Goal: Task Accomplishment & Management: Manage account settings

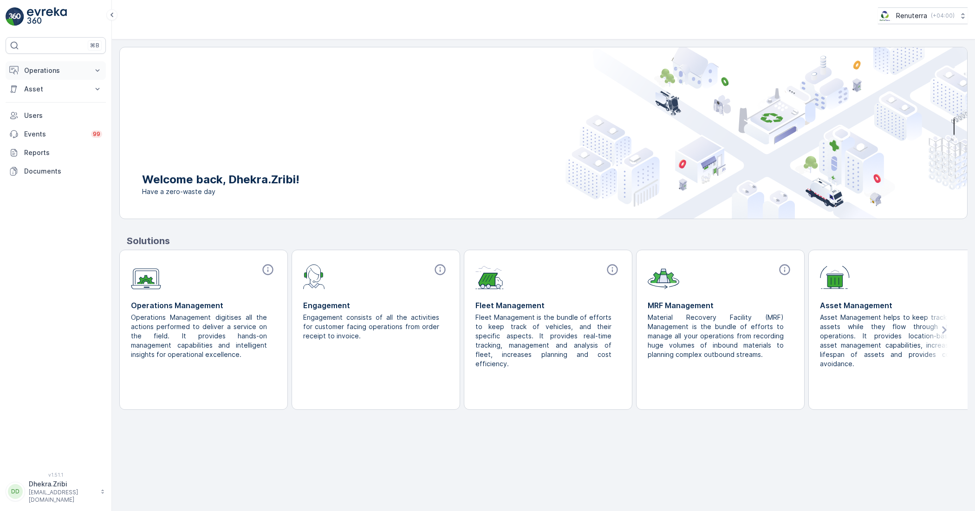
click at [43, 74] on p "Operations" at bounding box center [55, 70] width 63 height 9
click at [46, 98] on p "Planning" at bounding box center [37, 99] width 26 height 9
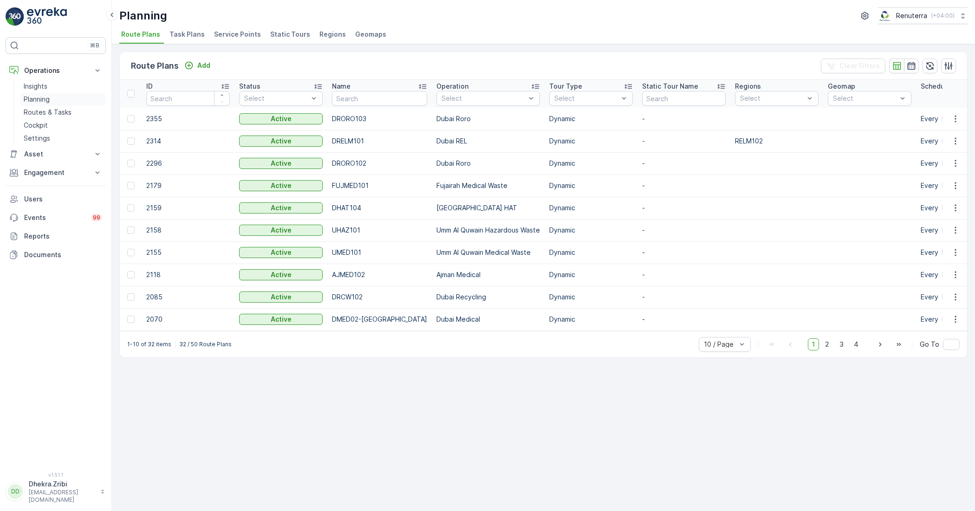
click at [41, 97] on p "Planning" at bounding box center [37, 99] width 26 height 9
click at [232, 32] on span "Service Points" at bounding box center [237, 34] width 47 height 9
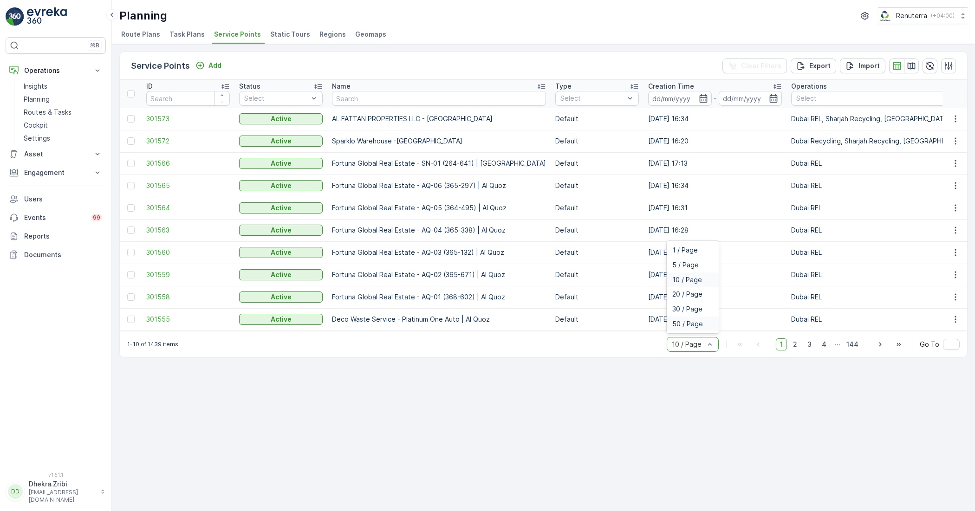
click at [688, 328] on span "50 / Page" at bounding box center [687, 323] width 31 height 7
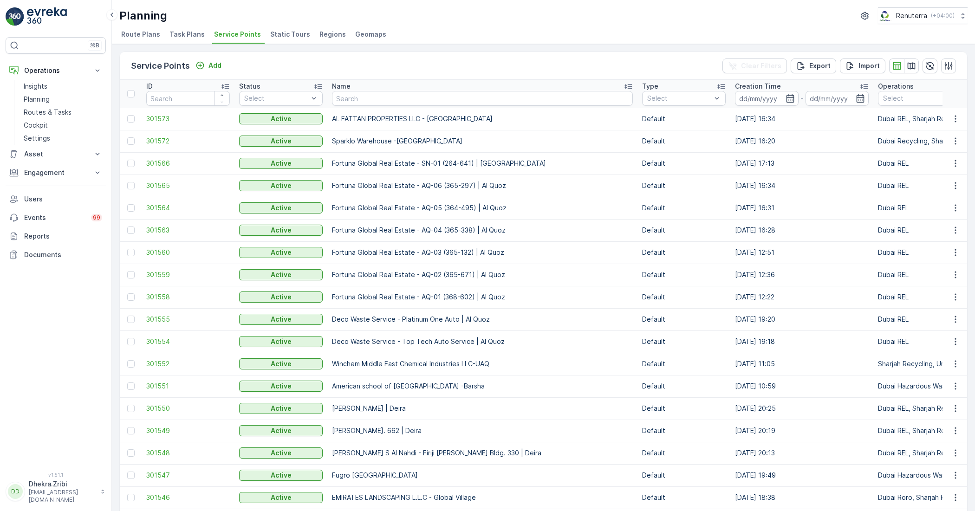
drag, startPoint x: 955, startPoint y: 0, endPoint x: 695, endPoint y: 23, distance: 260.9
click at [695, 23] on div "Planning Renuterra ( +04:00 )" at bounding box center [543, 15] width 848 height 17
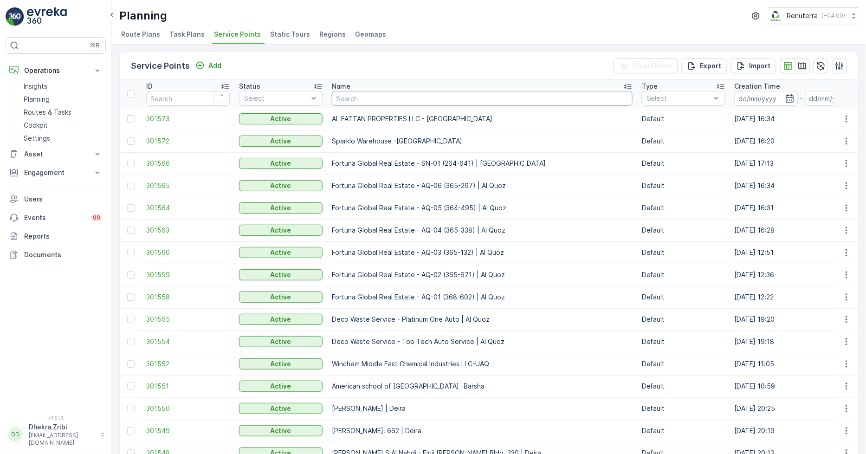
click at [399, 100] on input "text" at bounding box center [482, 98] width 301 height 15
type input "sobha"
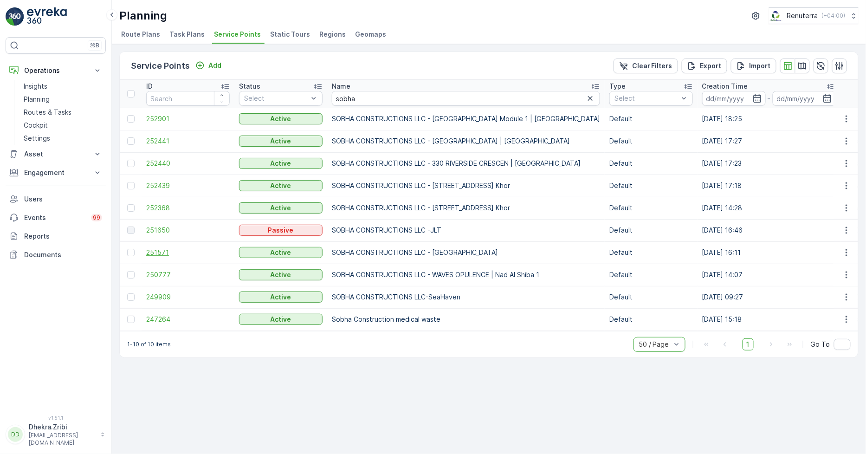
click at [164, 250] on span "251571" at bounding box center [188, 252] width 84 height 9
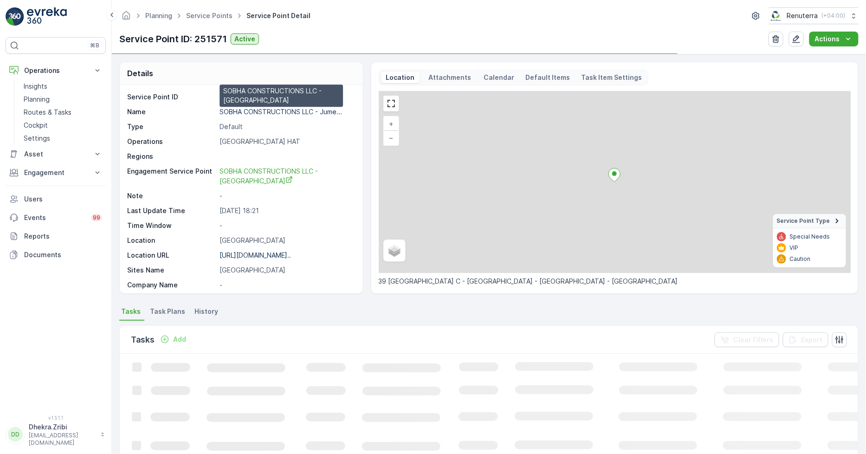
click at [259, 108] on p "SOBHA CONSTRUCTIONS LLC - Jume..." at bounding box center [281, 112] width 123 height 8
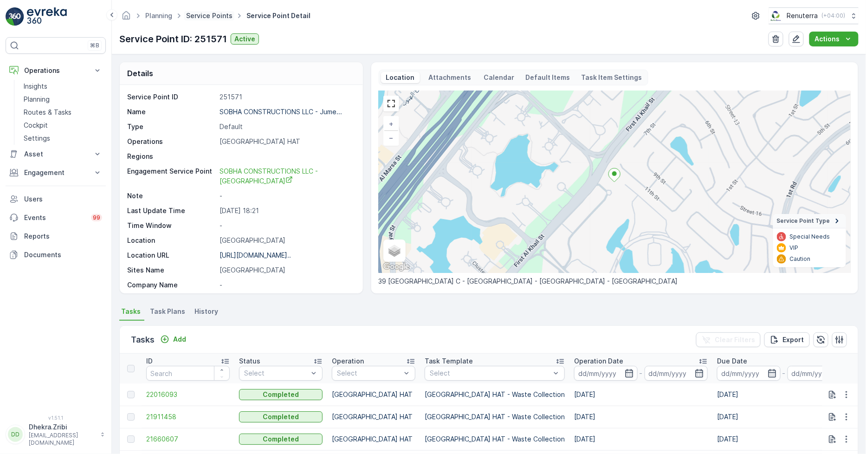
click at [204, 17] on link "Service Points" at bounding box center [209, 16] width 46 height 8
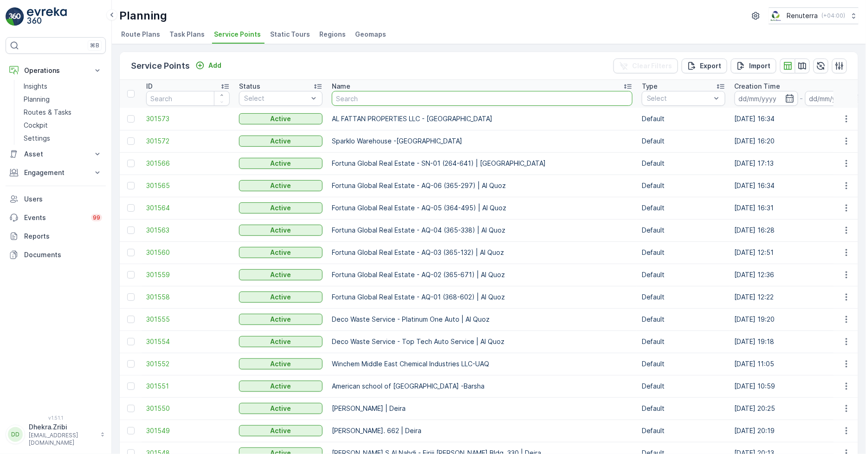
click at [364, 99] on input "text" at bounding box center [482, 98] width 301 height 15
type input "arif"
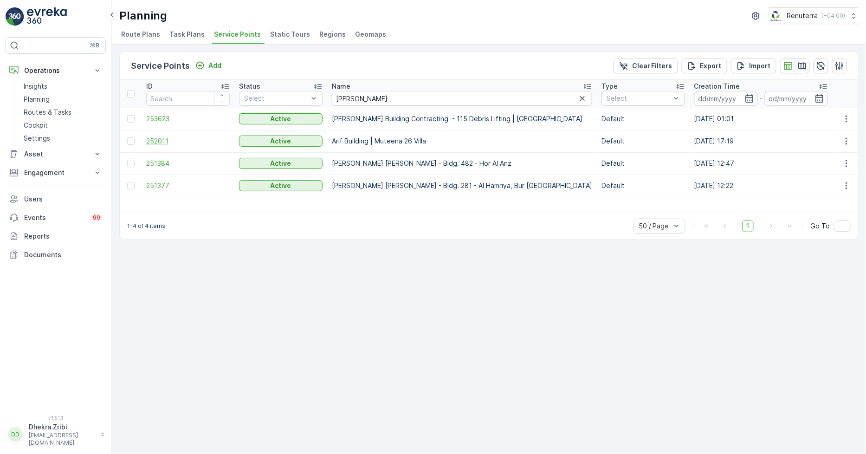
click at [155, 139] on span "252011" at bounding box center [188, 140] width 84 height 9
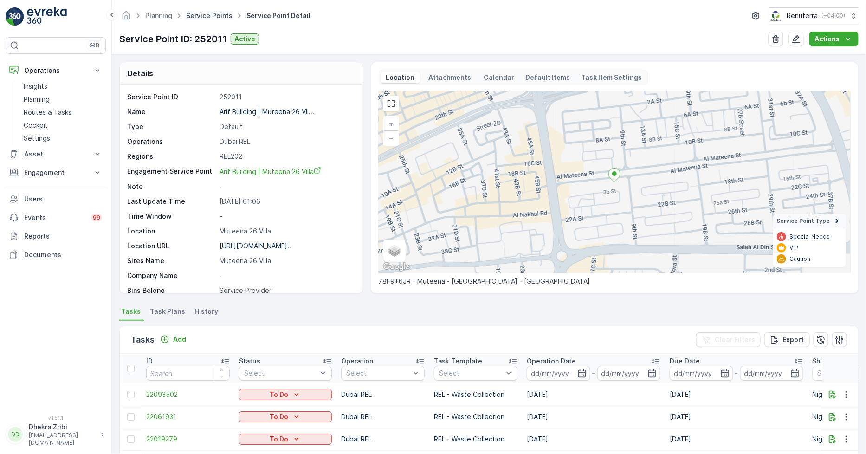
click at [206, 14] on link "Service Points" at bounding box center [209, 16] width 46 height 8
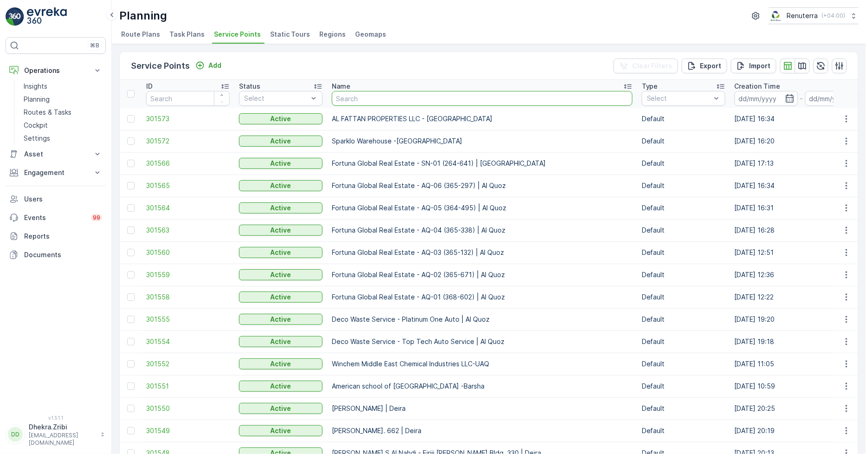
click at [364, 97] on input "text" at bounding box center [482, 98] width 301 height 15
type input "dutch"
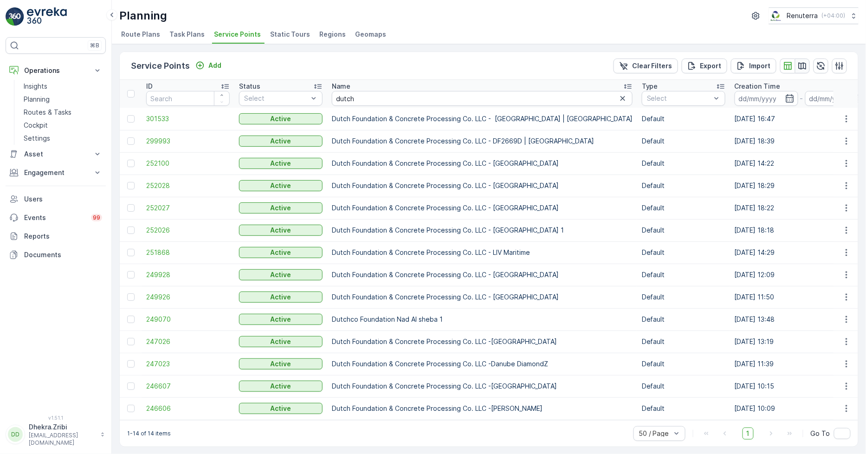
click at [802, 66] on icon "button" at bounding box center [802, 65] width 9 height 9
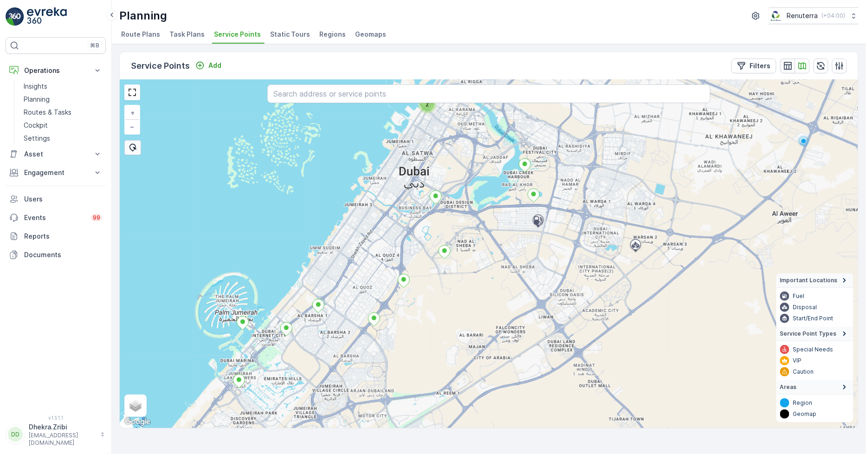
click at [787, 69] on icon "button" at bounding box center [788, 66] width 8 height 8
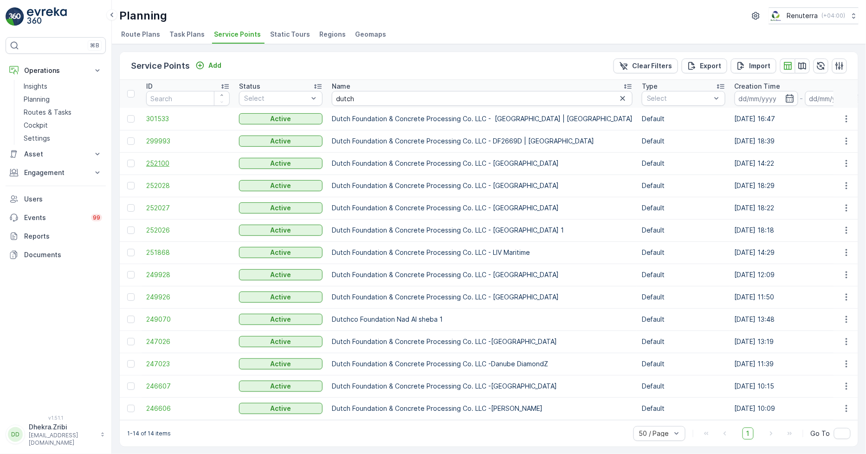
click at [149, 165] on span "252100" at bounding box center [188, 163] width 84 height 9
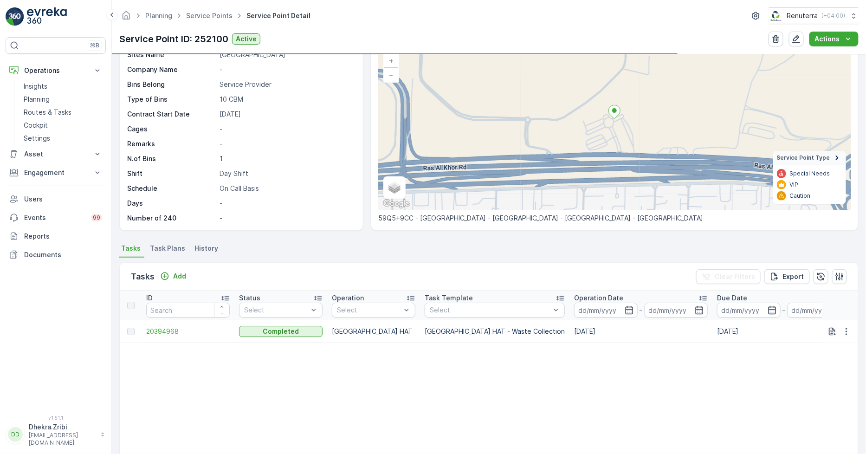
scroll to position [103, 0]
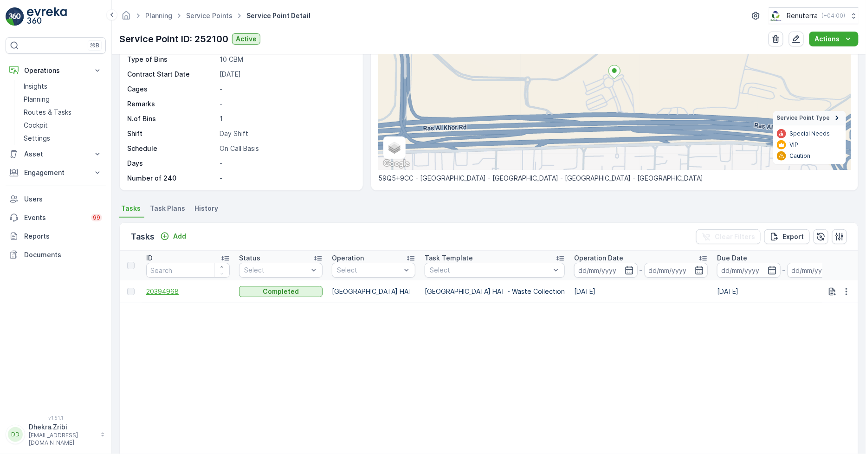
click at [159, 291] on span "20394968" at bounding box center [188, 291] width 84 height 9
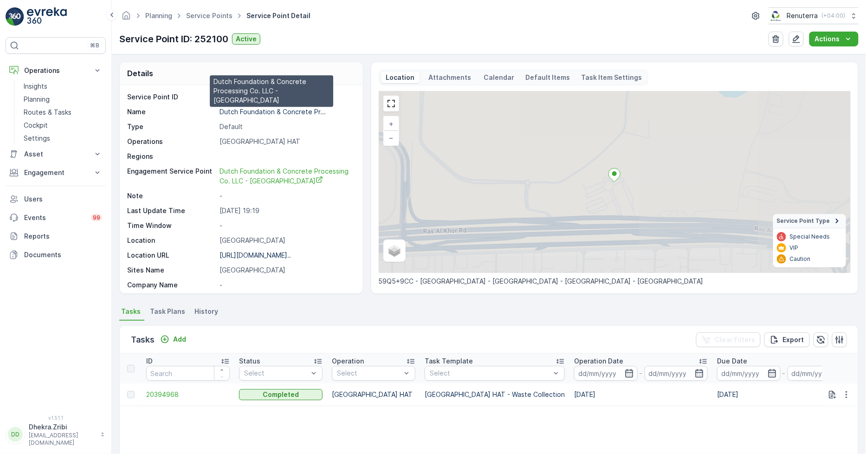
click at [290, 112] on p "Dutch Foundation & Concrete Pr..." at bounding box center [273, 112] width 106 height 8
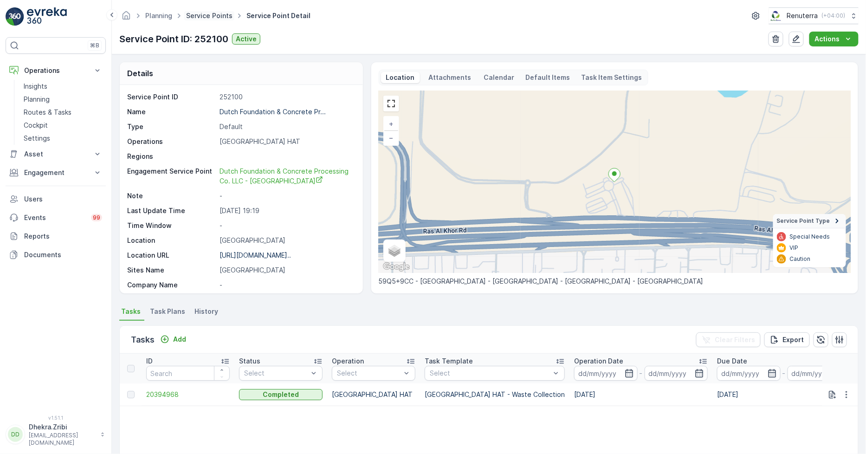
click at [213, 15] on link "Service Points" at bounding box center [209, 16] width 46 height 8
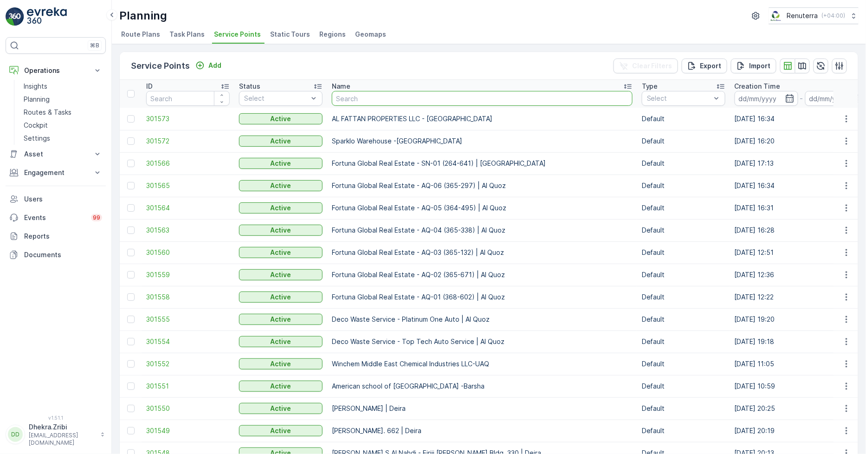
click at [387, 98] on input "text" at bounding box center [482, 98] width 301 height 15
type input "italian"
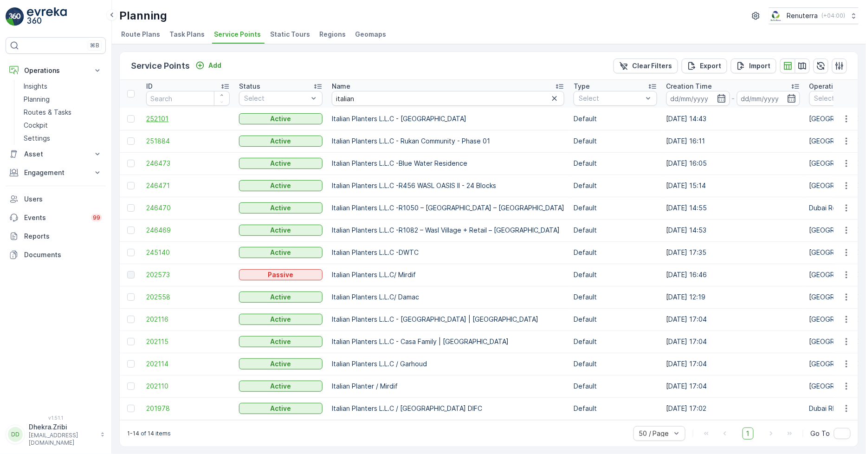
click at [164, 118] on span "252101" at bounding box center [188, 118] width 84 height 9
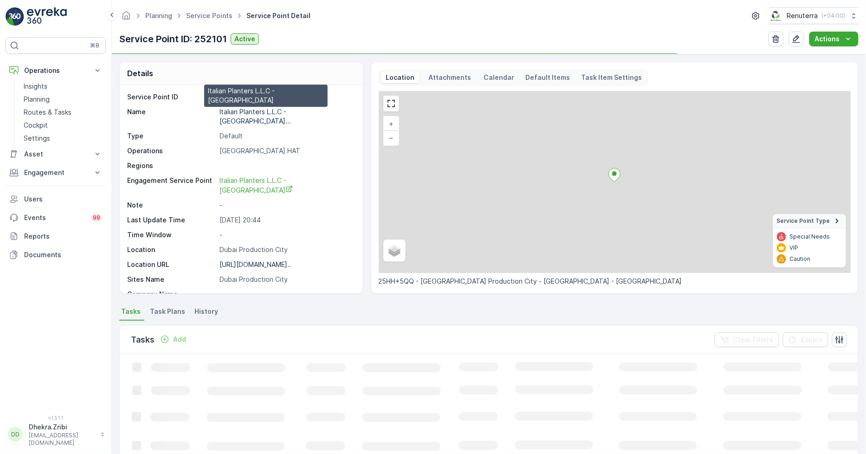
click at [270, 110] on p "Italian Planters L.L.C - Dubai..." at bounding box center [255, 116] width 71 height 17
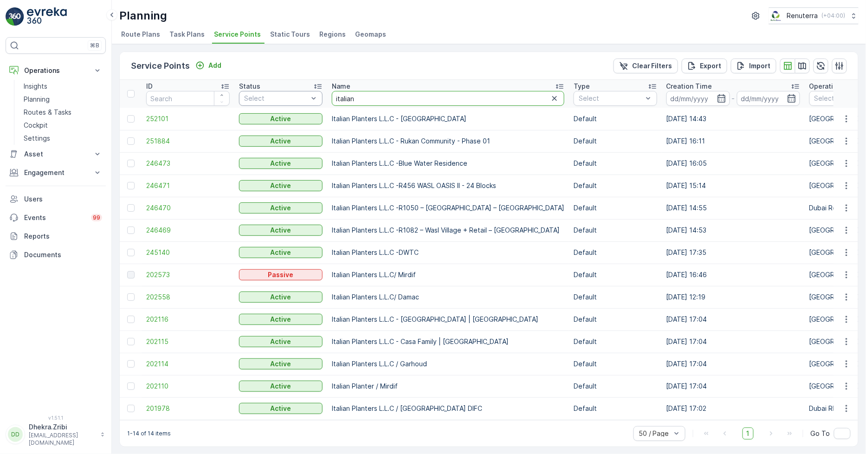
drag, startPoint x: 369, startPoint y: 99, endPoint x: 301, endPoint y: 98, distance: 68.7
type input "cost"
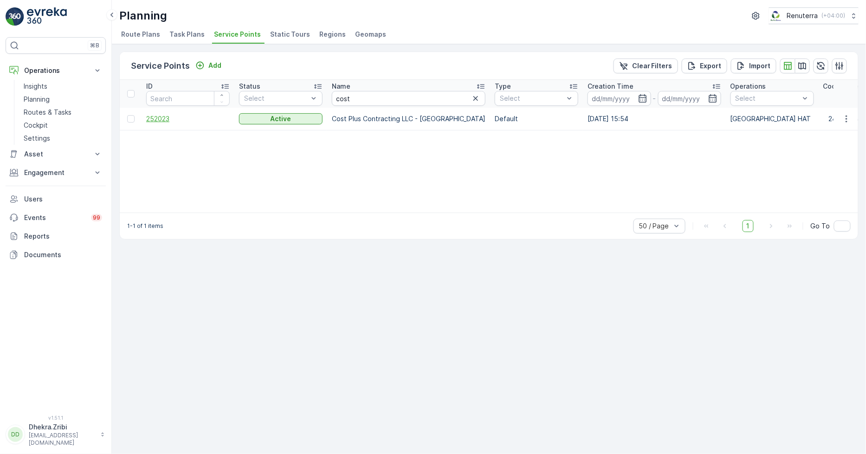
click at [162, 118] on span "252023" at bounding box center [188, 118] width 84 height 9
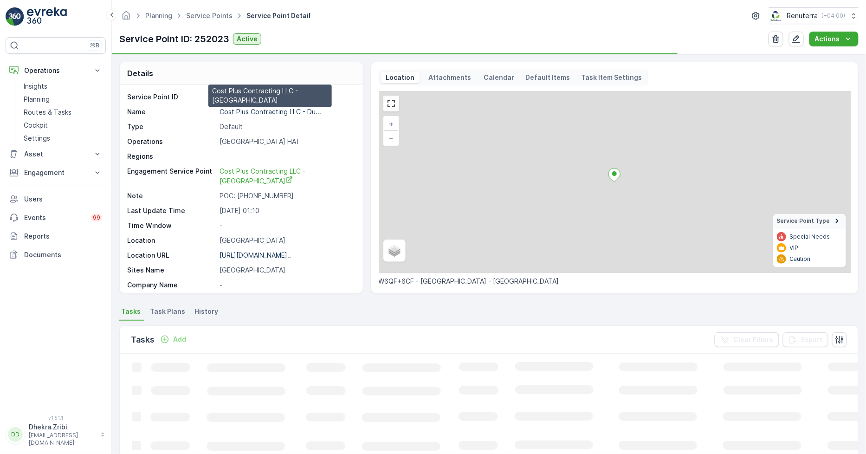
click at [265, 110] on p "Cost Plus Contracting LLC - Du..." at bounding box center [271, 112] width 102 height 8
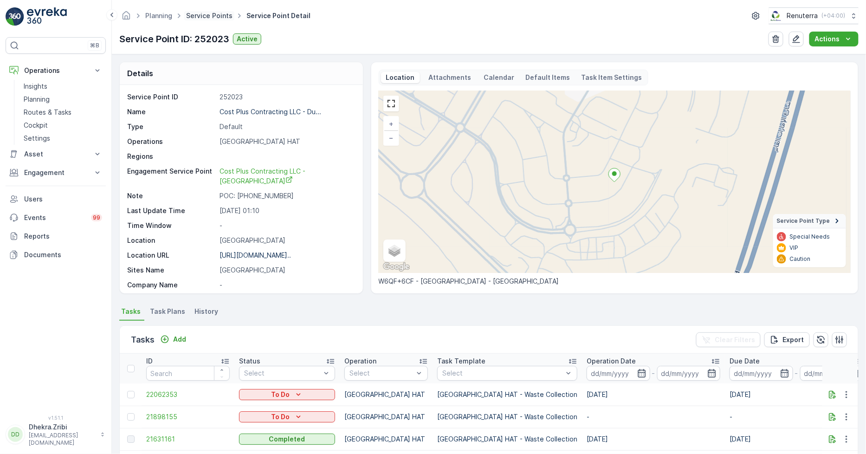
click at [213, 12] on link "Service Points" at bounding box center [209, 16] width 46 height 8
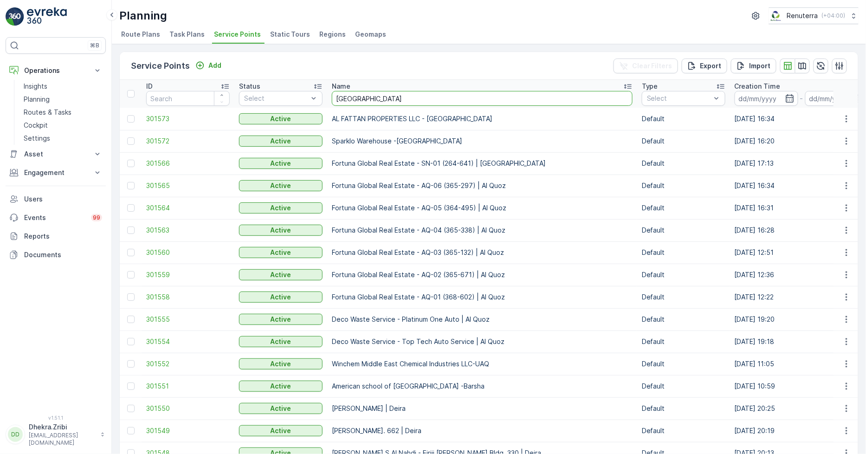
type input "italian"
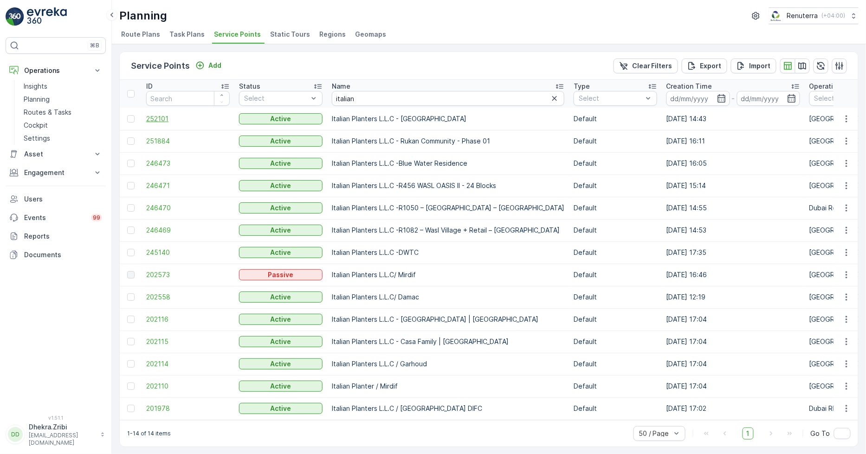
click at [161, 117] on span "252101" at bounding box center [188, 118] width 84 height 9
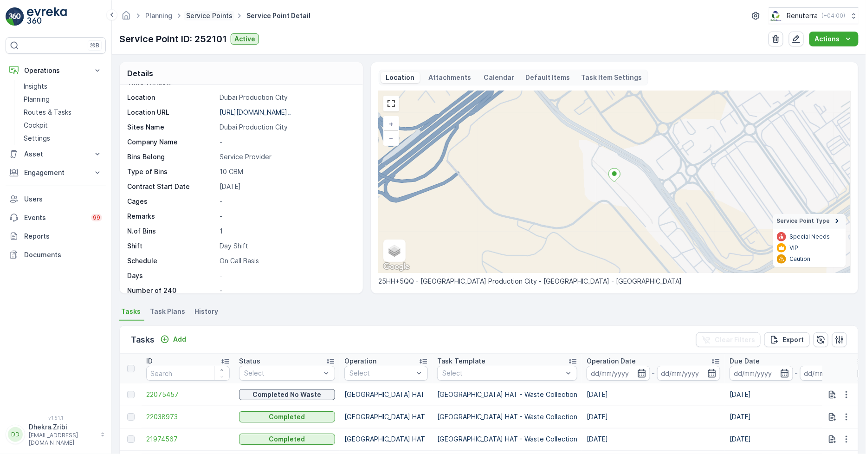
click at [191, 15] on link "Service Points" at bounding box center [209, 16] width 46 height 8
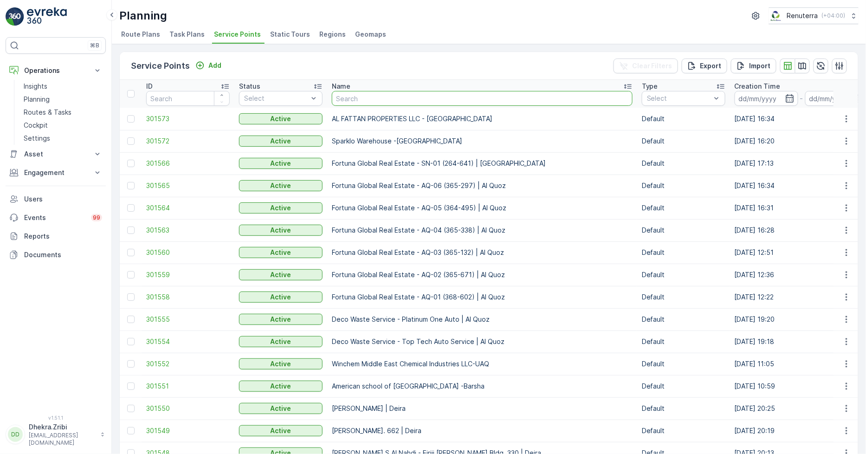
click at [360, 97] on input "text" at bounding box center [482, 98] width 301 height 15
type input "delta"
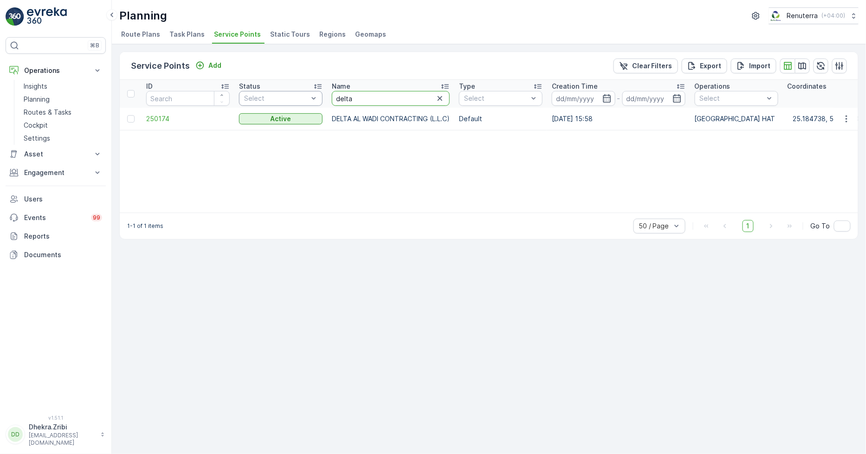
drag, startPoint x: 374, startPoint y: 93, endPoint x: 312, endPoint y: 93, distance: 61.7
type input "modern"
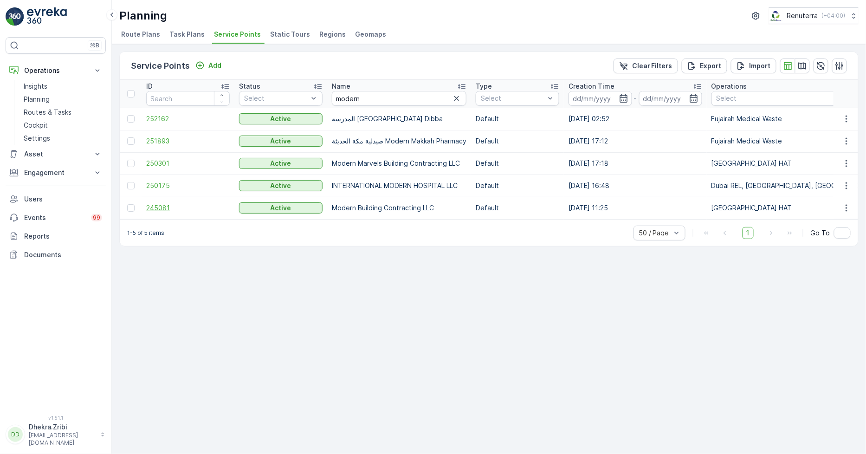
click at [158, 208] on span "245081" at bounding box center [188, 207] width 84 height 9
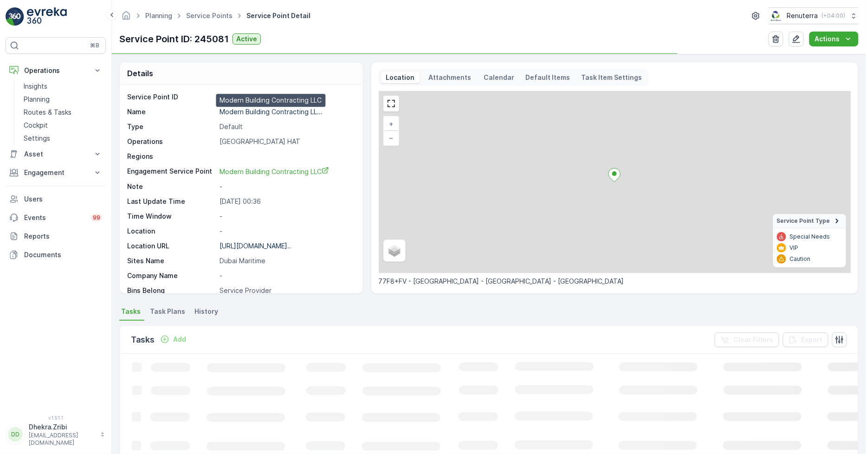
click at [259, 110] on p "Modern Building Contracting LL..." at bounding box center [271, 112] width 103 height 8
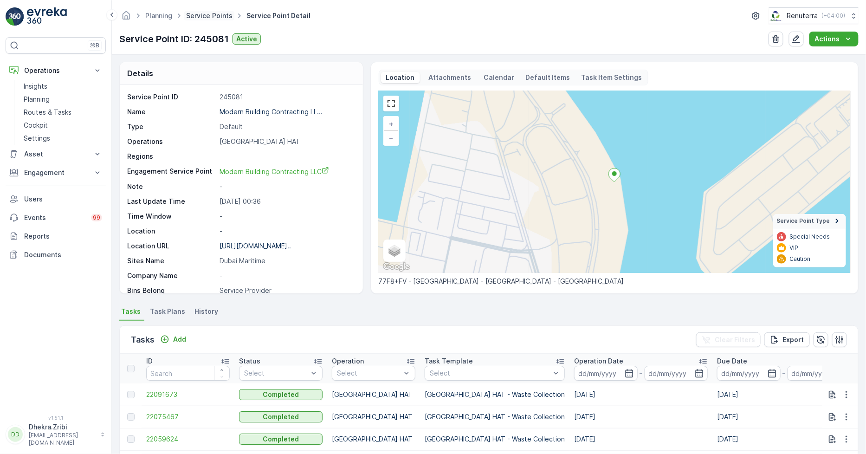
click at [214, 14] on link "Service Points" at bounding box center [209, 16] width 46 height 8
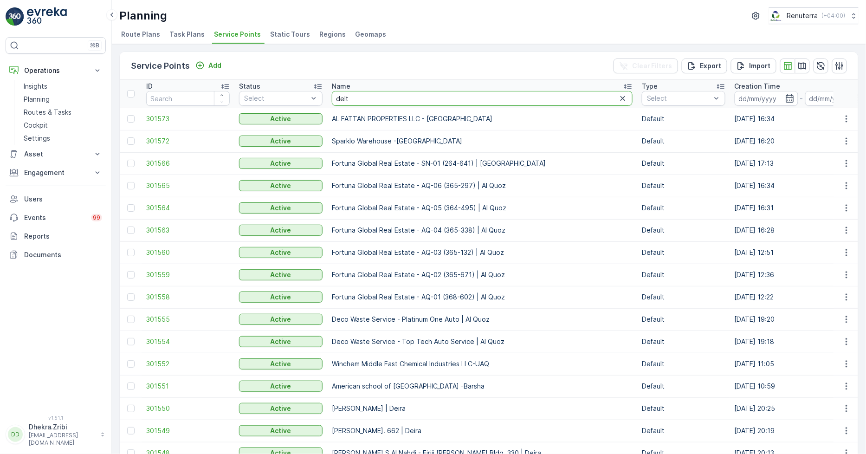
type input "delta"
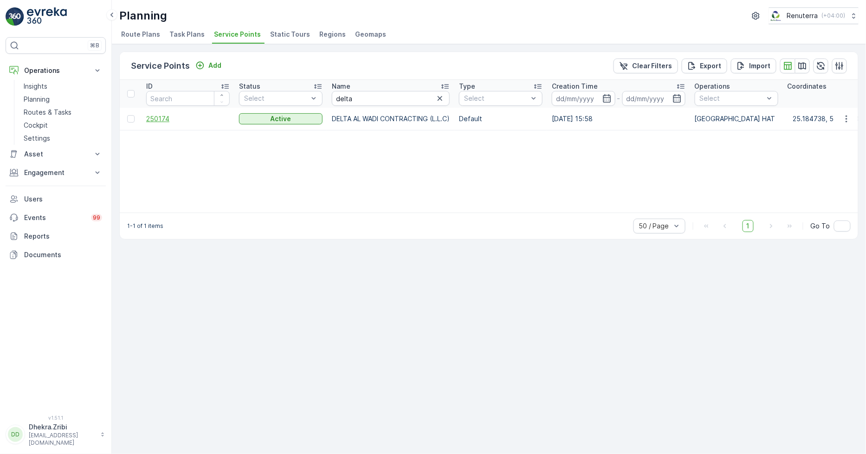
click at [160, 116] on span "250174" at bounding box center [188, 118] width 84 height 9
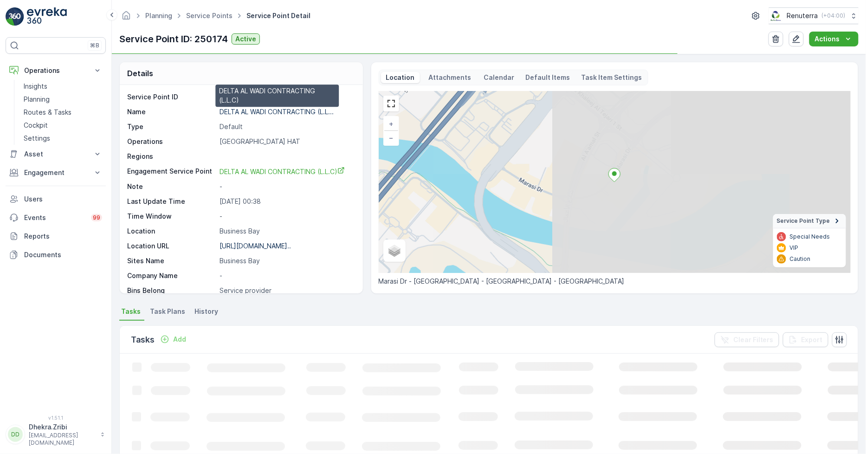
click at [243, 110] on p "DELTA AL WADI CONTRACTING (L.L..." at bounding box center [277, 112] width 114 height 8
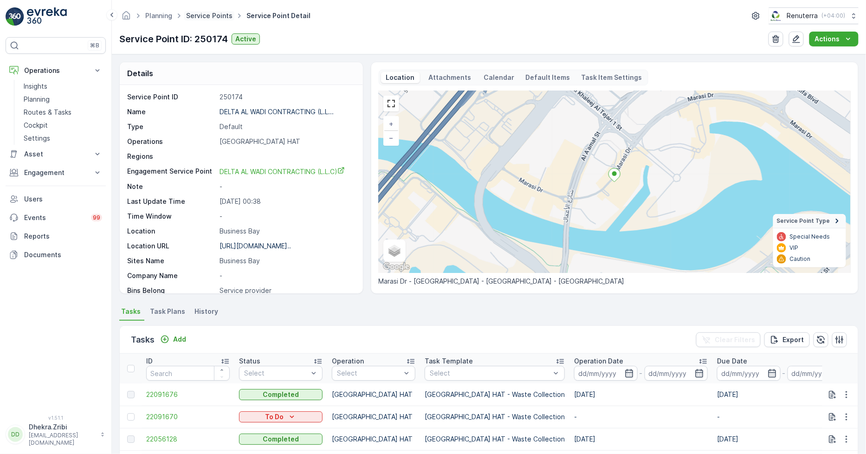
click at [215, 14] on link "Service Points" at bounding box center [209, 16] width 46 height 8
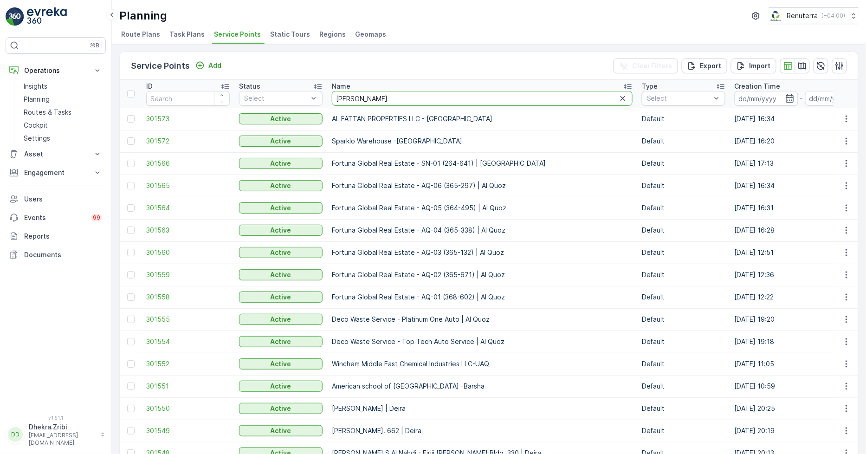
type input "mk dubai"
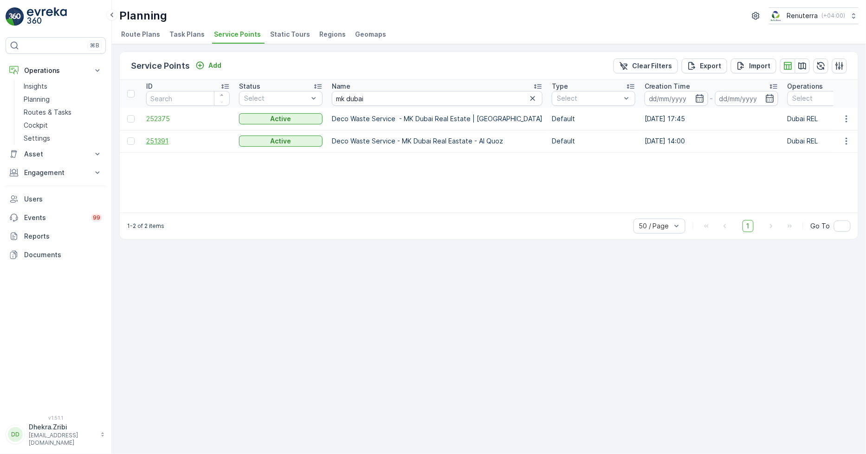
click at [155, 137] on span "251391" at bounding box center [188, 140] width 84 height 9
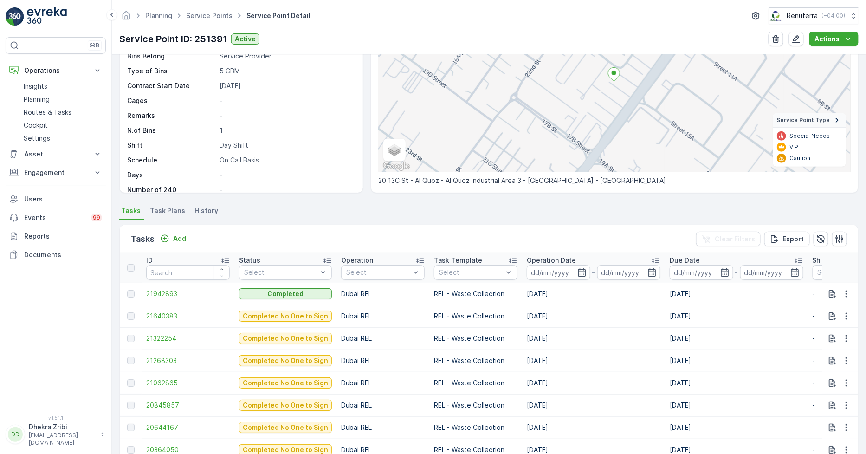
scroll to position [103, 0]
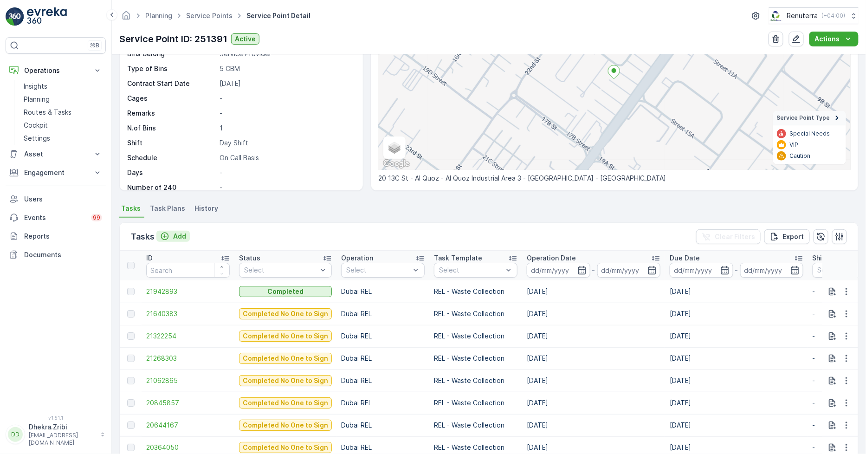
click at [184, 233] on p "Add" at bounding box center [179, 236] width 13 height 9
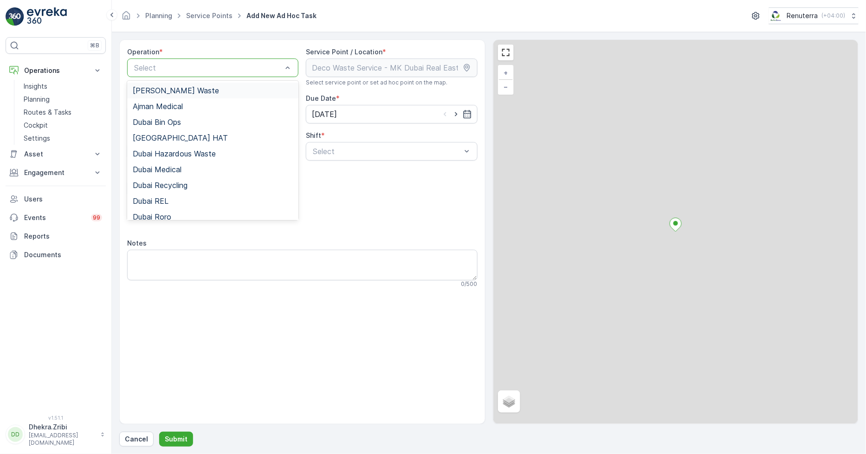
click at [204, 75] on div "Select" at bounding box center [212, 67] width 171 height 19
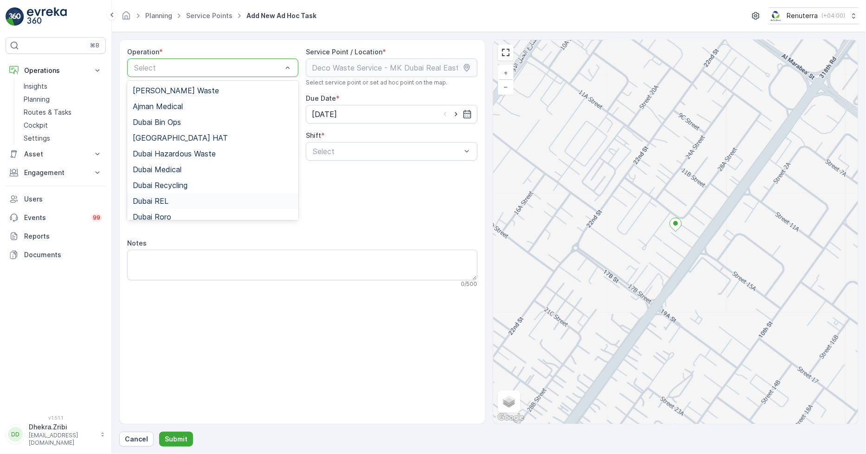
click at [169, 197] on div "Dubai REL" at bounding box center [213, 201] width 160 height 8
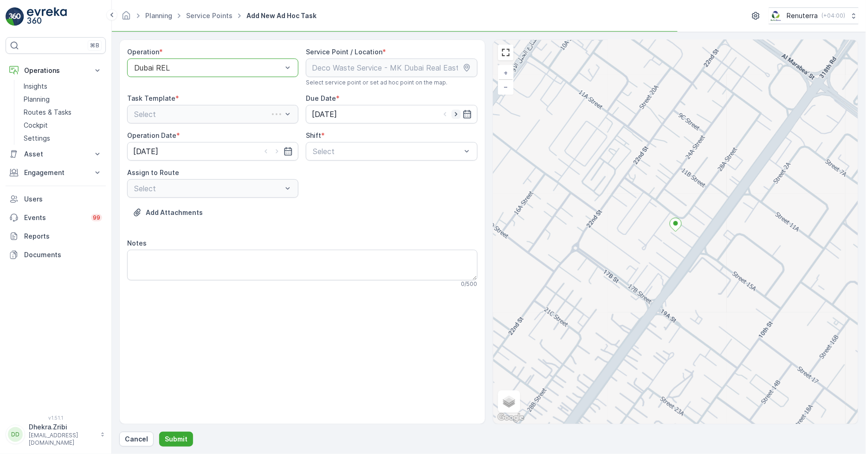
click at [456, 112] on icon "button" at bounding box center [456, 114] width 9 height 9
type input "[DATE]"
click at [276, 151] on icon "button" at bounding box center [276, 151] width 9 height 9
type input "[DATE]"
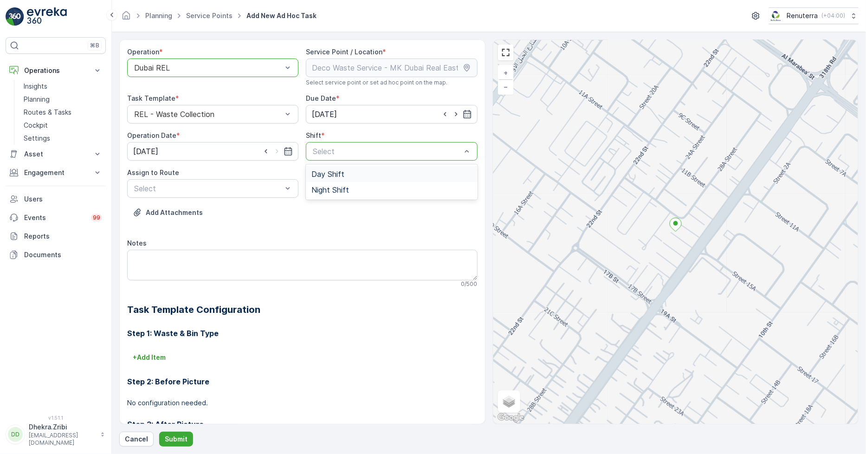
click at [322, 174] on span "Day Shift" at bounding box center [327, 174] width 33 height 8
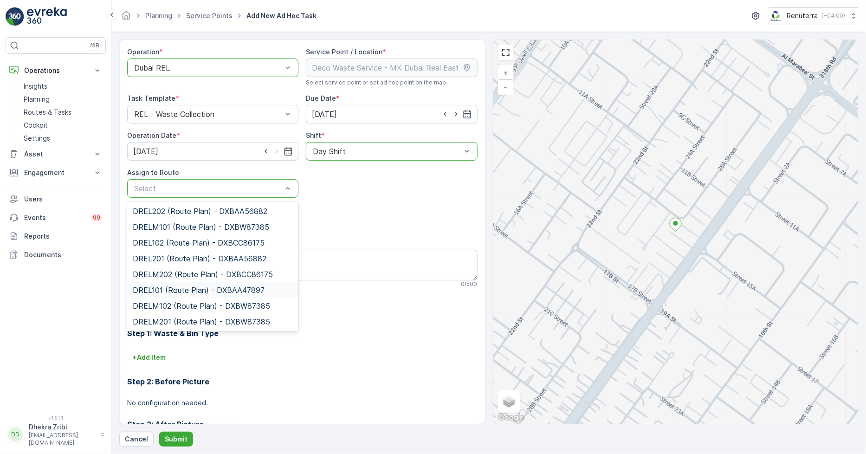
click at [174, 289] on span "DREL101 (Route Plan) - DXBAA47897" at bounding box center [199, 290] width 132 height 8
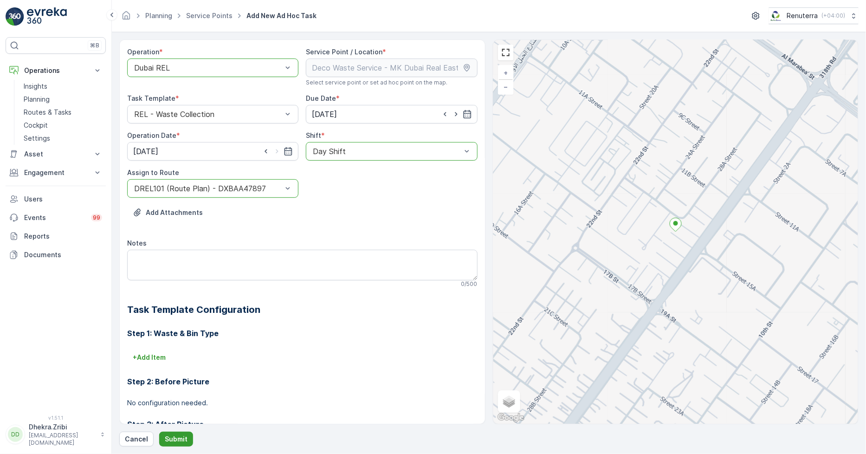
click at [165, 434] on p "Submit" at bounding box center [176, 438] width 23 height 9
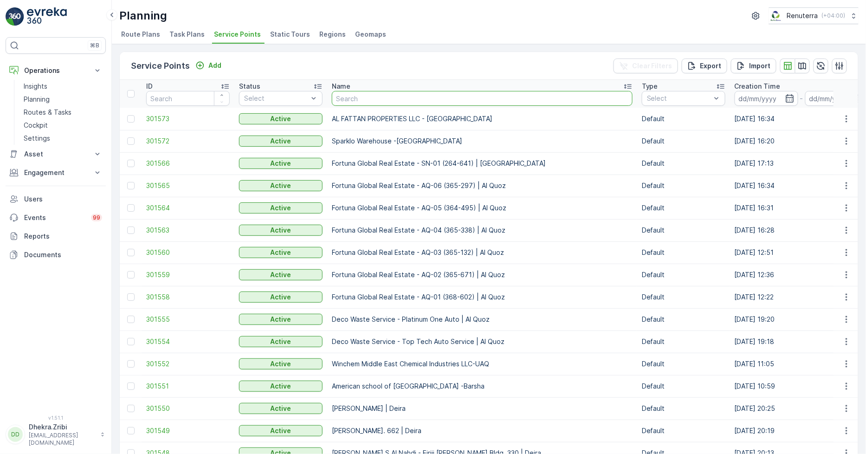
click at [381, 103] on input "text" at bounding box center [482, 98] width 301 height 15
paste input "Dubai Duty Free"
type input "Dubai Duty Free"
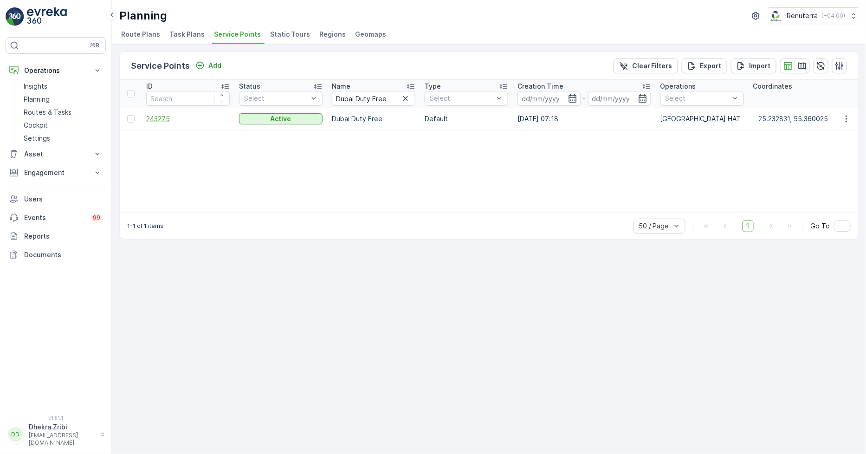
click at [161, 116] on span "243275" at bounding box center [188, 118] width 84 height 9
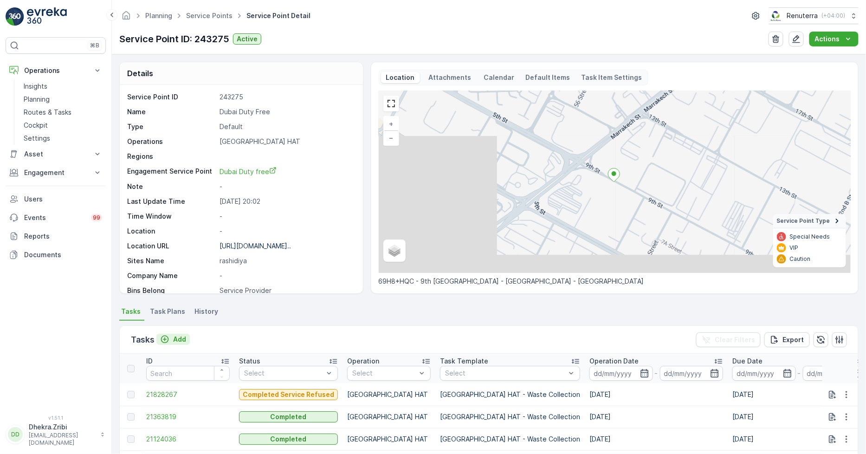
click at [179, 339] on p "Add" at bounding box center [179, 339] width 13 height 9
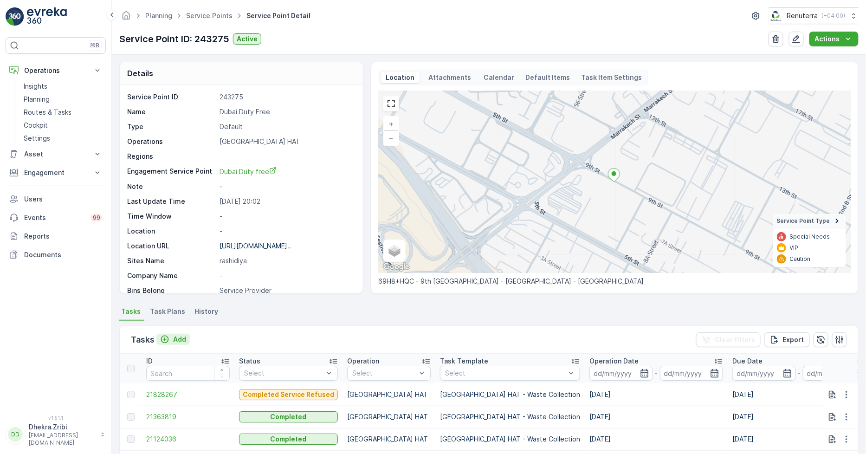
click at [173, 334] on button "Add" at bounding box center [172, 339] width 33 height 11
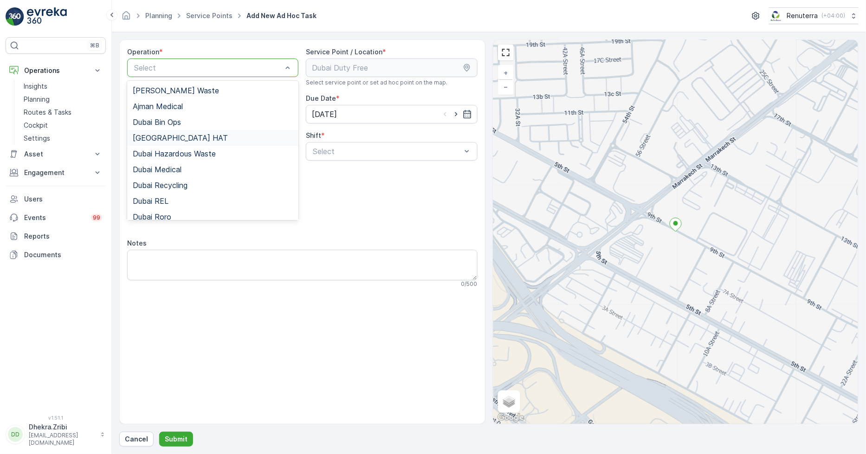
click at [166, 138] on span "Dubai HAT" at bounding box center [180, 138] width 95 height 8
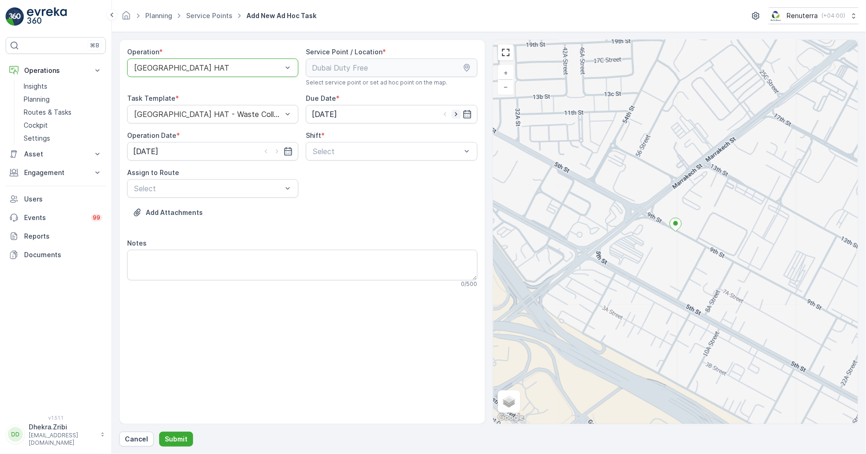
click at [452, 112] on icon "button" at bounding box center [456, 114] width 9 height 9
type input "[DATE]"
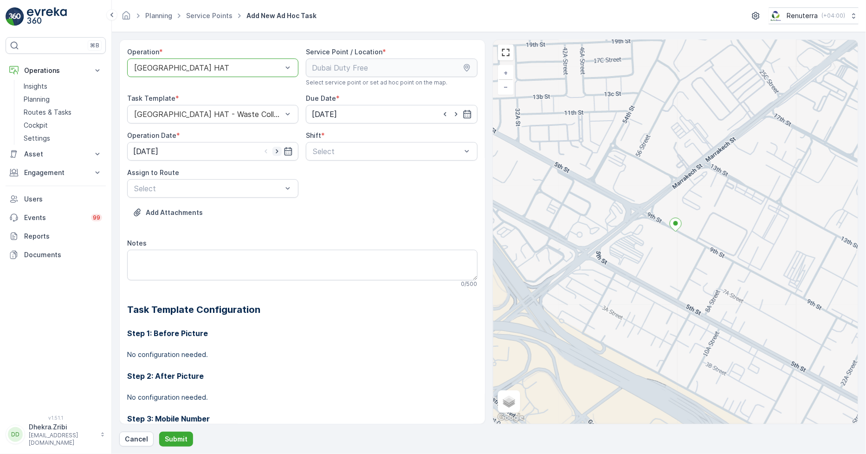
drag, startPoint x: 276, startPoint y: 151, endPoint x: 289, endPoint y: 152, distance: 13.5
click at [275, 151] on icon "button" at bounding box center [276, 151] width 9 height 9
type input "[DATE]"
click at [321, 173] on span "Day Shift" at bounding box center [327, 174] width 33 height 8
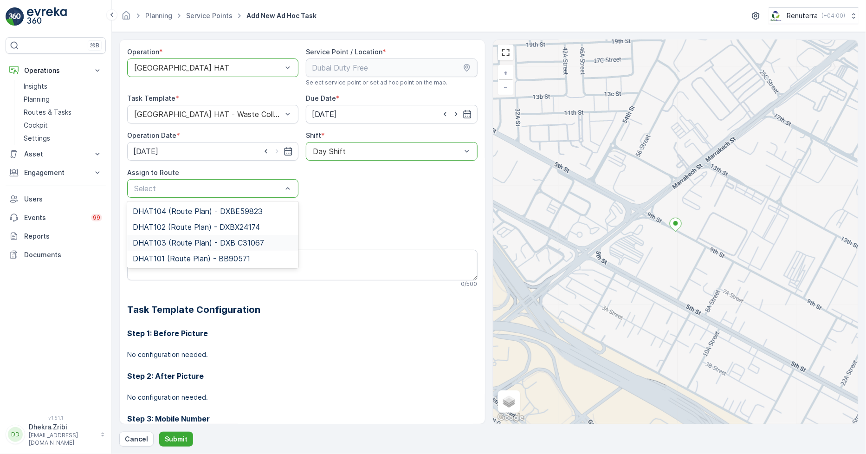
click at [173, 249] on div "DHAT103 (Route Plan) - DXB C31067" at bounding box center [212, 243] width 171 height 16
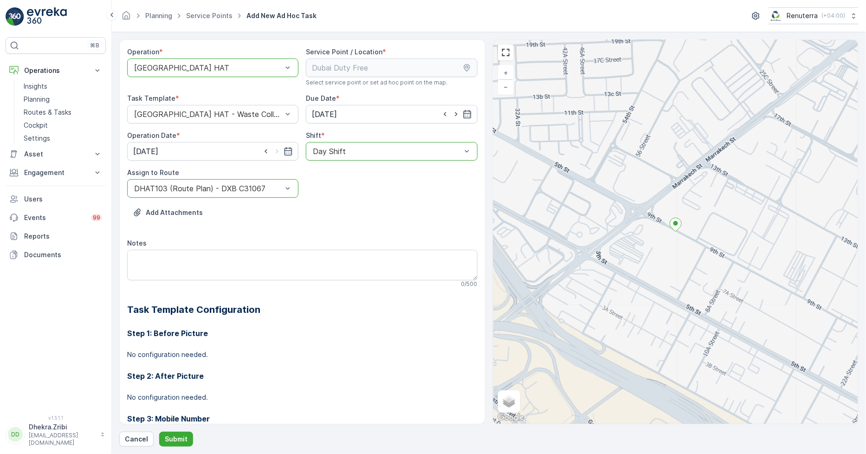
click at [179, 190] on div at bounding box center [208, 188] width 150 height 8
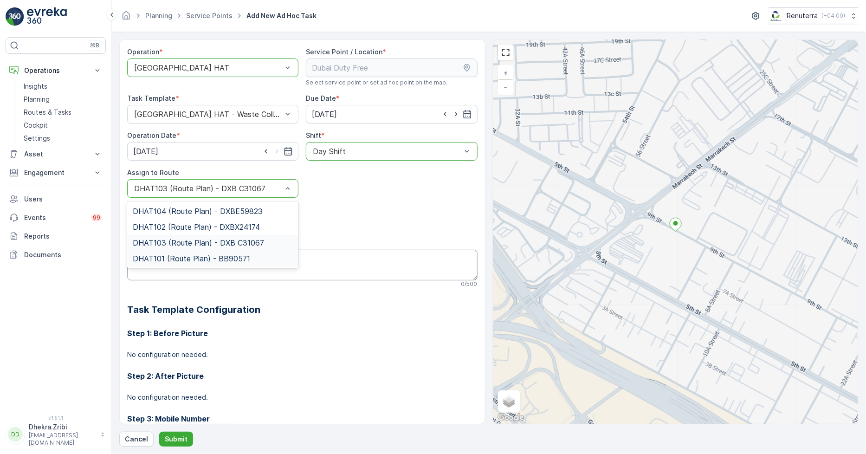
drag, startPoint x: 186, startPoint y: 259, endPoint x: 175, endPoint y: 273, distance: 18.5
click at [186, 258] on span "DHAT101 (Route Plan) - BB90571" at bounding box center [191, 258] width 117 height 8
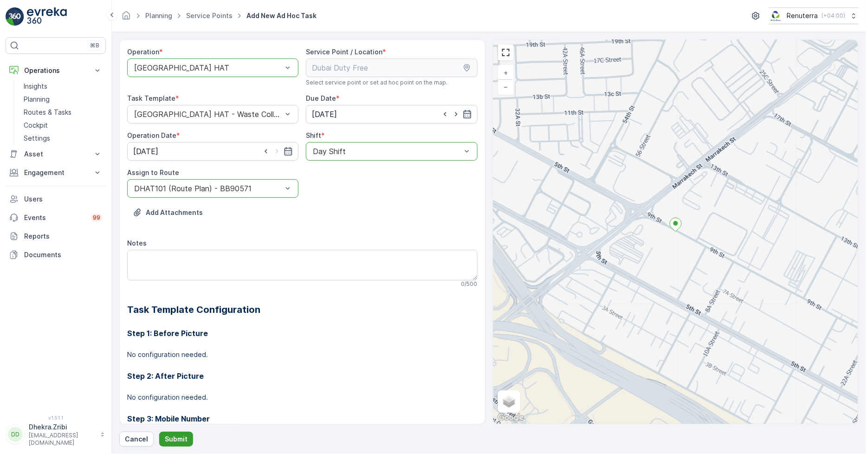
click at [168, 442] on p "Submit" at bounding box center [176, 438] width 23 height 9
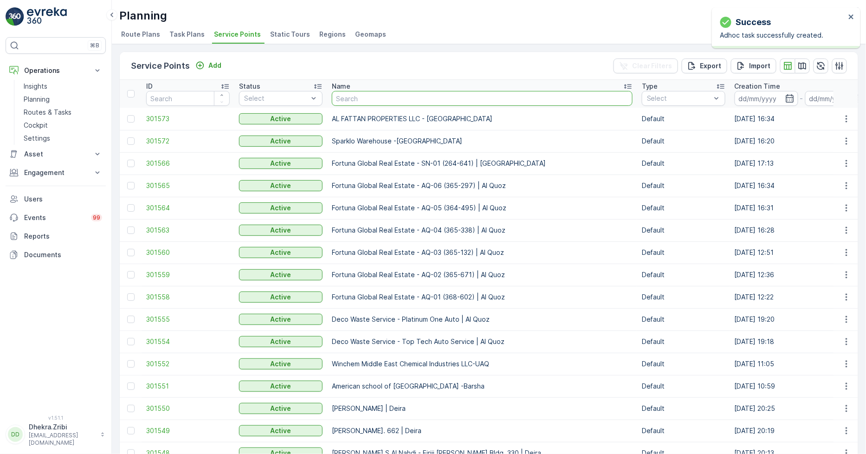
click at [367, 100] on input "text" at bounding box center [482, 98] width 301 height 15
paste input "Italian Planters L.L.C -R1082 – Wasl Village + Retail – Al Qusais"
type input "Italian Planters L.L.C -R1082 – Wasl Village + Retail – Al Qusais"
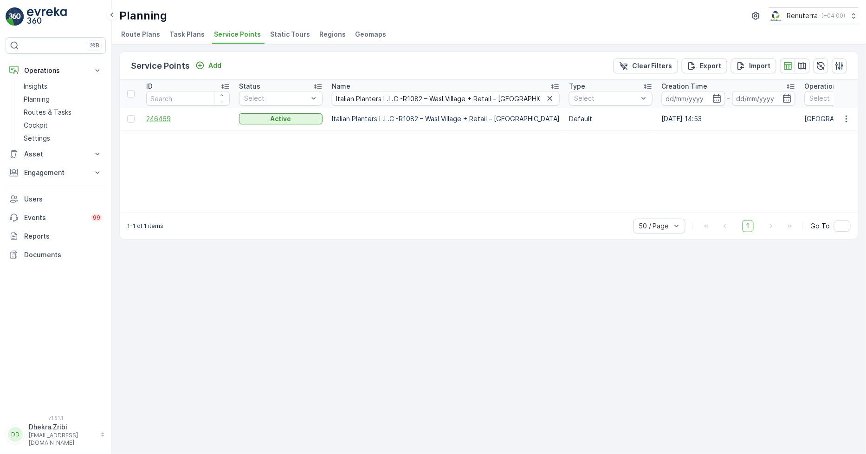
click at [160, 115] on span "246469" at bounding box center [188, 118] width 84 height 9
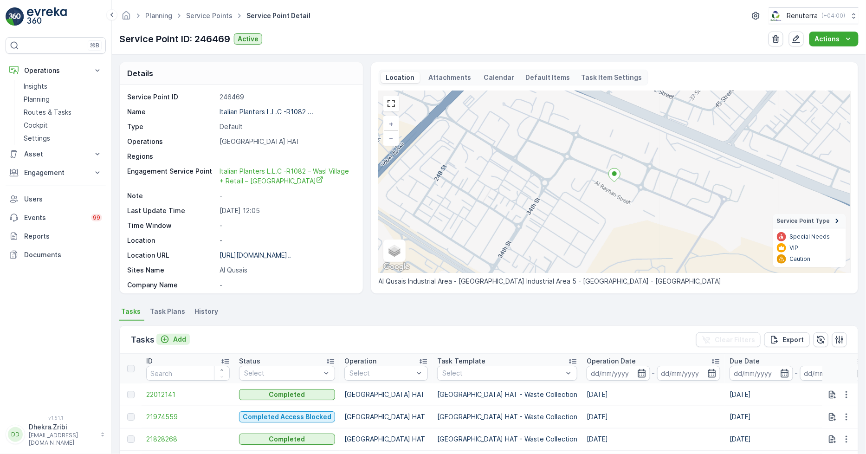
click at [178, 338] on p "Add" at bounding box center [179, 339] width 13 height 9
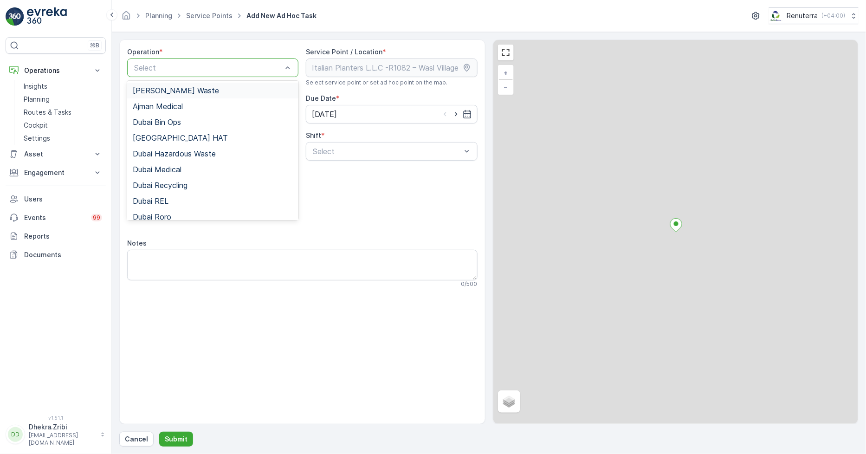
click at [211, 60] on div "Select" at bounding box center [212, 67] width 171 height 19
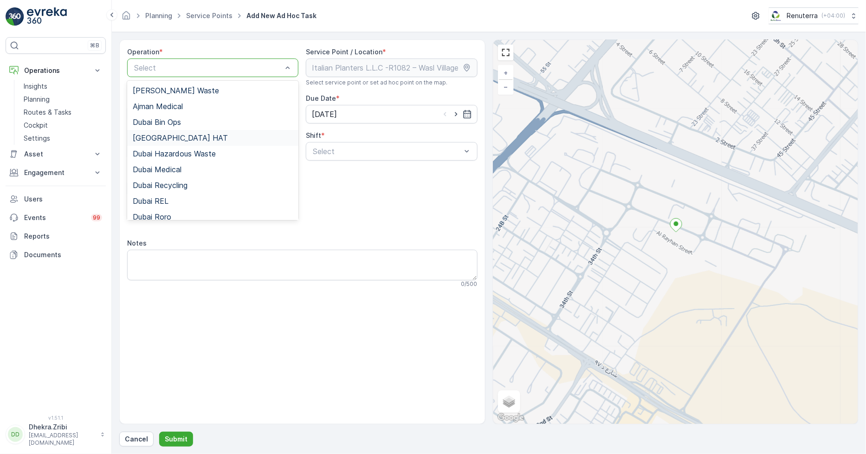
click at [164, 132] on div "Dubai HAT" at bounding box center [212, 138] width 171 height 16
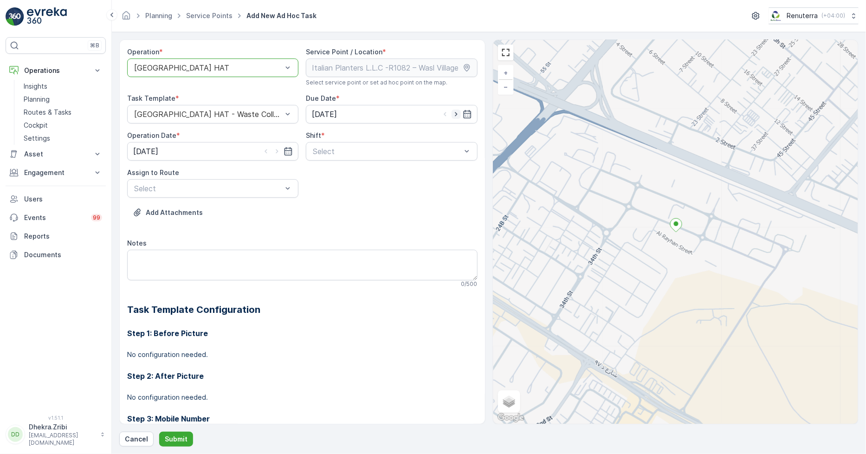
click at [452, 114] on icon "button" at bounding box center [456, 114] width 9 height 9
type input "[DATE]"
click at [278, 149] on icon "button" at bounding box center [276, 151] width 9 height 9
type input "[DATE]"
click at [325, 175] on span "Day Shift" at bounding box center [327, 174] width 33 height 8
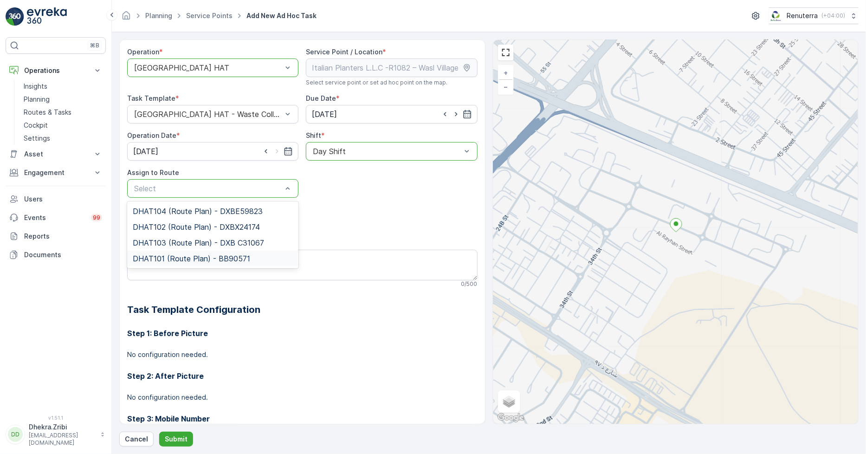
click at [165, 260] on span "DHAT101 (Route Plan) - BB90571" at bounding box center [191, 258] width 117 height 8
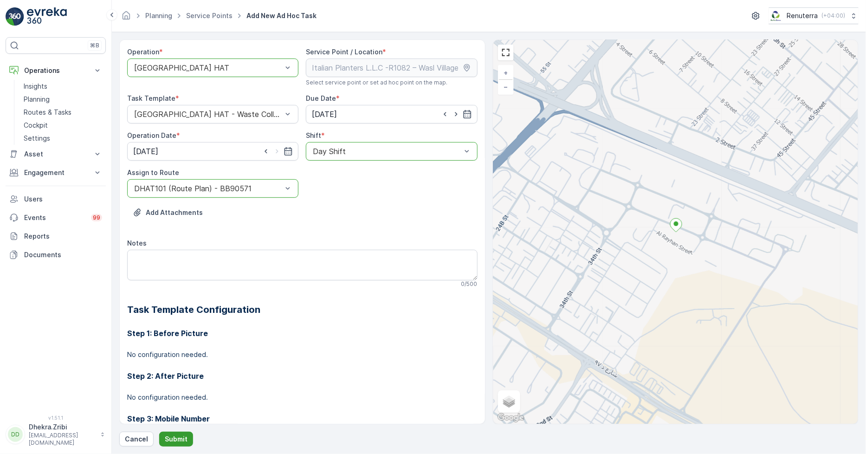
click at [177, 441] on p "Submit" at bounding box center [176, 438] width 23 height 9
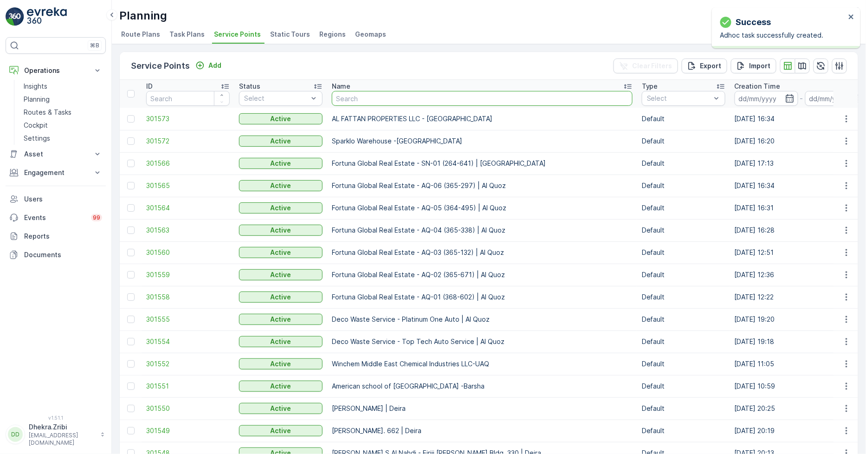
type input "Dutch Foundation & Concrete Processing Co. LLC - Dubai Creek Harbour"
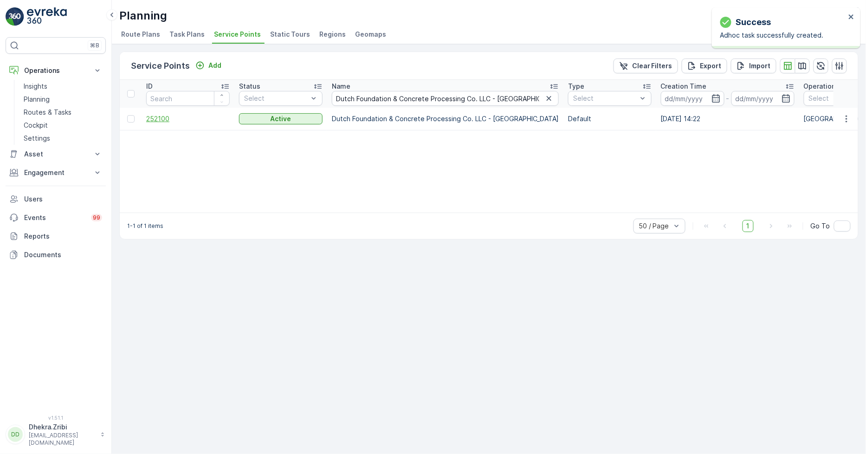
click at [162, 115] on span "252100" at bounding box center [188, 118] width 84 height 9
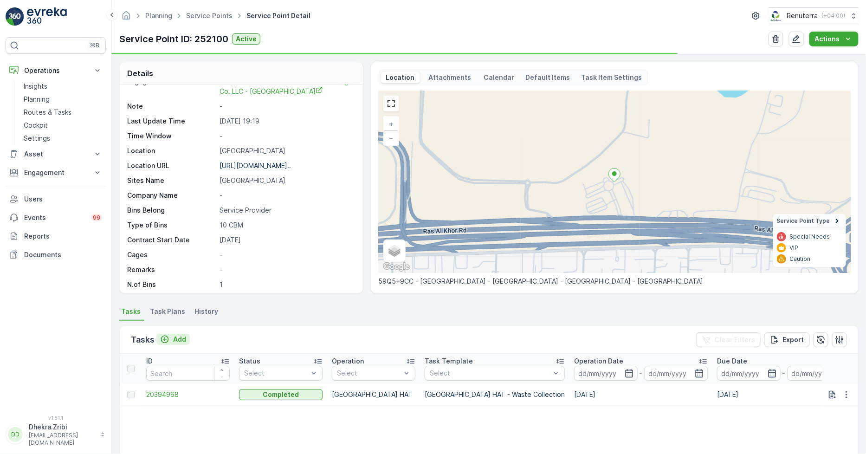
scroll to position [103, 0]
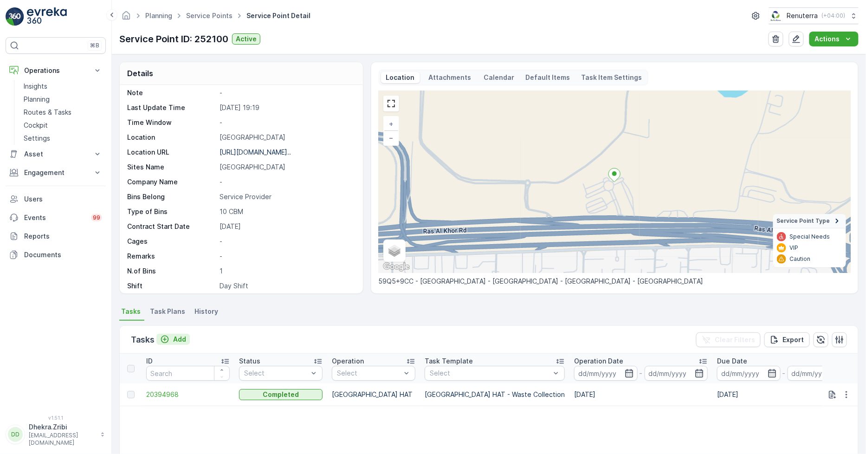
click at [178, 339] on p "Add" at bounding box center [179, 339] width 13 height 9
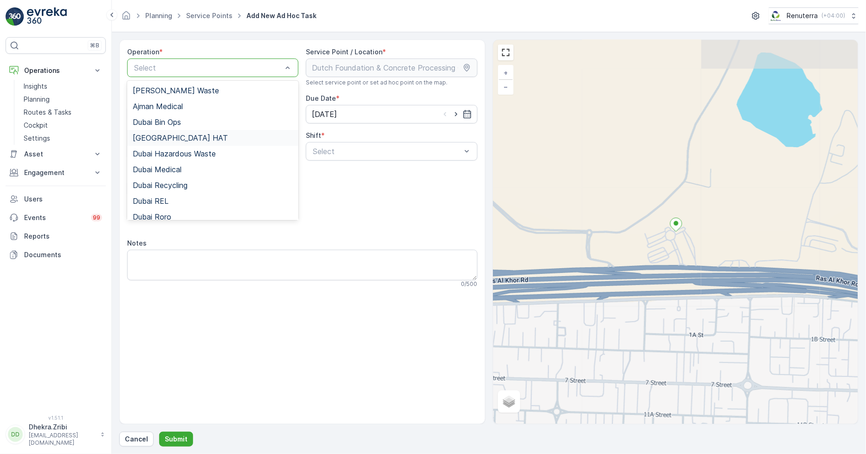
click at [168, 137] on span "Dubai HAT" at bounding box center [180, 138] width 95 height 8
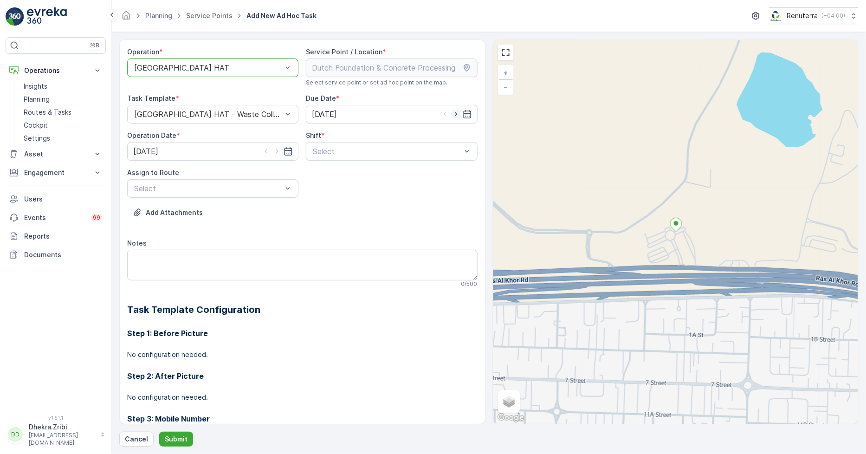
click at [452, 113] on icon "button" at bounding box center [456, 114] width 9 height 9
type input "[DATE]"
click at [280, 152] on icon "button" at bounding box center [276, 151] width 9 height 9
type input "[DATE]"
click at [325, 172] on span "Day Shift" at bounding box center [327, 174] width 33 height 8
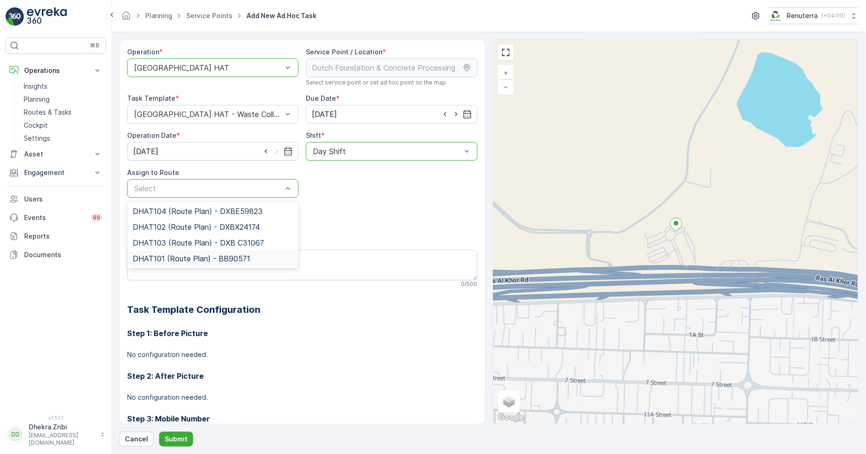
click at [186, 253] on div "DHAT101 (Route Plan) - BB90571" at bounding box center [212, 259] width 171 height 16
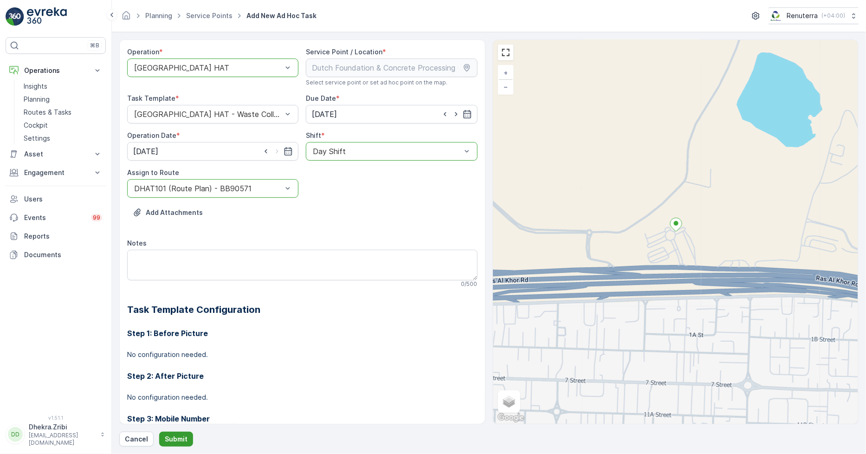
click at [166, 436] on p "Submit" at bounding box center [176, 438] width 23 height 9
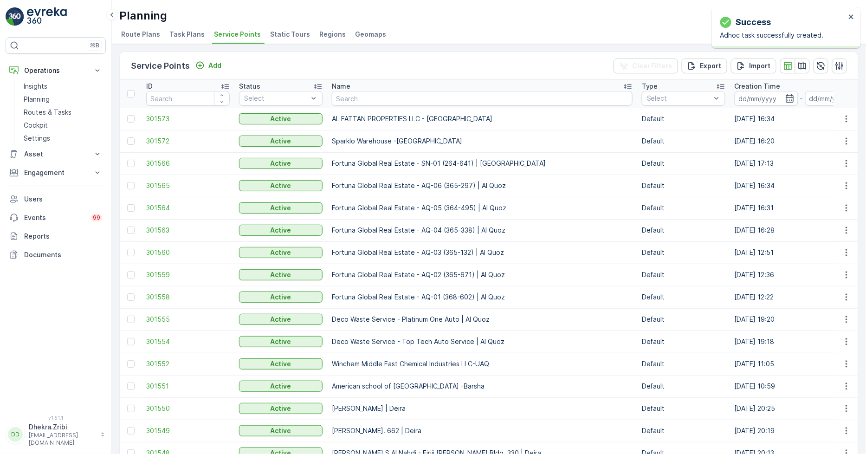
click at [353, 98] on input "text" at bounding box center [482, 98] width 301 height 15
paste input "Dutch Foundation & Concrete Processing Co. LLC -Maritime City"
type input "Dutch Foundation & Concrete Processing Co. LLC -Maritime City"
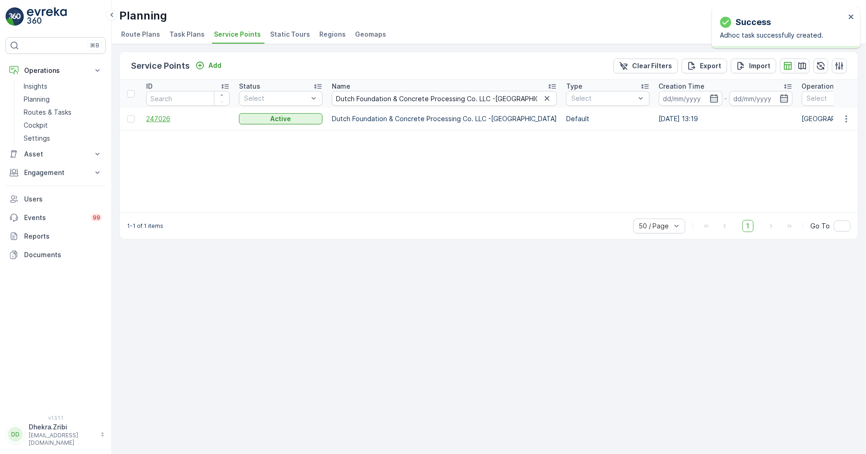
click at [163, 119] on span "247026" at bounding box center [188, 118] width 84 height 9
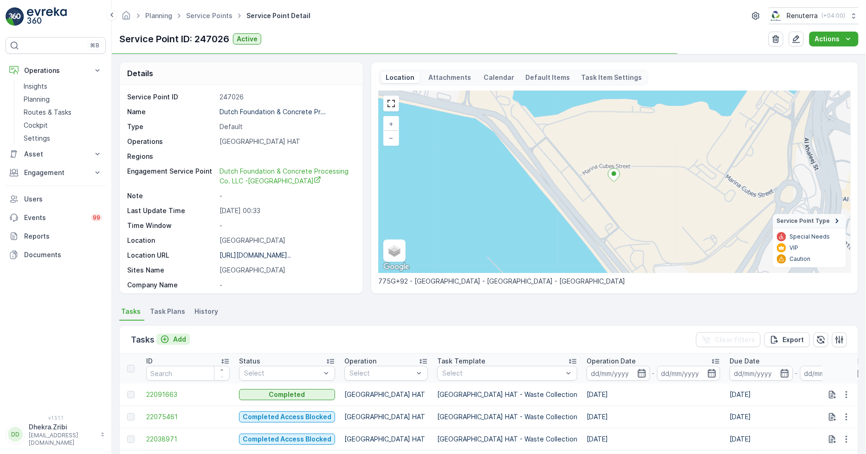
click at [177, 336] on p "Add" at bounding box center [179, 339] width 13 height 9
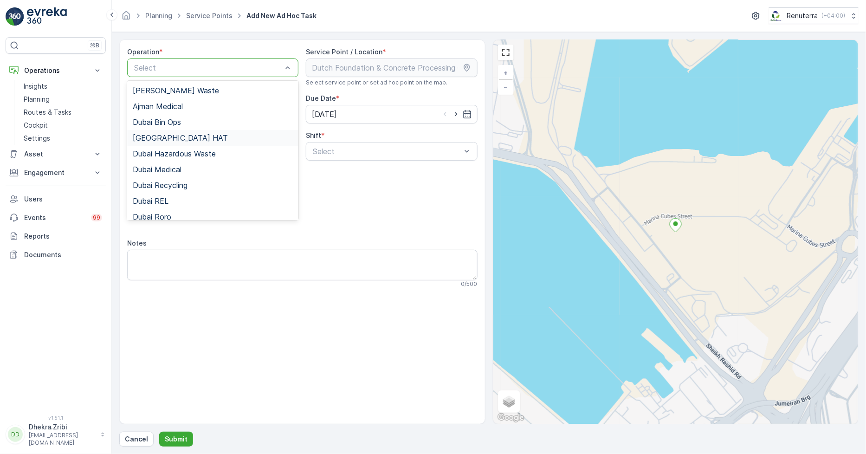
click at [168, 134] on span "Dubai HAT" at bounding box center [180, 138] width 95 height 8
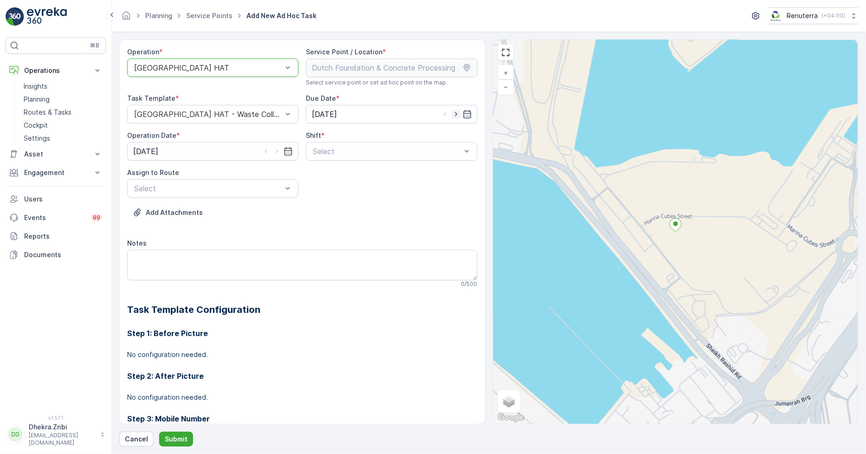
click at [457, 115] on icon "button" at bounding box center [456, 114] width 9 height 9
type input "[DATE]"
drag, startPoint x: 276, startPoint y: 150, endPoint x: 284, endPoint y: 154, distance: 8.5
click at [276, 150] on icon "button" at bounding box center [276, 151] width 9 height 9
type input "[DATE]"
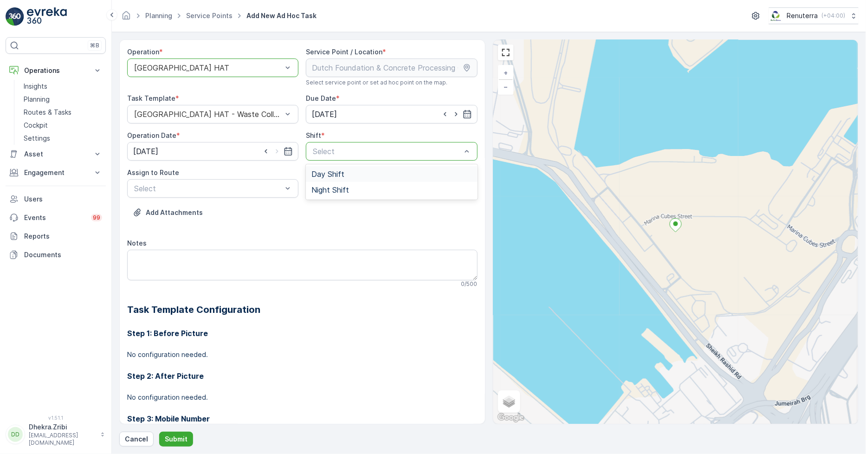
click at [327, 170] on span "Day Shift" at bounding box center [327, 174] width 33 height 8
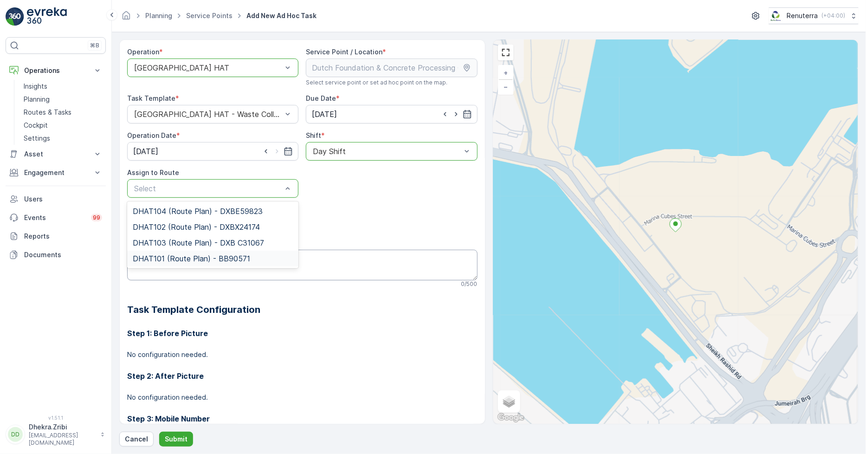
drag, startPoint x: 159, startPoint y: 257, endPoint x: 160, endPoint y: 262, distance: 5.2
click at [159, 258] on span "DHAT101 (Route Plan) - BB90571" at bounding box center [191, 258] width 117 height 8
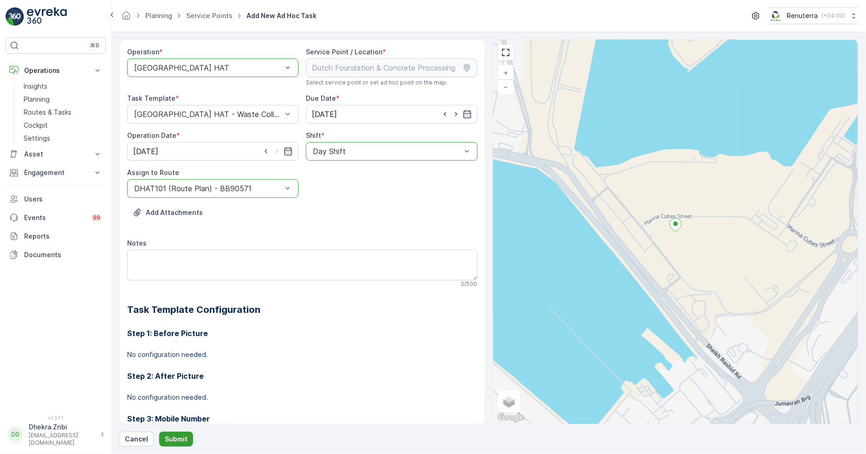
click at [173, 438] on p "Submit" at bounding box center [176, 438] width 23 height 9
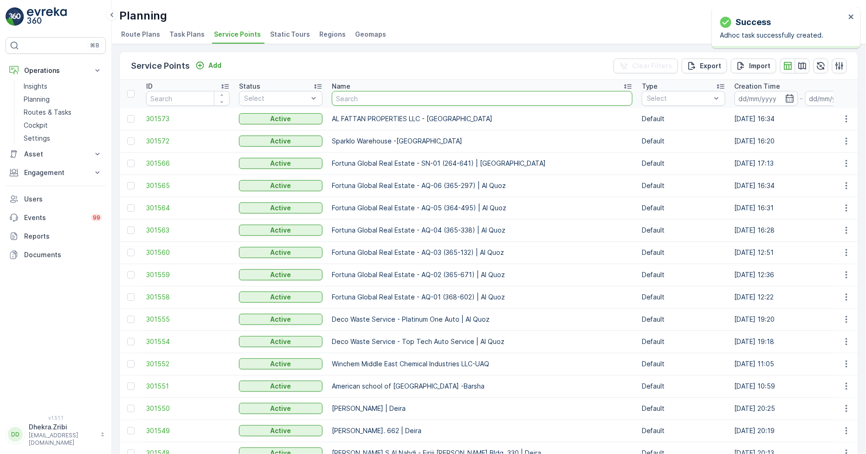
click at [351, 97] on input "text" at bounding box center [482, 98] width 301 height 15
type input "Italian Planters L.L.C - Dubai Production City"
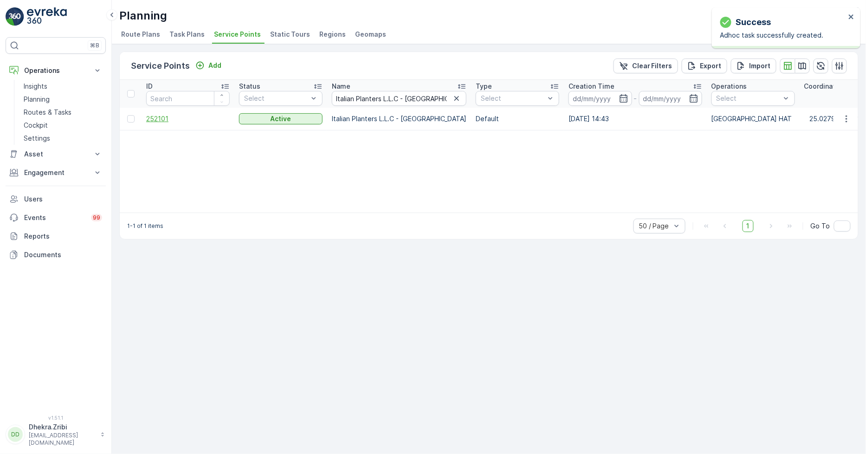
click at [166, 116] on span "252101" at bounding box center [188, 118] width 84 height 9
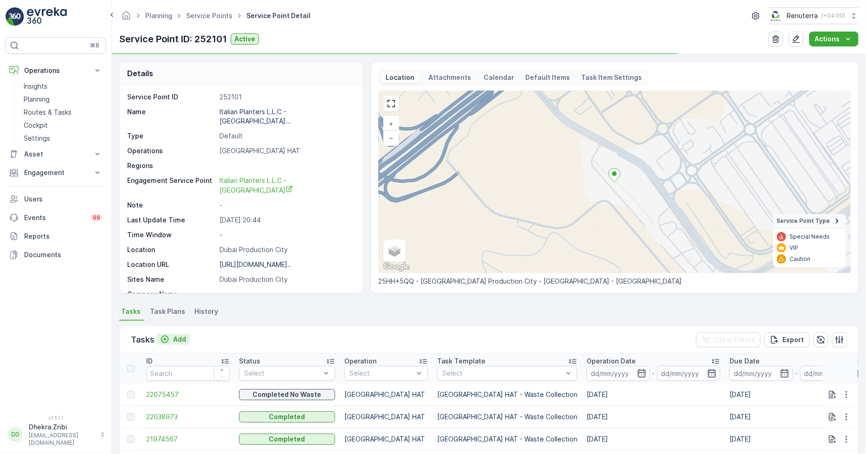
click at [180, 337] on p "Add" at bounding box center [179, 339] width 13 height 9
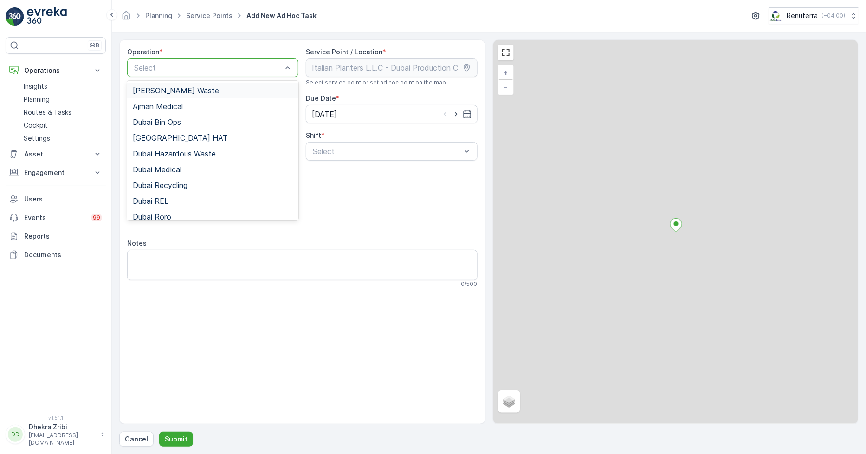
drag, startPoint x: 216, startPoint y: 70, endPoint x: 209, endPoint y: 85, distance: 16.8
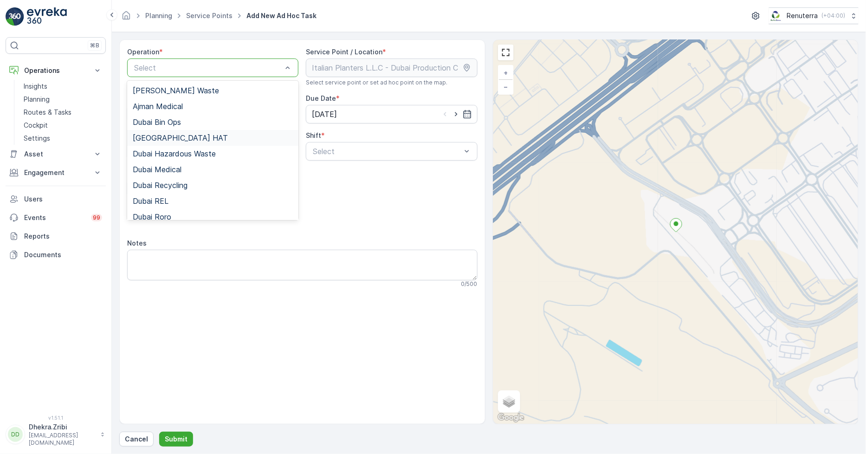
click at [168, 137] on span "Dubai HAT" at bounding box center [180, 138] width 95 height 8
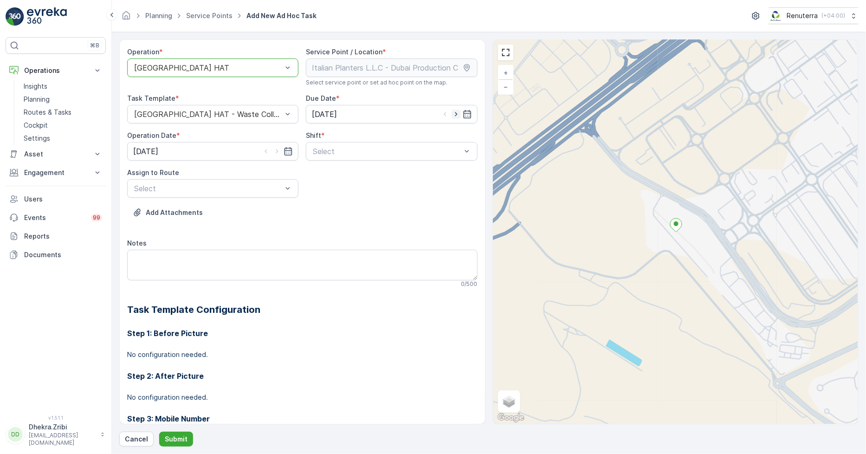
click at [452, 116] on icon "button" at bounding box center [456, 114] width 9 height 9
type input "[DATE]"
click at [279, 150] on icon "button" at bounding box center [276, 151] width 9 height 9
type input "[DATE]"
click at [330, 172] on span "Day Shift" at bounding box center [327, 174] width 33 height 8
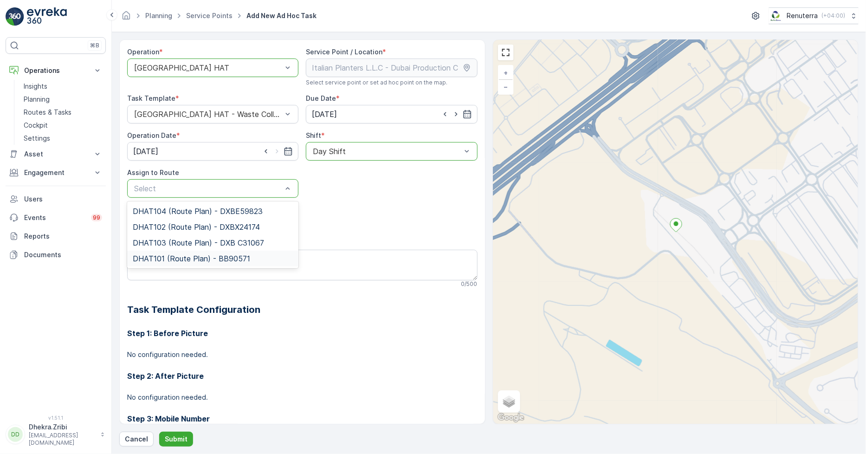
click at [154, 262] on span "DHAT101 (Route Plan) - BB90571" at bounding box center [191, 258] width 117 height 8
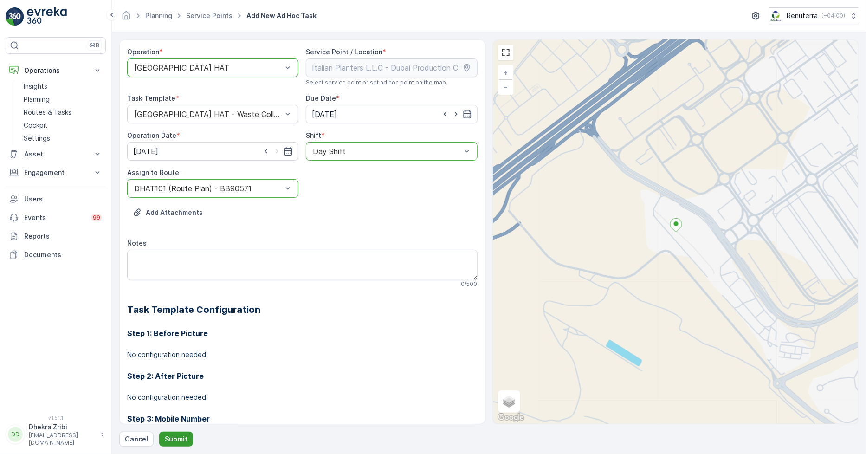
click at [181, 437] on p "Submit" at bounding box center [176, 438] width 23 height 9
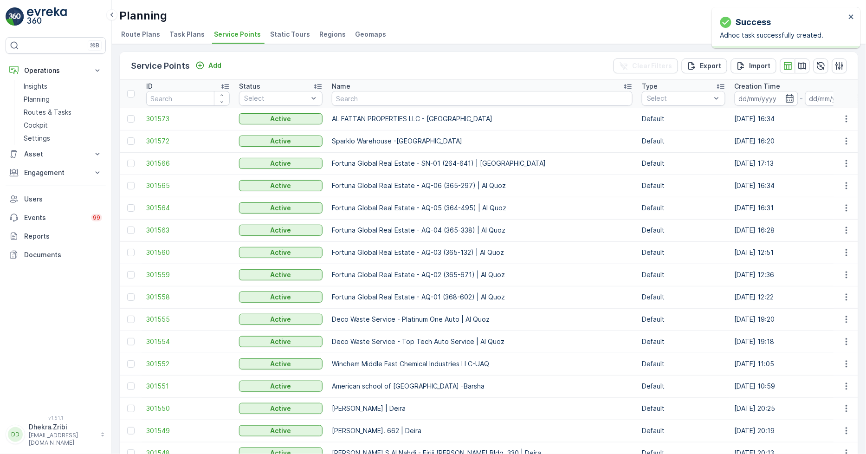
drag, startPoint x: 312, startPoint y: 407, endPoint x: 354, endPoint y: 100, distance: 309.7
click at [354, 100] on input "text" at bounding box center [482, 98] width 301 height 15
paste input "Royal Avenue -Um-Sequim"
type input "Royal Avenue -Um-Sequim"
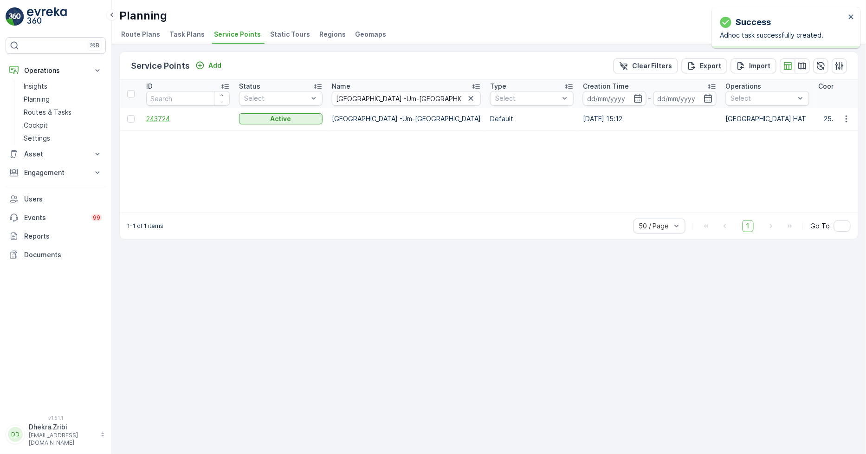
click at [164, 114] on span "243724" at bounding box center [188, 118] width 84 height 9
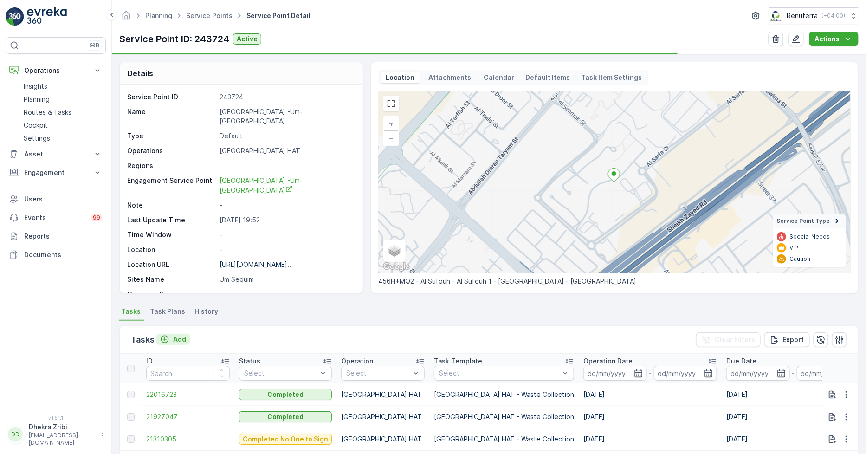
click at [182, 337] on p "Add" at bounding box center [179, 339] width 13 height 9
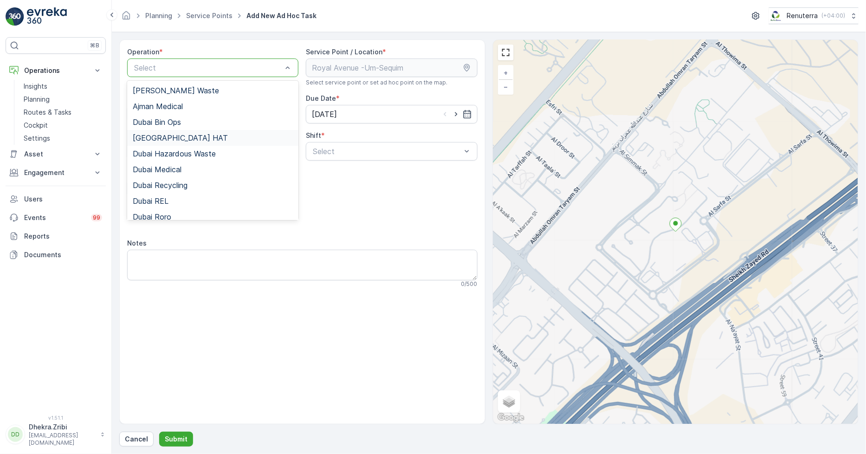
click at [159, 132] on div "Dubai HAT" at bounding box center [212, 138] width 171 height 16
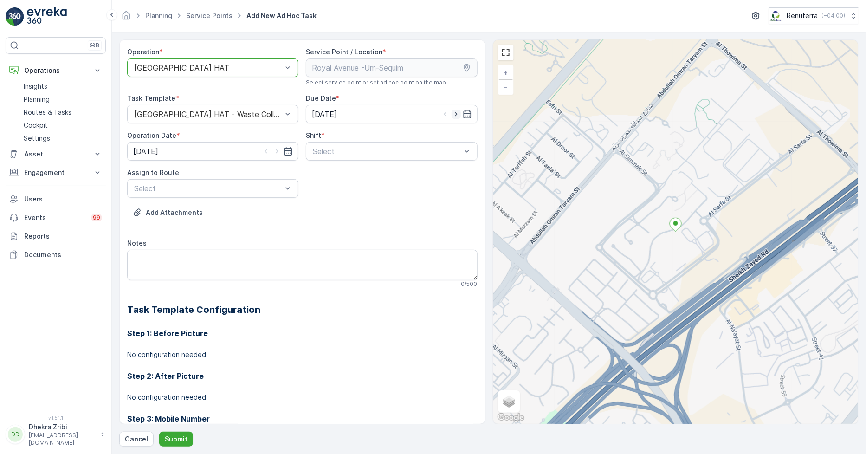
click at [452, 115] on icon "button" at bounding box center [456, 114] width 9 height 9
type input "[DATE]"
click at [277, 152] on icon "button" at bounding box center [277, 151] width 2 height 4
type input "[DATE]"
click at [323, 170] on span "Day Shift" at bounding box center [327, 174] width 33 height 8
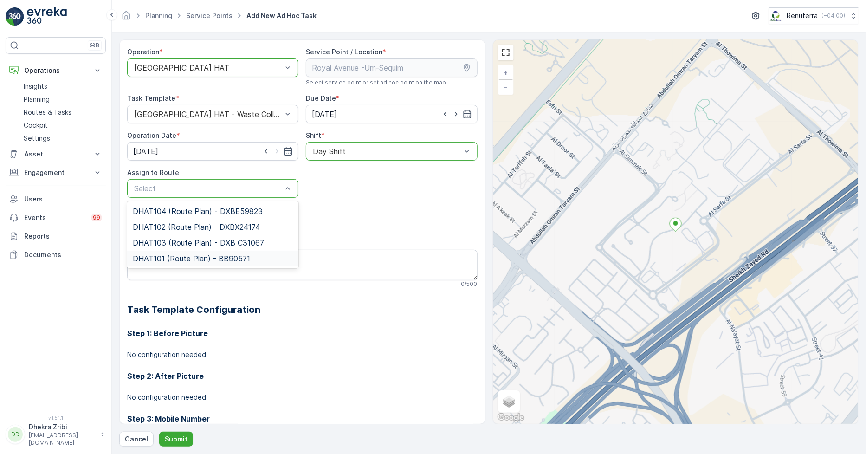
click at [161, 251] on div "DHAT101 (Route Plan) - BB90571" at bounding box center [212, 259] width 171 height 16
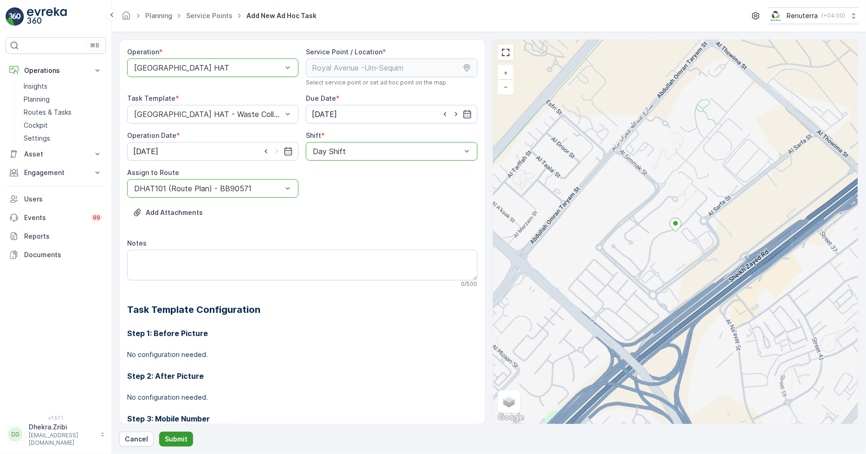
click at [172, 440] on p "Submit" at bounding box center [176, 438] width 23 height 9
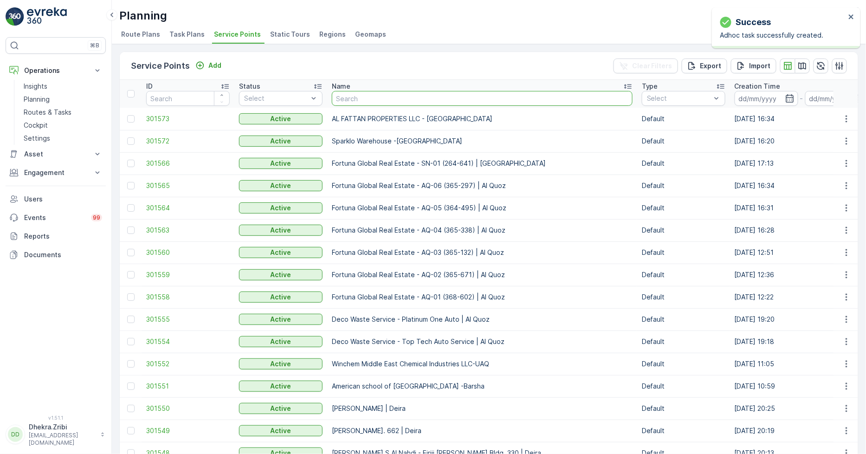
click at [359, 98] on input "text" at bounding box center [482, 98] width 301 height 15
paste input "Al Tayer Stocks (L.L.C.) - Qudra Road"
type input "Al Tayer Stocks (L.L.C.) - Qudra Road"
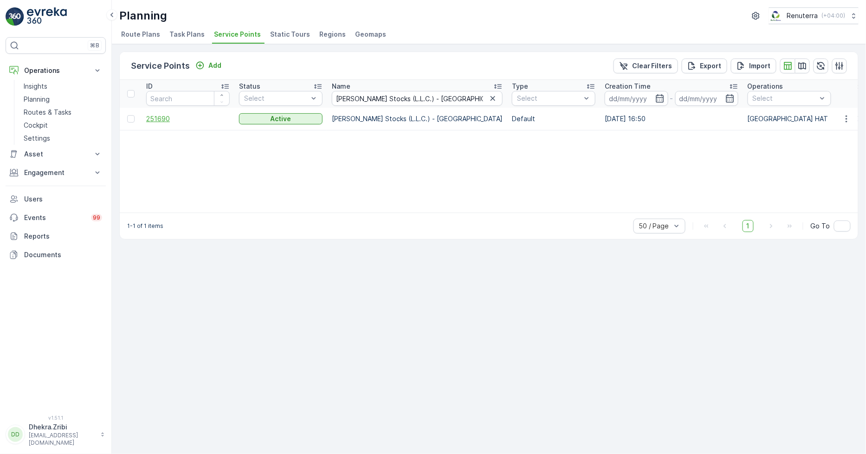
click at [160, 118] on span "251690" at bounding box center [188, 118] width 84 height 9
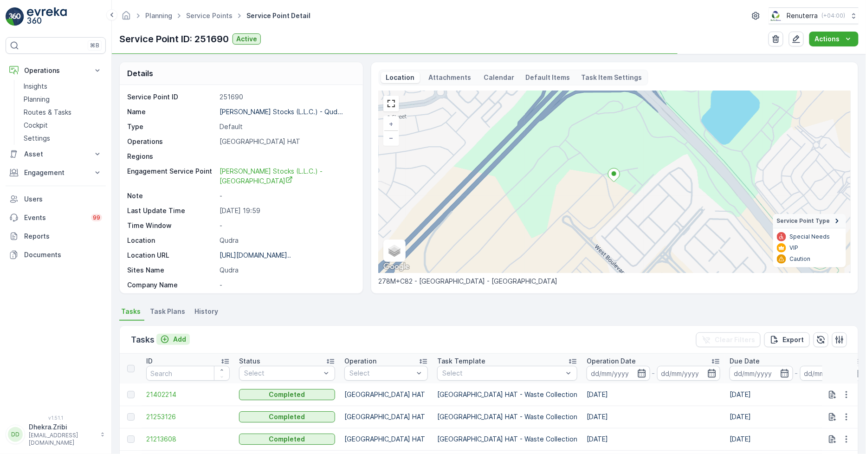
click at [178, 337] on p "Add" at bounding box center [179, 339] width 13 height 9
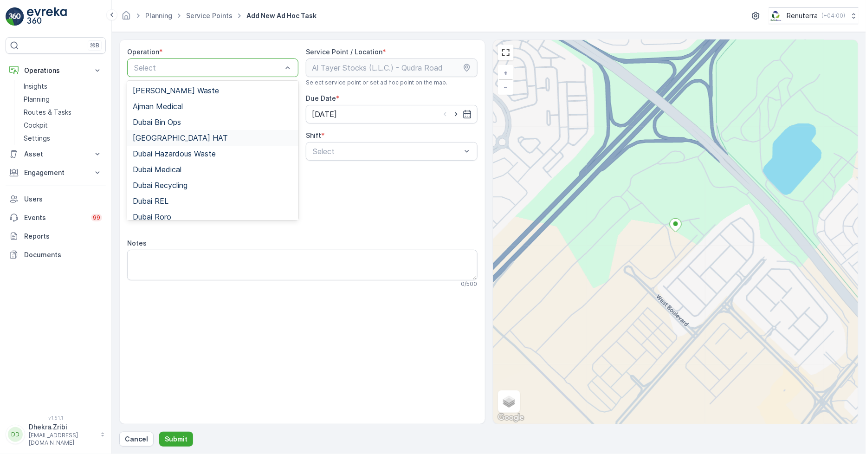
click at [174, 135] on div "Dubai HAT" at bounding box center [213, 138] width 160 height 8
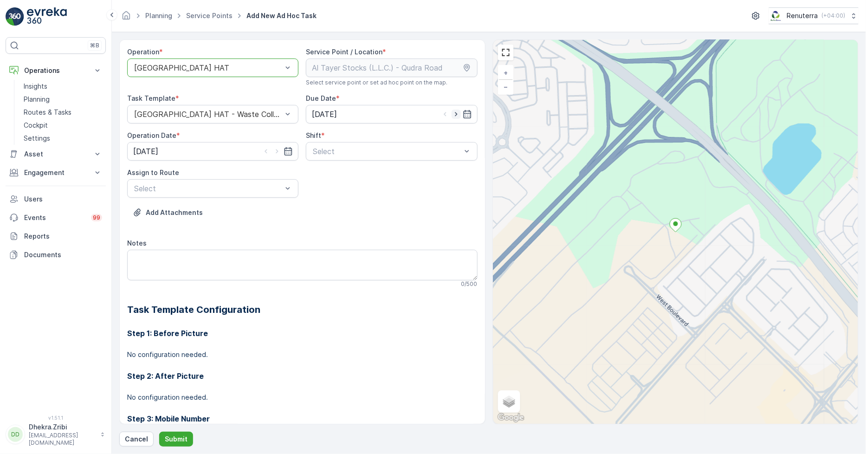
click at [456, 112] on icon "button" at bounding box center [456, 114] width 9 height 9
type input "[DATE]"
click at [277, 149] on icon "button" at bounding box center [276, 151] width 9 height 9
type input "[DATE]"
click at [321, 174] on span "Day Shift" at bounding box center [327, 174] width 33 height 8
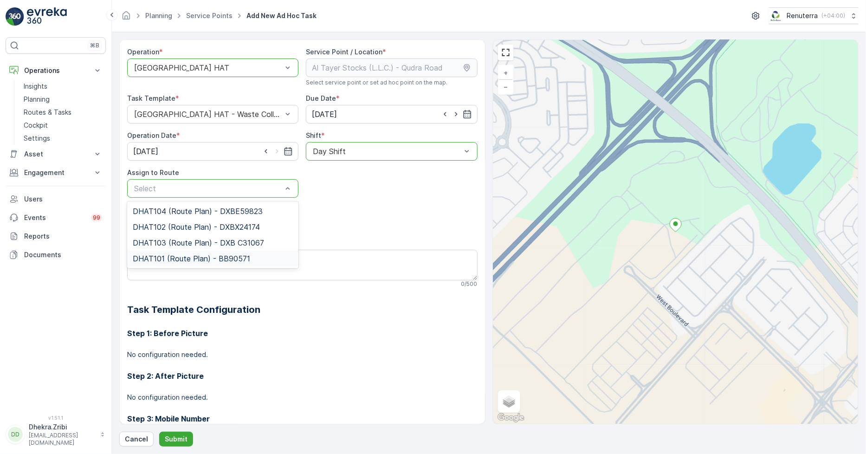
click at [173, 254] on span "DHAT101 (Route Plan) - BB90571" at bounding box center [191, 258] width 117 height 8
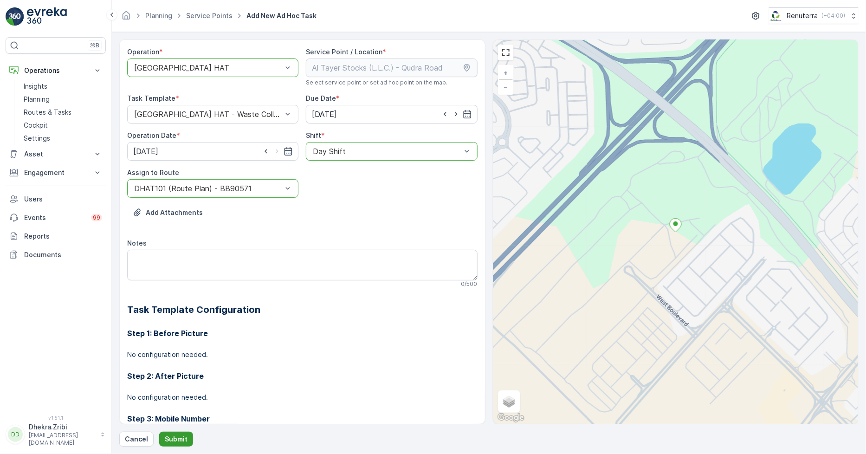
click at [170, 434] on button "Submit" at bounding box center [176, 439] width 34 height 15
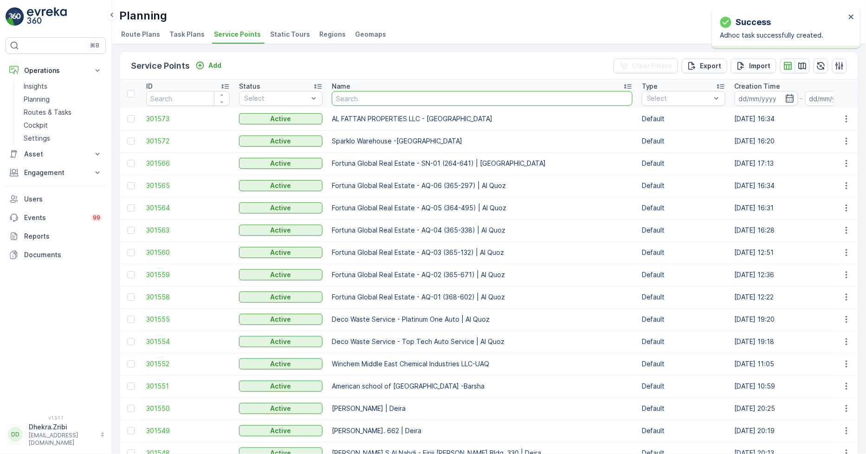
click at [349, 97] on input "text" at bounding box center [482, 98] width 301 height 15
type input "Bombay Contracting - Jumeirah Bay - MV51"
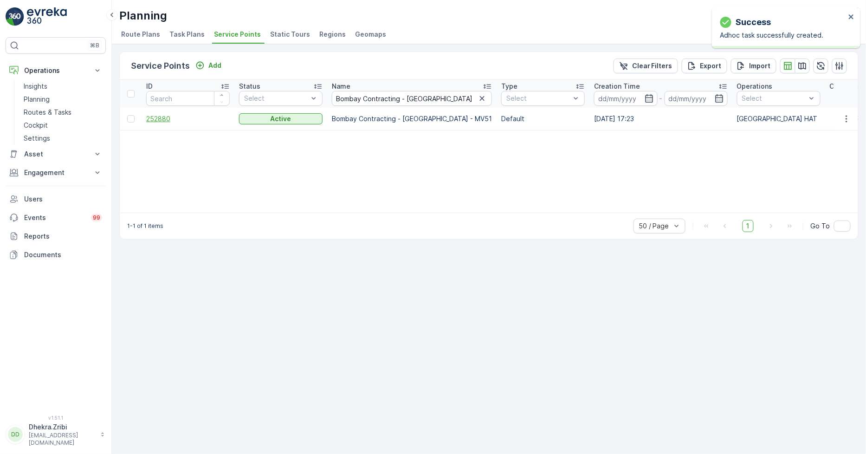
click at [161, 118] on span "252880" at bounding box center [188, 118] width 84 height 9
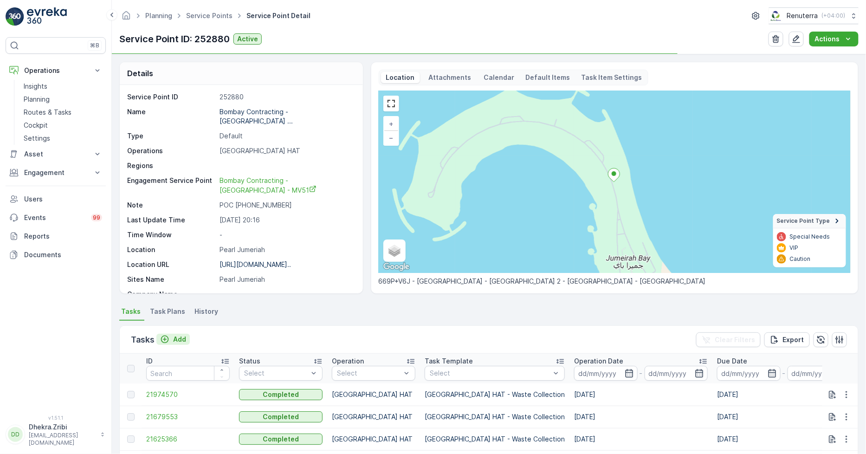
click at [183, 336] on p "Add" at bounding box center [179, 339] width 13 height 9
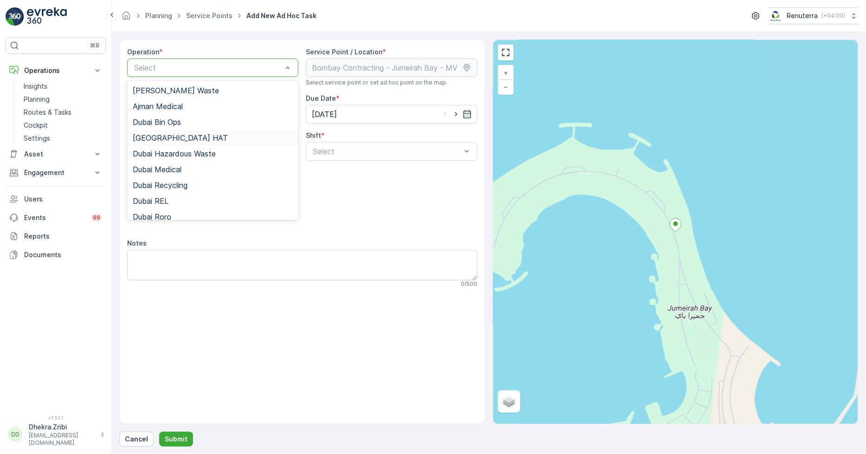
drag, startPoint x: 167, startPoint y: 136, endPoint x: 183, endPoint y: 139, distance: 16.1
click at [168, 136] on span "Dubai HAT" at bounding box center [180, 138] width 95 height 8
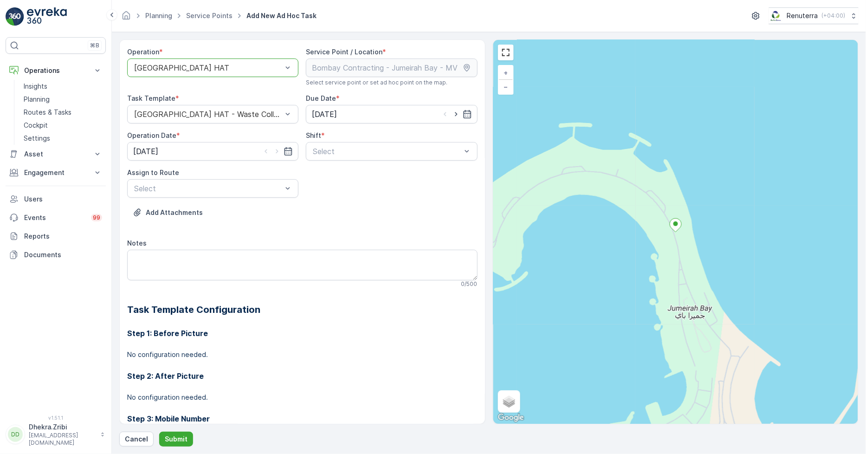
drag, startPoint x: 454, startPoint y: 110, endPoint x: 386, endPoint y: 135, distance: 71.9
click at [453, 110] on icon "button" at bounding box center [456, 114] width 9 height 9
type input "[DATE]"
click at [276, 147] on icon "button" at bounding box center [276, 151] width 9 height 9
type input "[DATE]"
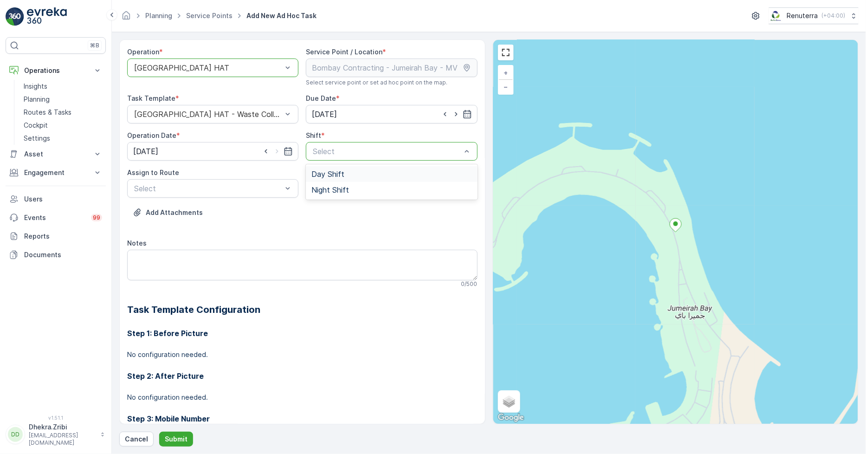
click at [326, 173] on span "Day Shift" at bounding box center [327, 174] width 33 height 8
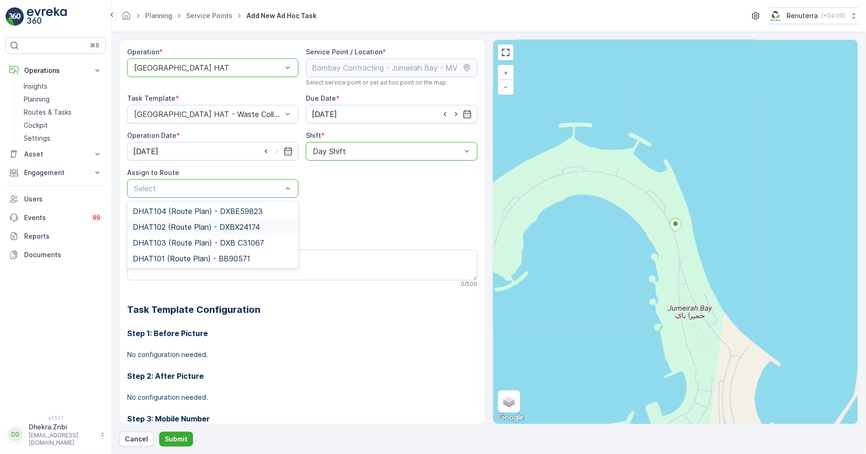
drag, startPoint x: 183, startPoint y: 257, endPoint x: 188, endPoint y: 220, distance: 37.5
click at [188, 220] on div "DHAT104 (Route Plan) - DXBE59823 DHAT102 (Route Plan) - DXBX24174 DHAT103 (Rout…" at bounding box center [212, 234] width 171 height 67
click at [188, 223] on span "DHAT102 (Route Plan) - DXBX24174" at bounding box center [196, 227] width 127 height 8
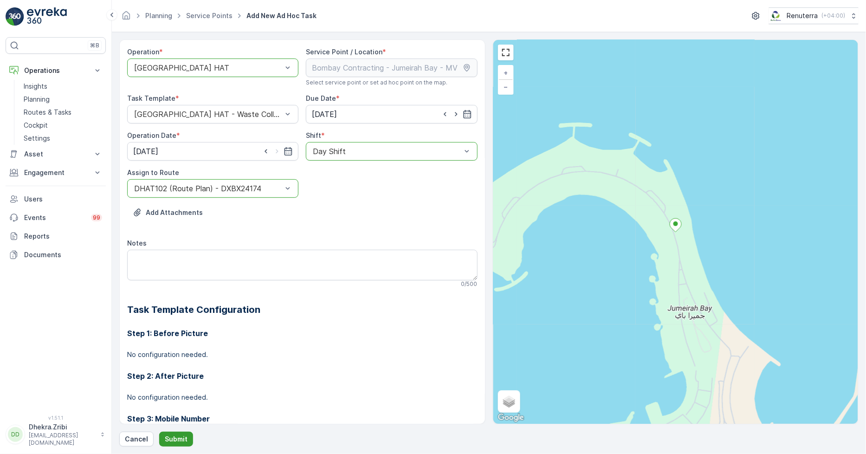
click at [175, 438] on p "Submit" at bounding box center [176, 438] width 23 height 9
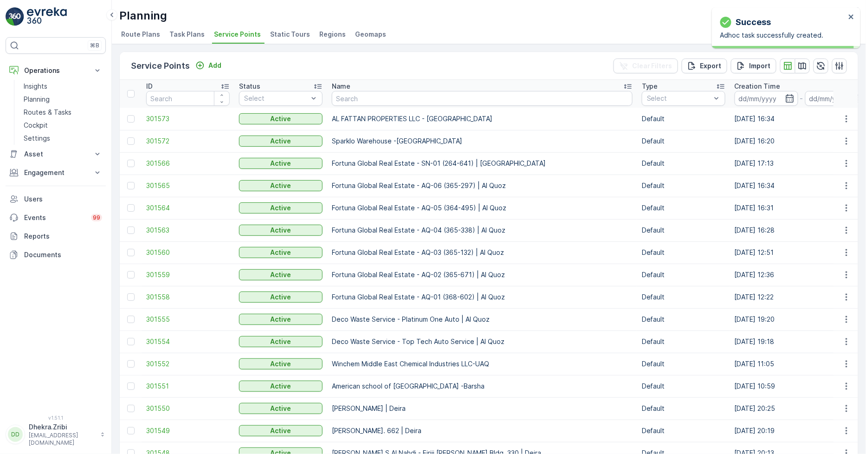
click at [366, 100] on input "text" at bounding box center [482, 98] width 301 height 15
paste input "BBH BUILDING CONTRACTING LLC - Villa 77"
type input "BBH BUILDING CONTRACTING LLC - Villa 77"
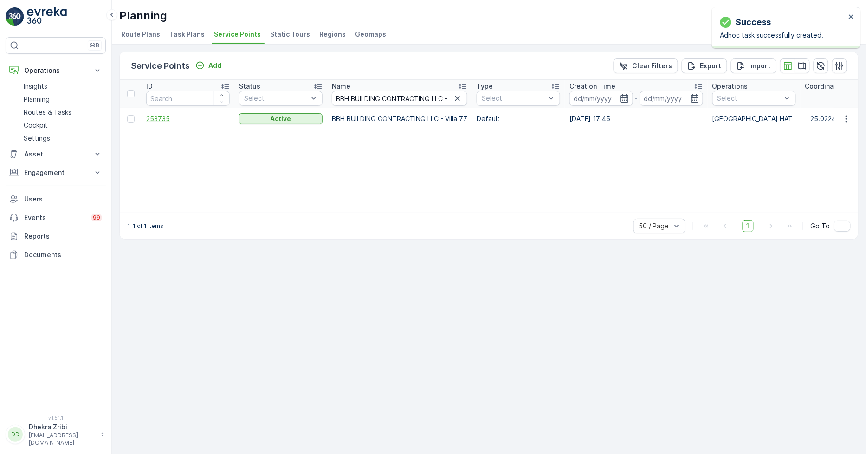
click at [162, 118] on span "253735" at bounding box center [188, 118] width 84 height 9
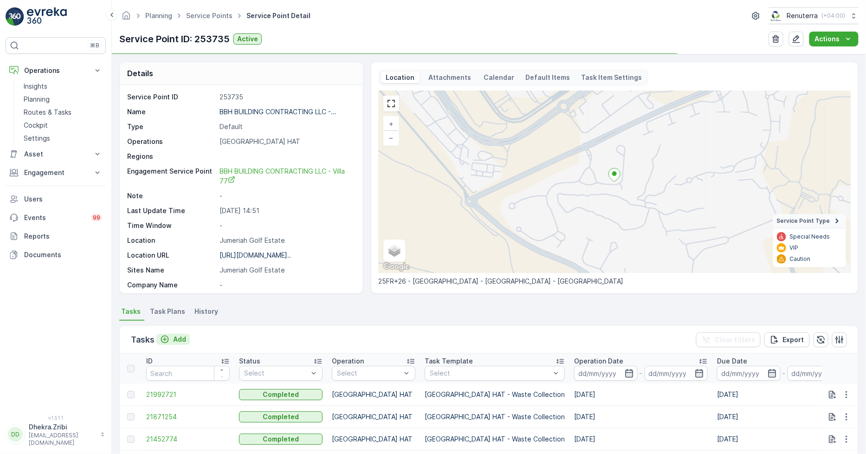
click at [184, 338] on p "Add" at bounding box center [179, 339] width 13 height 9
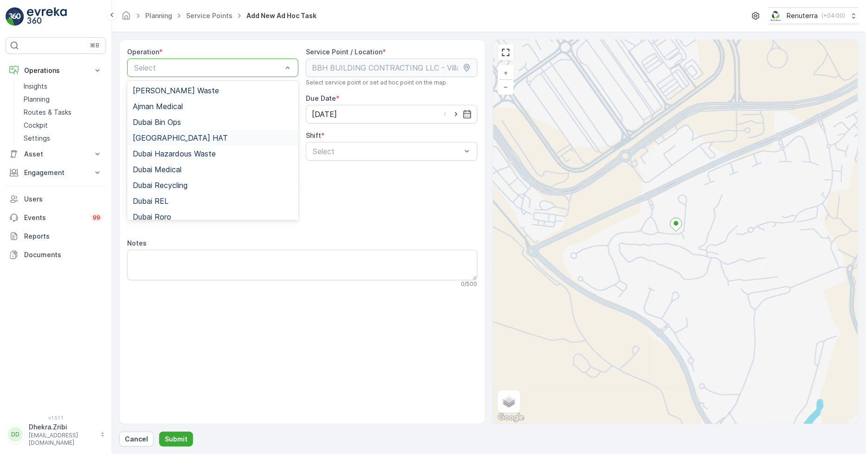
click at [164, 132] on div "Dubai HAT" at bounding box center [212, 138] width 171 height 16
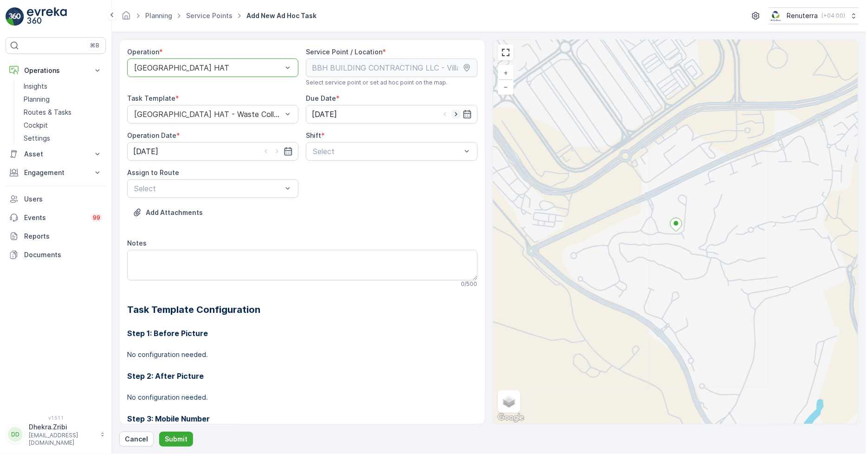
click at [456, 114] on icon "button" at bounding box center [456, 114] width 9 height 9
type input "[DATE]"
click at [277, 151] on icon "button" at bounding box center [276, 151] width 9 height 9
type input "[DATE]"
click at [315, 172] on span "Day Shift" at bounding box center [327, 174] width 33 height 8
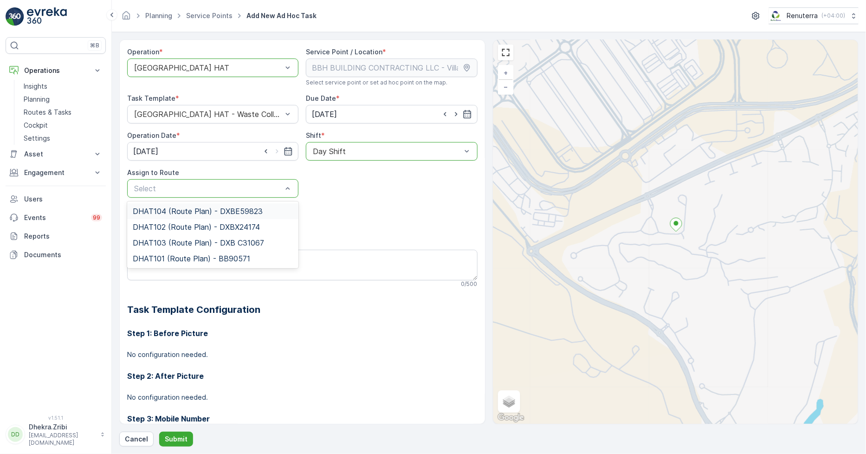
drag, startPoint x: 216, startPoint y: 189, endPoint x: 205, endPoint y: 203, distance: 18.2
click at [167, 228] on span "DHAT102 (Route Plan) - DXBX24174" at bounding box center [196, 227] width 127 height 8
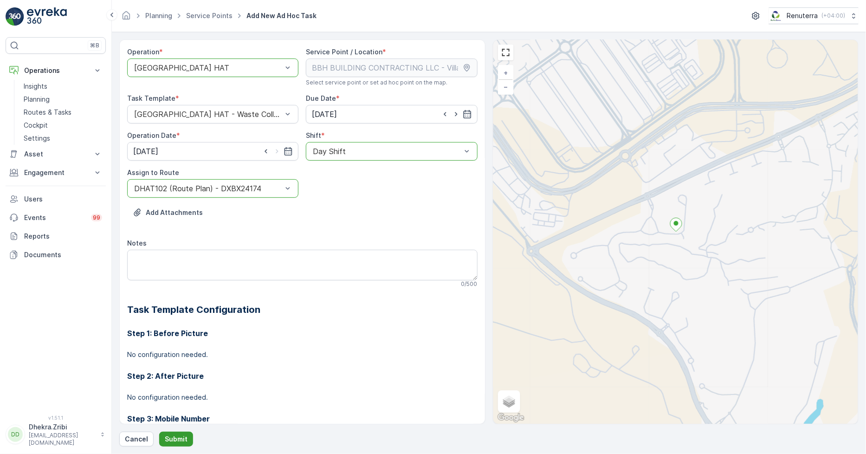
click at [174, 438] on p "Submit" at bounding box center [176, 438] width 23 height 9
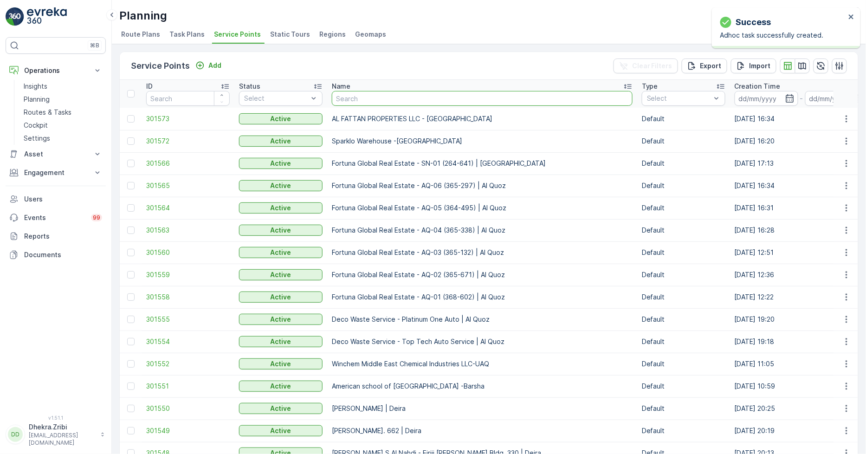
type input "Mega Hotel Management - FZE | Palm Jumeirah"
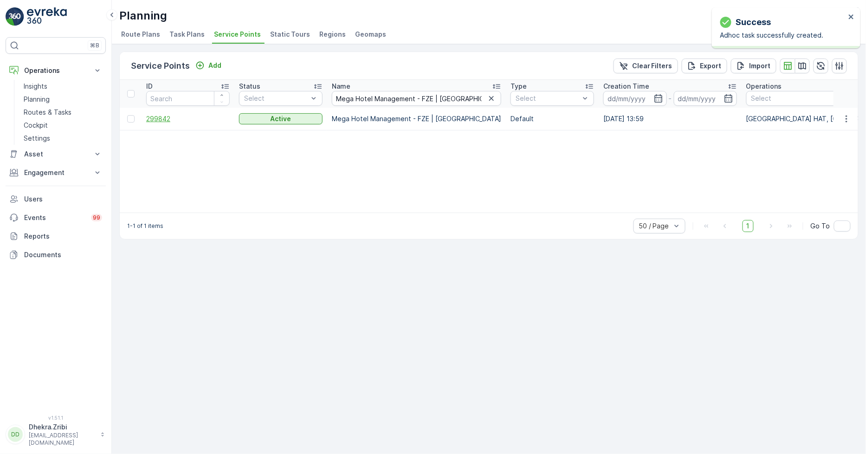
click at [163, 118] on span "299842" at bounding box center [188, 118] width 84 height 9
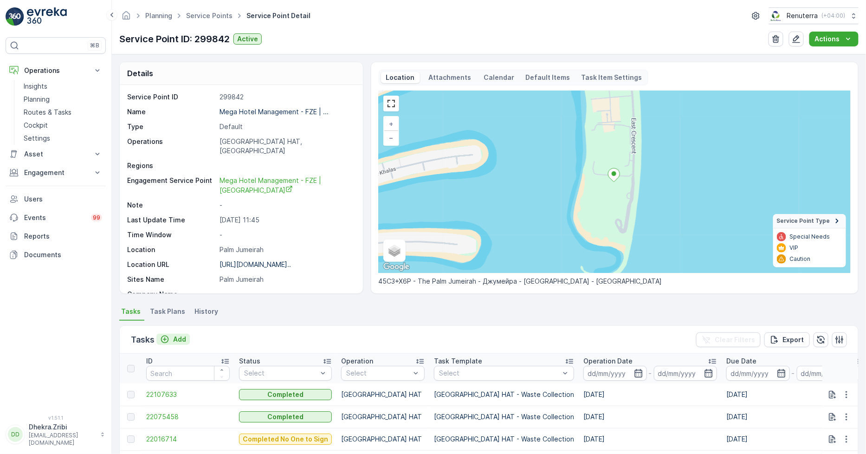
click at [181, 336] on p "Add" at bounding box center [179, 339] width 13 height 9
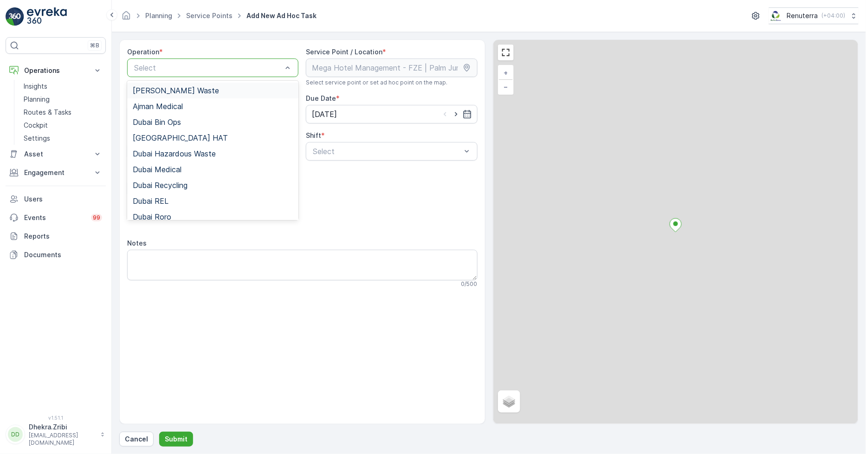
click at [207, 61] on div "Select" at bounding box center [212, 67] width 171 height 19
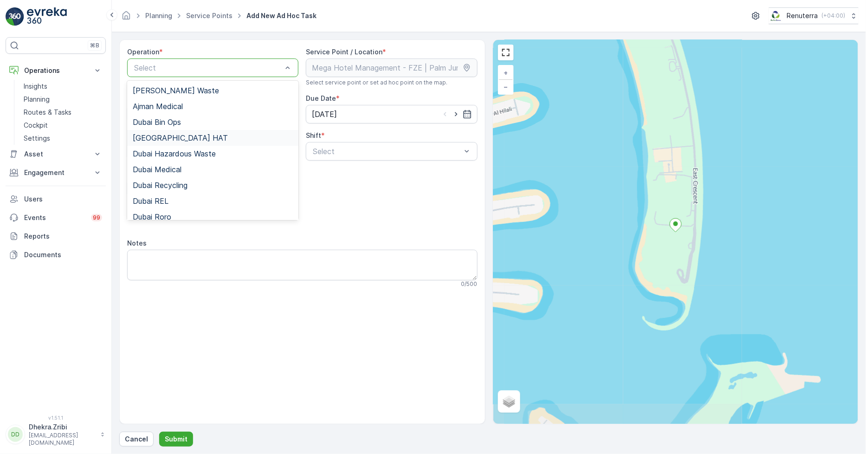
drag, startPoint x: 160, startPoint y: 136, endPoint x: 185, endPoint y: 135, distance: 24.6
click at [160, 135] on span "Dubai HAT" at bounding box center [180, 138] width 95 height 8
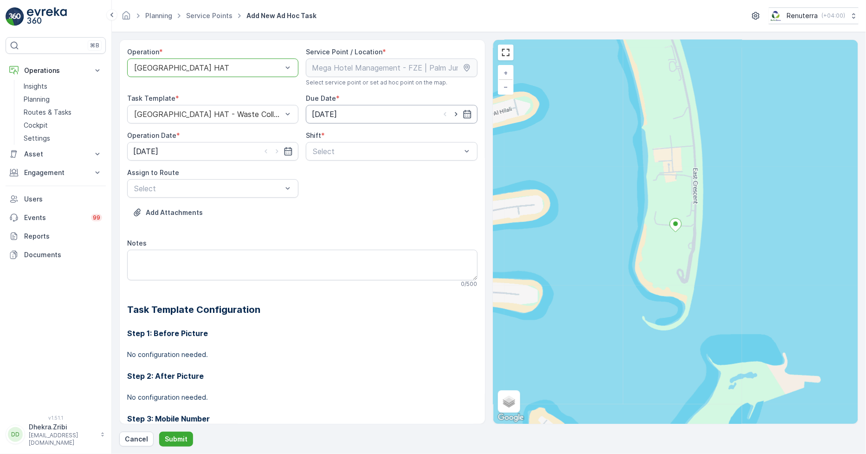
drag, startPoint x: 455, startPoint y: 112, endPoint x: 437, endPoint y: 121, distance: 20.3
click at [455, 112] on icon "button" at bounding box center [456, 114] width 9 height 9
type input "[DATE]"
click at [275, 149] on icon "button" at bounding box center [276, 151] width 9 height 9
type input "[DATE]"
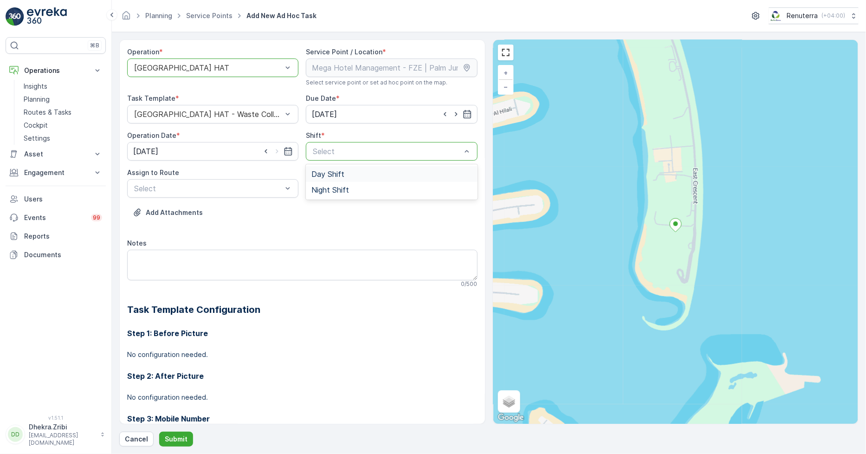
click at [331, 174] on span "Day Shift" at bounding box center [327, 174] width 33 height 8
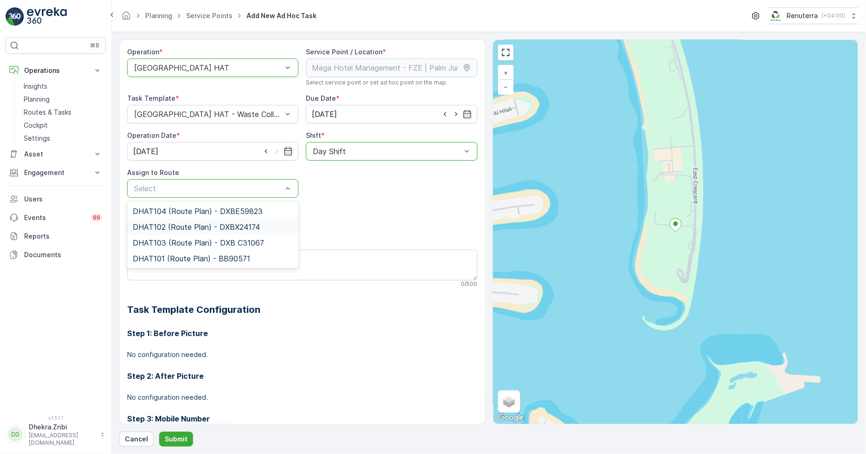
click at [168, 228] on span "DHAT102 (Route Plan) - DXBX24174" at bounding box center [196, 227] width 127 height 8
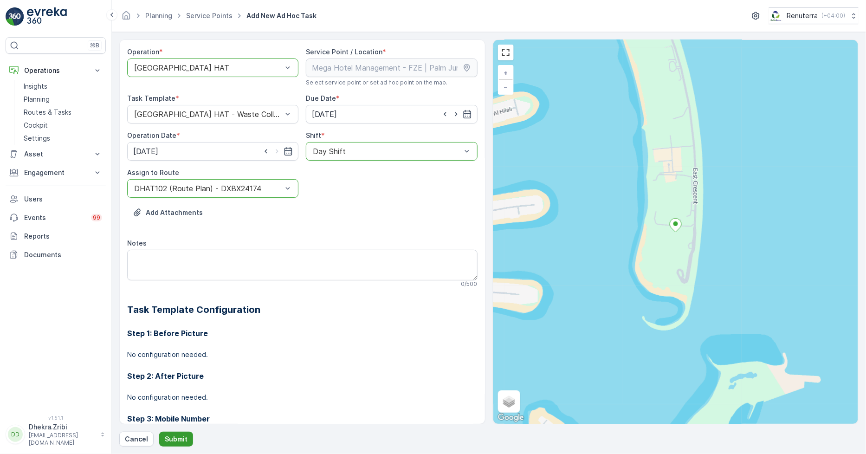
click at [172, 435] on p "Submit" at bounding box center [176, 438] width 23 height 9
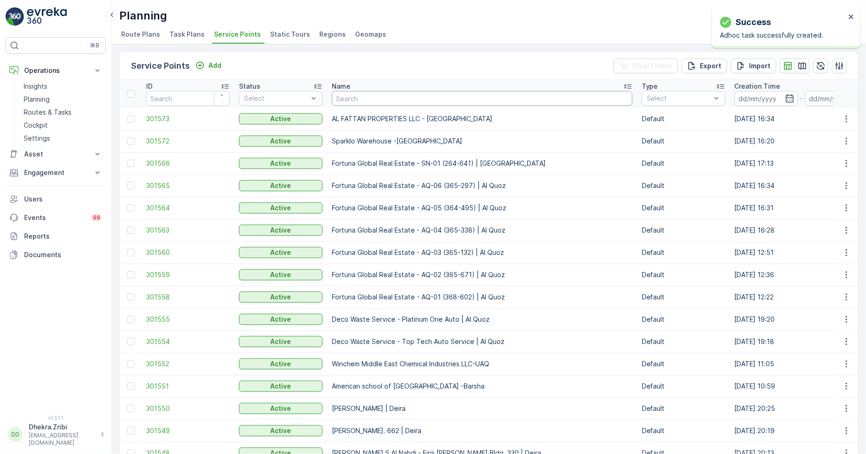
click at [368, 99] on input "text" at bounding box center [482, 98] width 301 height 15
paste input "ARABIAN CONSTRUCTION COMPANY L.L.C. - OMNIYAT | Business Bay"
type input "ARABIAN CONSTRUCTION COMPANY L.L.C. - OMNIYAT | Business Bay"
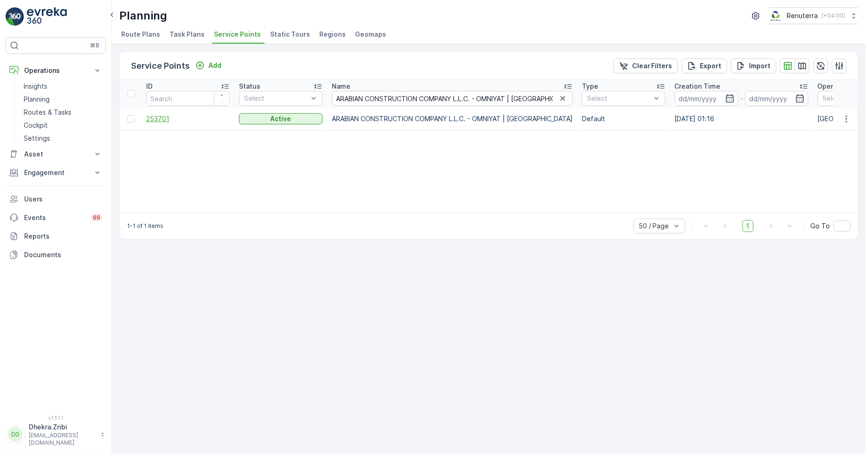
click at [163, 122] on span "253701" at bounding box center [188, 118] width 84 height 9
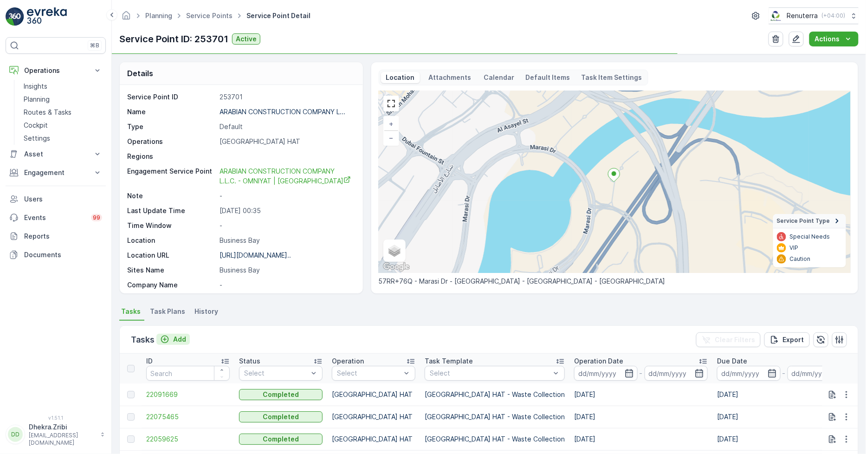
click at [180, 337] on p "Add" at bounding box center [179, 339] width 13 height 9
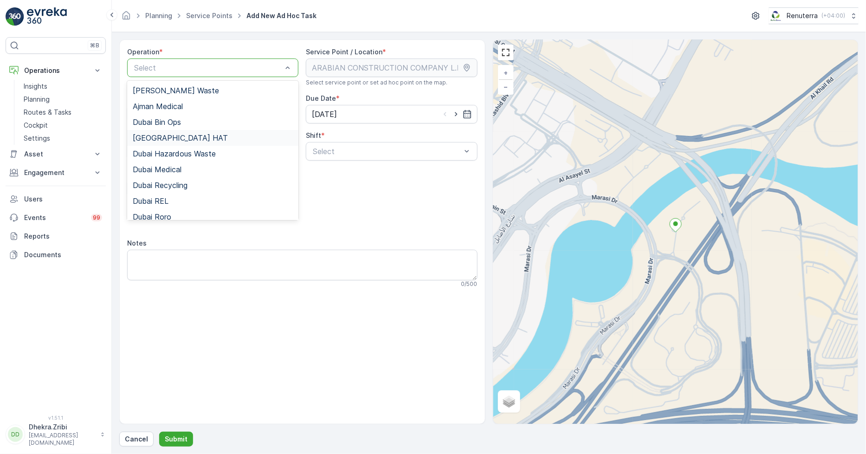
click at [168, 134] on span "Dubai HAT" at bounding box center [180, 138] width 95 height 8
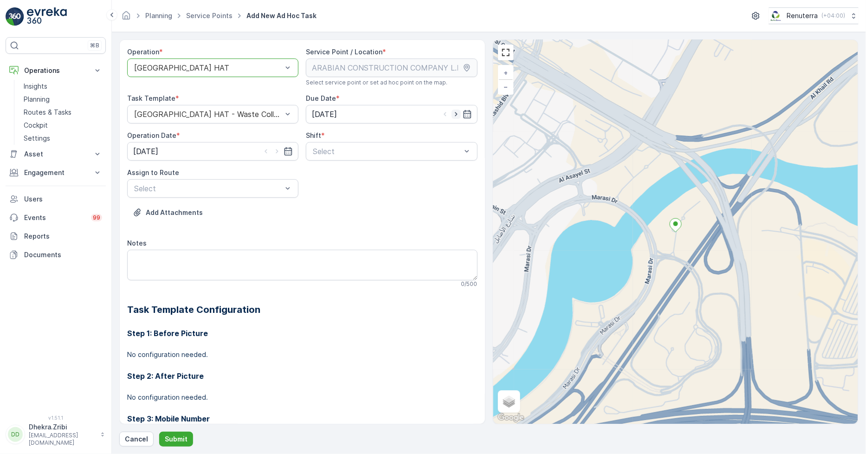
click at [452, 113] on icon "button" at bounding box center [456, 114] width 9 height 9
type input "[DATE]"
click at [275, 149] on icon "button" at bounding box center [276, 151] width 9 height 9
type input "[DATE]"
click at [325, 172] on span "Day Shift" at bounding box center [327, 174] width 33 height 8
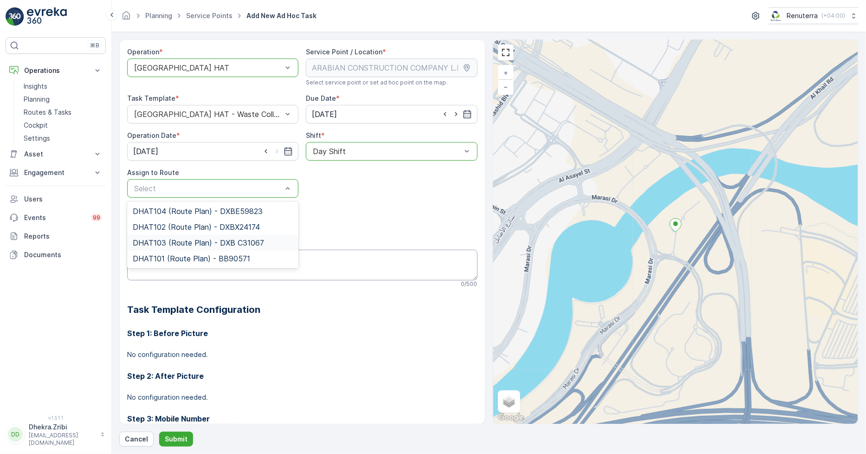
drag, startPoint x: 177, startPoint y: 242, endPoint x: 180, endPoint y: 274, distance: 32.1
click at [177, 243] on span "DHAT103 (Route Plan) - DXB C31067" at bounding box center [198, 243] width 131 height 8
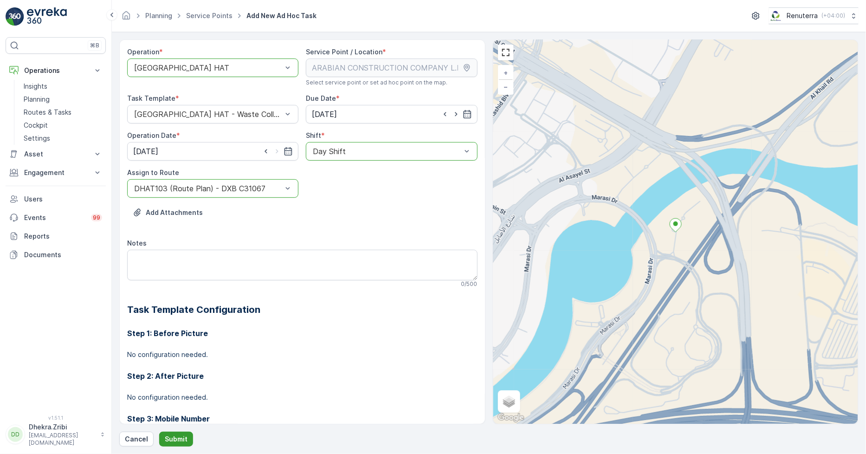
click at [187, 437] on button "Submit" at bounding box center [176, 439] width 34 height 15
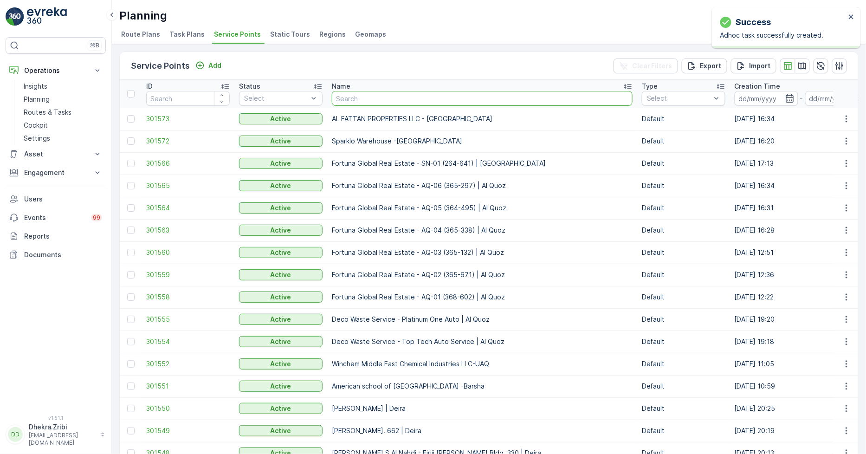
type input "NABC Building Contracting - DWC"
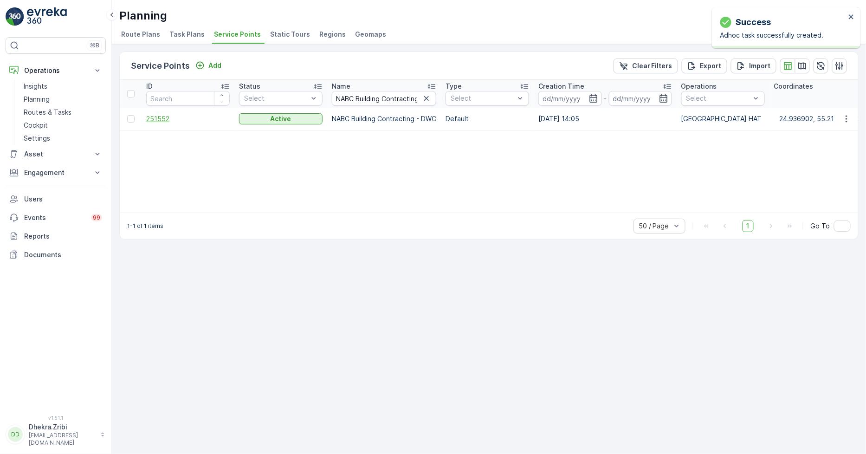
click at [170, 117] on span "251552" at bounding box center [188, 118] width 84 height 9
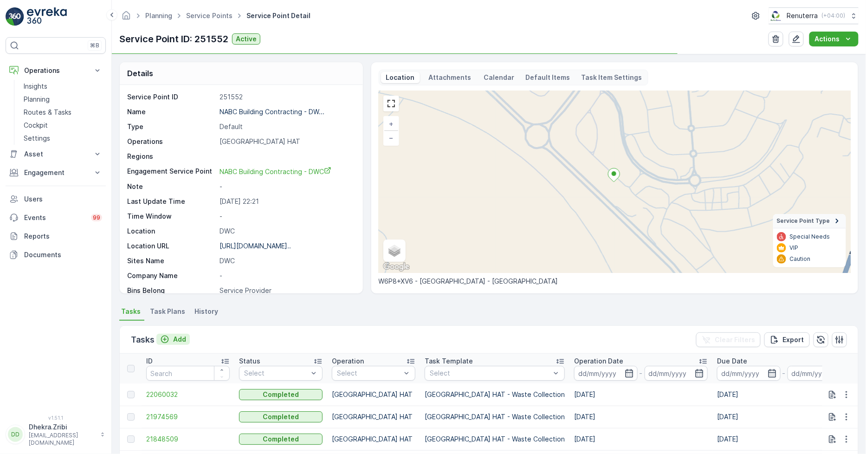
click at [182, 337] on p "Add" at bounding box center [179, 339] width 13 height 9
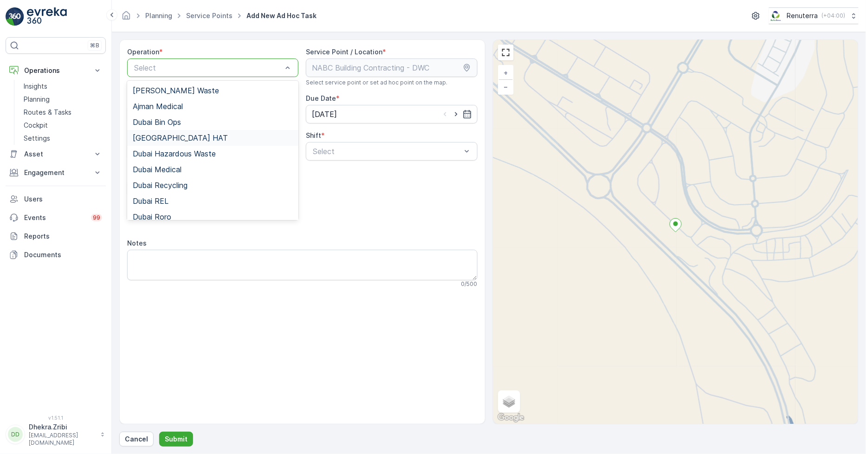
click at [165, 137] on span "Dubai HAT" at bounding box center [180, 138] width 95 height 8
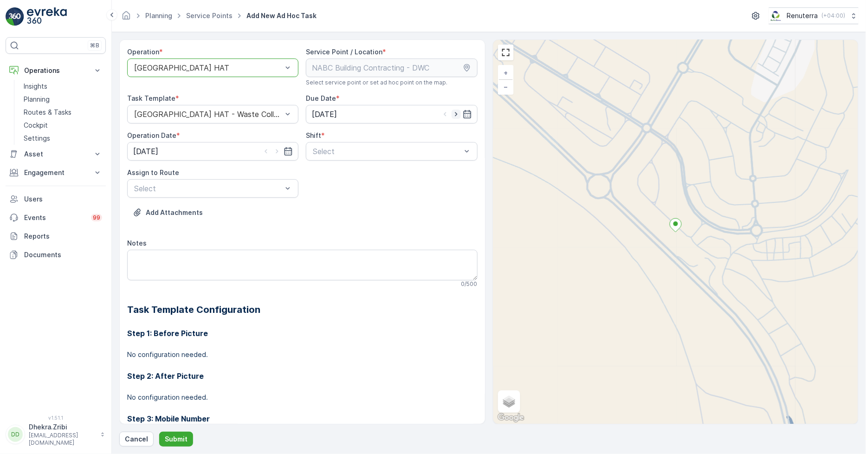
click at [452, 113] on icon "button" at bounding box center [456, 114] width 9 height 9
type input "[DATE]"
click at [277, 149] on icon "button" at bounding box center [276, 151] width 9 height 9
type input "[DATE]"
click at [322, 170] on span "Day Shift" at bounding box center [327, 174] width 33 height 8
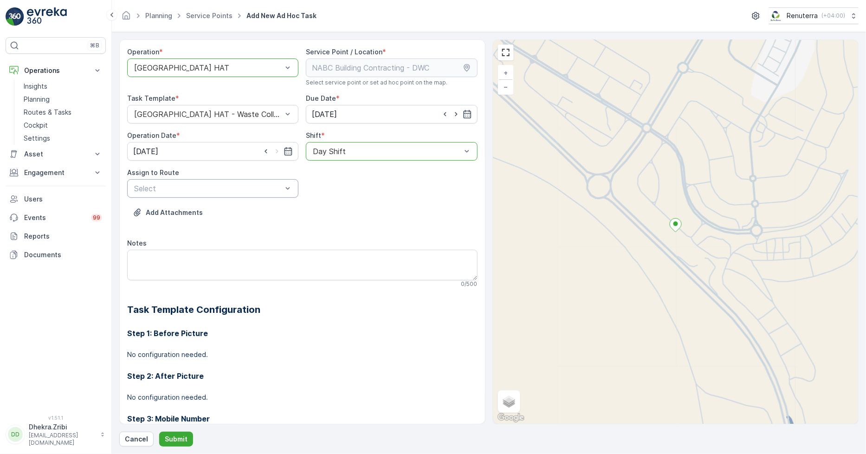
drag, startPoint x: 245, startPoint y: 181, endPoint x: 252, endPoint y: 180, distance: 7.1
click at [244, 182] on div "Select" at bounding box center [212, 188] width 171 height 19
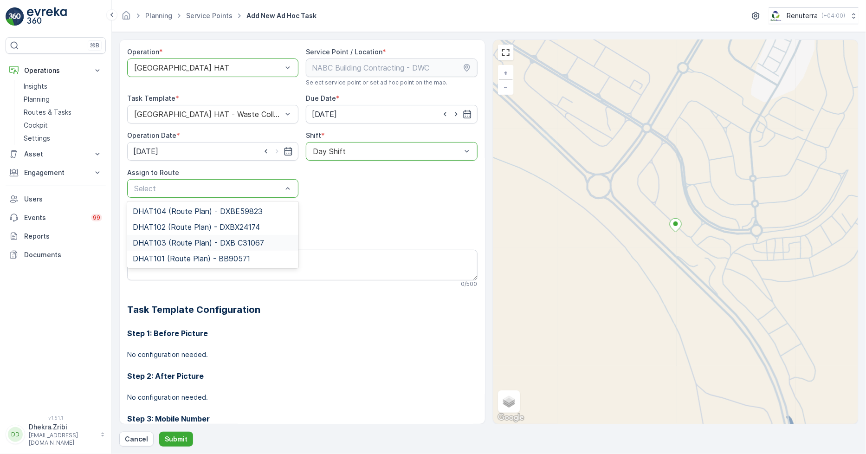
drag, startPoint x: 178, startPoint y: 242, endPoint x: 178, endPoint y: 249, distance: 7.0
click at [178, 241] on span "DHAT103 (Route Plan) - DXB C31067" at bounding box center [198, 243] width 131 height 8
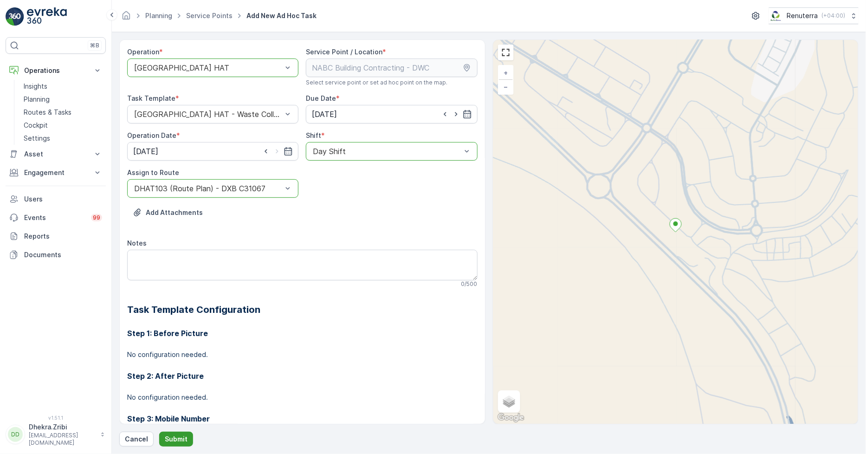
click at [166, 433] on button "Submit" at bounding box center [176, 439] width 34 height 15
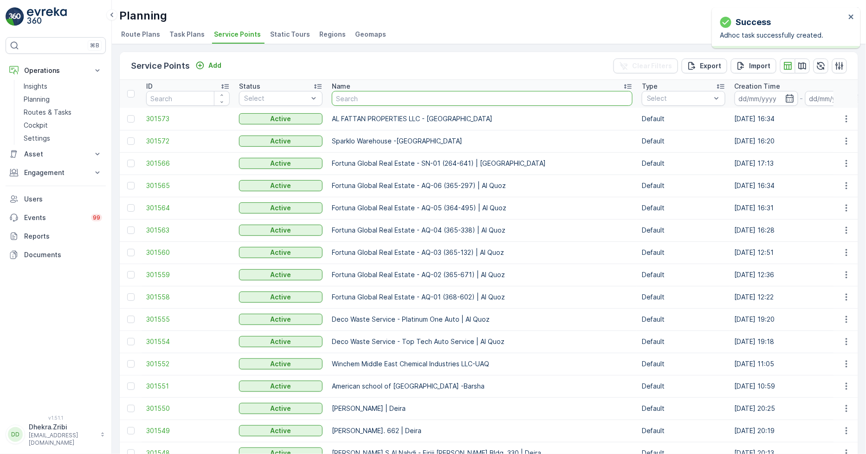
click at [362, 98] on input "text" at bounding box center [482, 98] width 301 height 15
type input "Cost Plus Contracting LLC - Dubai South"
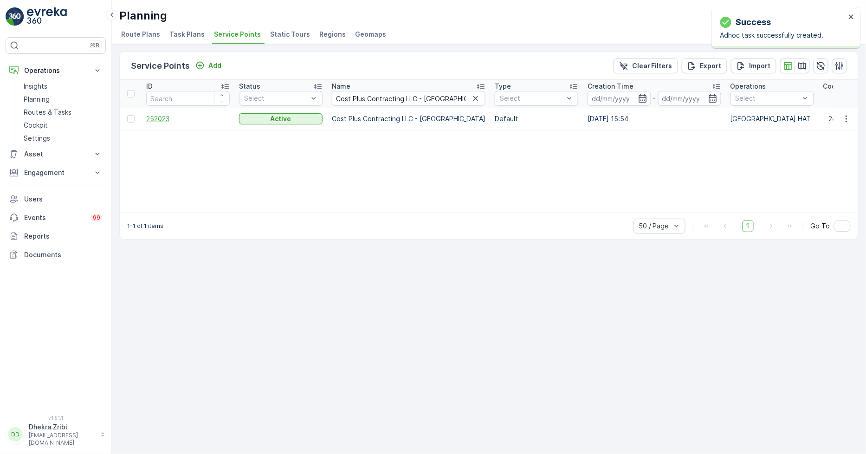
click at [155, 118] on span "252023" at bounding box center [188, 118] width 84 height 9
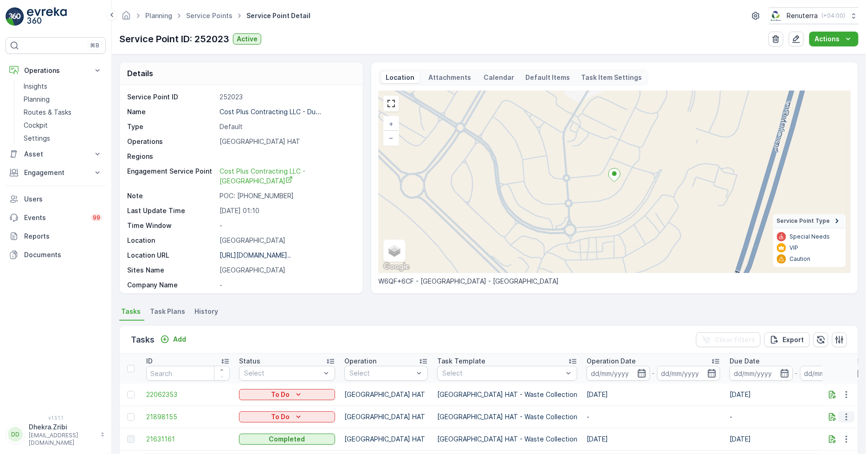
click at [850, 417] on button "button" at bounding box center [846, 416] width 17 height 11
click at [820, 374] on span "Change Route" at bounding box center [822, 372] width 45 height 9
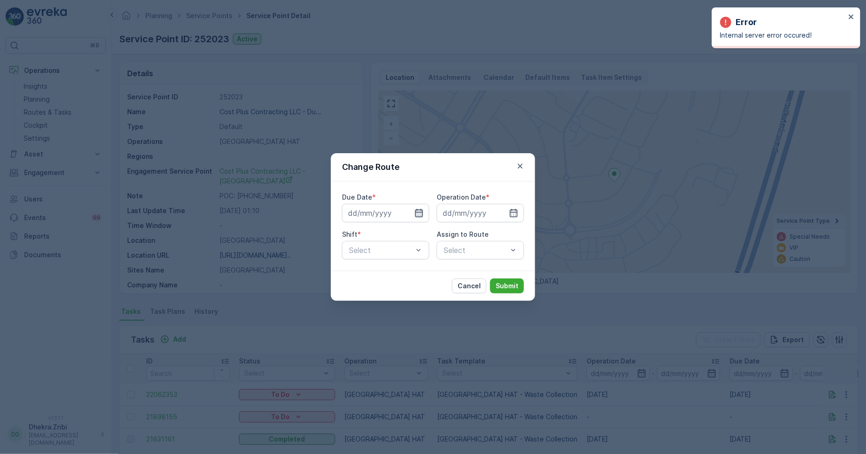
click at [420, 212] on icon "button" at bounding box center [418, 212] width 9 height 9
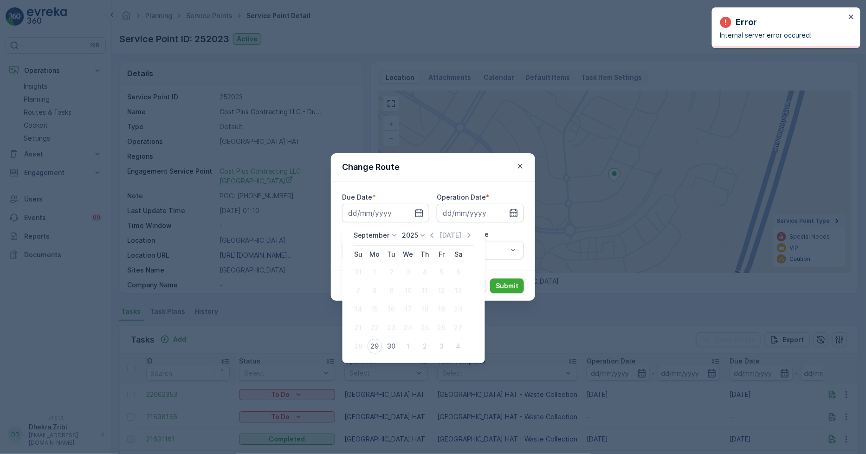
drag, startPoint x: 390, startPoint y: 343, endPoint x: 420, endPoint y: 318, distance: 39.5
click at [390, 343] on div "30" at bounding box center [391, 346] width 15 height 15
type input "[DATE]"
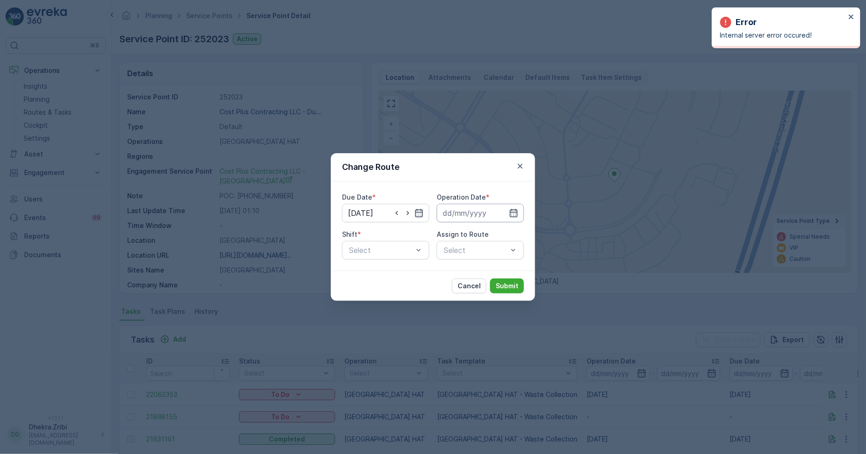
click at [480, 209] on input at bounding box center [480, 213] width 87 height 19
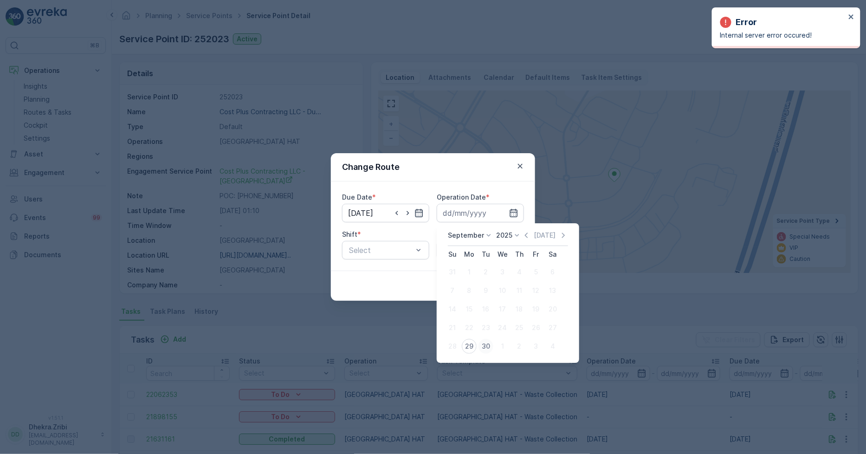
click at [480, 344] on div "30" at bounding box center [486, 346] width 15 height 15
type input "[DATE]"
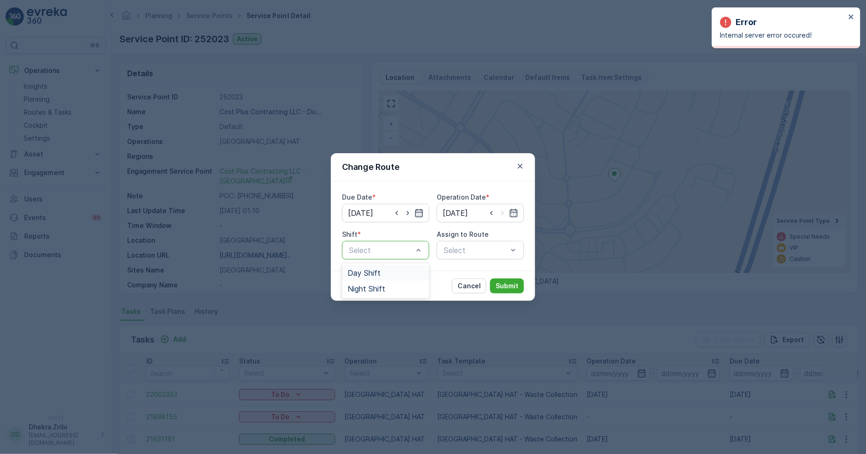
drag, startPoint x: 370, startPoint y: 273, endPoint x: 458, endPoint y: 254, distance: 89.3
click at [370, 273] on span "Day Shift" at bounding box center [364, 273] width 33 height 8
click at [466, 250] on div "Select" at bounding box center [480, 250] width 87 height 19
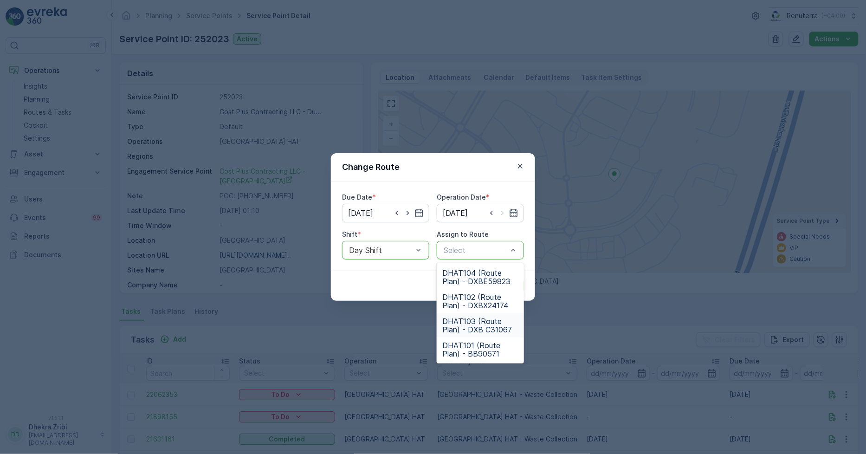
click at [472, 327] on span "DHAT103 (Route Plan) - DXB C31067" at bounding box center [480, 325] width 76 height 17
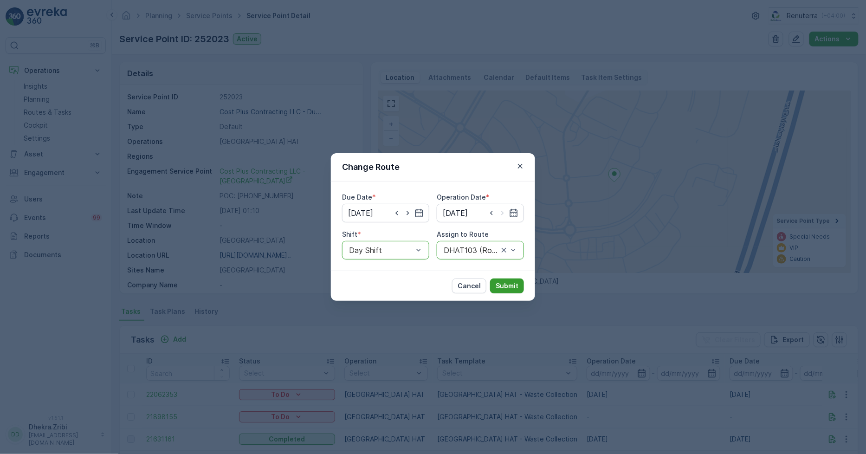
click at [508, 283] on p "Submit" at bounding box center [507, 285] width 23 height 9
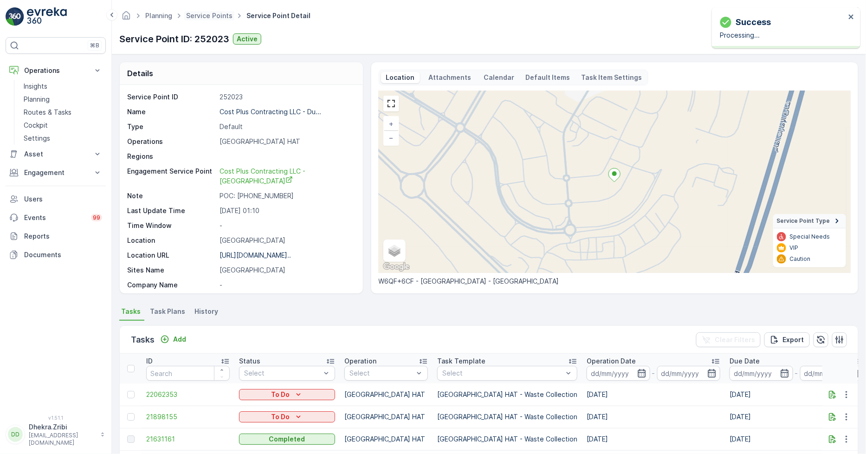
click at [207, 11] on span "Service Points" at bounding box center [209, 15] width 50 height 9
click at [207, 17] on link "Service Points" at bounding box center [209, 16] width 46 height 8
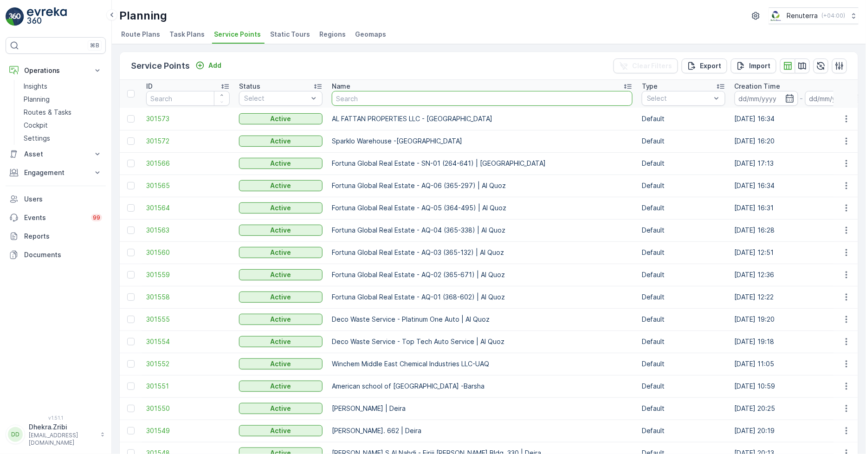
type input "DELTA AL WADI CONTRACTING (L.L.C)"
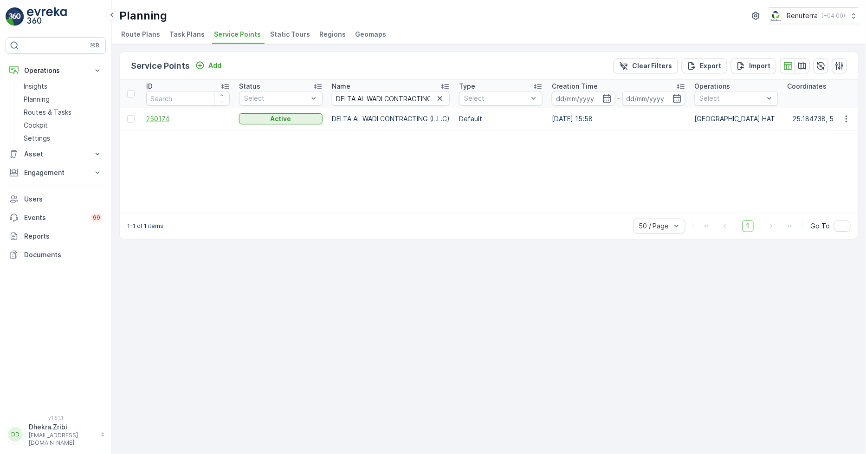
click at [163, 117] on span "250174" at bounding box center [188, 118] width 84 height 9
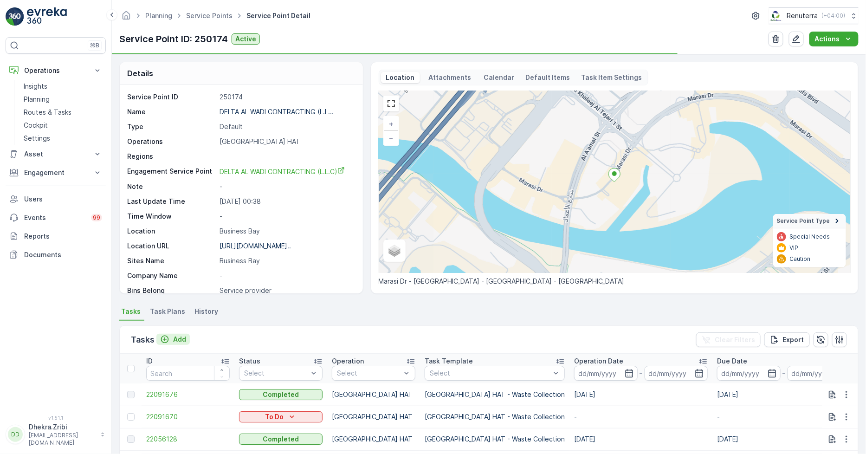
click at [179, 336] on p "Add" at bounding box center [179, 339] width 13 height 9
click at [842, 415] on icon "button" at bounding box center [846, 416] width 9 height 9
click at [810, 369] on span "Change Route" at bounding box center [822, 372] width 45 height 9
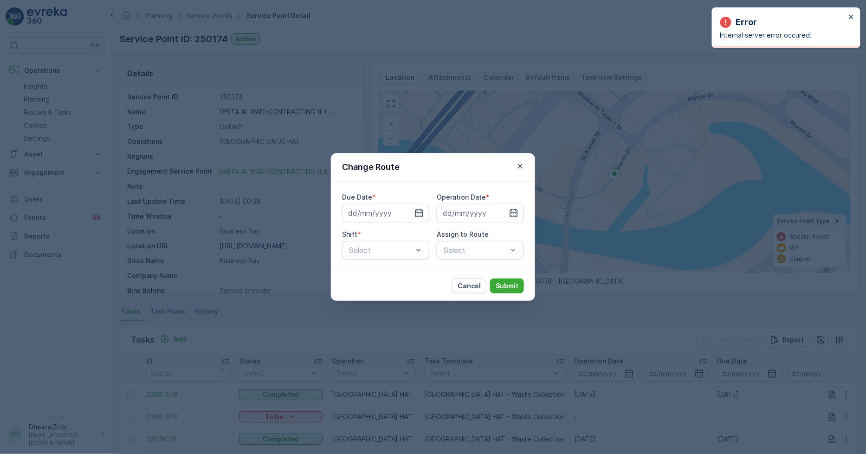
click at [415, 212] on icon "button" at bounding box center [418, 212] width 9 height 9
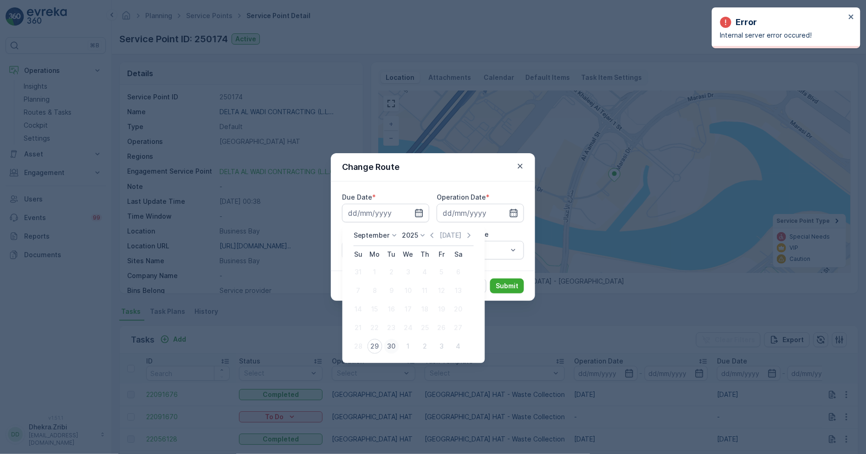
click at [392, 343] on div "30" at bounding box center [391, 346] width 15 height 15
type input "[DATE]"
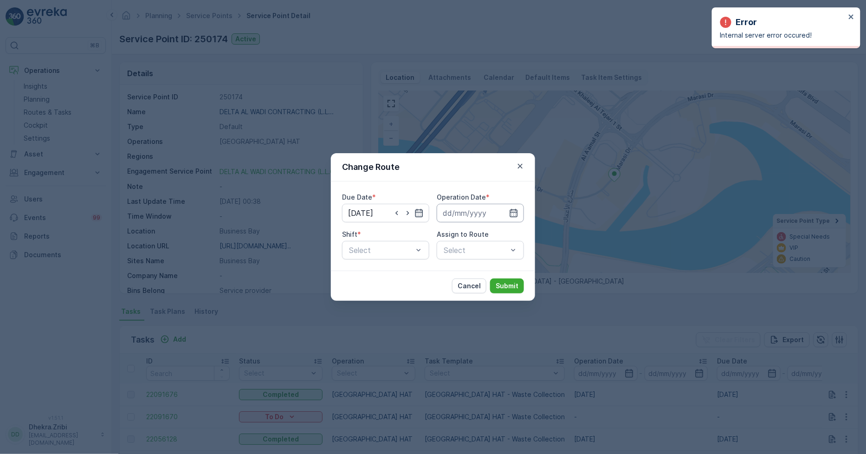
click at [493, 213] on input at bounding box center [480, 213] width 87 height 19
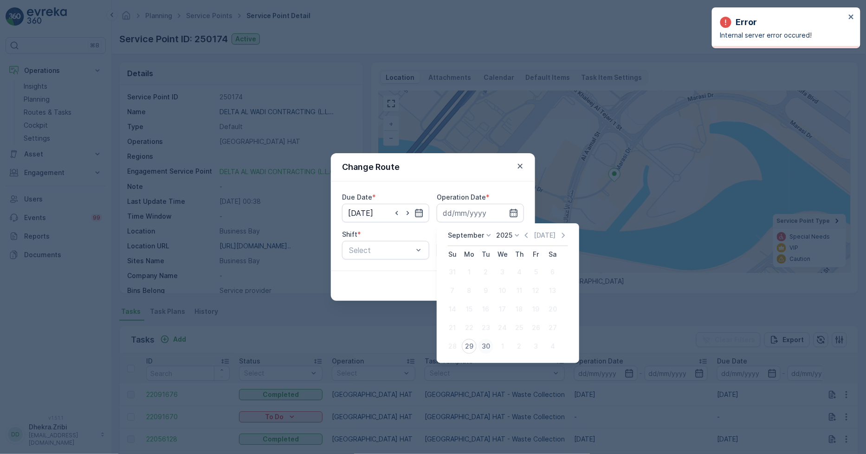
click at [485, 343] on div "30" at bounding box center [486, 346] width 15 height 15
type input "[DATE]"
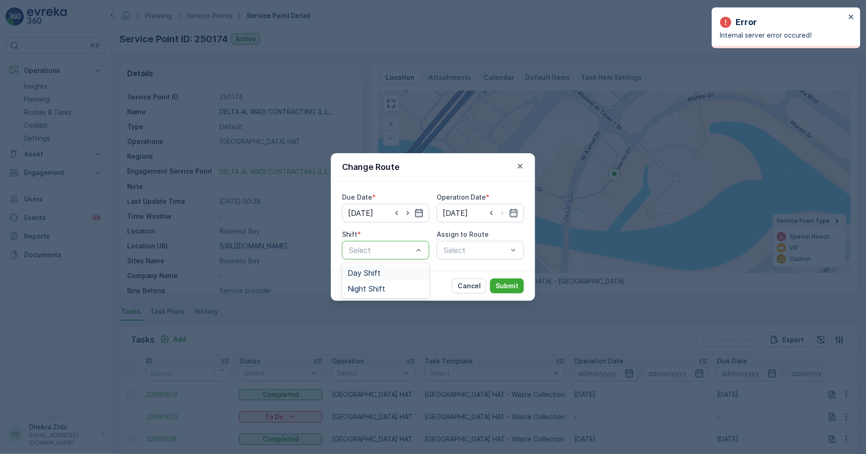
click at [378, 269] on span "Day Shift" at bounding box center [364, 273] width 33 height 8
click at [452, 251] on div "Select" at bounding box center [480, 250] width 87 height 19
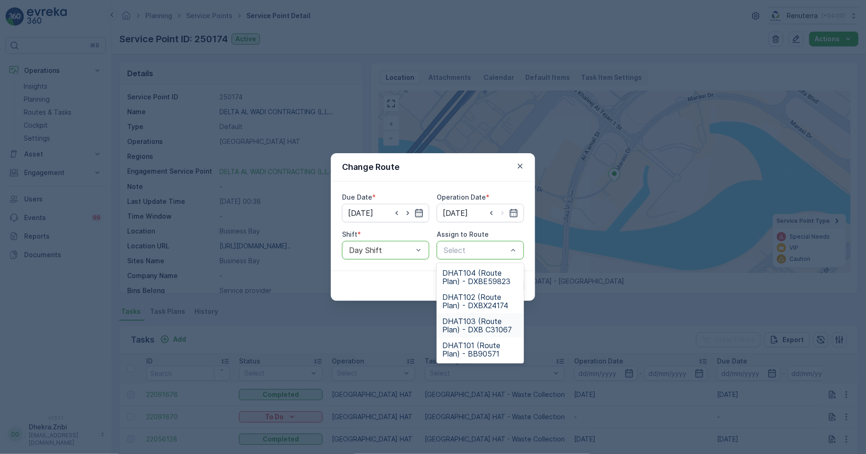
click at [478, 325] on span "DHAT103 (Route Plan) - DXB C31067" at bounding box center [480, 325] width 76 height 17
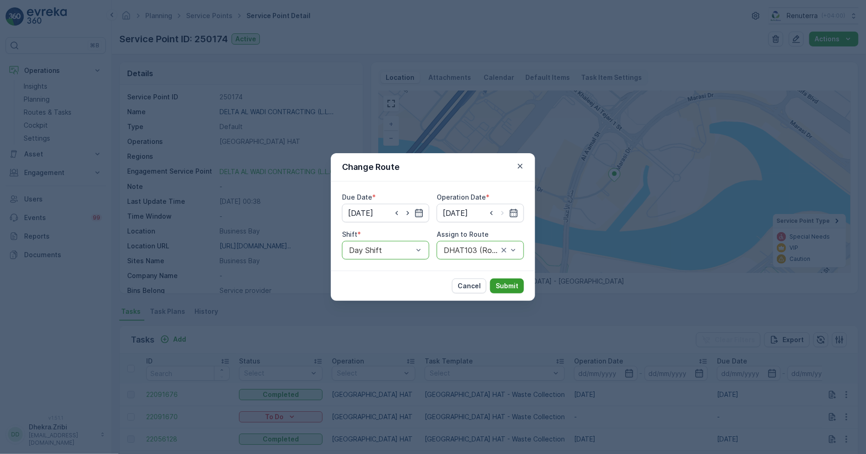
click at [509, 282] on p "Submit" at bounding box center [507, 285] width 23 height 9
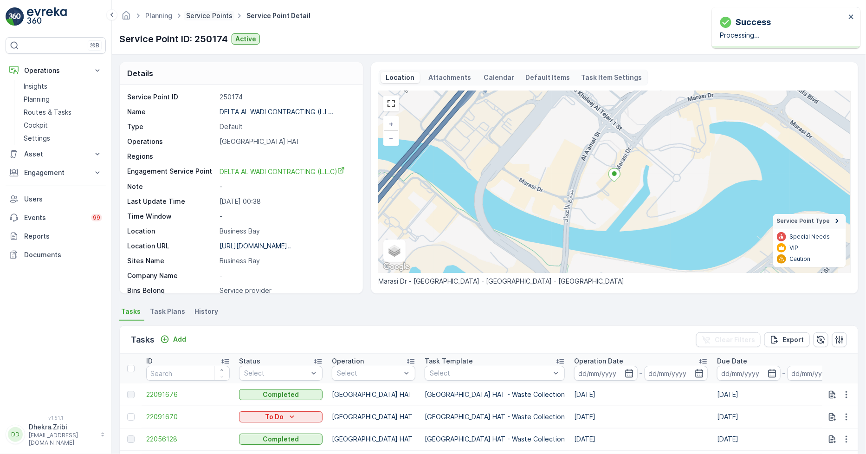
click at [207, 13] on link "Service Points" at bounding box center [209, 16] width 46 height 8
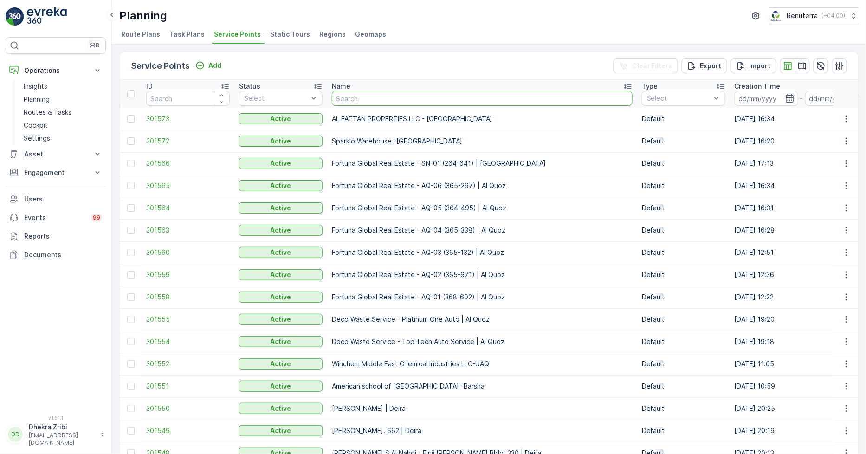
click at [350, 97] on input "text" at bounding box center [482, 98] width 301 height 15
type input "Al Serh Al Kabeer Construction LLC - Silicon Oasis"
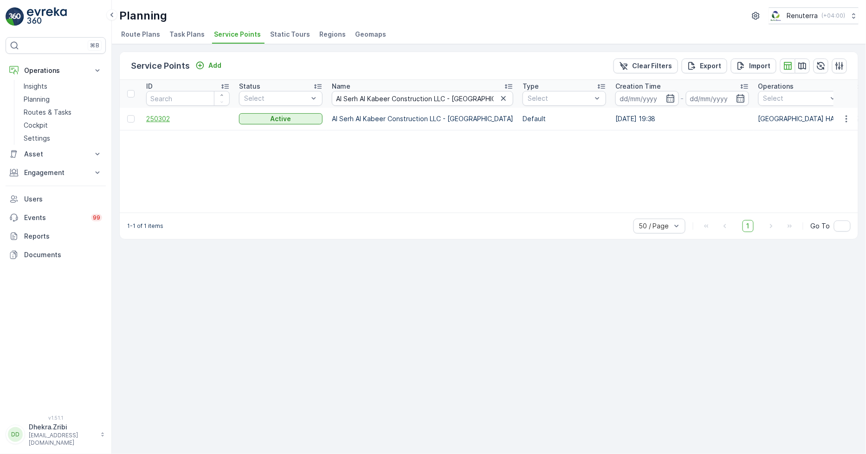
drag, startPoint x: 169, startPoint y: 115, endPoint x: 161, endPoint y: 115, distance: 8.4
click at [161, 115] on span "250302" at bounding box center [188, 118] width 84 height 9
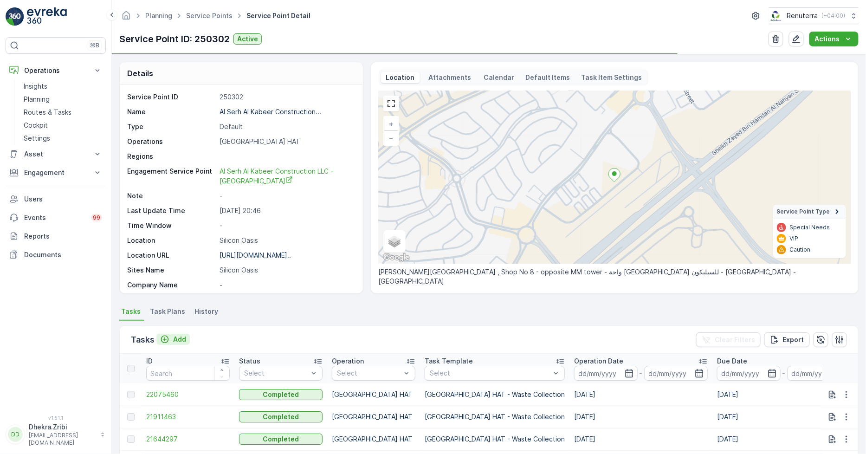
click at [178, 339] on p "Add" at bounding box center [179, 339] width 13 height 9
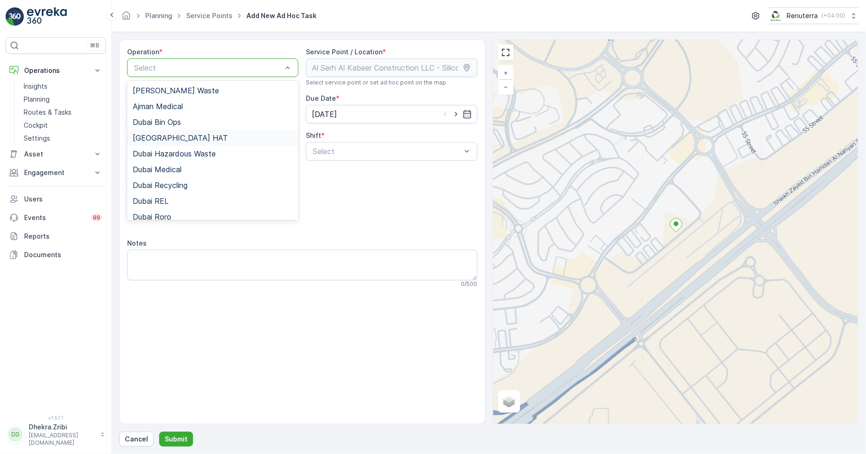
click at [162, 141] on span "Dubai HAT" at bounding box center [180, 138] width 95 height 8
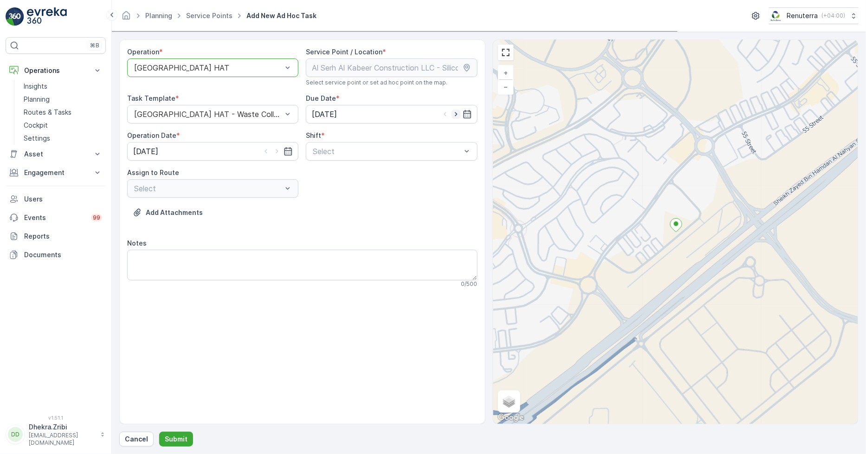
click at [456, 114] on icon "button" at bounding box center [456, 114] width 9 height 9
type input "[DATE]"
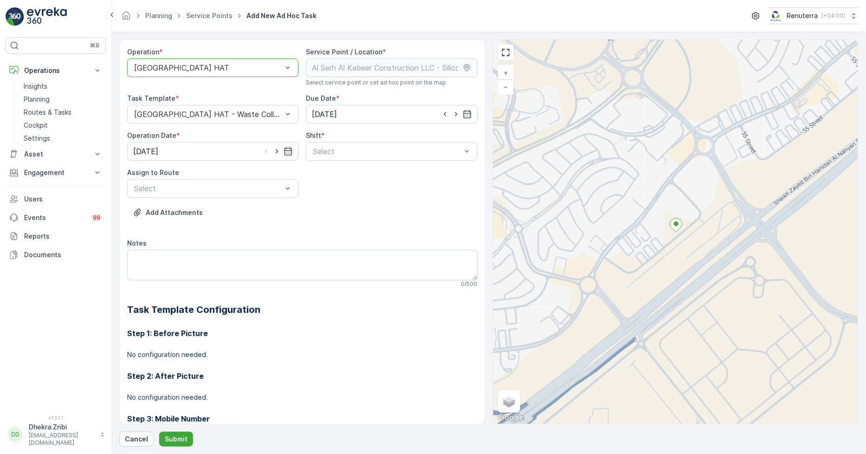
drag, startPoint x: 275, startPoint y: 149, endPoint x: 301, endPoint y: 158, distance: 26.9
click at [275, 149] on icon "button" at bounding box center [276, 151] width 9 height 9
type input "[DATE]"
click at [323, 173] on span "Day Shift" at bounding box center [327, 174] width 33 height 8
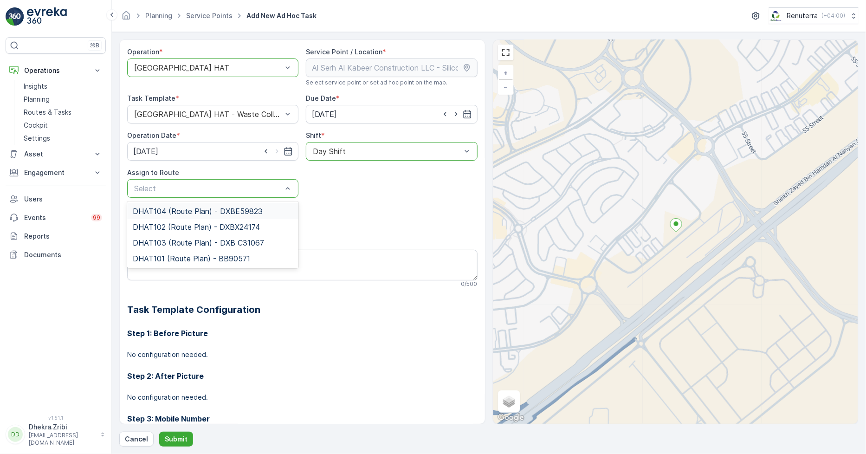
click at [168, 212] on span "DHAT104 (Route Plan) - DXBE59823" at bounding box center [198, 211] width 130 height 8
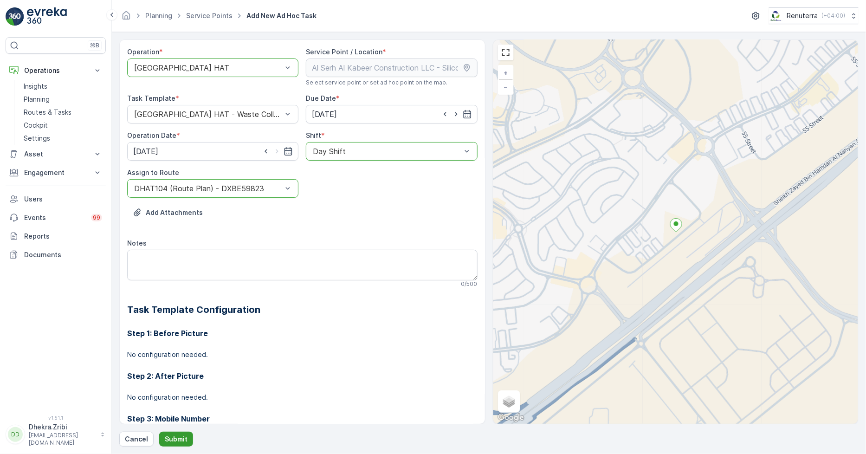
click at [182, 438] on p "Submit" at bounding box center [176, 438] width 23 height 9
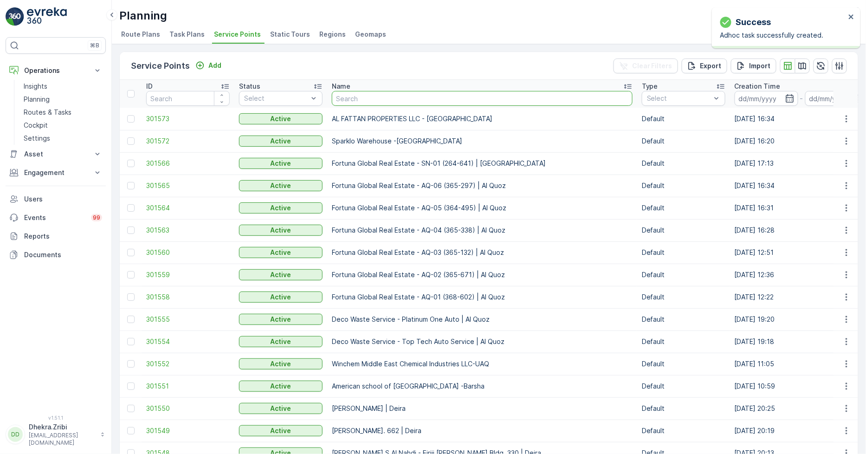
click at [370, 102] on input "text" at bounding box center [482, 98] width 301 height 15
type input "GRANS CONTRACTING LLC - International City Phase(2)"
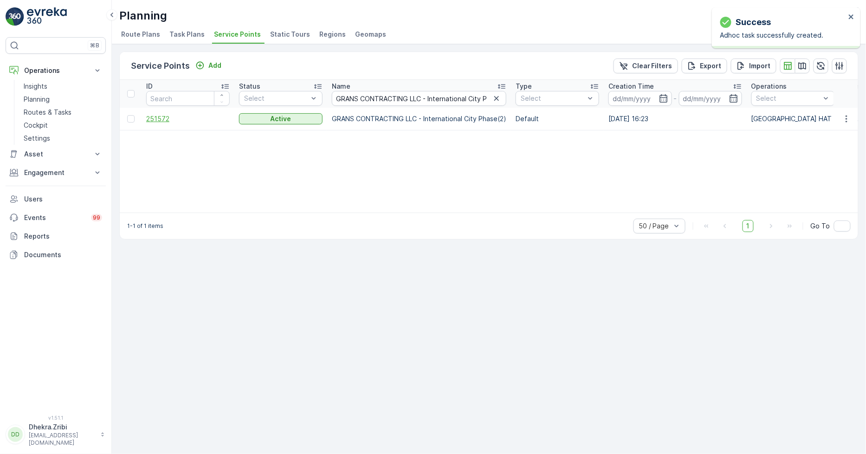
click at [164, 118] on span "251572" at bounding box center [188, 118] width 84 height 9
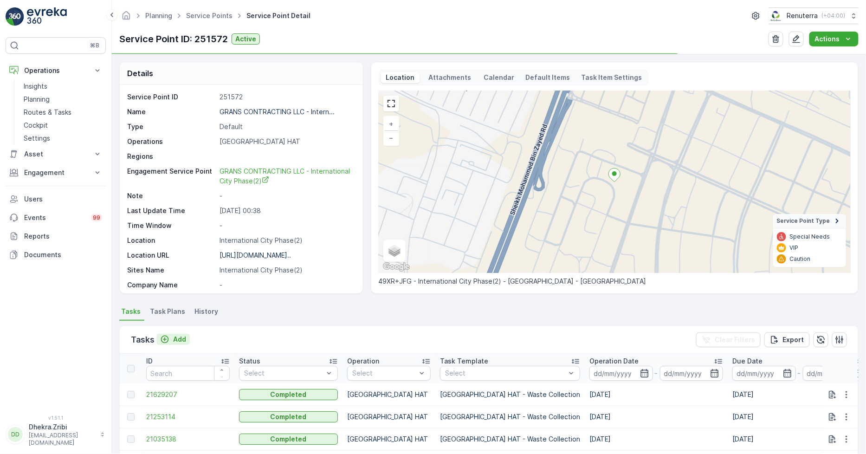
click at [180, 338] on p "Add" at bounding box center [179, 339] width 13 height 9
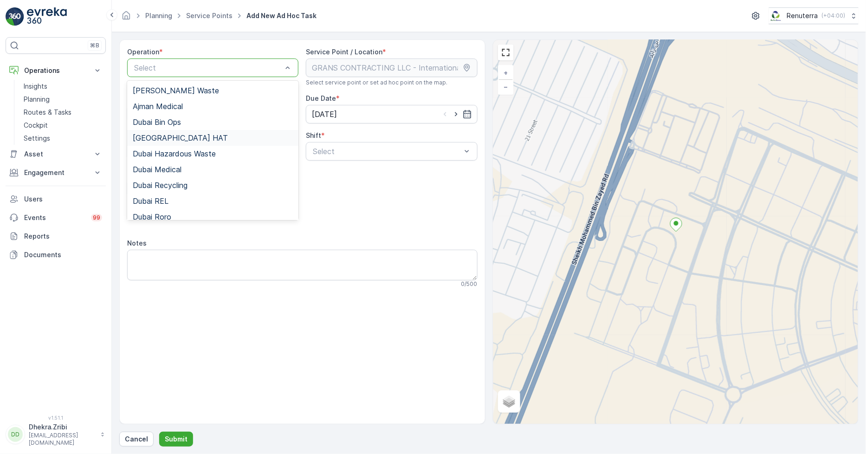
click at [163, 137] on span "Dubai HAT" at bounding box center [180, 138] width 95 height 8
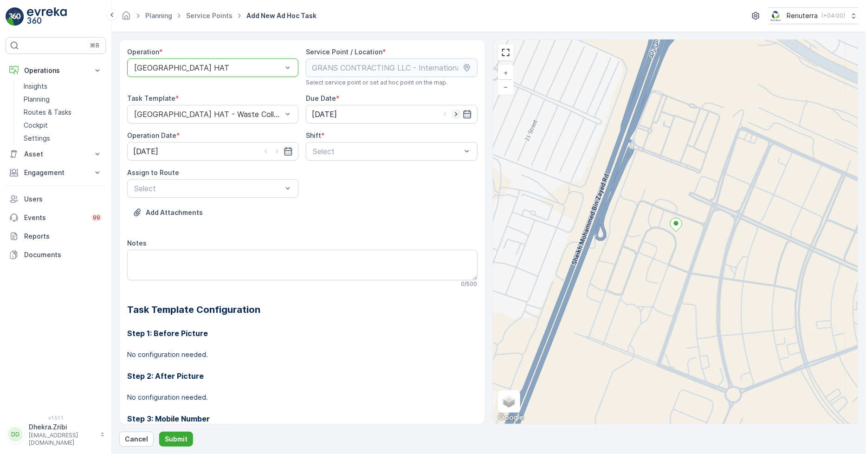
drag, startPoint x: 456, startPoint y: 113, endPoint x: 452, endPoint y: 117, distance: 5.9
click at [456, 113] on icon "button" at bounding box center [456, 114] width 9 height 9
type input "[DATE]"
drag, startPoint x: 278, startPoint y: 151, endPoint x: 288, endPoint y: 155, distance: 11.2
click at [277, 151] on icon "button" at bounding box center [276, 151] width 9 height 9
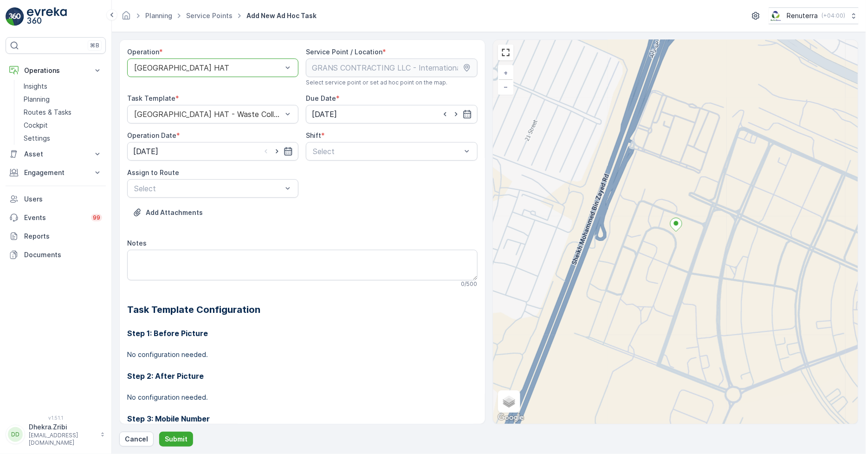
type input "[DATE]"
click at [327, 173] on span "Day Shift" at bounding box center [327, 174] width 33 height 8
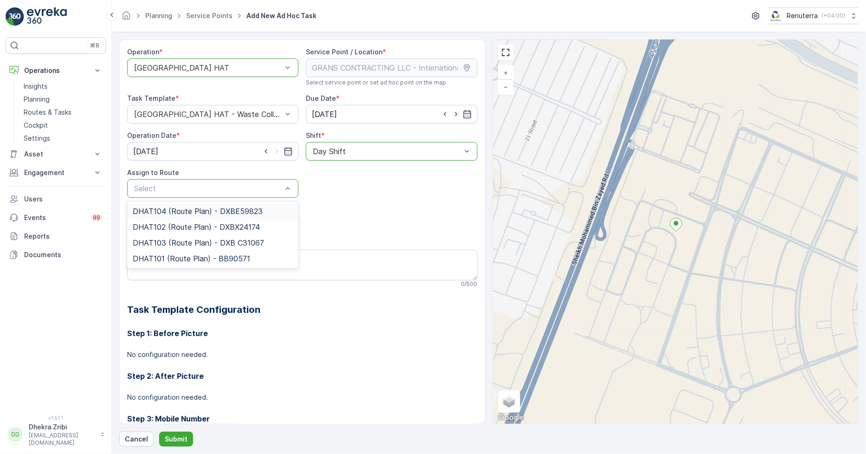
drag, startPoint x: 169, startPoint y: 213, endPoint x: 181, endPoint y: 243, distance: 32.1
click at [169, 213] on span "DHAT104 (Route Plan) - DXBE59823" at bounding box center [198, 211] width 130 height 8
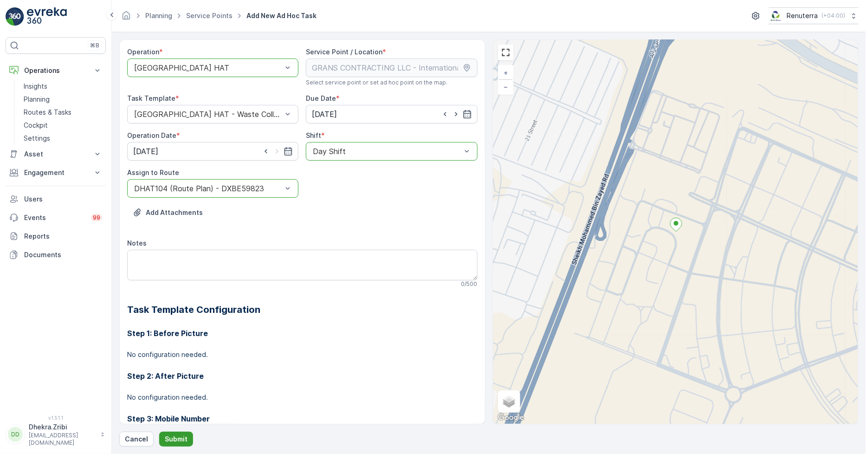
click at [171, 437] on p "Submit" at bounding box center [176, 438] width 23 height 9
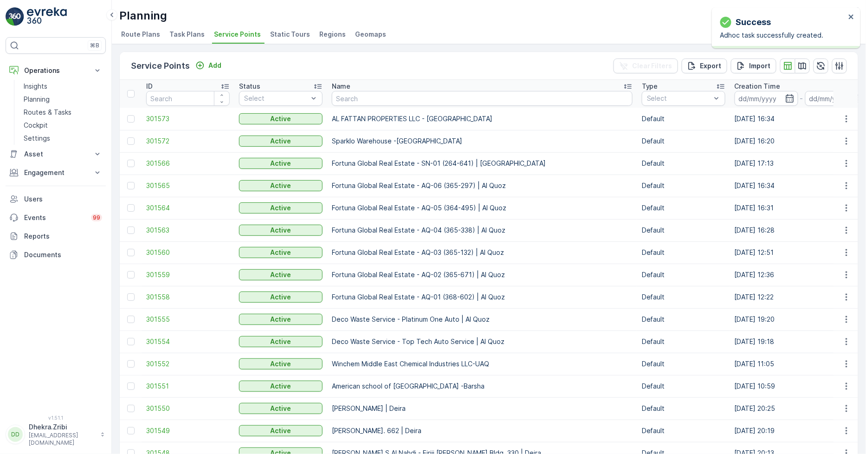
click at [372, 100] on input "text" at bounding box center [482, 98] width 301 height 15
paste input "Modern Building Contracting LLC"
type input "Modern Building Contracting LLC"
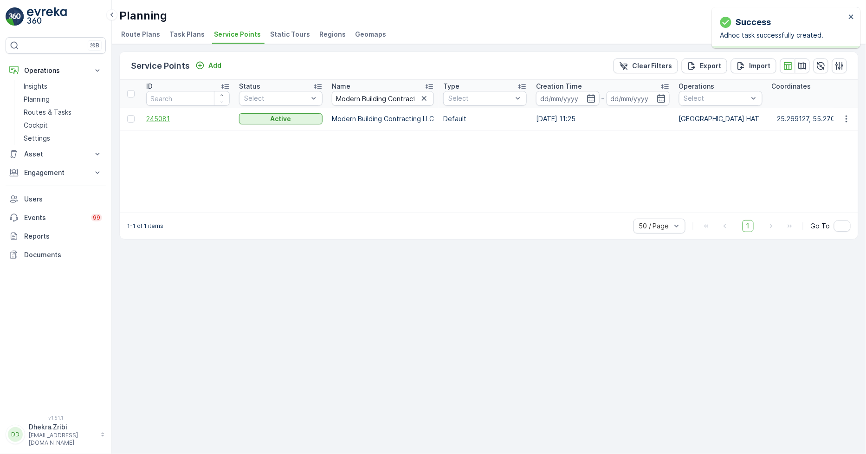
click at [160, 121] on span "245081" at bounding box center [188, 118] width 84 height 9
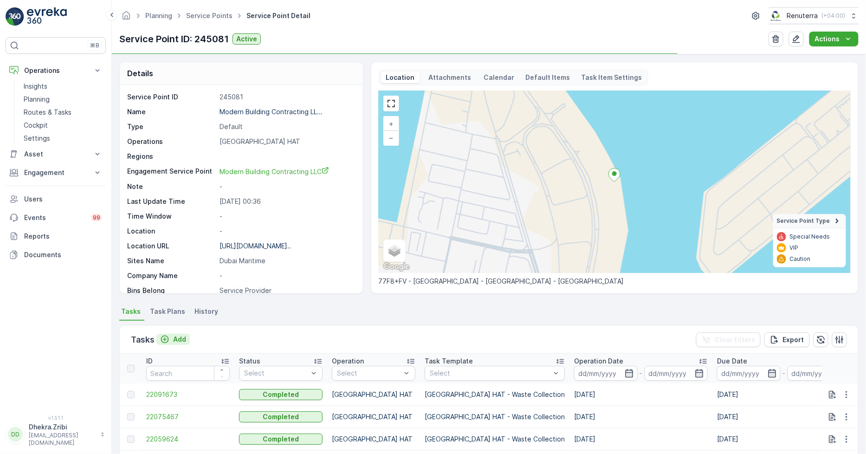
click at [182, 339] on p "Add" at bounding box center [179, 339] width 13 height 9
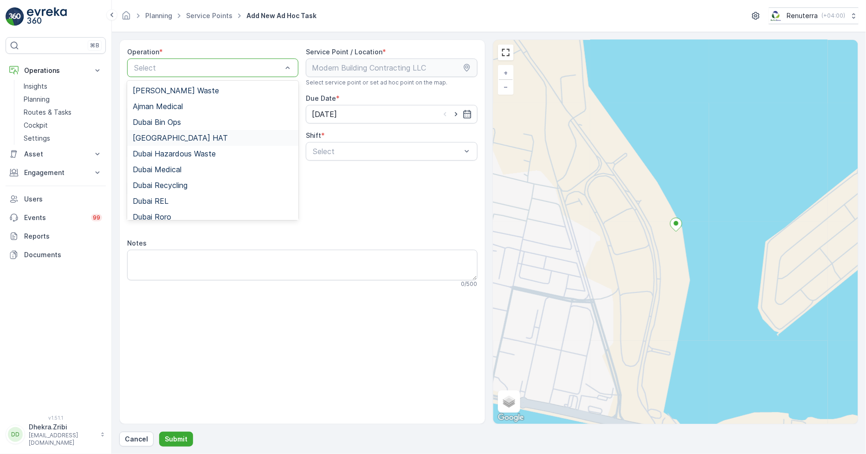
click at [171, 135] on div "Dubai HAT" at bounding box center [213, 138] width 160 height 8
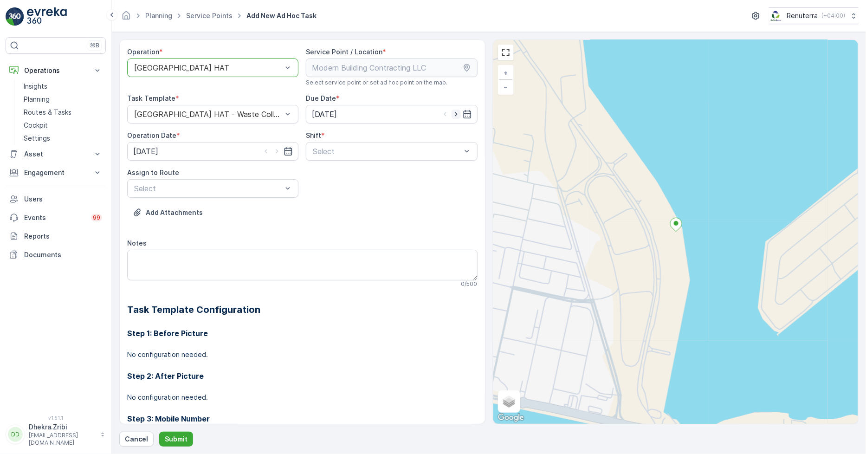
click at [458, 113] on icon "button" at bounding box center [456, 114] width 9 height 9
type input "[DATE]"
click at [277, 150] on icon "button" at bounding box center [276, 151] width 9 height 9
type input "[DATE]"
click at [330, 175] on span "Day Shift" at bounding box center [327, 174] width 33 height 8
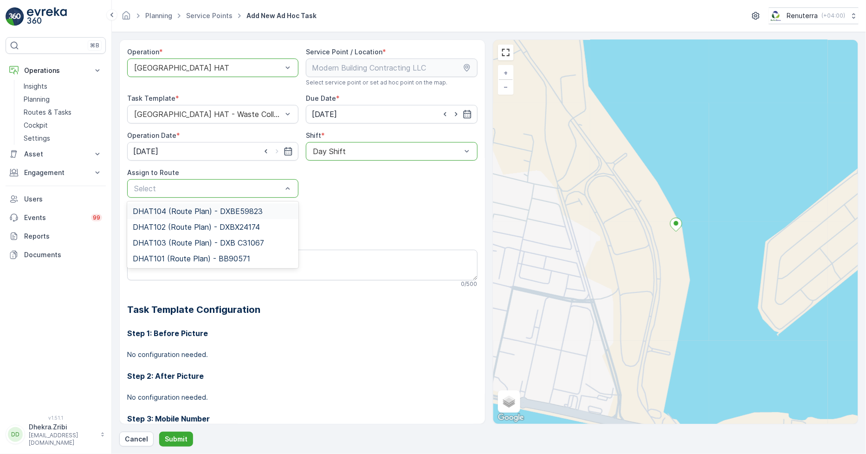
click at [164, 212] on span "DHAT104 (Route Plan) - DXBE59823" at bounding box center [198, 211] width 130 height 8
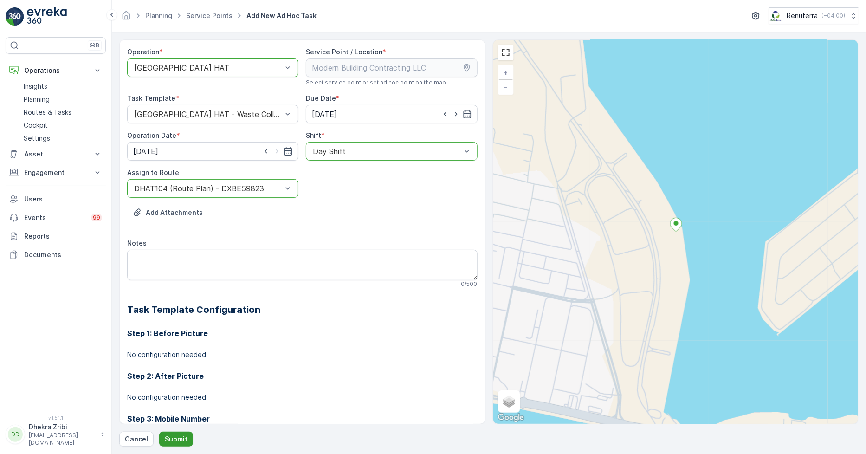
click at [169, 438] on p "Submit" at bounding box center [176, 438] width 23 height 9
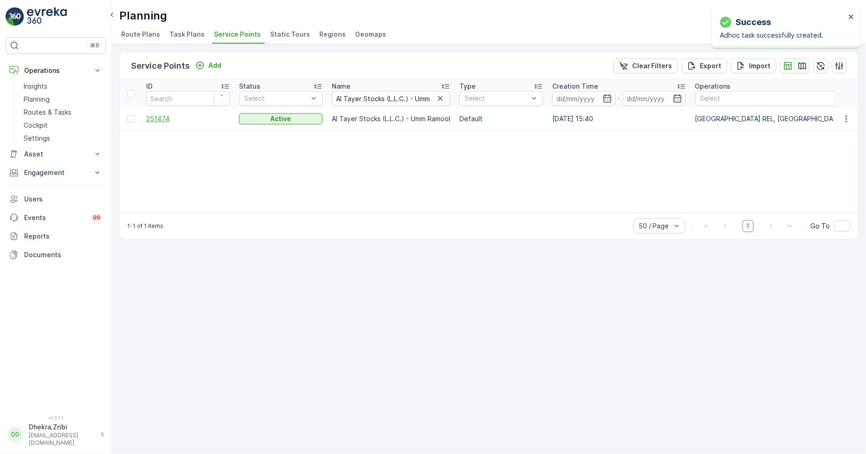
click at [169, 115] on span "251474" at bounding box center [188, 118] width 84 height 9
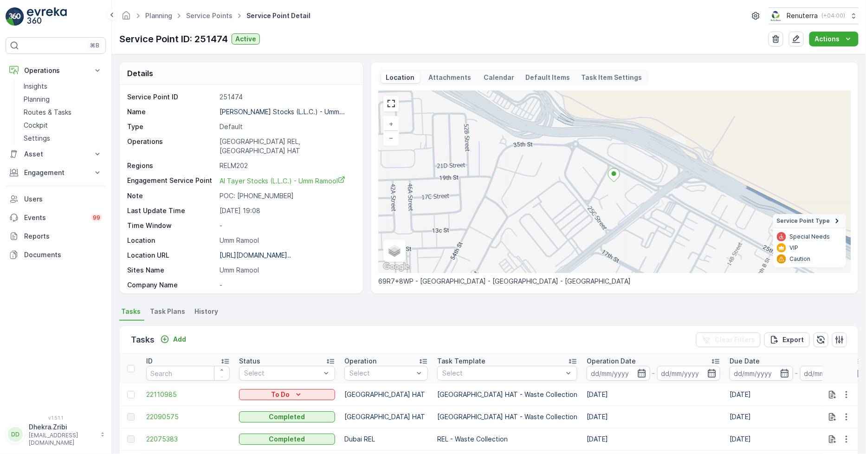
drag, startPoint x: 177, startPoint y: 335, endPoint x: 430, endPoint y: 341, distance: 253.0
click at [430, 341] on div "Tasks Add Clear Filters Export" at bounding box center [489, 340] width 738 height 28
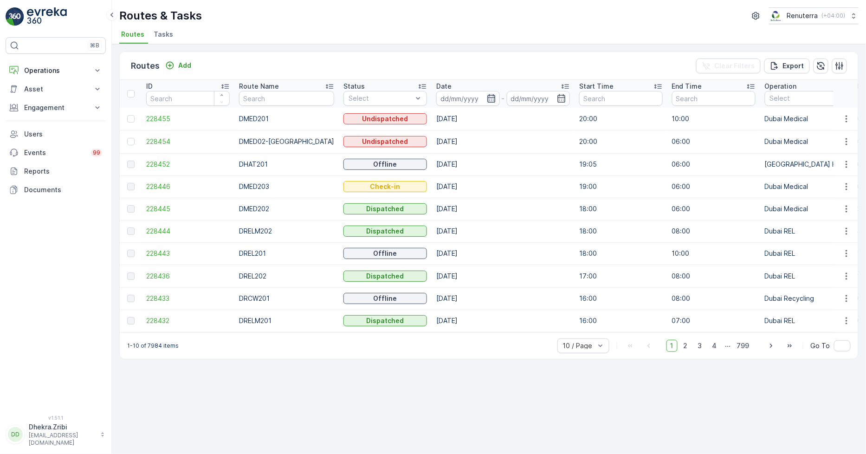
click at [487, 94] on icon "button" at bounding box center [491, 98] width 9 height 9
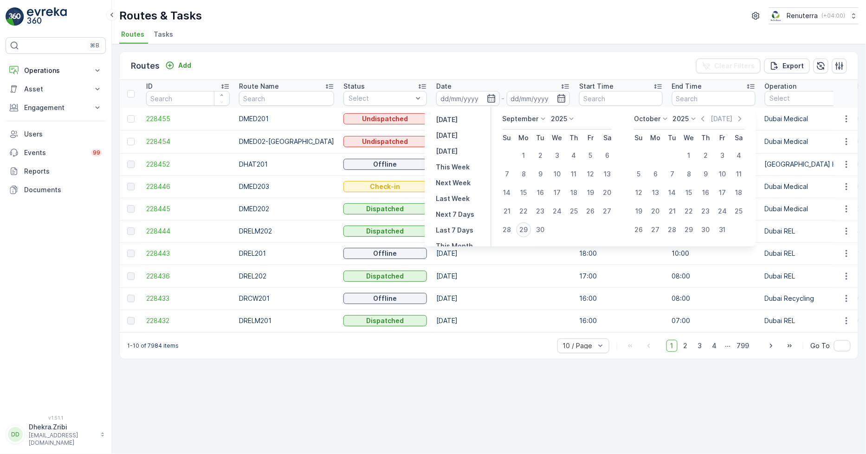
click at [522, 229] on div "29" at bounding box center [524, 229] width 15 height 15
type input "[DATE]"
drag, startPoint x: 522, startPoint y: 229, endPoint x: 508, endPoint y: 213, distance: 21.0
click at [522, 229] on div "29" at bounding box center [524, 229] width 15 height 15
type input "[DATE]"
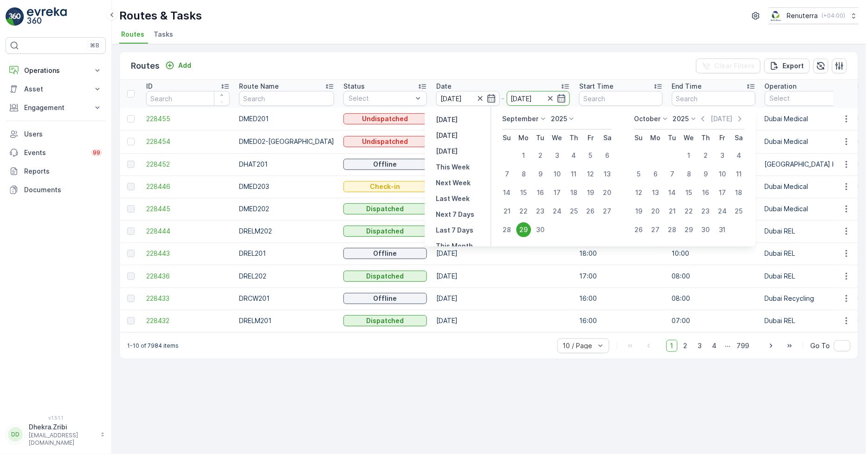
click at [440, 32] on ul "Routes Tasks" at bounding box center [485, 36] width 732 height 16
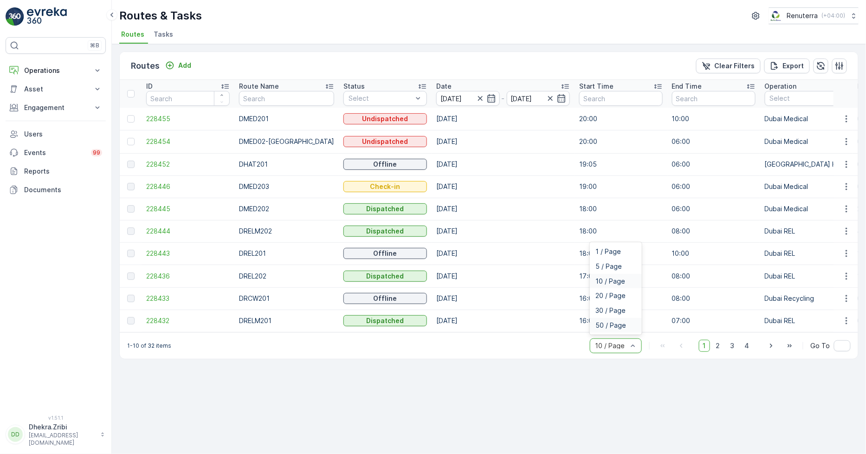
click at [605, 323] on div "50 / Page" at bounding box center [616, 325] width 52 height 15
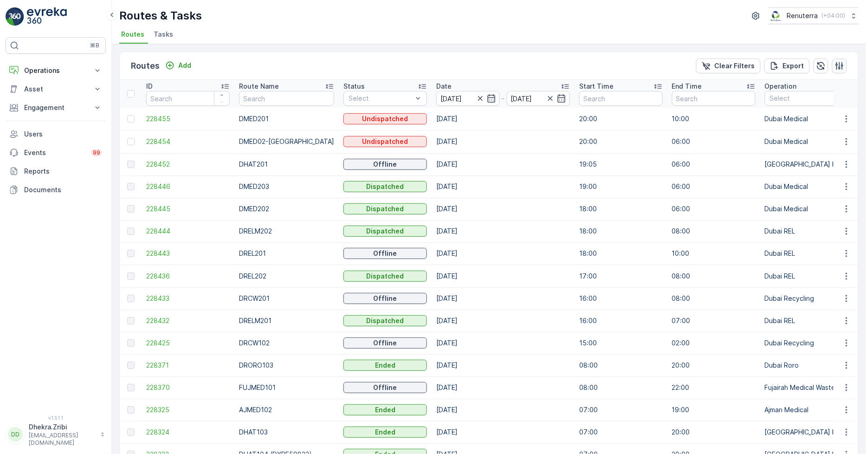
click at [837, 64] on icon "button" at bounding box center [839, 65] width 9 height 9
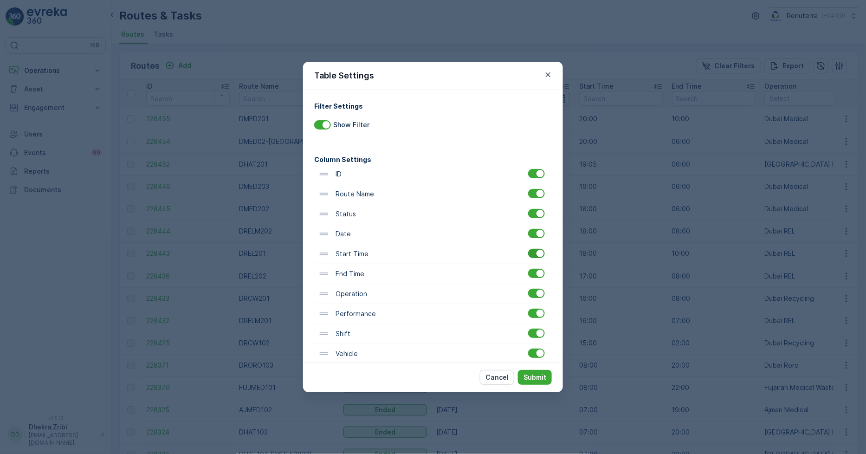
click at [531, 258] on div at bounding box center [536, 253] width 17 height 9
click at [528, 249] on input "checkbox" at bounding box center [528, 249] width 0 height 0
click at [532, 275] on div at bounding box center [536, 273] width 17 height 9
click at [528, 269] on input "checkbox" at bounding box center [528, 269] width 0 height 0
click at [540, 377] on p "Submit" at bounding box center [535, 377] width 23 height 9
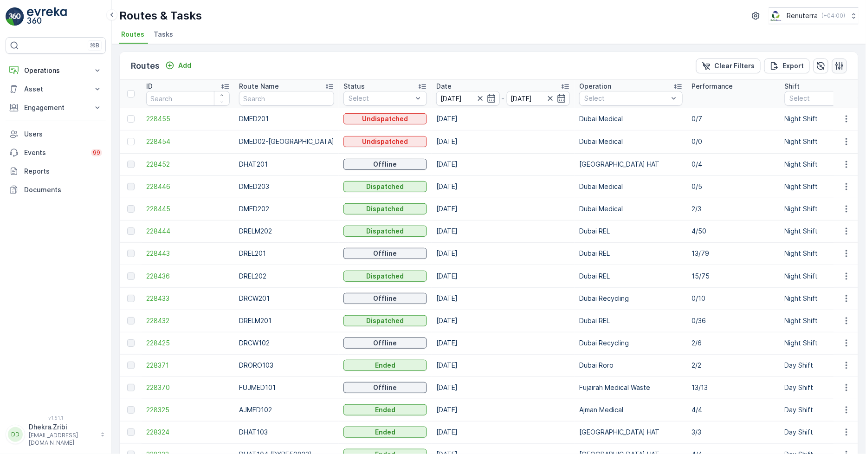
click at [842, 64] on button "button" at bounding box center [839, 65] width 15 height 15
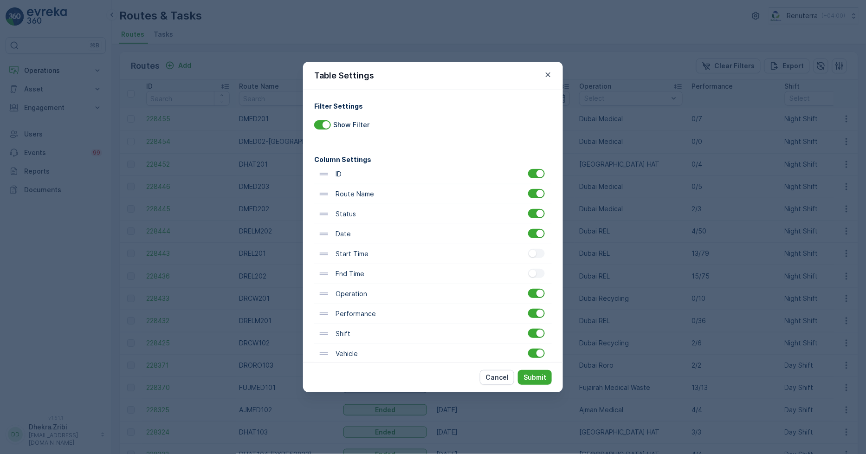
drag, startPoint x: 540, startPoint y: 297, endPoint x: 536, endPoint y: 292, distance: 6.6
click at [539, 295] on div "ID Route Name Status Date Start Time End Time Operation Performance Shift Vehic…" at bounding box center [433, 353] width 238 height 379
click at [536, 291] on div "ID Route Name Status Date Start Time End Time Operation Performance Shift Vehic…" at bounding box center [433, 353] width 238 height 379
click at [531, 292] on div at bounding box center [536, 293] width 17 height 9
click at [528, 289] on input "checkbox" at bounding box center [528, 289] width 0 height 0
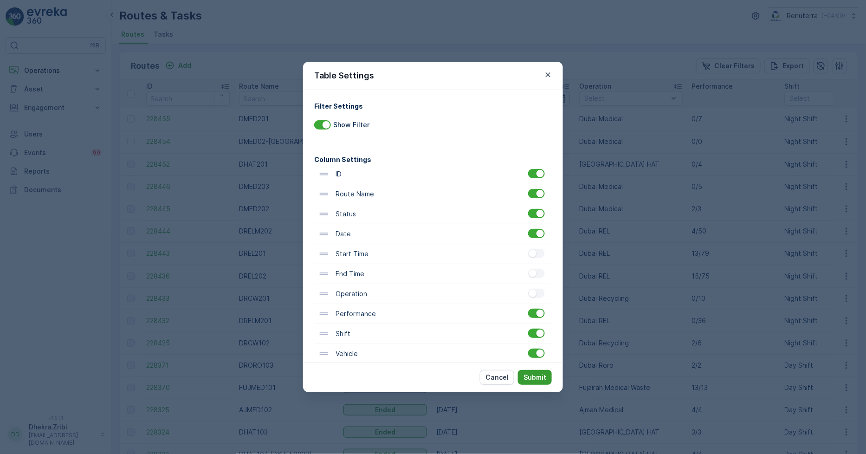
click at [537, 376] on p "Submit" at bounding box center [535, 377] width 23 height 9
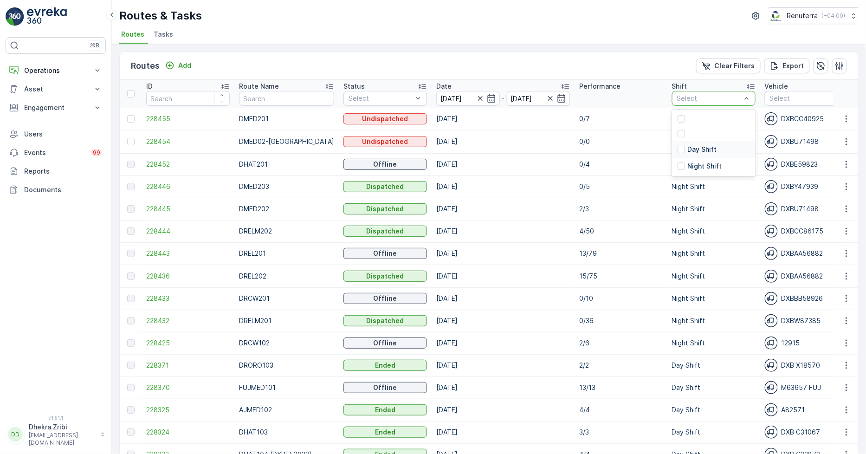
click at [687, 148] on p "Day Shift" at bounding box center [701, 149] width 29 height 9
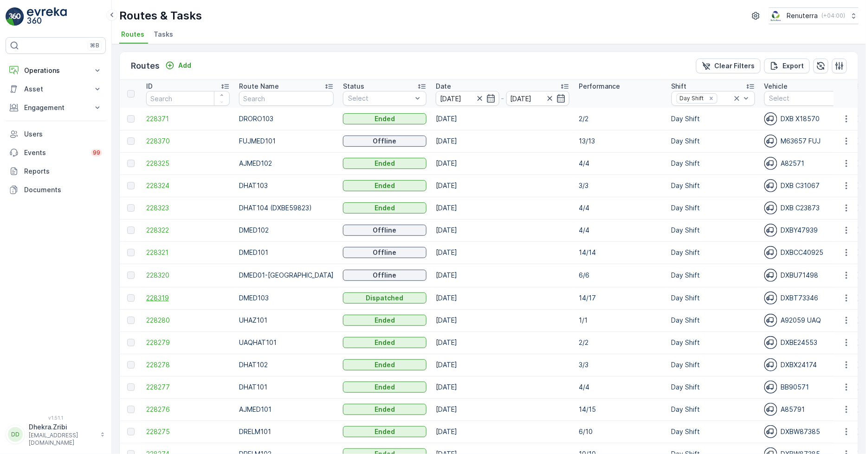
click at [163, 296] on span "228319" at bounding box center [188, 297] width 84 height 9
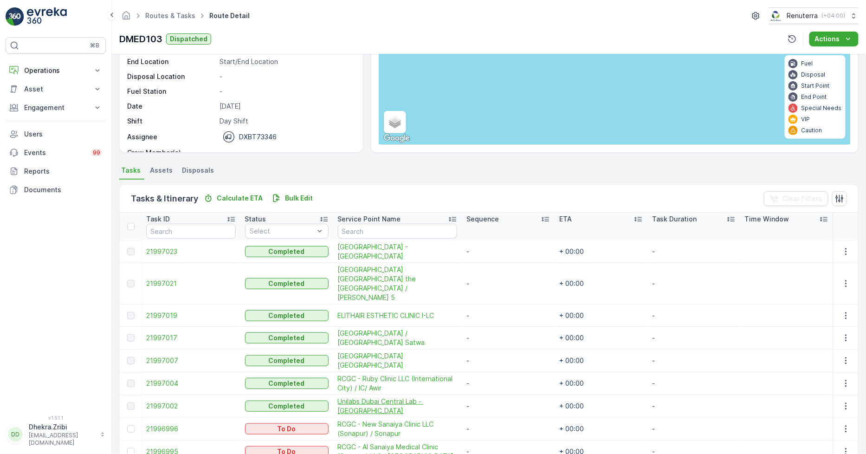
scroll to position [146, 0]
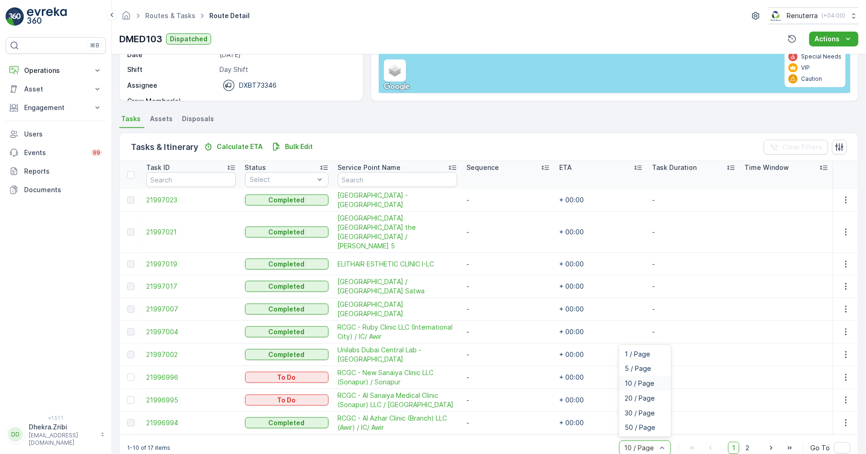
click at [658, 441] on div at bounding box center [662, 448] width 9 height 14
click at [649, 424] on span "50 / Page" at bounding box center [640, 427] width 31 height 7
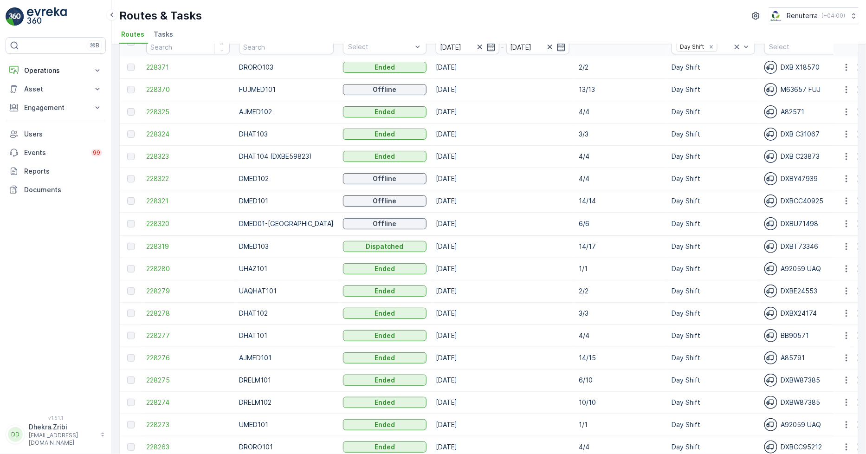
scroll to position [103, 0]
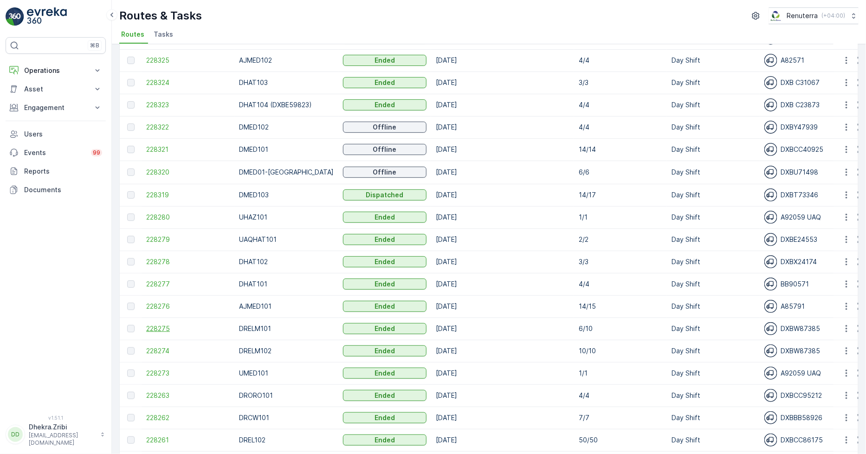
click at [159, 328] on span "228275" at bounding box center [188, 328] width 84 height 9
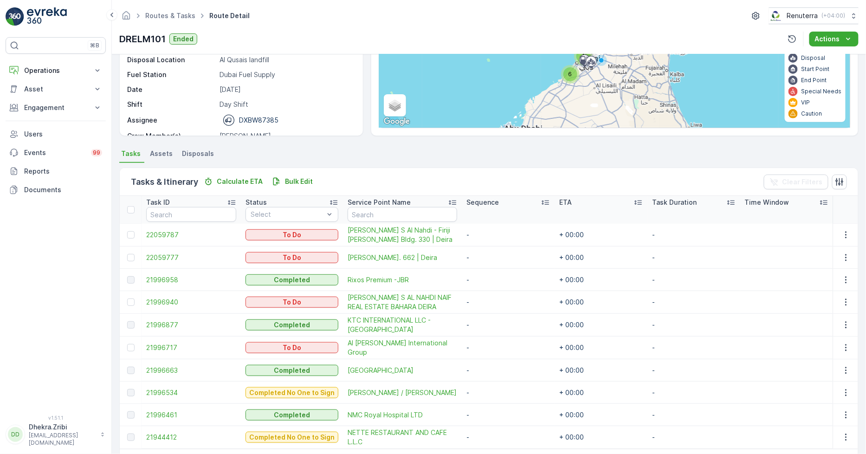
scroll to position [138, 0]
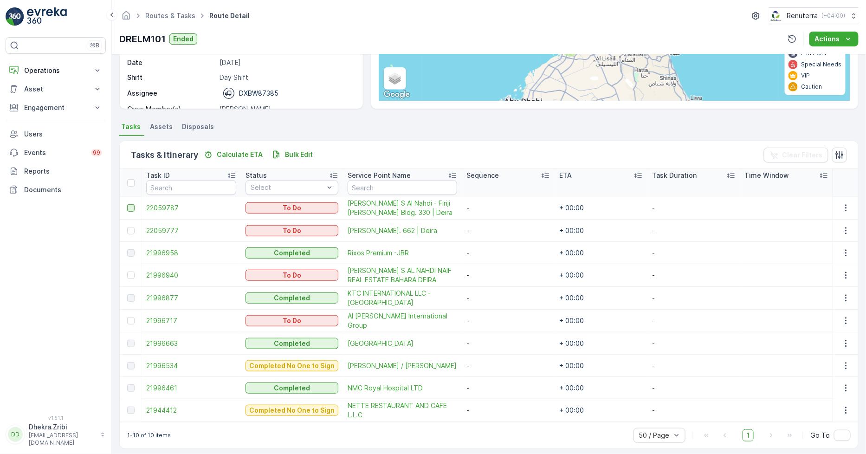
click at [129, 209] on div at bounding box center [130, 207] width 7 height 7
click at [127, 204] on input "checkbox" at bounding box center [127, 204] width 0 height 0
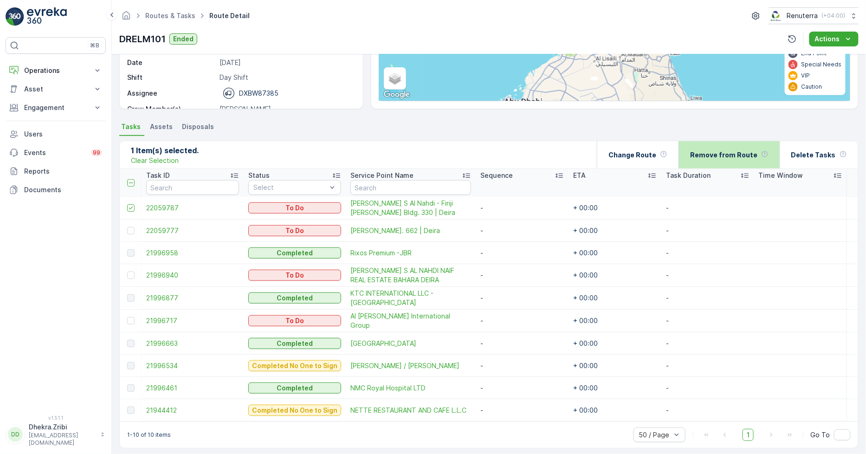
click at [728, 149] on div "Remove from Route" at bounding box center [729, 154] width 78 height 27
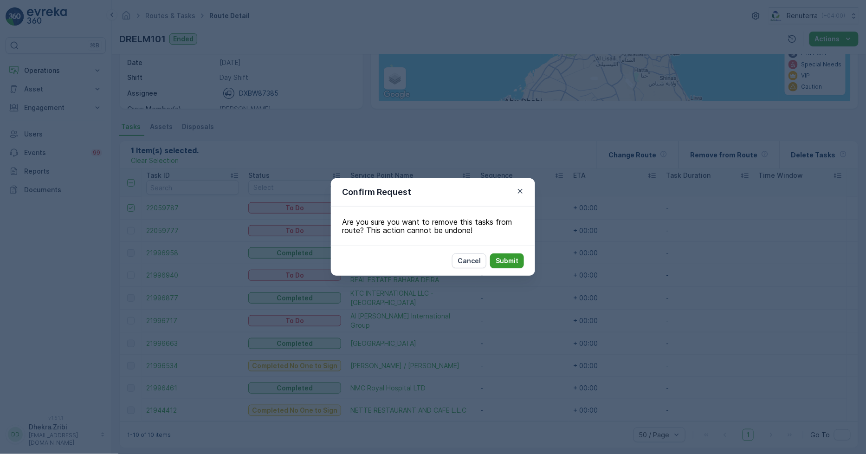
click at [506, 259] on p "Submit" at bounding box center [507, 260] width 23 height 9
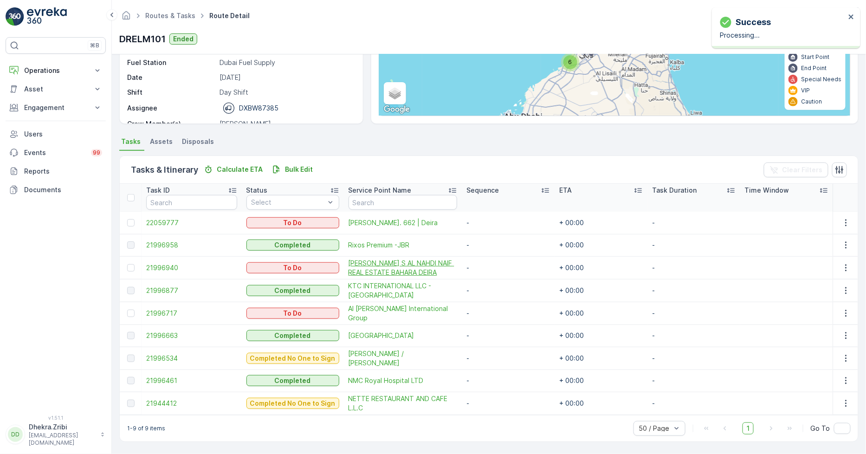
scroll to position [123, 0]
click at [362, 221] on span "[PERSON_NAME]. 662 | Deira" at bounding box center [403, 223] width 109 height 9
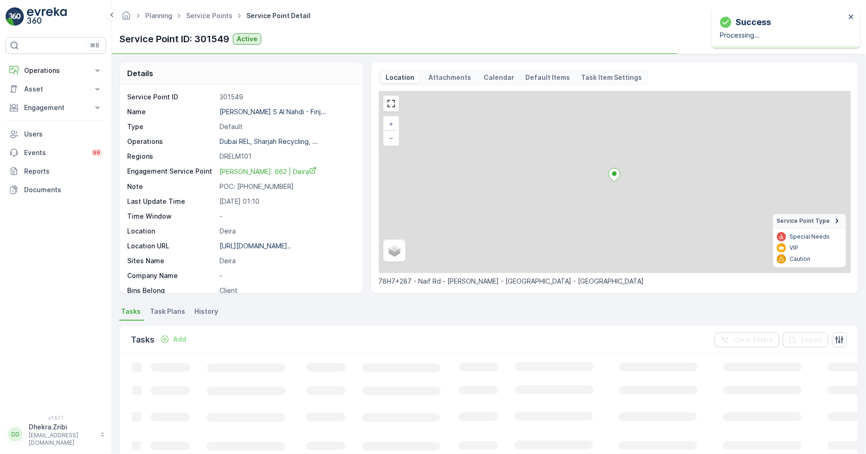
scroll to position [152, 0]
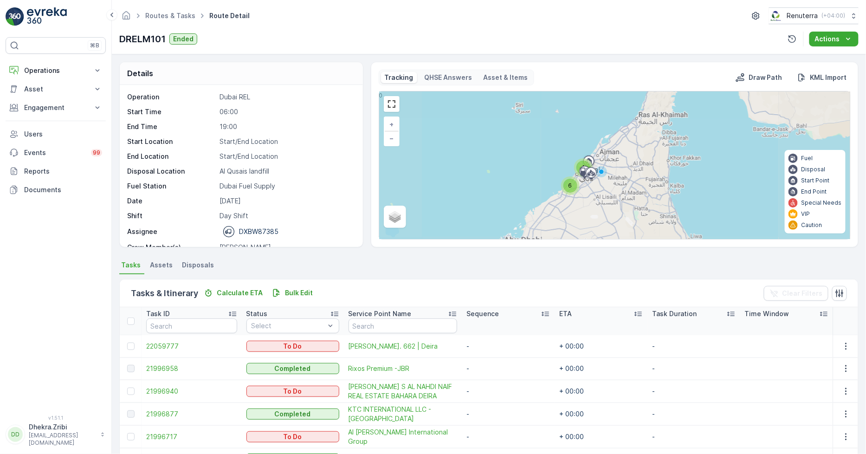
scroll to position [103, 0]
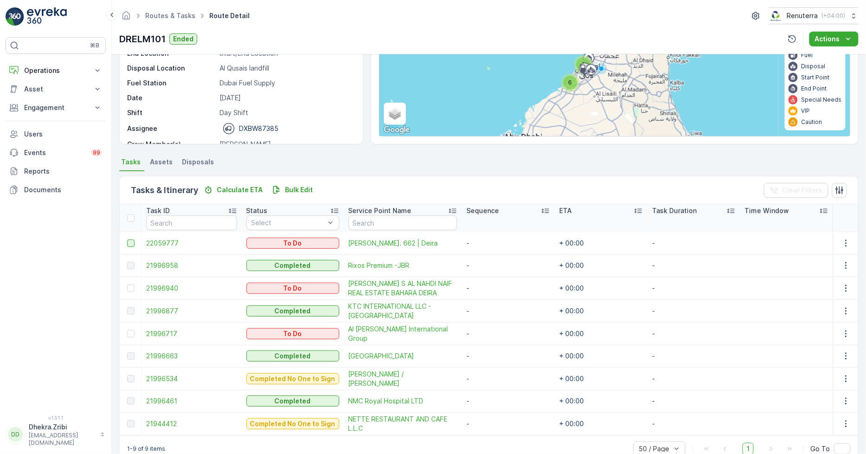
click at [128, 240] on div at bounding box center [130, 242] width 7 height 7
click at [127, 239] on input "checkbox" at bounding box center [127, 239] width 0 height 0
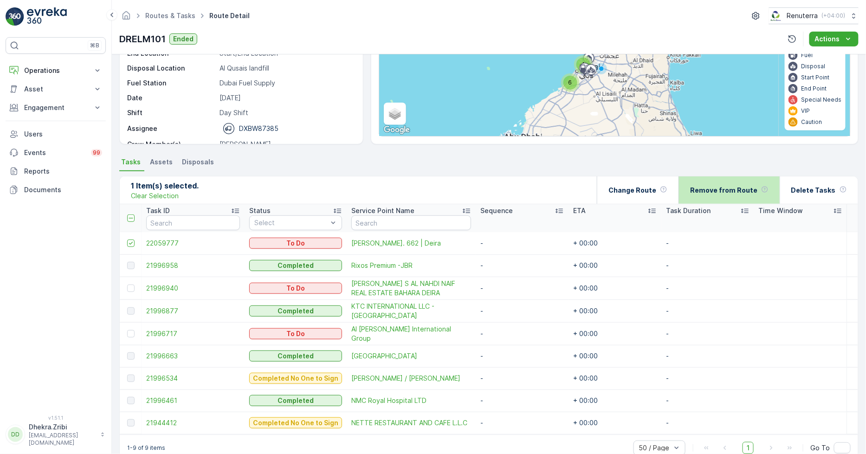
click at [736, 188] on p "Remove from Route" at bounding box center [723, 190] width 67 height 9
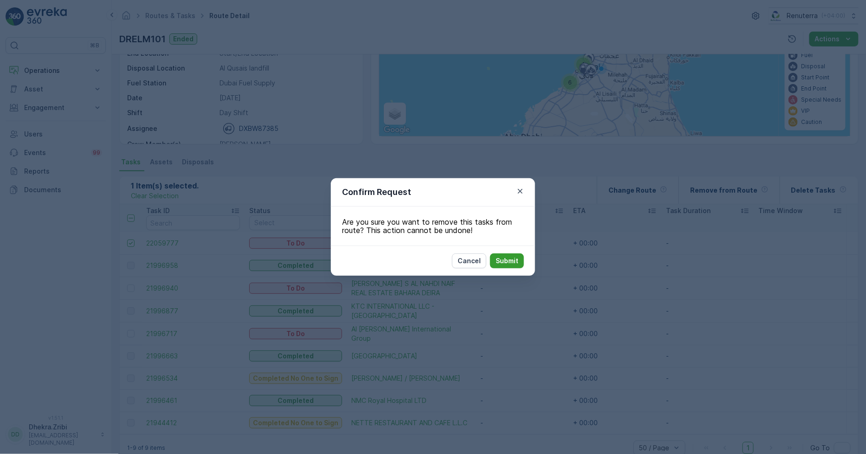
click at [504, 259] on p "Submit" at bounding box center [507, 260] width 23 height 9
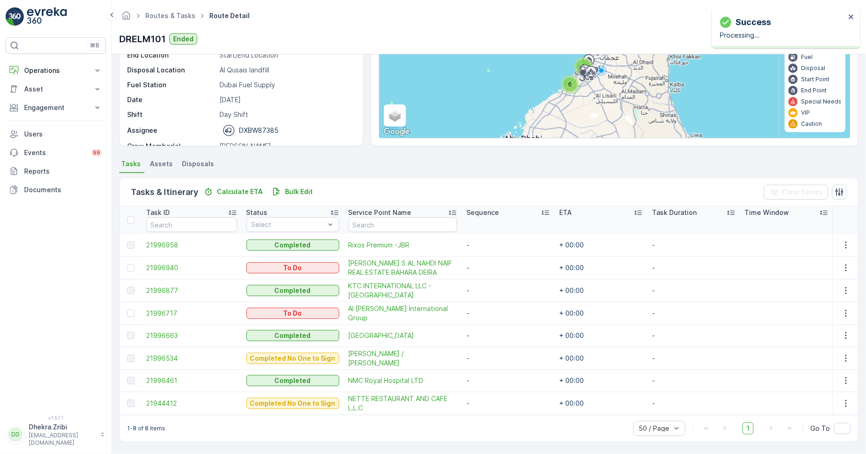
scroll to position [100, 0]
click at [133, 266] on div at bounding box center [130, 268] width 7 height 7
click at [127, 265] on input "checkbox" at bounding box center [127, 265] width 0 height 0
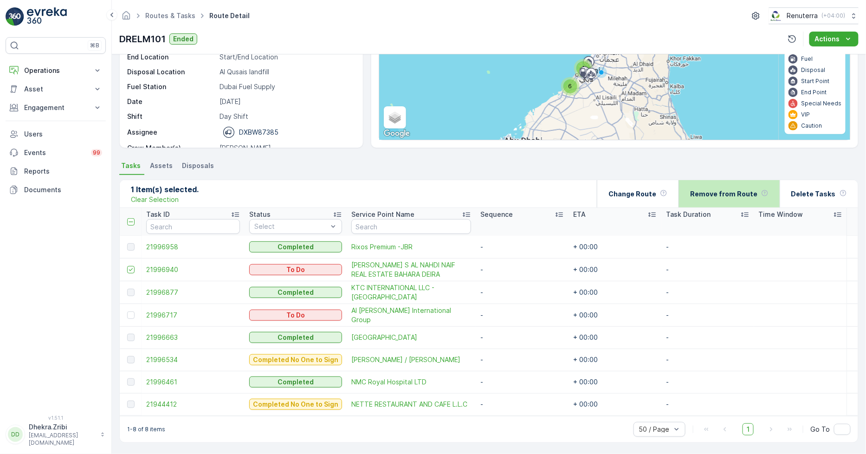
click at [717, 194] on p "Remove from Route" at bounding box center [723, 193] width 67 height 9
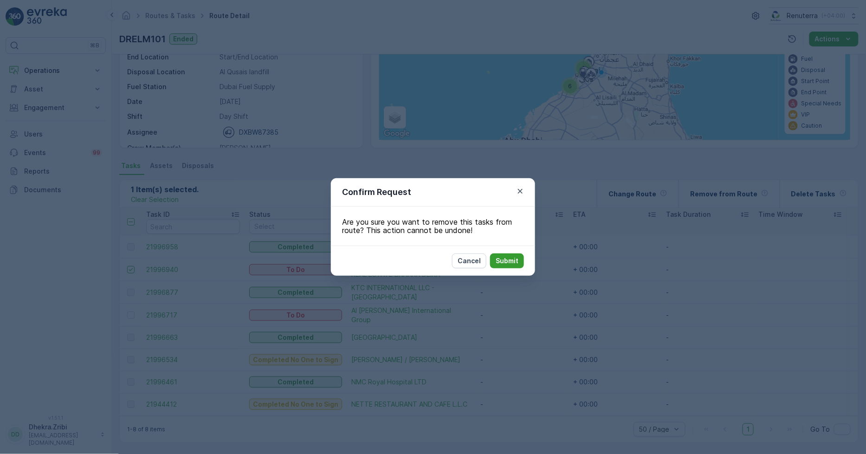
click at [511, 260] on p "Submit" at bounding box center [507, 260] width 23 height 9
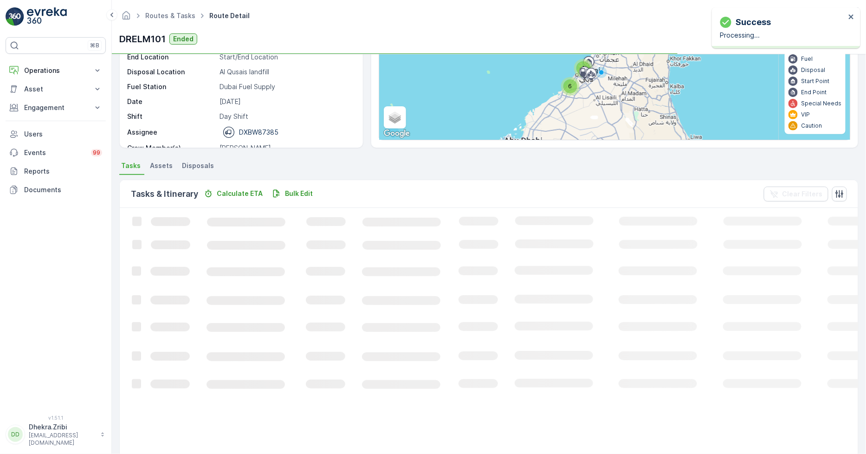
scroll to position [77, 0]
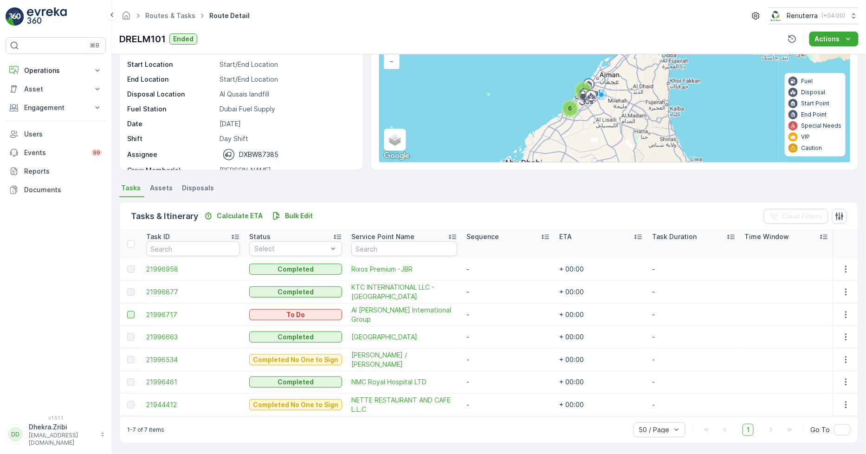
click at [133, 313] on div at bounding box center [130, 314] width 7 height 7
click at [127, 311] on input "checkbox" at bounding box center [127, 311] width 0 height 0
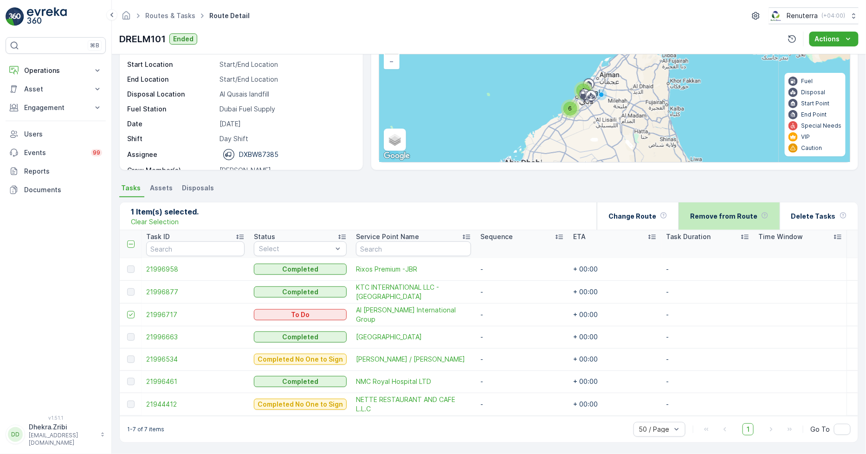
click at [730, 214] on p "Remove from Route" at bounding box center [723, 216] width 67 height 9
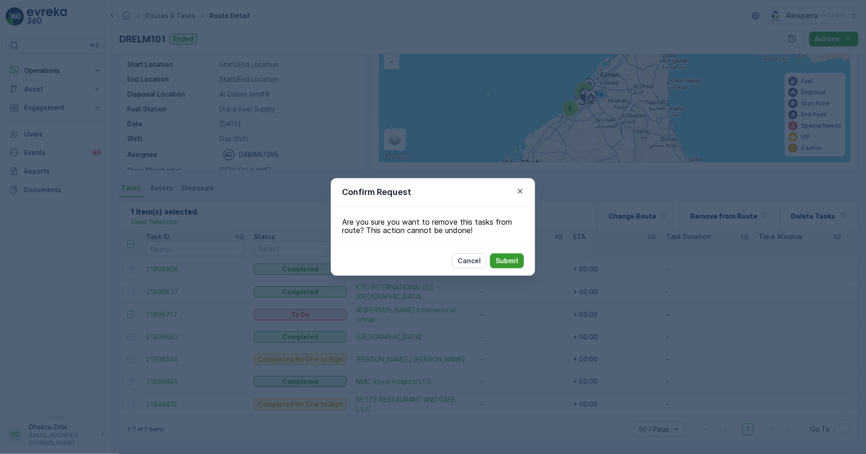
click at [510, 262] on p "Submit" at bounding box center [507, 260] width 23 height 9
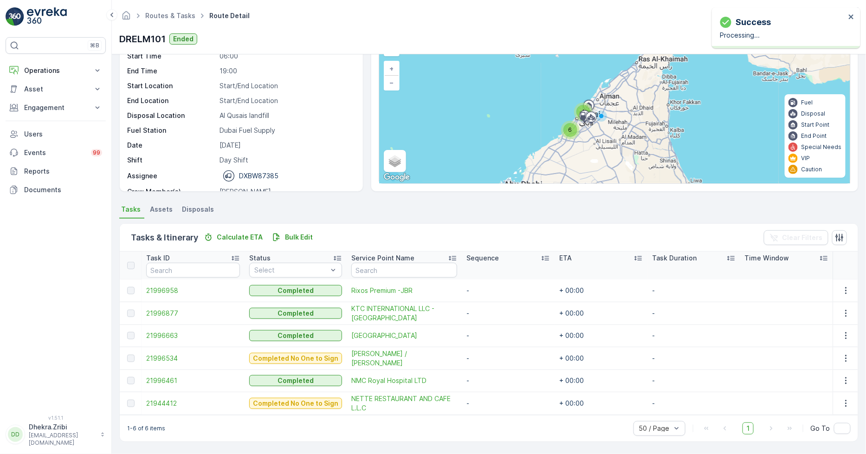
scroll to position [54, 0]
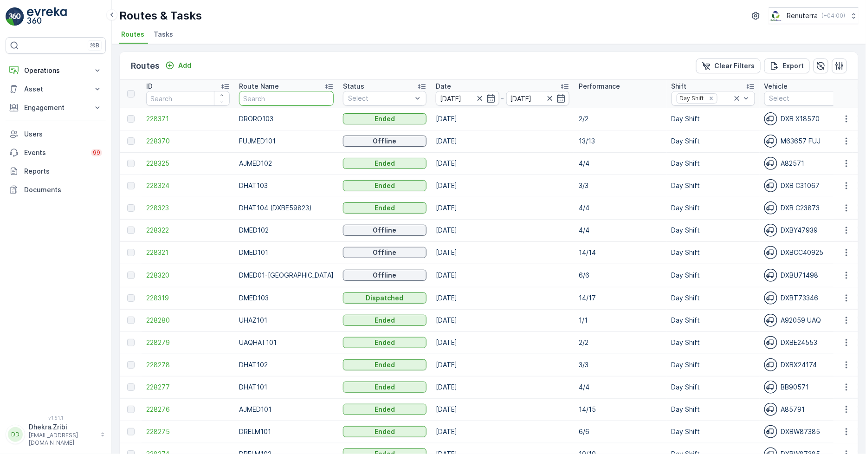
click at [278, 96] on input "text" at bounding box center [286, 98] width 95 height 15
type input "hat"
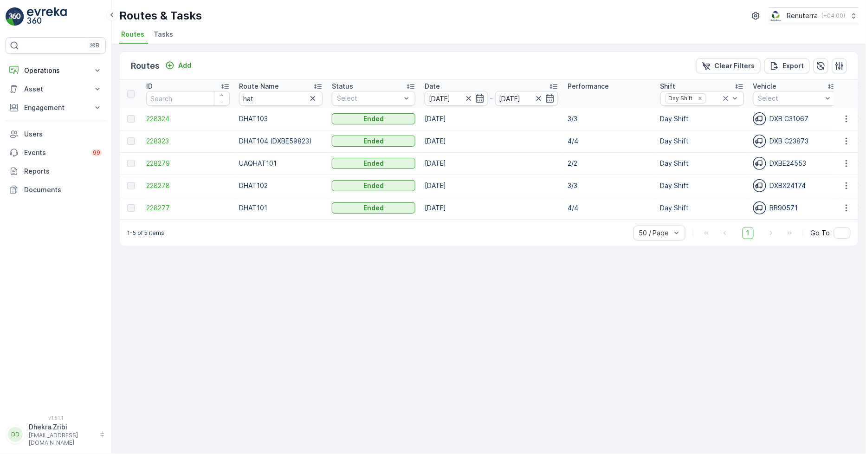
click at [163, 36] on span "Tasks" at bounding box center [163, 34] width 19 height 9
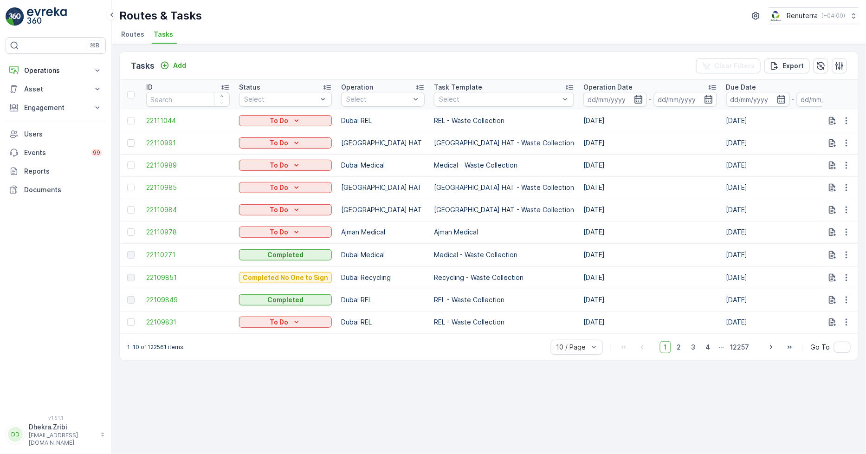
click at [634, 97] on icon "button" at bounding box center [638, 99] width 8 height 8
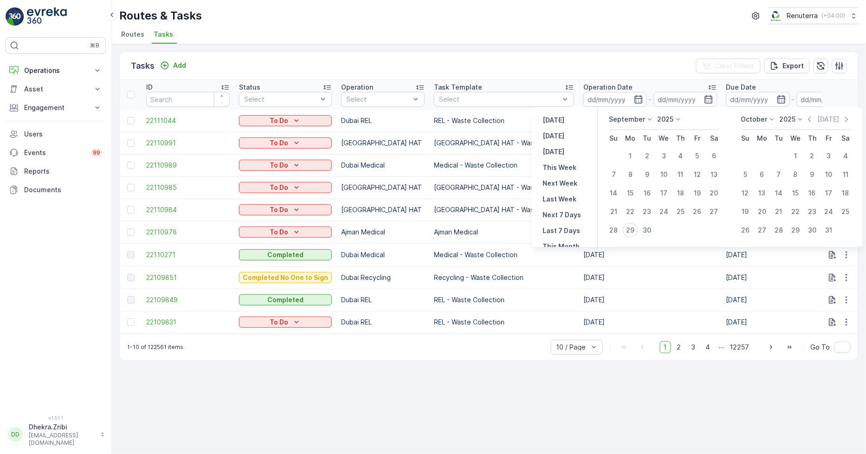
click at [650, 225] on div "30" at bounding box center [647, 230] width 15 height 15
type input "[DATE]"
drag, startPoint x: 650, startPoint y: 225, endPoint x: 638, endPoint y: 205, distance: 23.5
click at [650, 225] on div "30" at bounding box center [647, 230] width 15 height 15
type input "[DATE]"
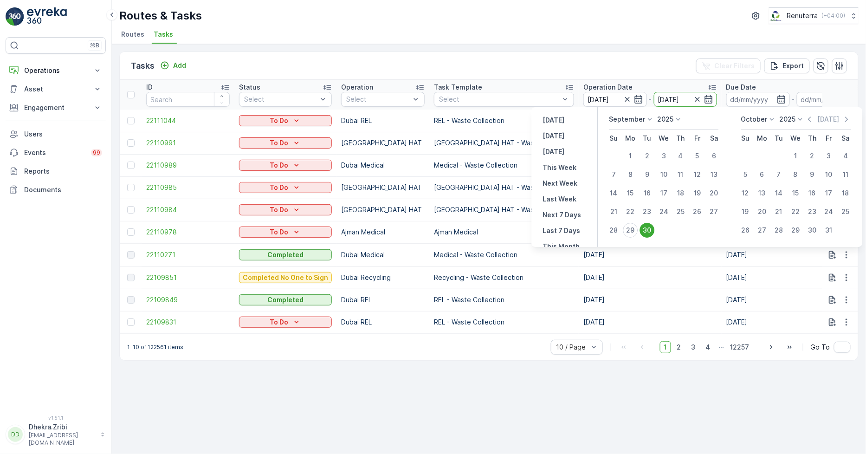
click at [535, 4] on div "Routes & Tasks Renuterra ( +04:00 ) Routes Tasks" at bounding box center [489, 22] width 754 height 44
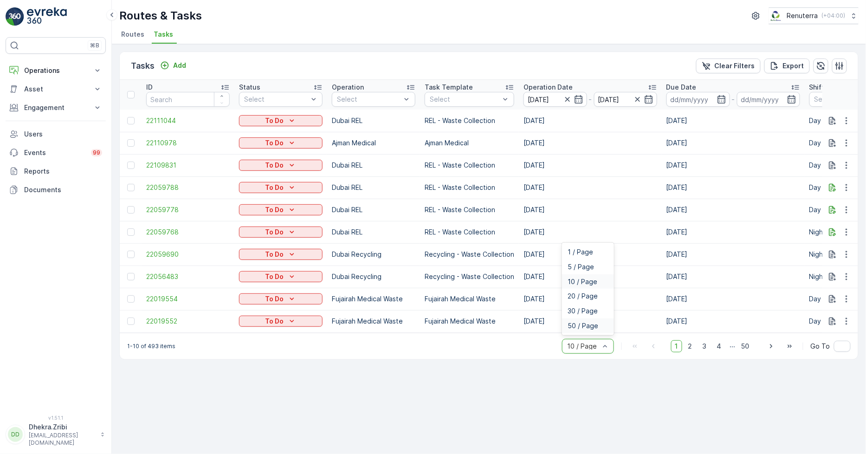
click at [587, 330] on span "50 / Page" at bounding box center [583, 325] width 31 height 7
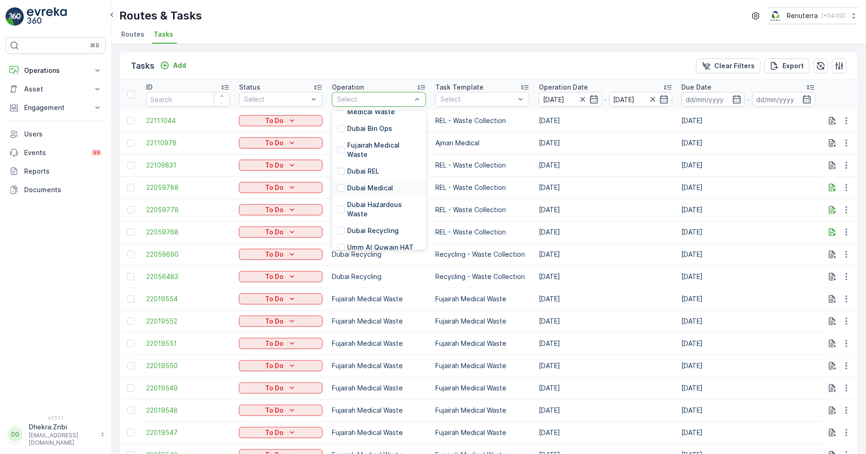
scroll to position [52, 0]
click at [365, 243] on p "Dubai HAT" at bounding box center [383, 252] width 73 height 19
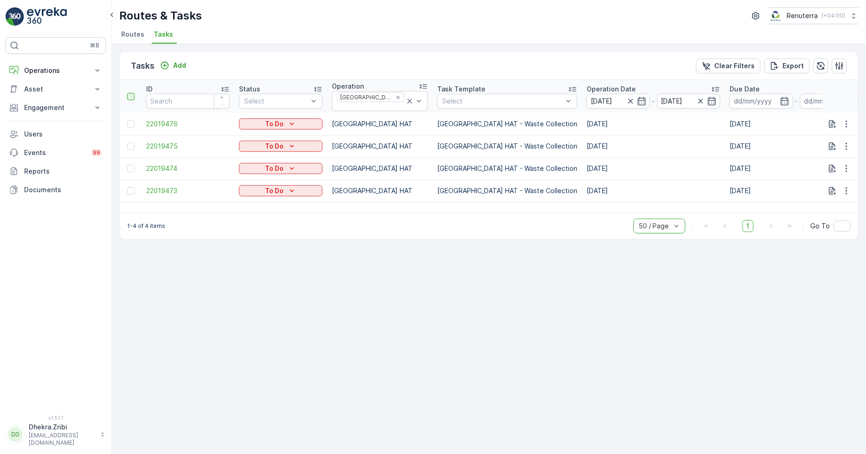
click at [130, 93] on div at bounding box center [130, 96] width 7 height 7
click at [132, 93] on input "checkbox" at bounding box center [132, 93] width 0 height 0
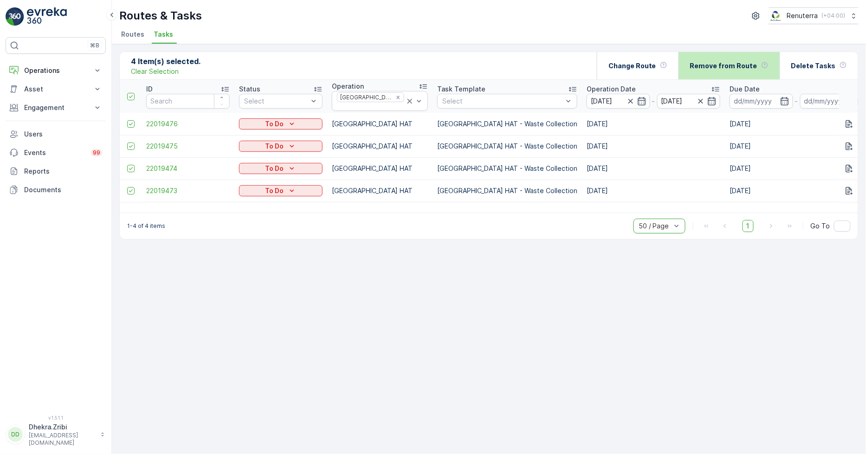
click at [724, 61] on p "Remove from Route" at bounding box center [723, 65] width 67 height 9
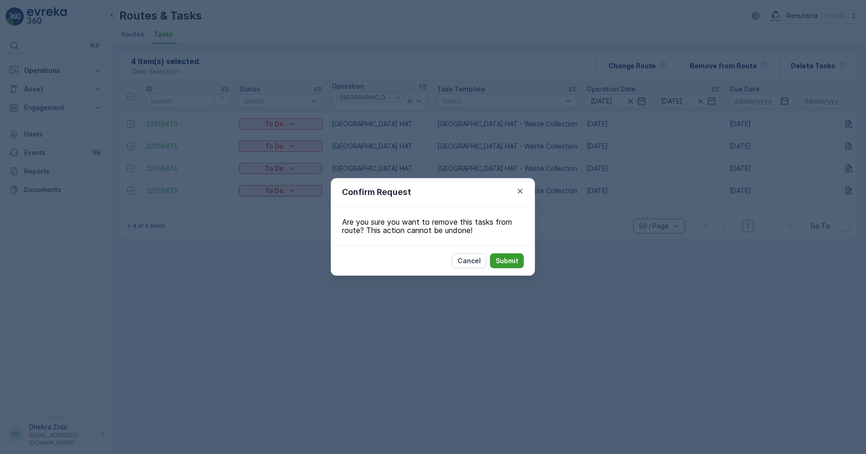
click at [506, 262] on p "Submit" at bounding box center [507, 260] width 23 height 9
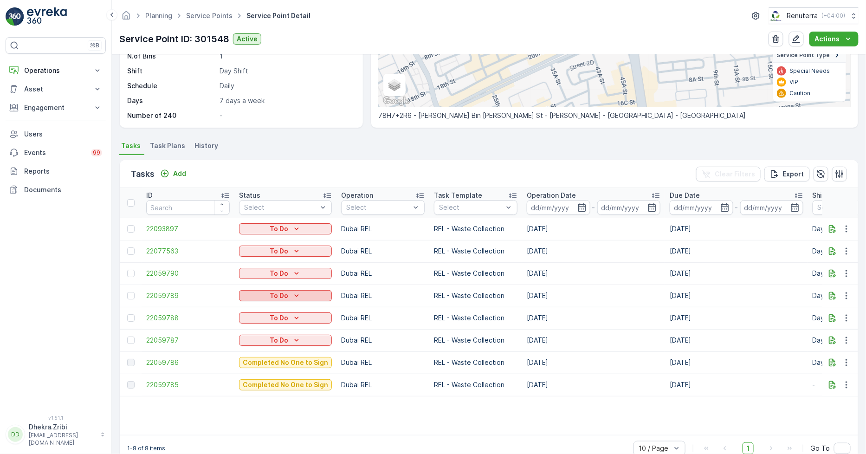
scroll to position [189, 0]
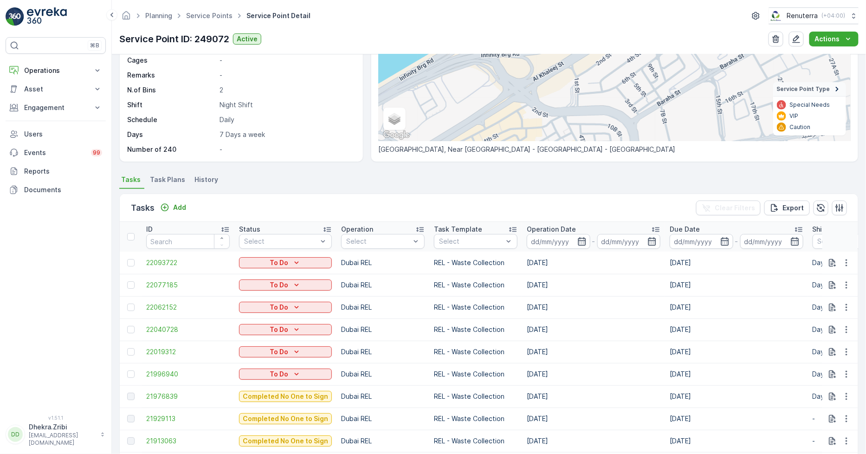
scroll to position [155, 0]
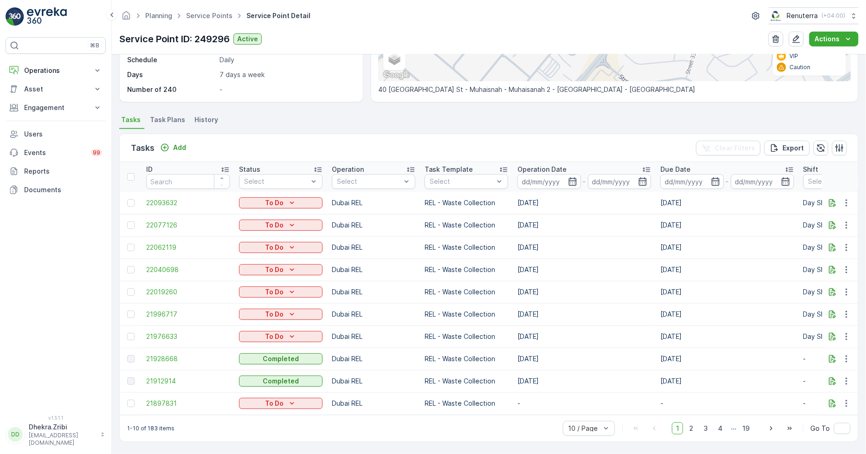
scroll to position [195, 0]
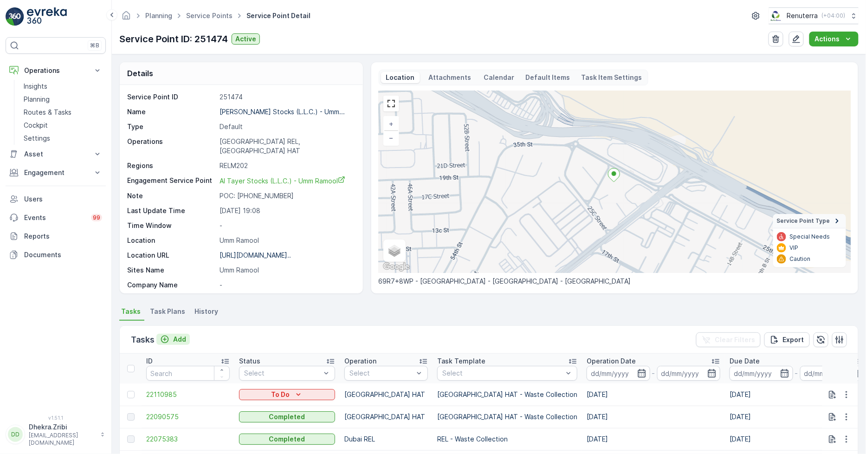
click at [180, 336] on p "Add" at bounding box center [179, 339] width 13 height 9
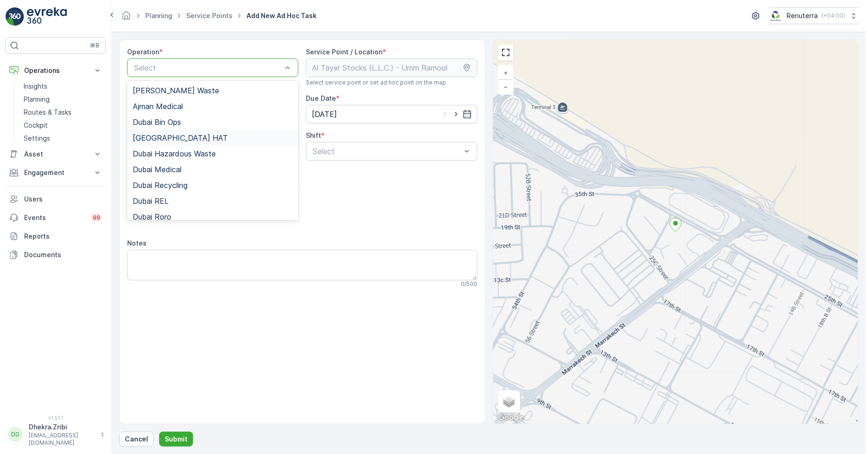
drag, startPoint x: 162, startPoint y: 136, endPoint x: 175, endPoint y: 138, distance: 12.1
click at [162, 136] on span "[GEOGRAPHIC_DATA] HAT" at bounding box center [180, 138] width 95 height 8
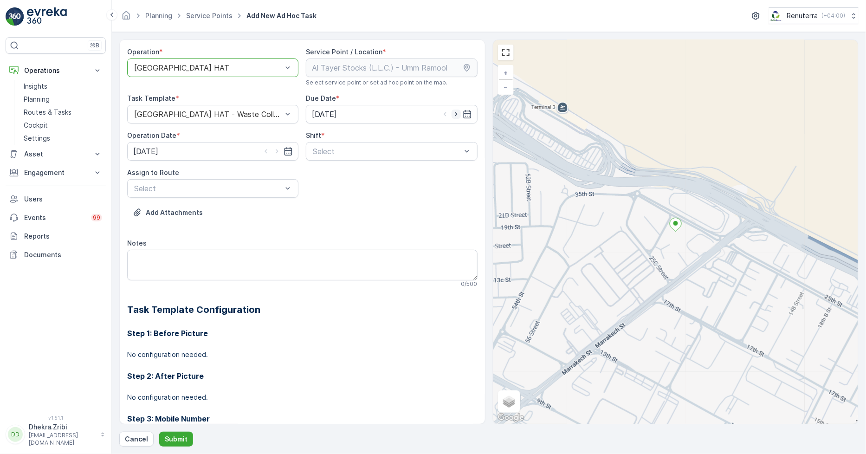
click at [455, 115] on icon "button" at bounding box center [456, 114] width 2 height 4
type input "[DATE]"
click at [278, 150] on icon "button" at bounding box center [276, 151] width 9 height 9
type input "[DATE]"
click at [328, 174] on span "Day Shift" at bounding box center [327, 174] width 33 height 8
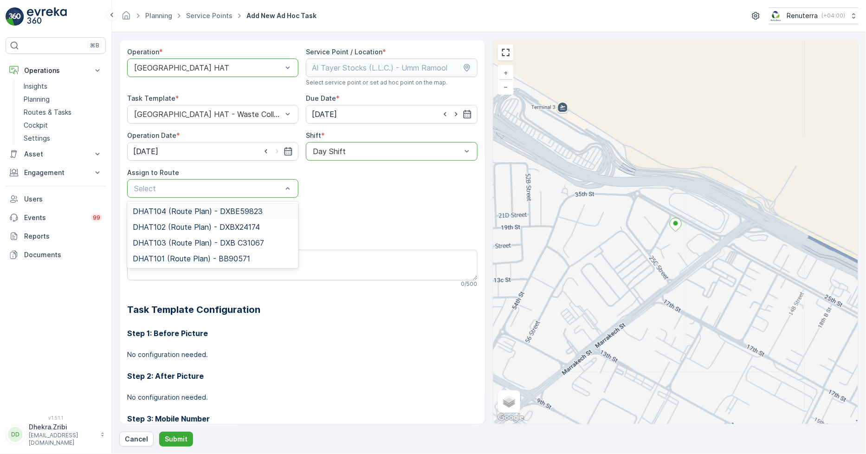
click at [151, 212] on span "DHAT104 (Route Plan) - DXBE59823" at bounding box center [198, 211] width 130 height 8
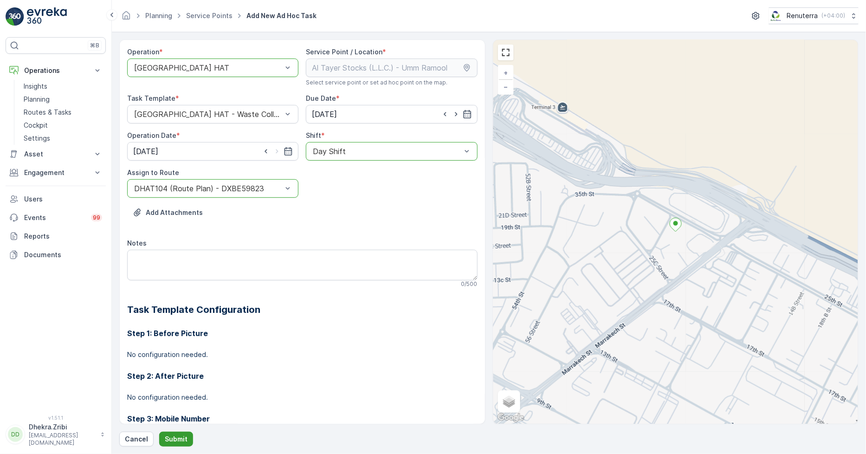
click at [176, 439] on p "Submit" at bounding box center [176, 438] width 23 height 9
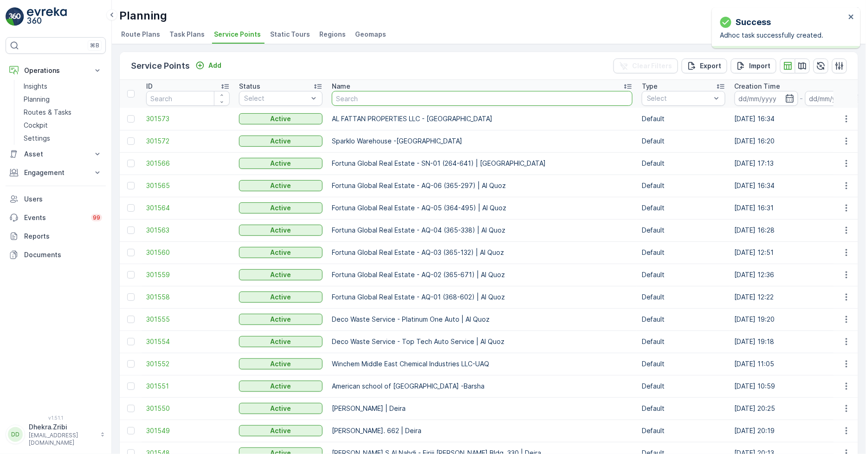
click at [371, 100] on input "text" at bounding box center [482, 98] width 301 height 15
type input "Dutch Foundation & Concrete Processing Co. LLC - [GEOGRAPHIC_DATA]"
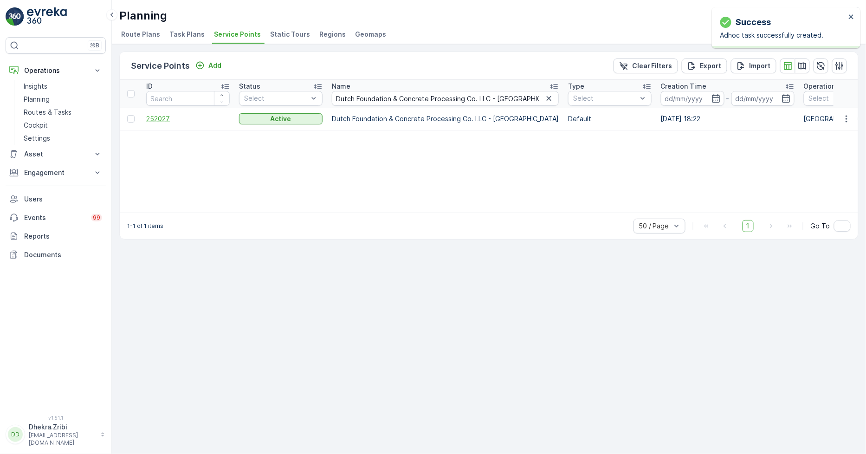
click at [162, 116] on span "252027" at bounding box center [188, 118] width 84 height 9
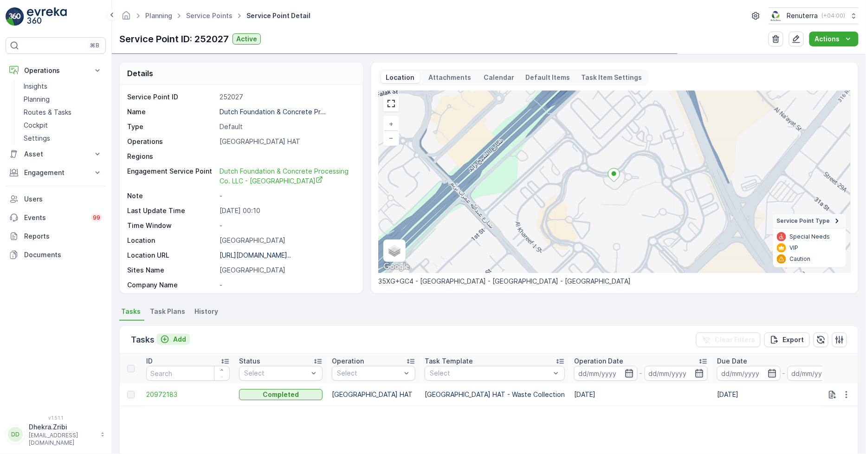
click at [180, 336] on p "Add" at bounding box center [179, 339] width 13 height 9
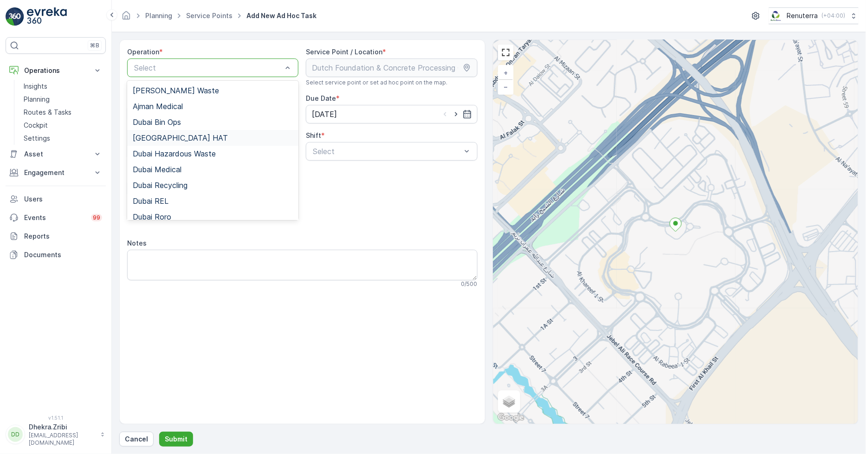
click at [161, 136] on span "[GEOGRAPHIC_DATA] HAT" at bounding box center [180, 138] width 95 height 8
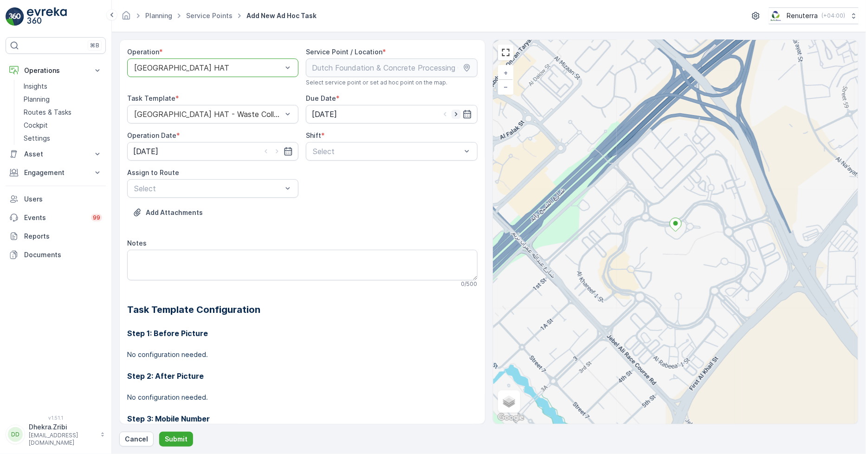
click at [452, 112] on icon "button" at bounding box center [456, 114] width 9 height 9
type input "[DATE]"
drag, startPoint x: 277, startPoint y: 149, endPoint x: 282, endPoint y: 154, distance: 7.2
click at [277, 149] on icon "button" at bounding box center [276, 151] width 9 height 9
type input "[DATE]"
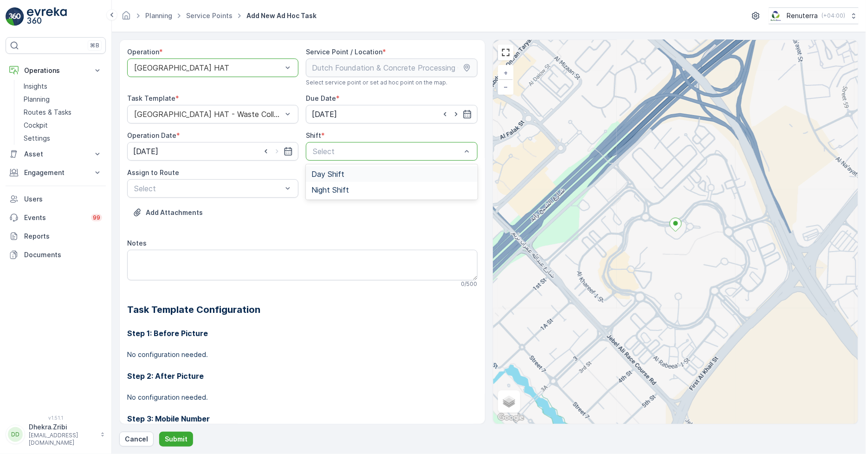
click at [324, 169] on div "Day Shift" at bounding box center [391, 174] width 171 height 16
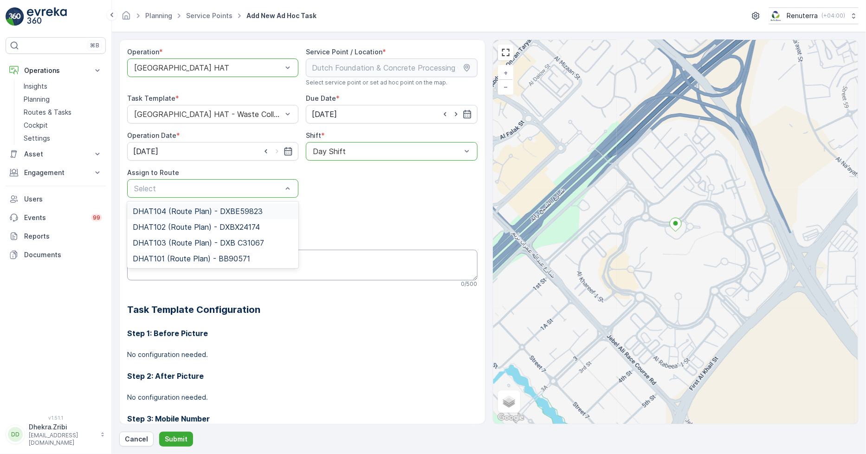
drag, startPoint x: 168, startPoint y: 213, endPoint x: 169, endPoint y: 252, distance: 39.0
click at [167, 212] on span "DHAT104 (Route Plan) - DXBE59823" at bounding box center [198, 211] width 130 height 8
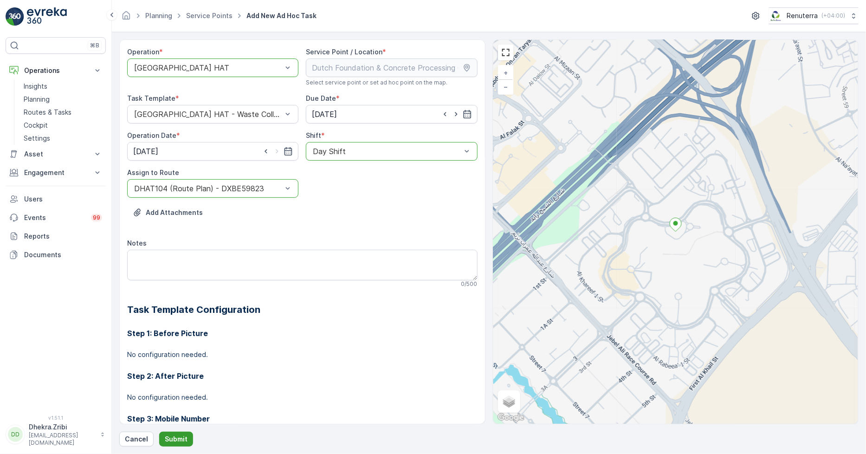
click at [177, 437] on p "Submit" at bounding box center [176, 438] width 23 height 9
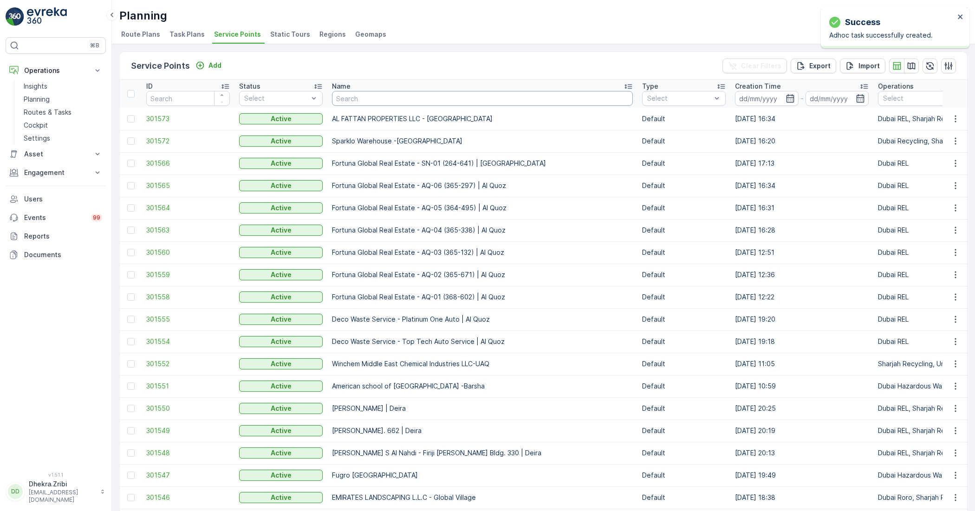
click at [381, 103] on input "text" at bounding box center [482, 98] width 301 height 15
type input "nmc"
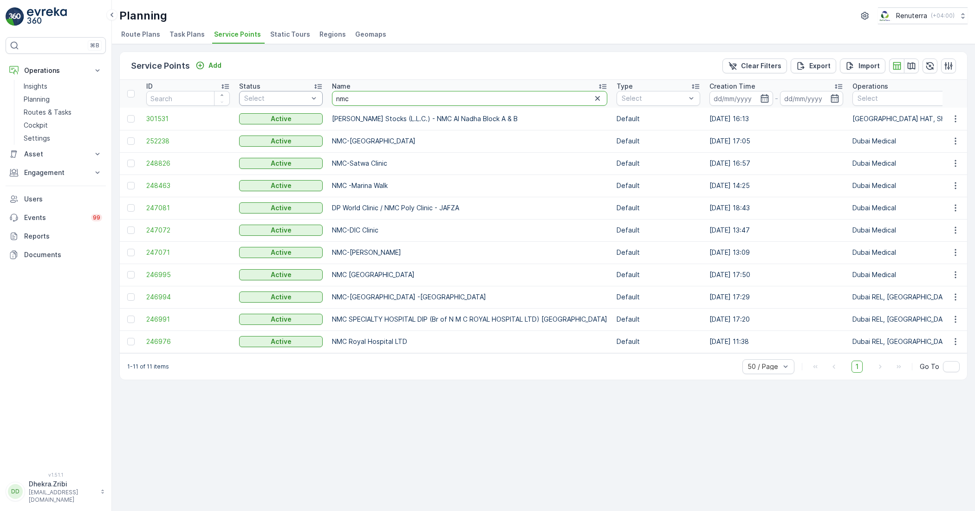
drag, startPoint x: 379, startPoint y: 99, endPoint x: 267, endPoint y: 105, distance: 112.0
type input "al nadha"
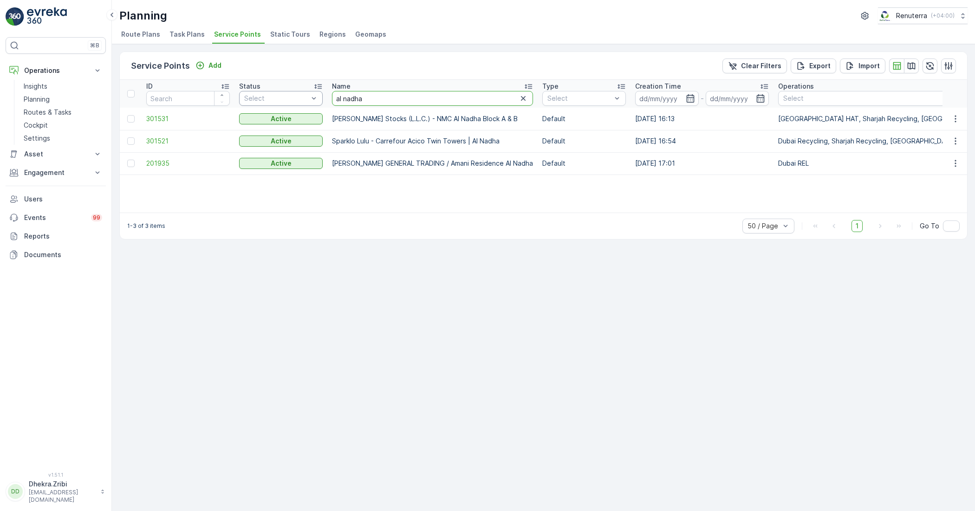
drag, startPoint x: 372, startPoint y: 100, endPoint x: 282, endPoint y: 94, distance: 89.7
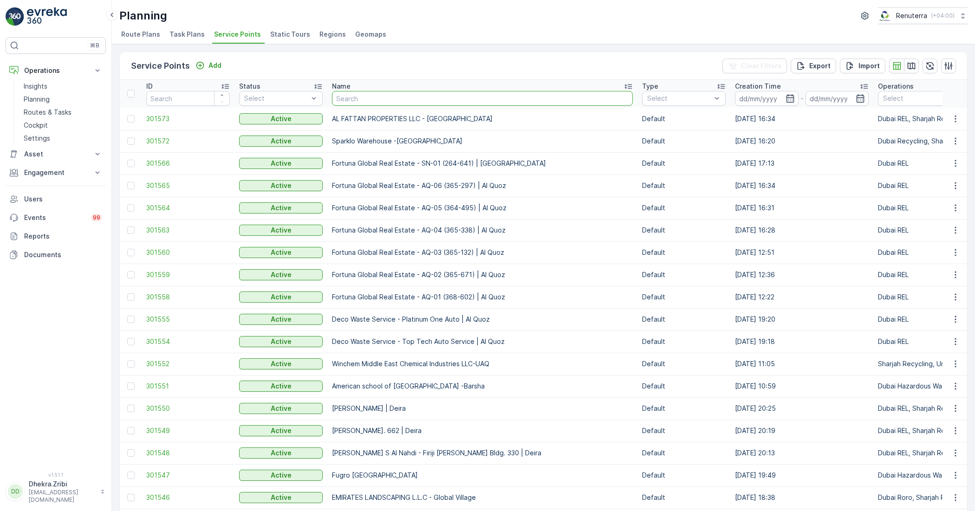
click at [363, 94] on input "text" at bounding box center [482, 98] width 301 height 15
paste input "Berkely Al marooj Furjan"
type input "Berkely Al marooj Furjan"
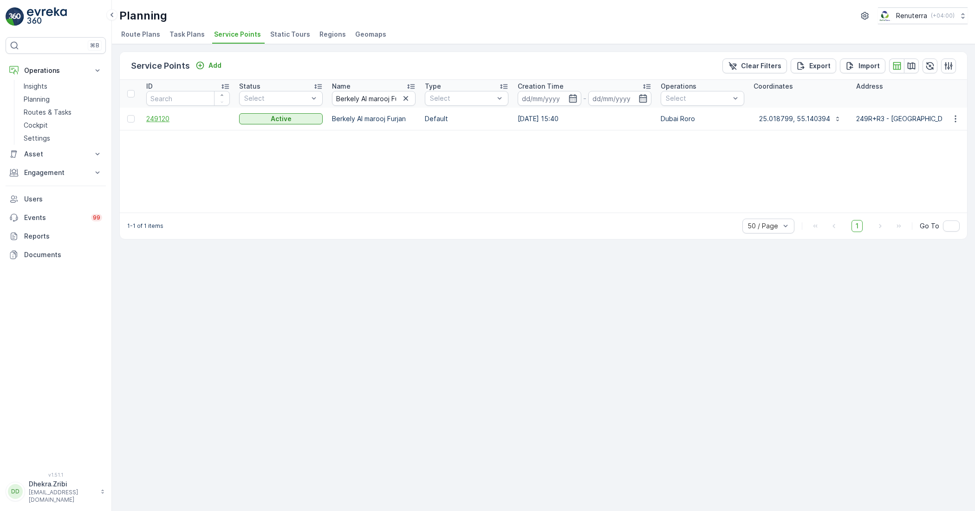
click at [164, 118] on span "249120" at bounding box center [188, 118] width 84 height 9
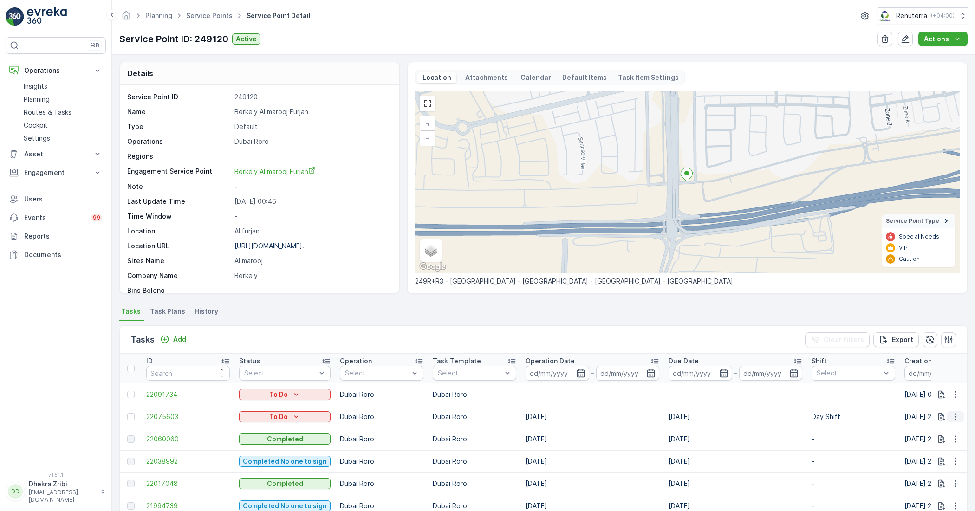
click at [866, 413] on icon "button" at bounding box center [955, 416] width 9 height 9
click at [866, 453] on span "Change Route" at bounding box center [931, 456] width 45 height 9
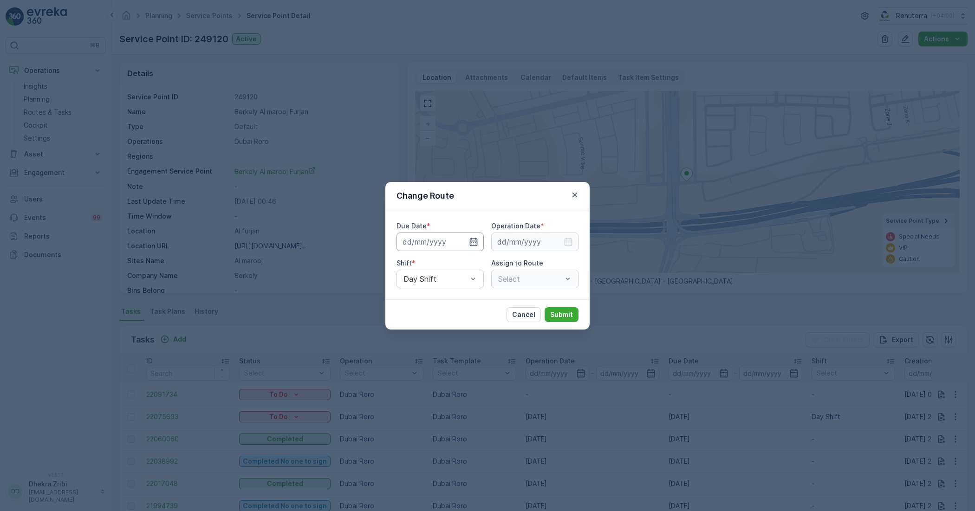
type input "28.09.2025"
click at [467, 239] on div at bounding box center [462, 241] width 32 height 9
click at [464, 239] on icon "button" at bounding box center [462, 241] width 9 height 9
type input "29.09.2025"
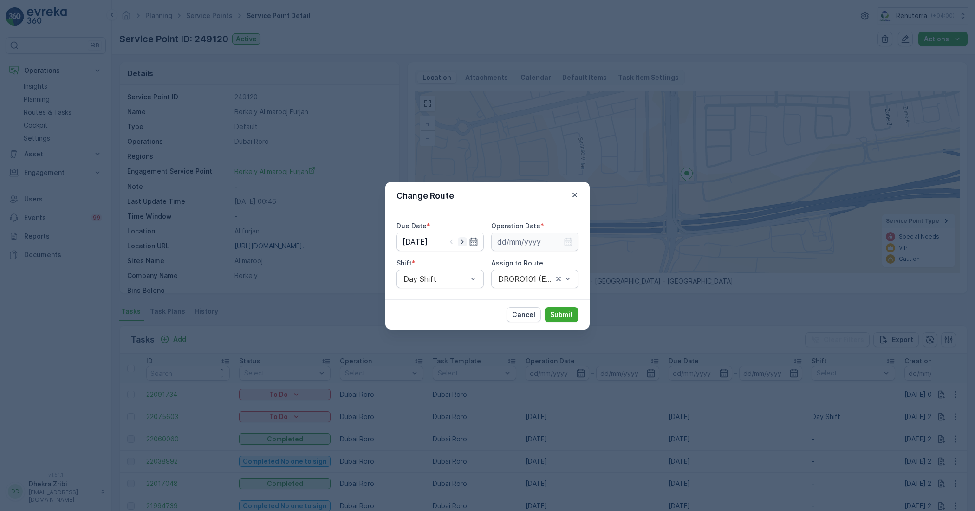
click at [464, 239] on icon "button" at bounding box center [462, 241] width 9 height 9
type input "[DATE]"
click at [511, 241] on input at bounding box center [534, 242] width 87 height 19
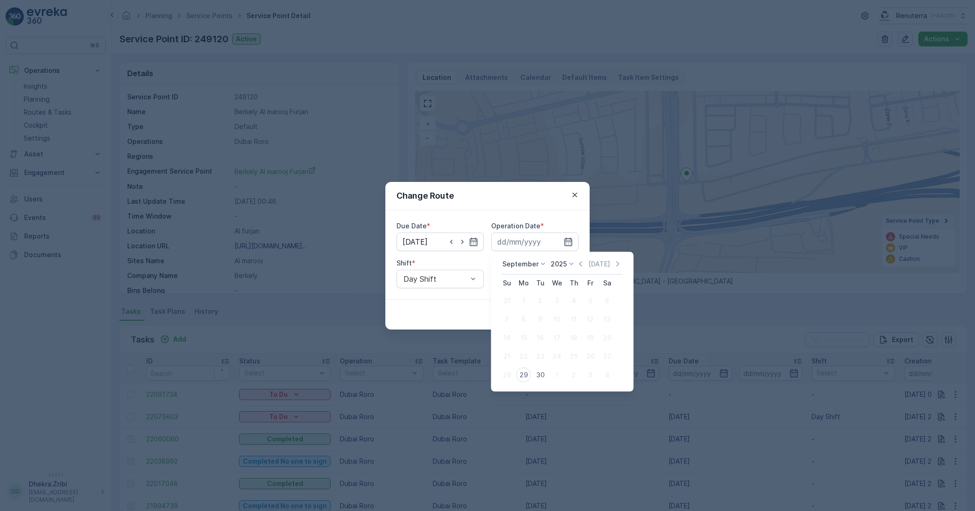
drag, startPoint x: 538, startPoint y: 376, endPoint x: 532, endPoint y: 365, distance: 13.3
click at [537, 376] on div "30" at bounding box center [540, 375] width 15 height 15
type input "[DATE]"
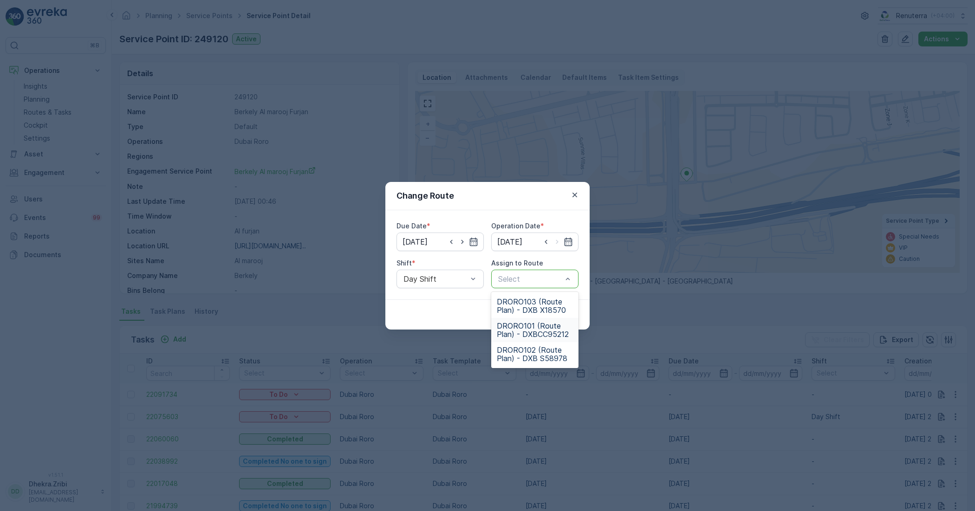
click at [530, 330] on span "DRORO101 (Route Plan) - DXBCC95212" at bounding box center [535, 330] width 76 height 17
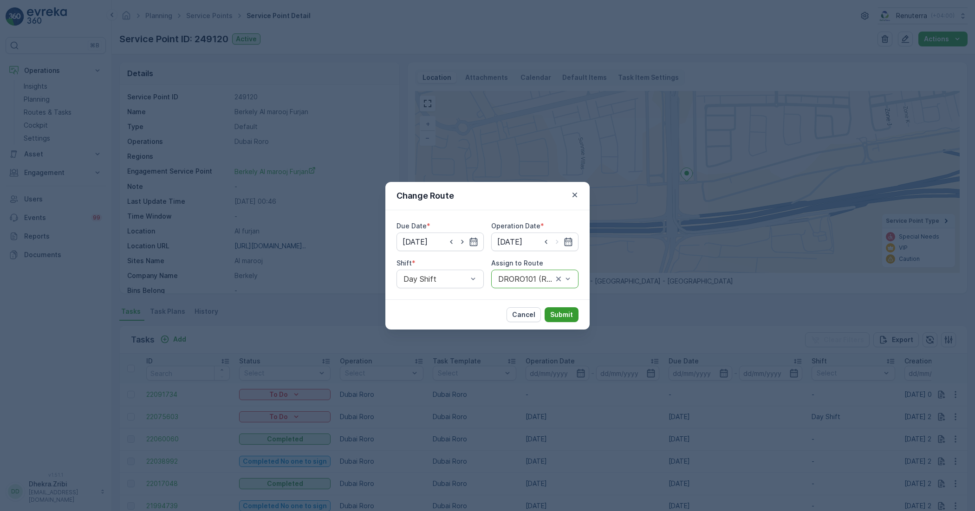
click at [555, 316] on p "Submit" at bounding box center [561, 314] width 23 height 9
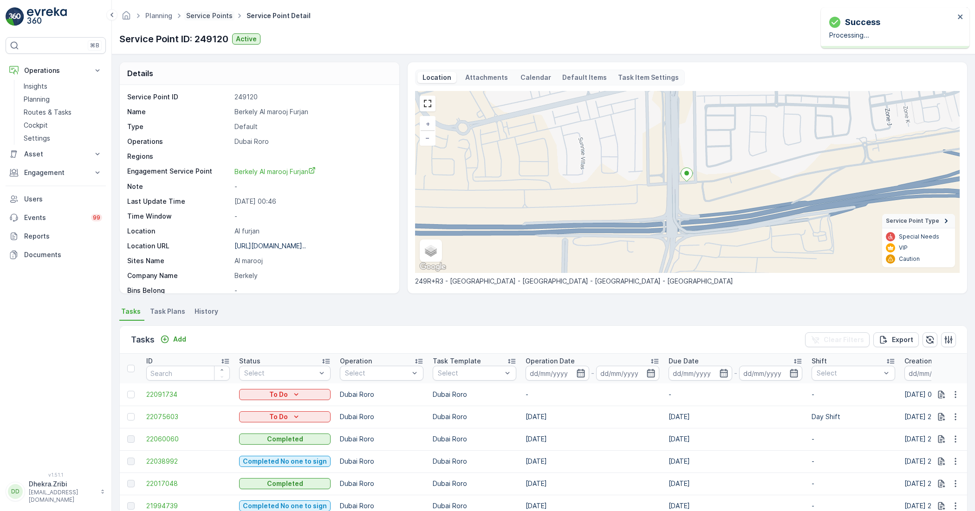
click at [204, 12] on link "Service Points" at bounding box center [209, 16] width 46 height 8
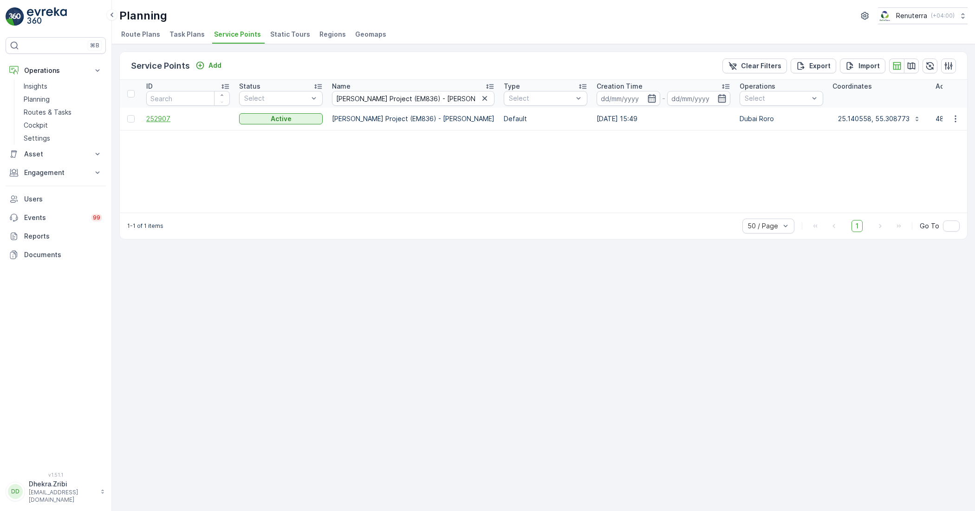
click at [173, 119] on span "252907" at bounding box center [188, 118] width 84 height 9
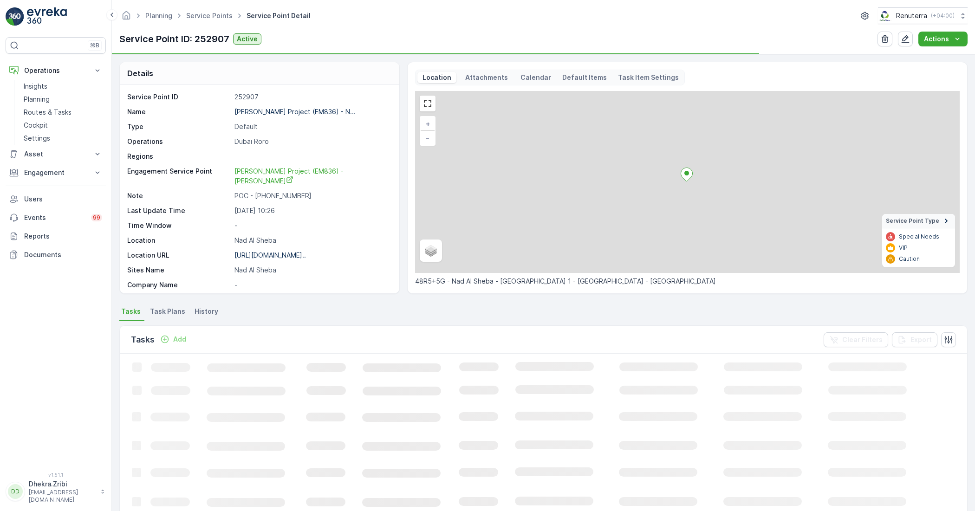
scroll to position [142, 0]
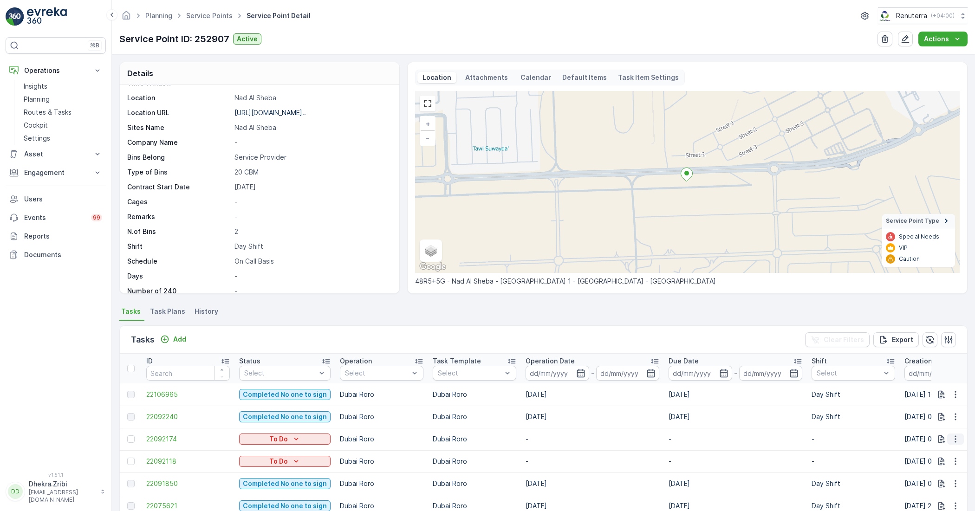
click at [866, 434] on icon "button" at bounding box center [955, 438] width 9 height 9
click at [866, 394] on span "Change Route" at bounding box center [931, 394] width 45 height 9
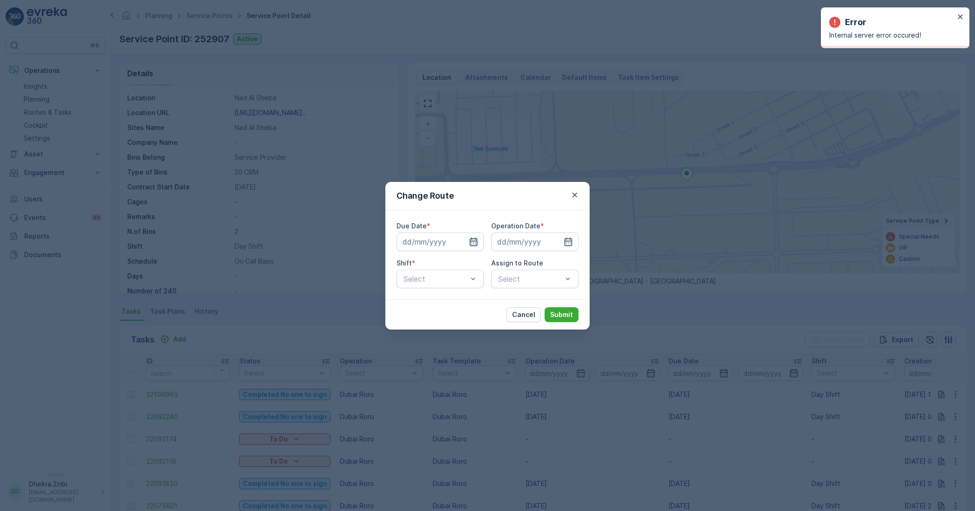
click at [470, 240] on icon "button" at bounding box center [474, 241] width 8 height 8
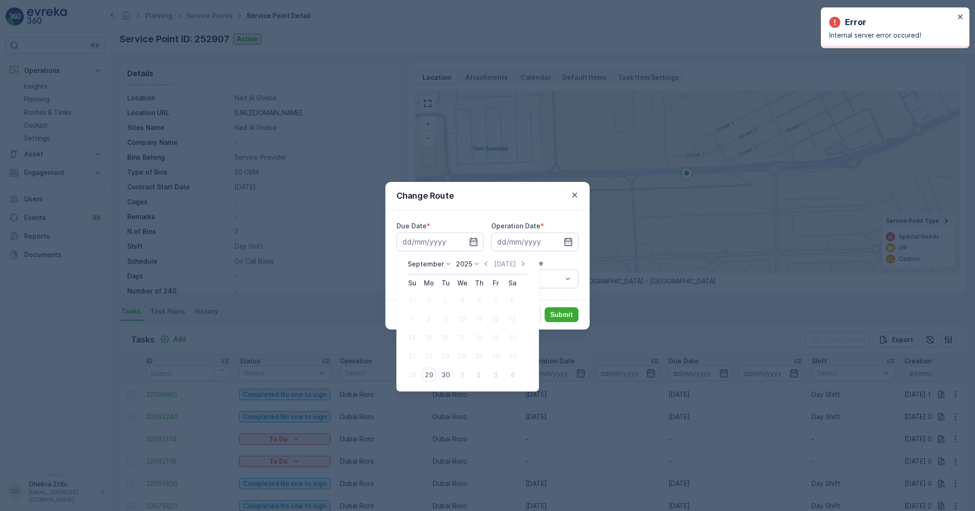
click at [446, 374] on div "30" at bounding box center [445, 375] width 15 height 15
type input "[DATE]"
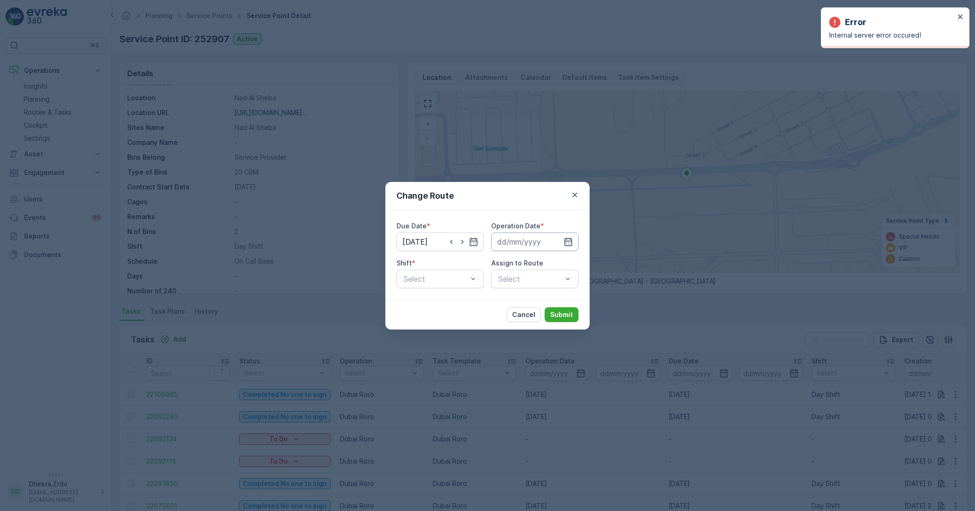
click at [520, 237] on input at bounding box center [534, 242] width 87 height 19
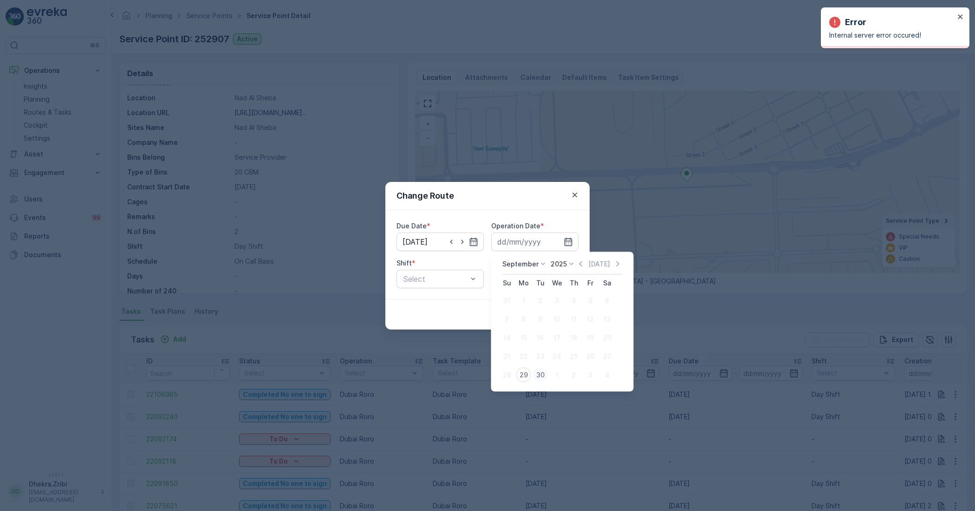
click at [537, 375] on div "30" at bounding box center [540, 375] width 15 height 15
type input "[DATE]"
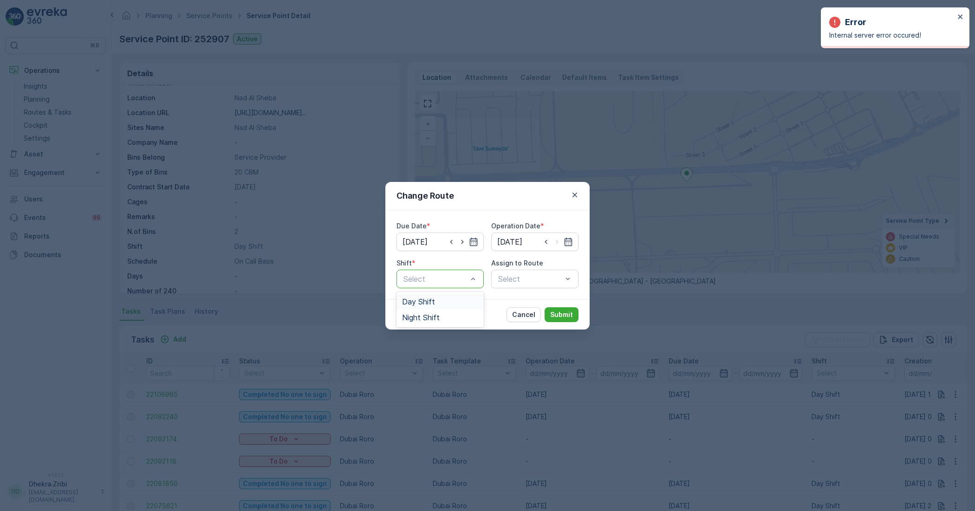
click at [425, 300] on span "Day Shift" at bounding box center [418, 302] width 33 height 8
click at [530, 276] on div "Select" at bounding box center [534, 279] width 87 height 19
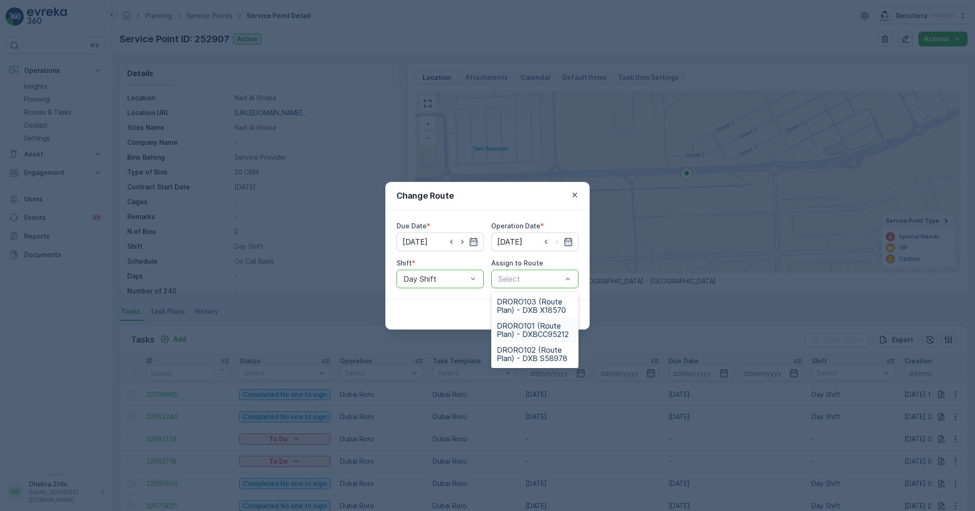
click at [523, 325] on span "DRORO101 (Route Plan) - DXBCC95212" at bounding box center [535, 330] width 76 height 17
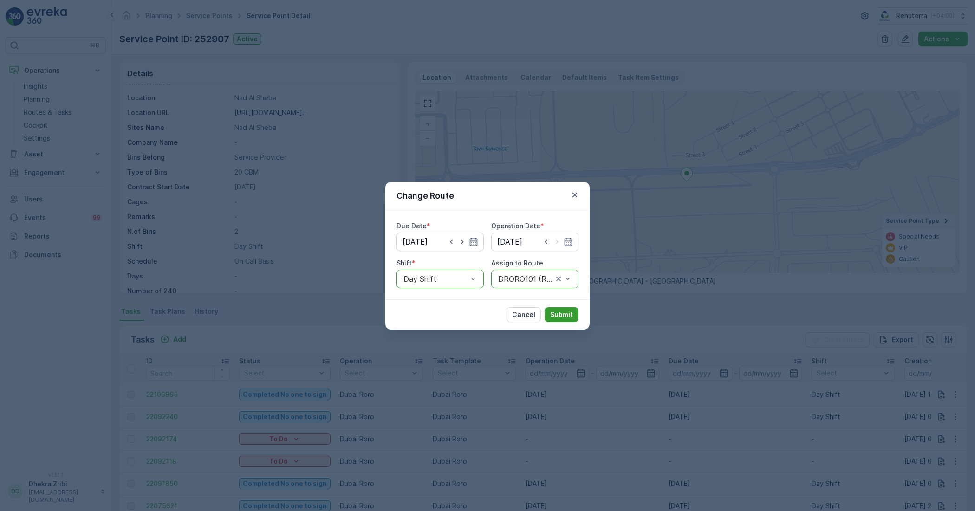
click at [551, 312] on p "Submit" at bounding box center [561, 314] width 23 height 9
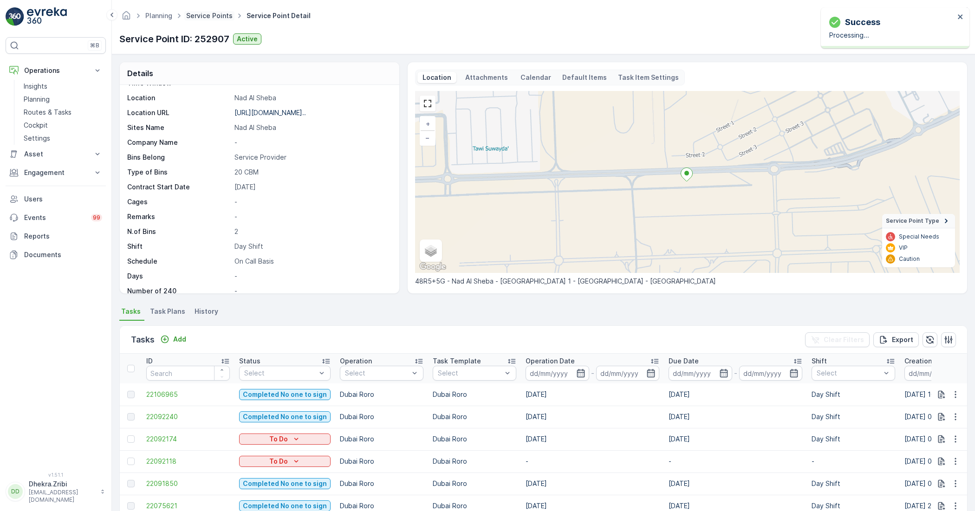
click at [195, 16] on link "Service Points" at bounding box center [209, 16] width 46 height 8
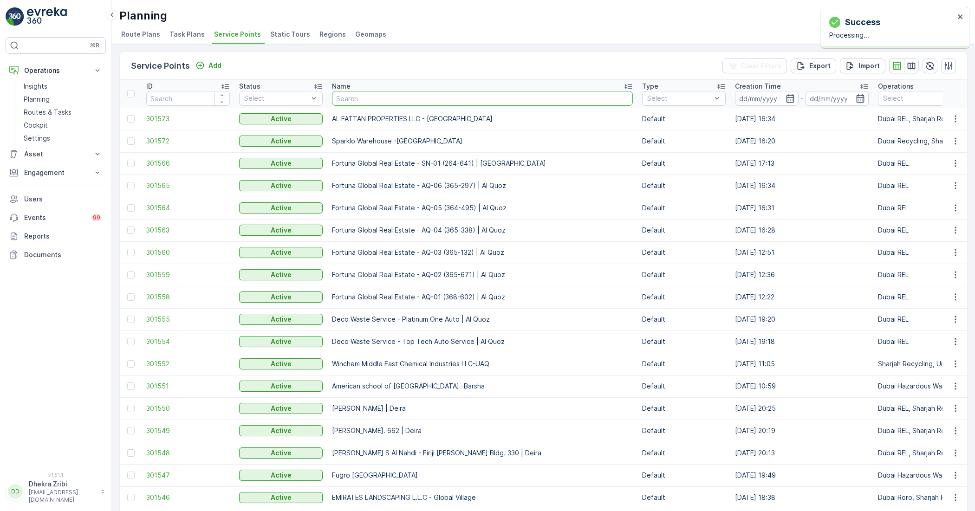
type input "ROTO PACKING METERIALS"
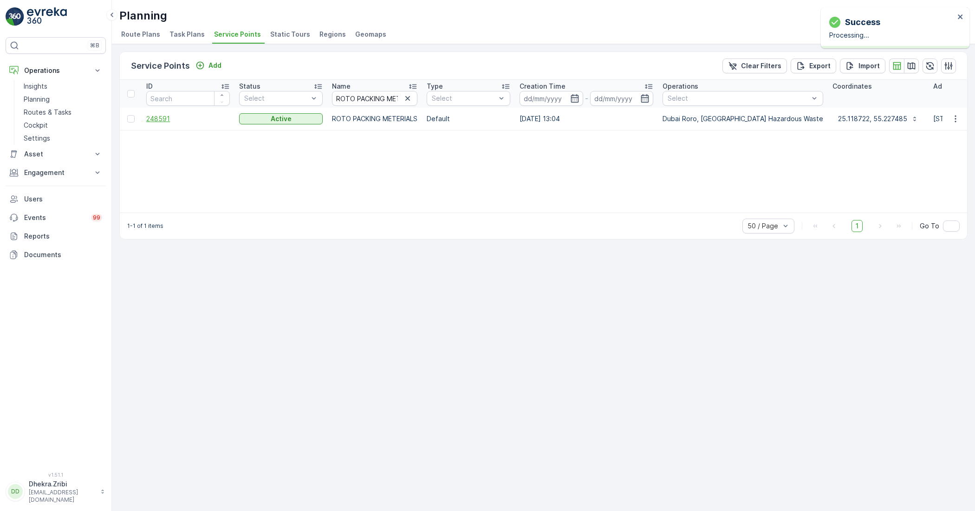
click at [168, 115] on span "248591" at bounding box center [188, 118] width 84 height 9
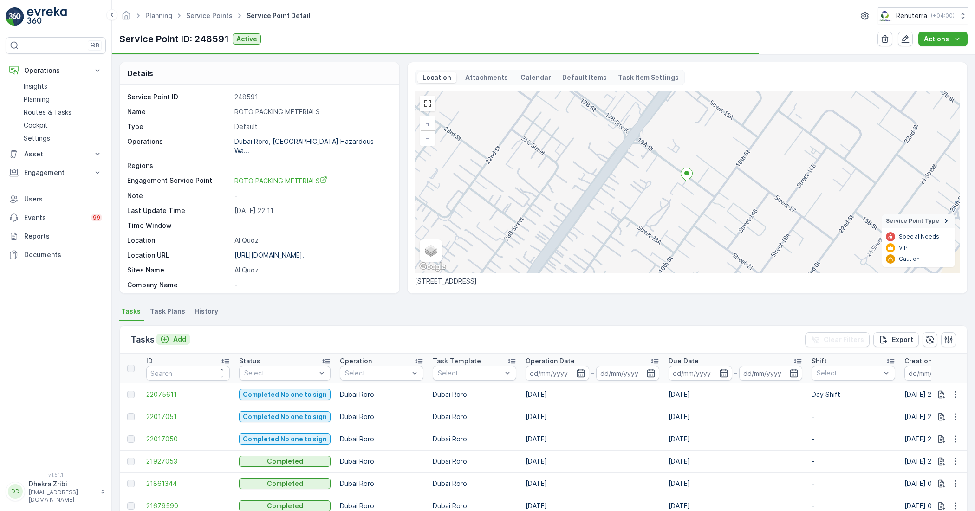
click at [175, 337] on p "Add" at bounding box center [179, 339] width 13 height 9
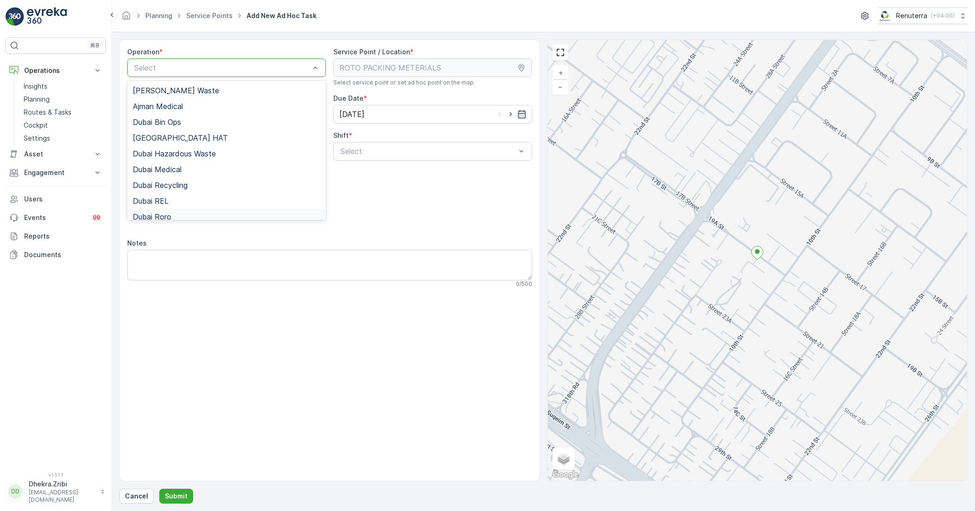
click at [169, 212] on div "Dubai Roro" at bounding box center [226, 217] width 199 height 16
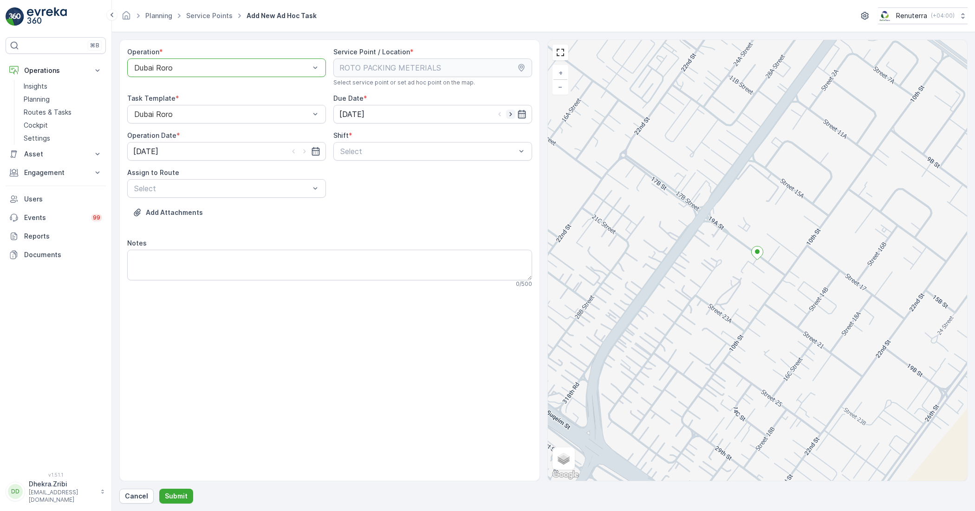
click at [511, 110] on icon "button" at bounding box center [510, 114] width 9 height 9
type input "[DATE]"
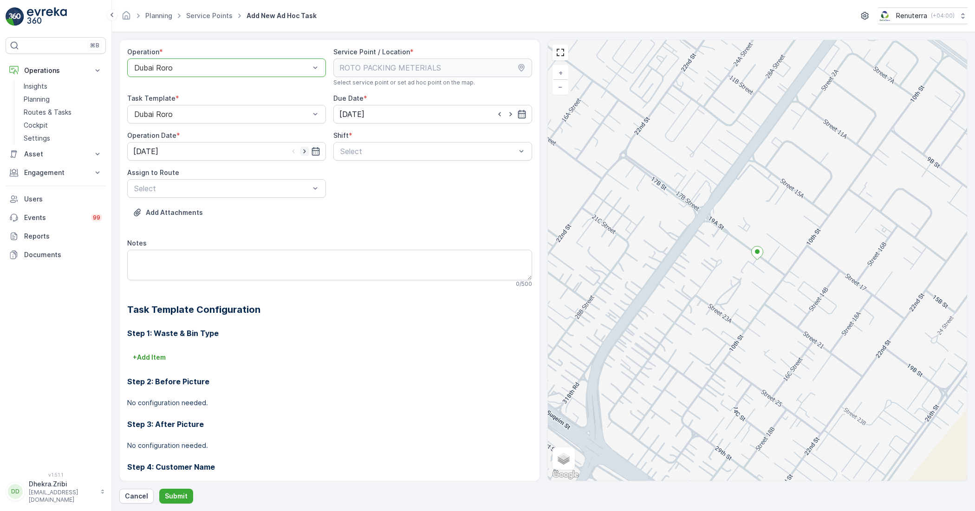
click at [304, 151] on icon "button" at bounding box center [304, 151] width 2 height 4
type input "[DATE]"
click at [353, 176] on span "Day Shift" at bounding box center [355, 174] width 33 height 8
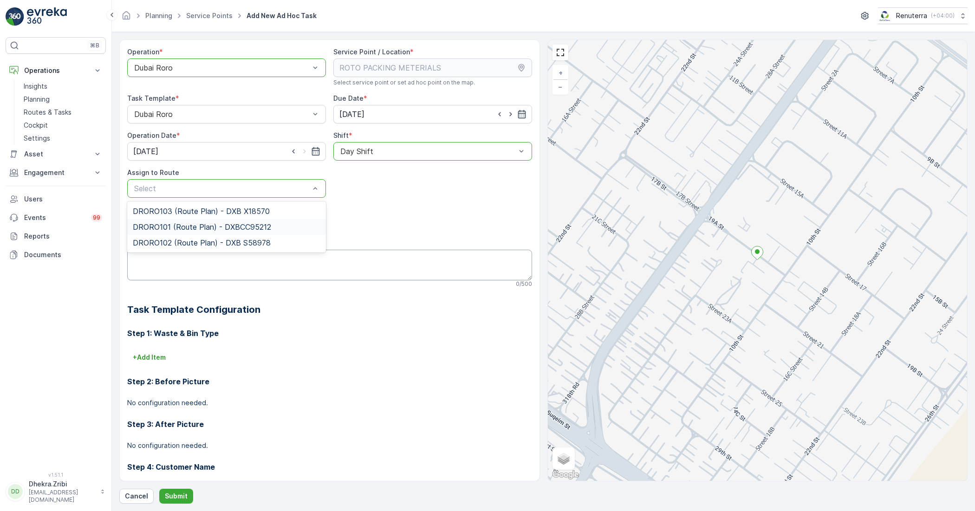
drag, startPoint x: 176, startPoint y: 227, endPoint x: 176, endPoint y: 251, distance: 23.7
click at [176, 228] on span "DRORO101 (Route Plan) - DXBCC95212" at bounding box center [202, 227] width 138 height 8
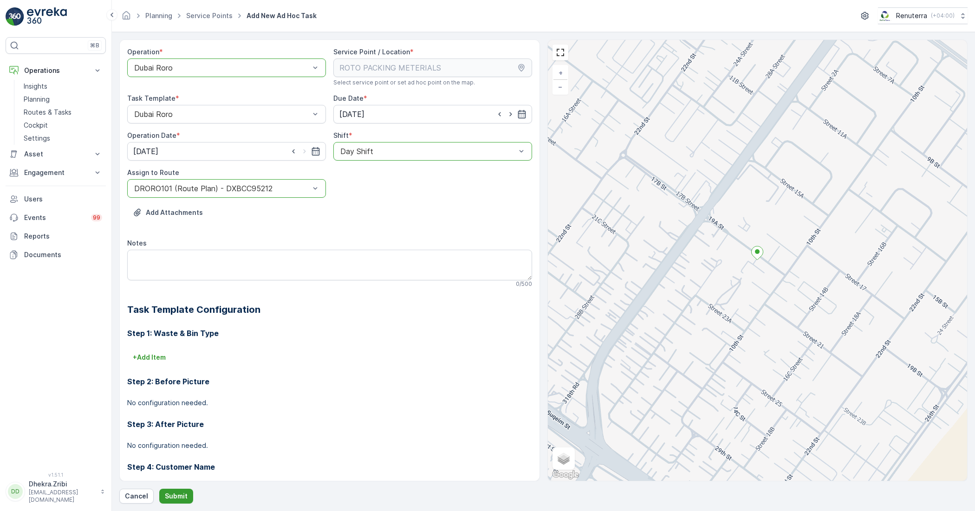
click at [180, 453] on p "Submit" at bounding box center [176, 496] width 23 height 9
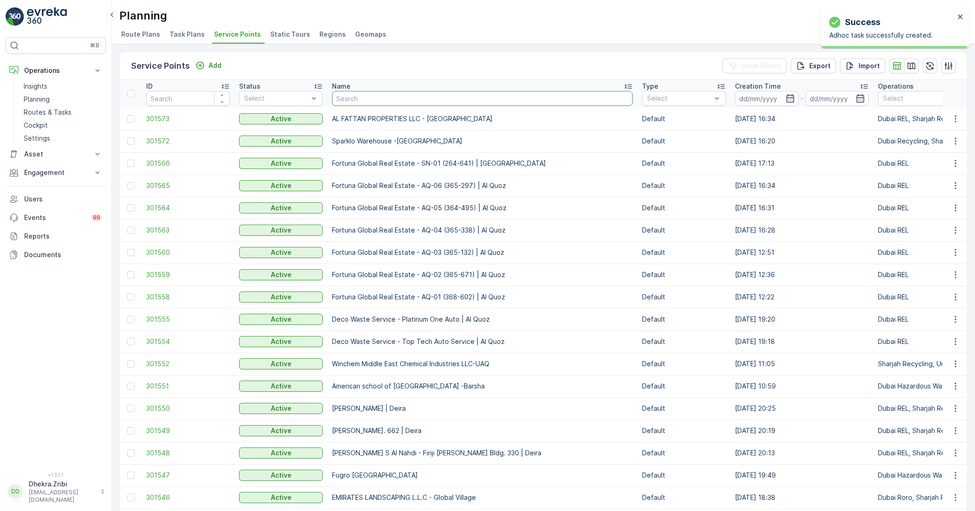
type input "[PERSON_NAME] Project (EM836) - [PERSON_NAME]"
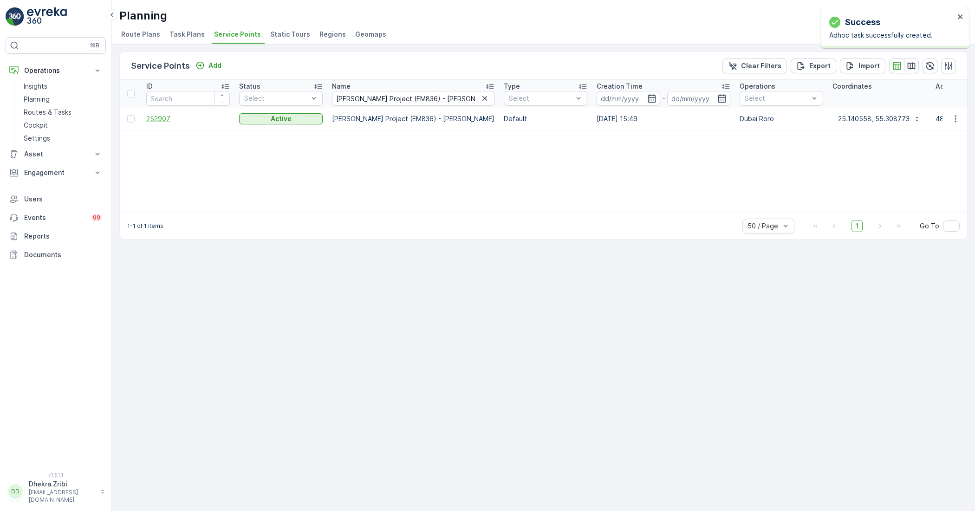
click at [156, 117] on span "252907" at bounding box center [188, 118] width 84 height 9
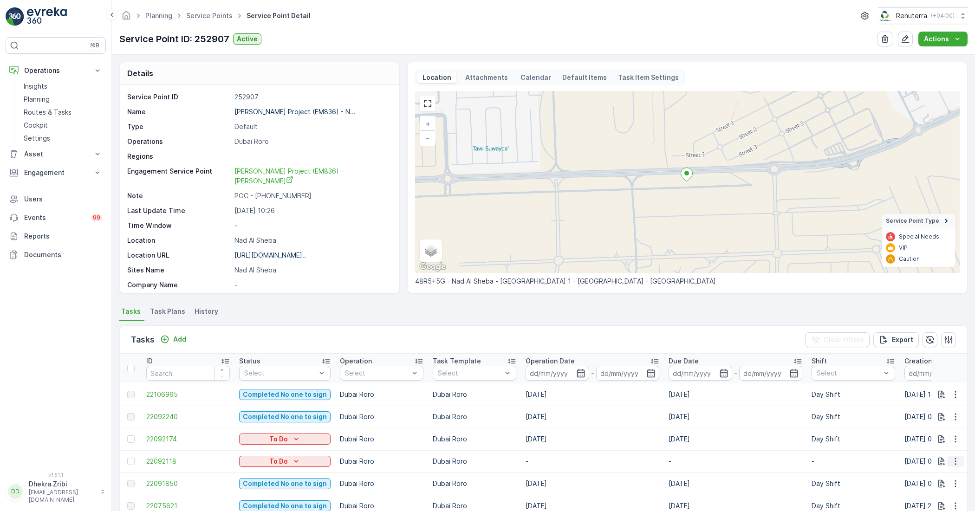
click at [866, 453] on icon "button" at bounding box center [955, 461] width 9 height 9
click at [866, 416] on span "Change Route" at bounding box center [931, 417] width 45 height 9
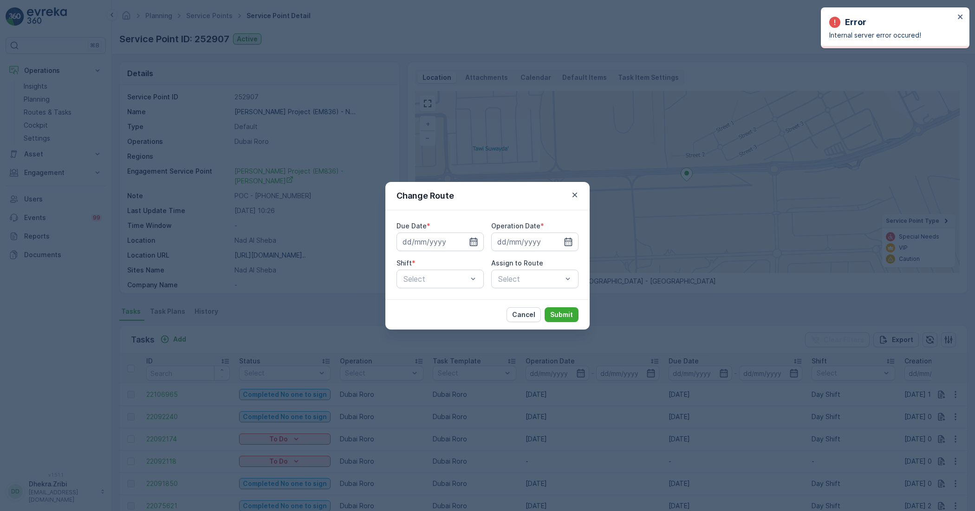
click at [473, 240] on icon "button" at bounding box center [474, 241] width 8 height 8
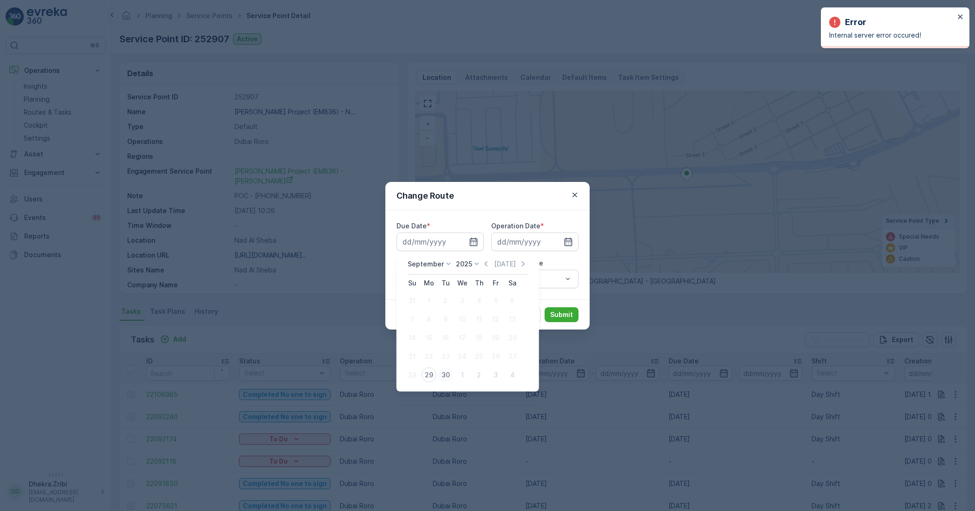
drag, startPoint x: 443, startPoint y: 374, endPoint x: 492, endPoint y: 318, distance: 74.0
click at [442, 374] on div "30" at bounding box center [445, 375] width 15 height 15
type input "[DATE]"
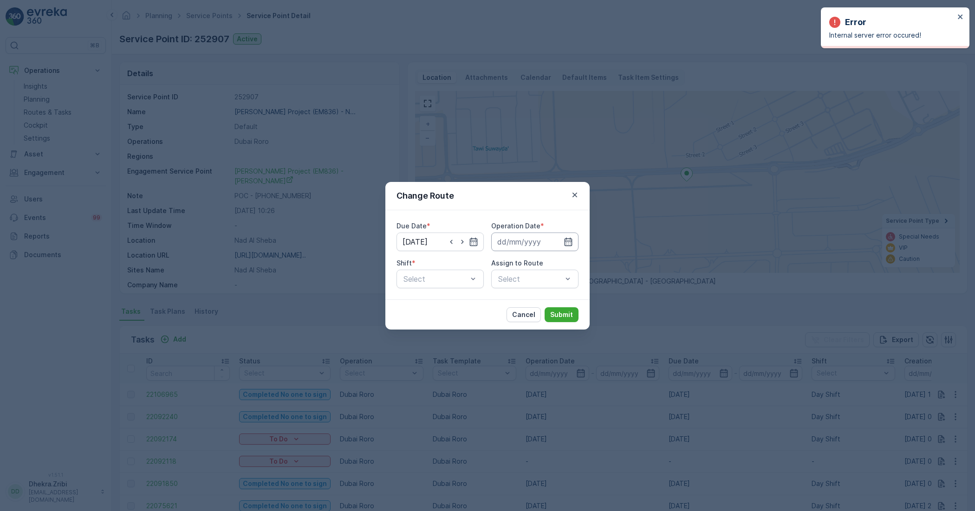
click at [511, 245] on input at bounding box center [534, 242] width 87 height 19
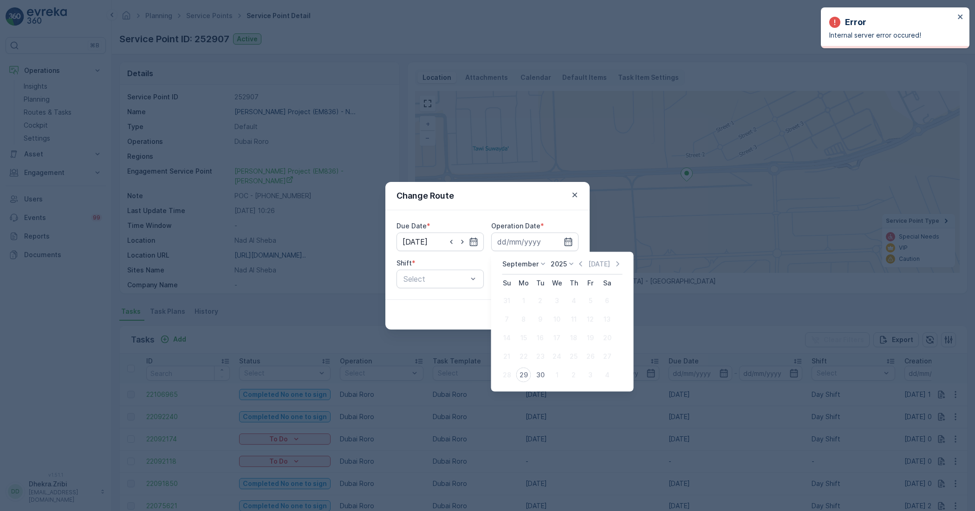
drag, startPoint x: 537, startPoint y: 373, endPoint x: 480, endPoint y: 304, distance: 89.0
click at [537, 372] on div "30" at bounding box center [540, 375] width 15 height 15
type input "[DATE]"
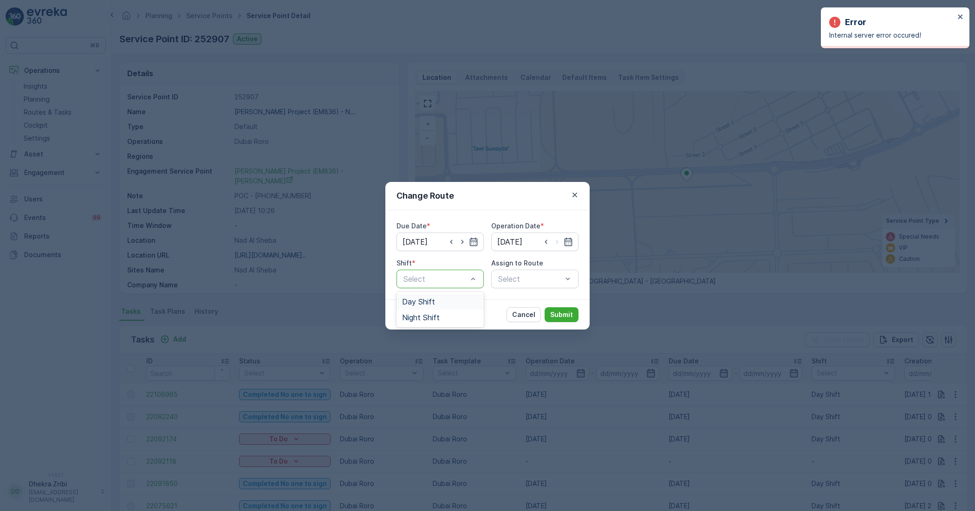
drag, startPoint x: 431, startPoint y: 302, endPoint x: 455, endPoint y: 294, distance: 25.8
click at [430, 302] on span "Day Shift" at bounding box center [418, 302] width 33 height 8
click at [527, 277] on div "Select" at bounding box center [534, 279] width 87 height 19
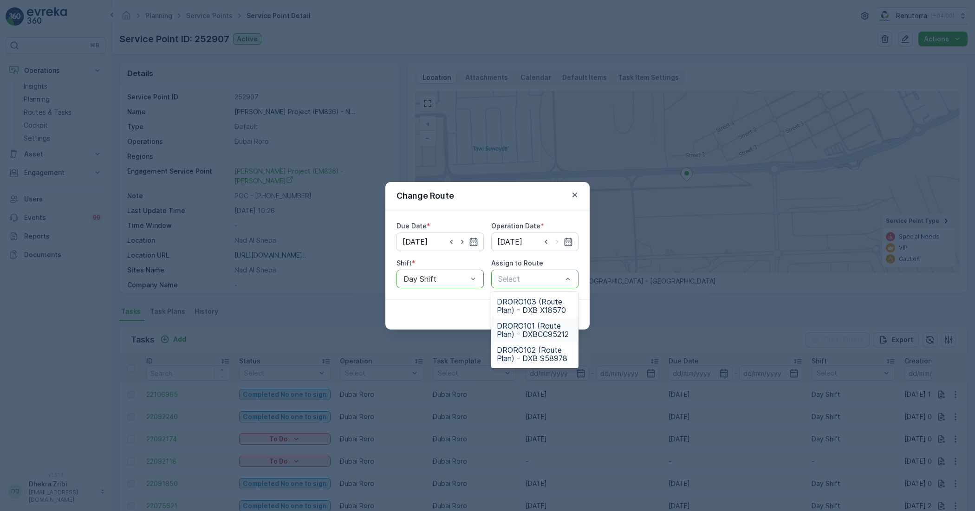
click at [524, 328] on span "DRORO101 (Route Plan) - DXBCC95212" at bounding box center [535, 330] width 76 height 17
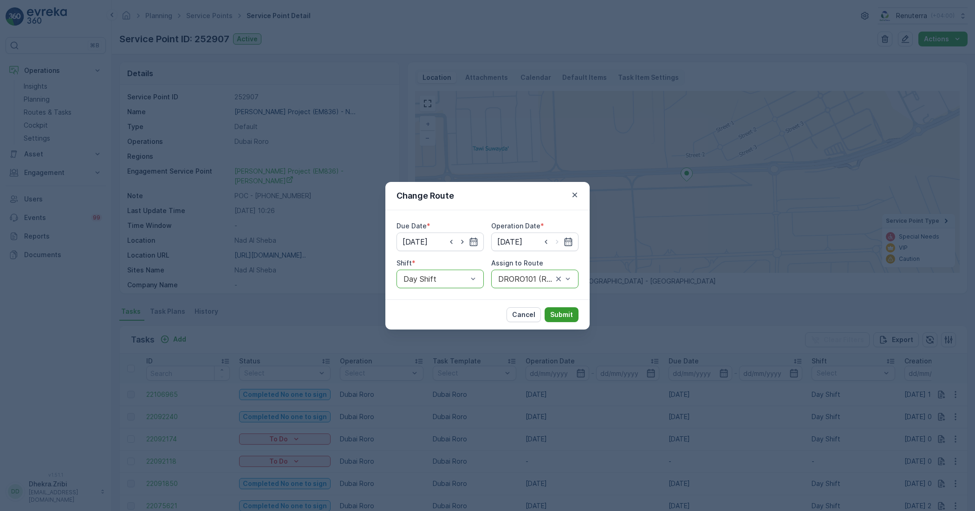
click at [558, 311] on p "Submit" at bounding box center [561, 314] width 23 height 9
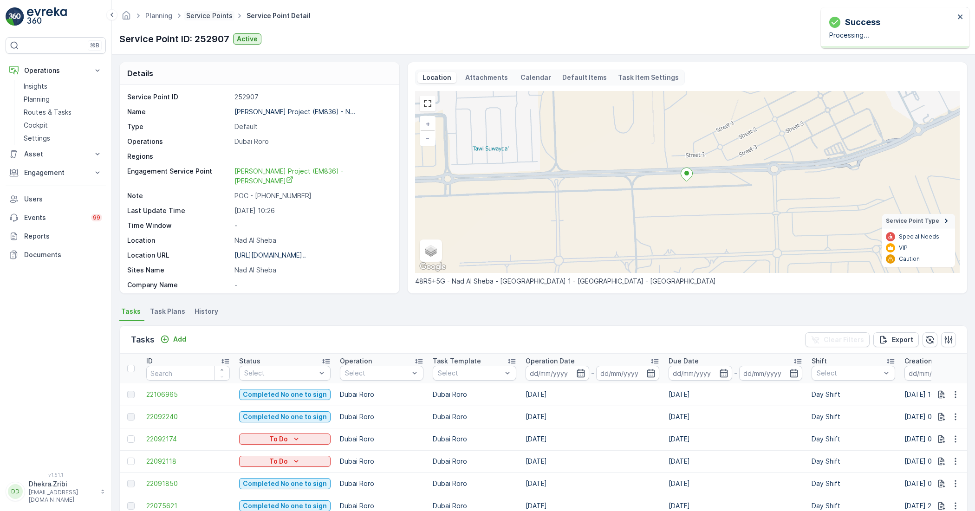
click at [212, 14] on link "Service Points" at bounding box center [209, 16] width 46 height 8
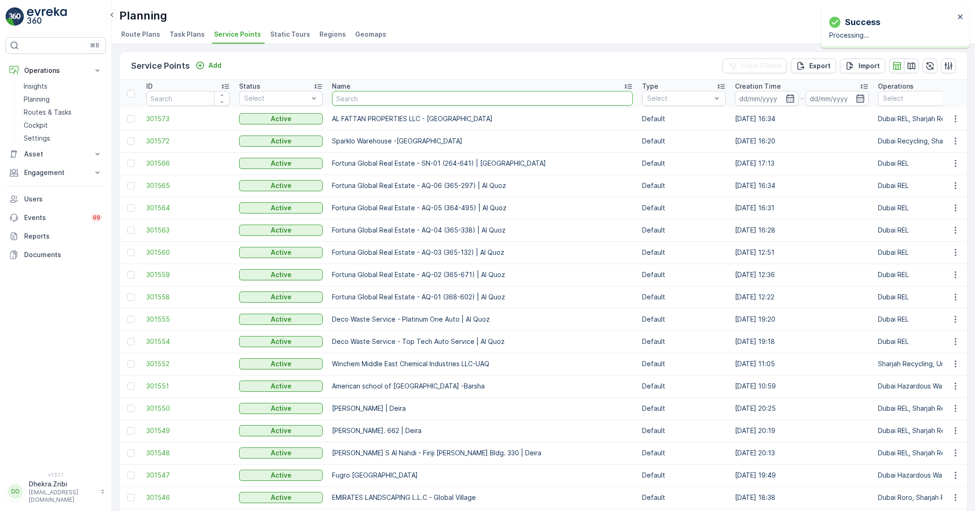
click at [407, 100] on input "text" at bounding box center [482, 98] width 301 height 15
type input "Berkely Al marooj Furjan"
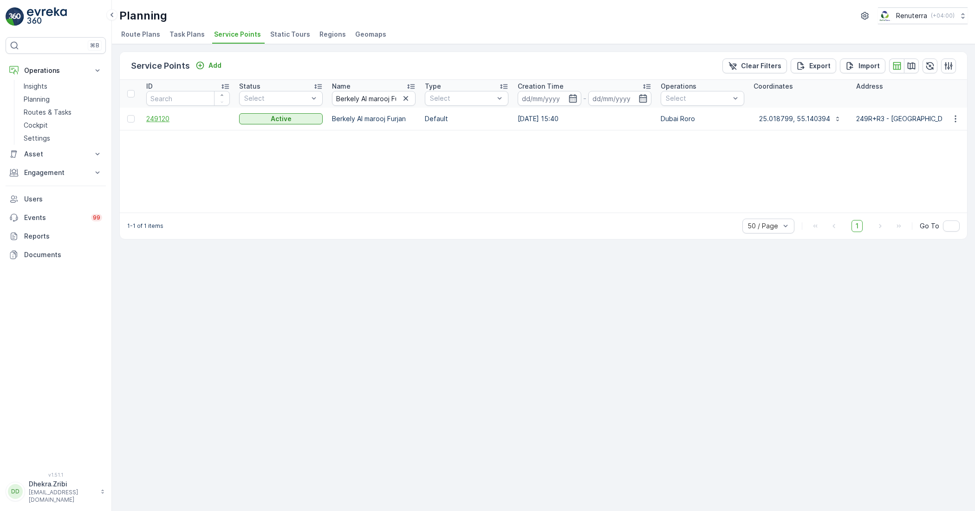
click at [155, 119] on span "249120" at bounding box center [188, 118] width 84 height 9
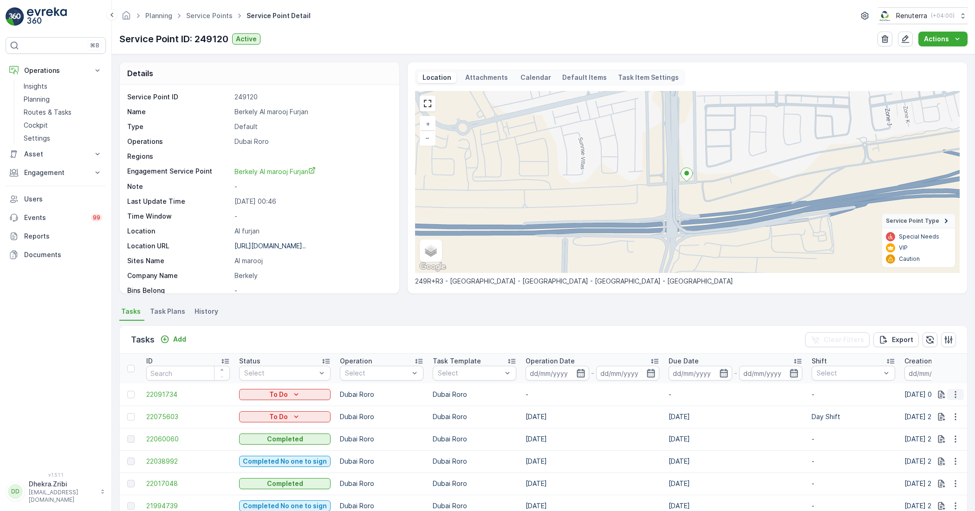
click at [866, 391] on icon "button" at bounding box center [955, 394] width 9 height 9
click at [866, 431] on span "Change Route" at bounding box center [931, 434] width 45 height 9
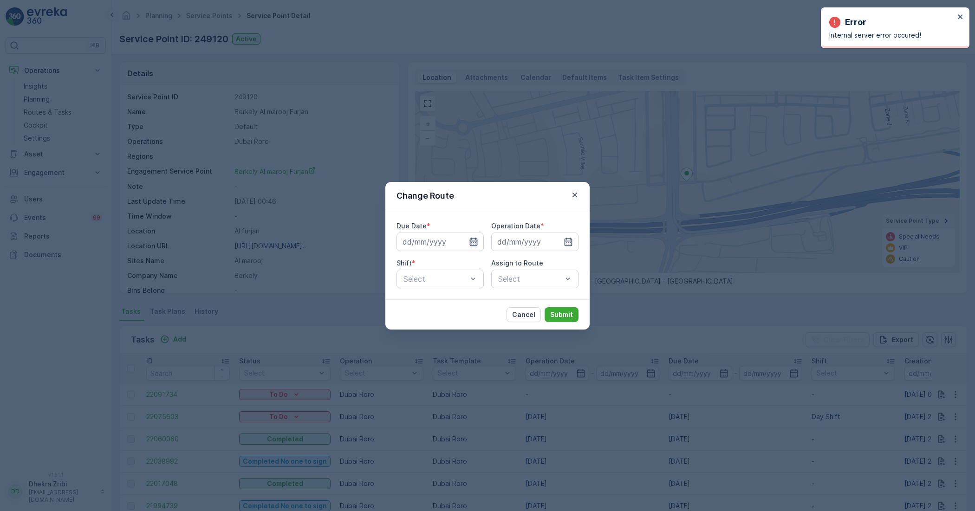
click at [474, 242] on icon "button" at bounding box center [473, 241] width 9 height 9
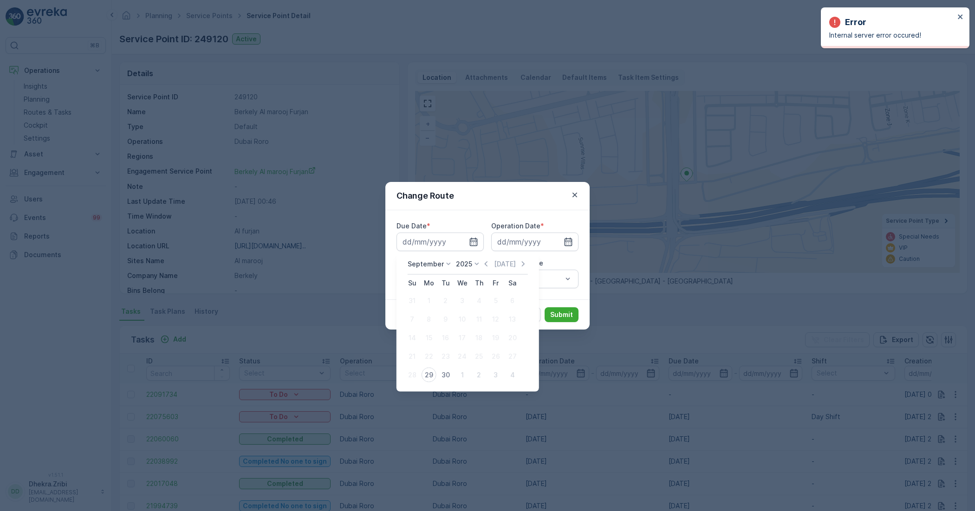
drag, startPoint x: 448, startPoint y: 374, endPoint x: 516, endPoint y: 319, distance: 87.8
click at [448, 374] on div "30" at bounding box center [445, 375] width 15 height 15
type input "[DATE]"
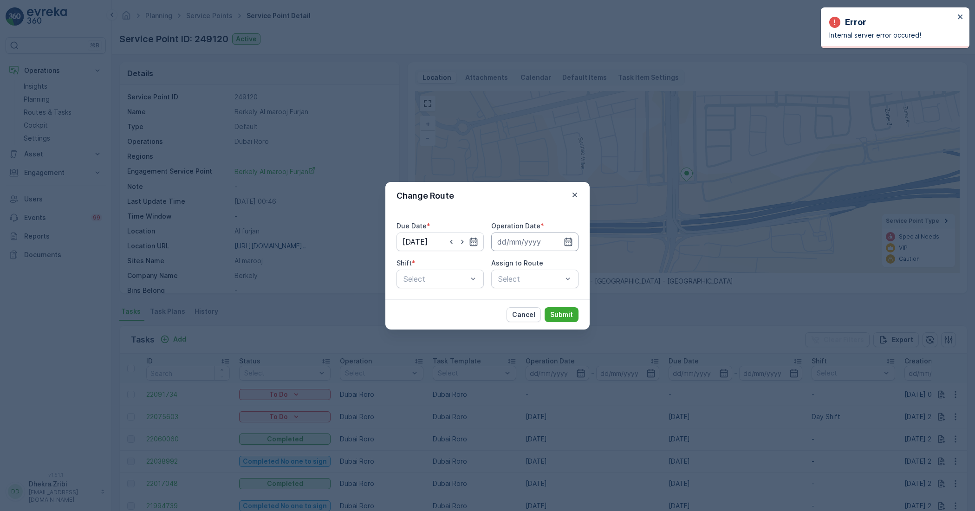
click at [562, 239] on input at bounding box center [534, 242] width 87 height 19
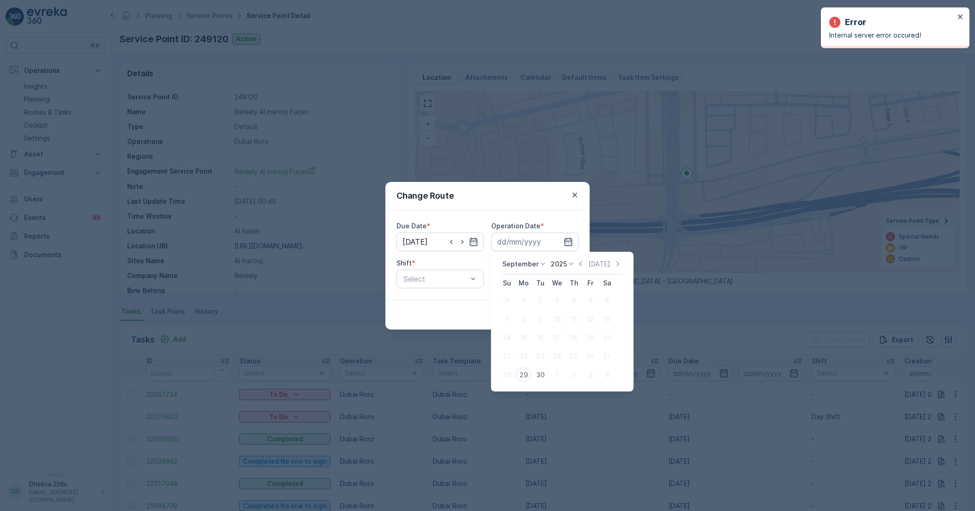
drag, startPoint x: 541, startPoint y: 374, endPoint x: 494, endPoint y: 320, distance: 71.1
click at [539, 374] on div "30" at bounding box center [540, 375] width 15 height 15
type input "[DATE]"
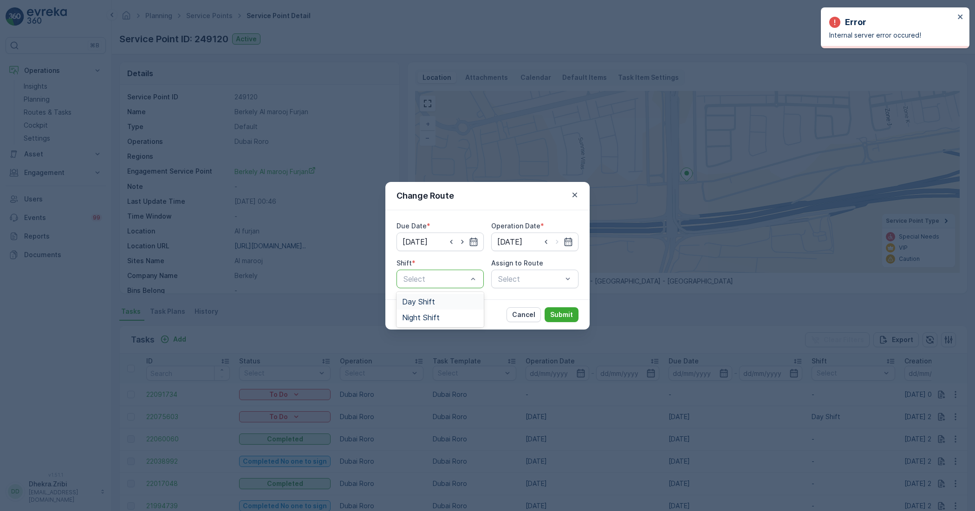
click at [432, 300] on span "Day Shift" at bounding box center [418, 302] width 33 height 8
click at [522, 276] on div "Select" at bounding box center [534, 279] width 87 height 19
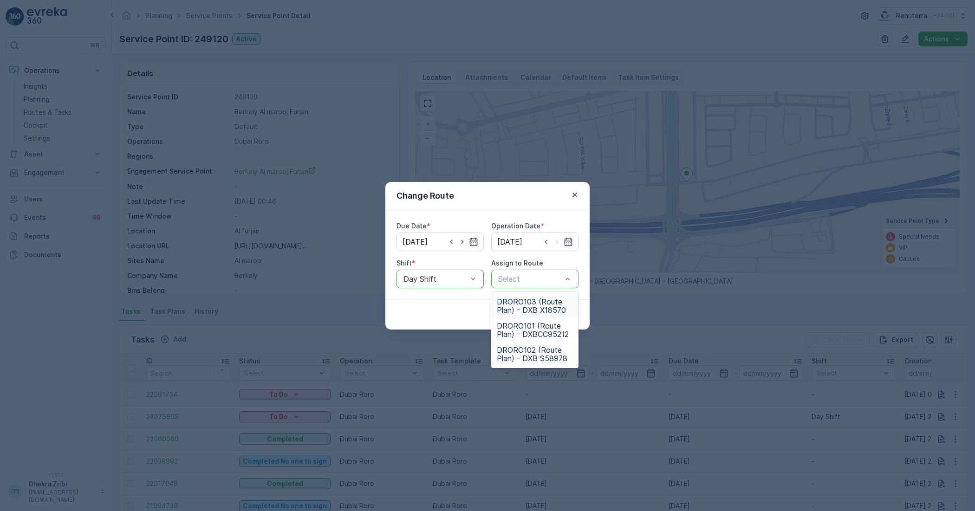
click at [532, 310] on span "DRORO103 (Route Plan) - DXB X18570" at bounding box center [535, 306] width 76 height 17
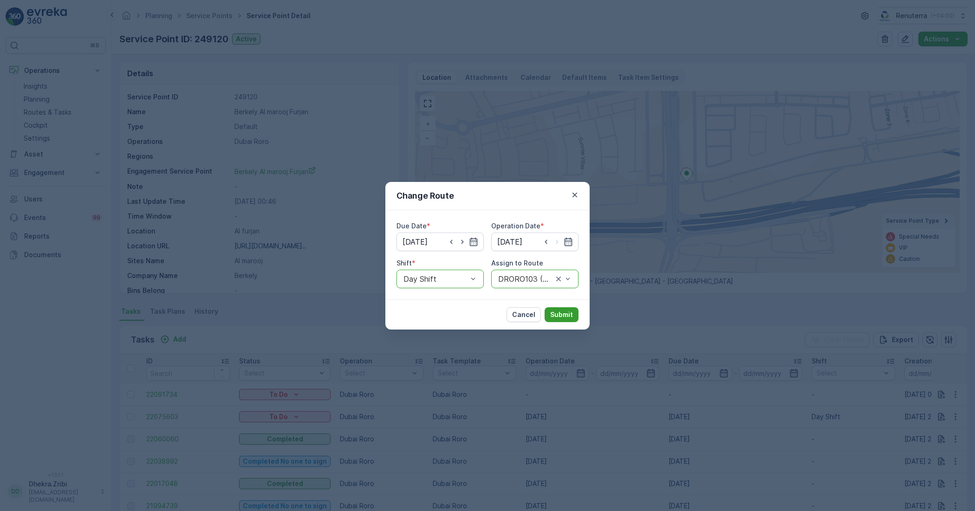
click at [564, 311] on p "Submit" at bounding box center [561, 314] width 23 height 9
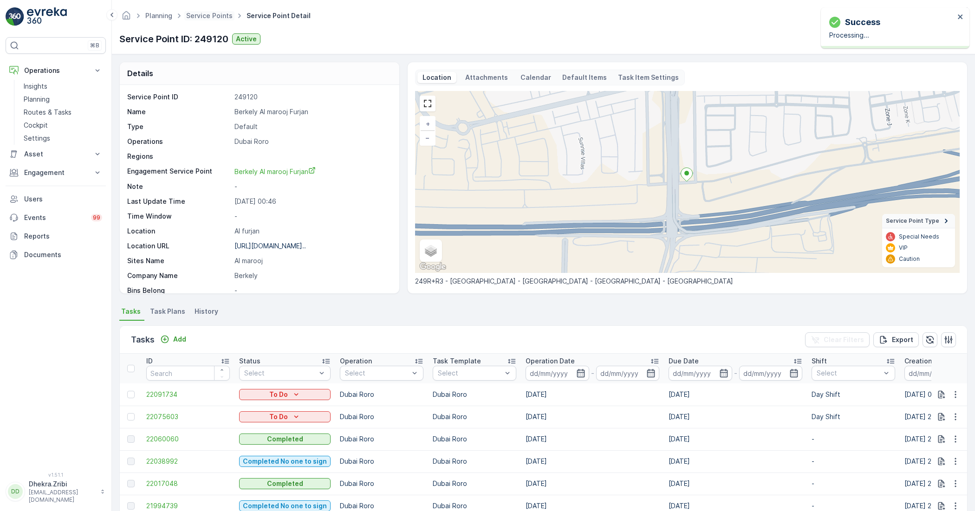
click at [212, 19] on span "Service Points" at bounding box center [209, 15] width 50 height 9
click at [209, 17] on link "Service Points" at bounding box center [209, 16] width 46 height 8
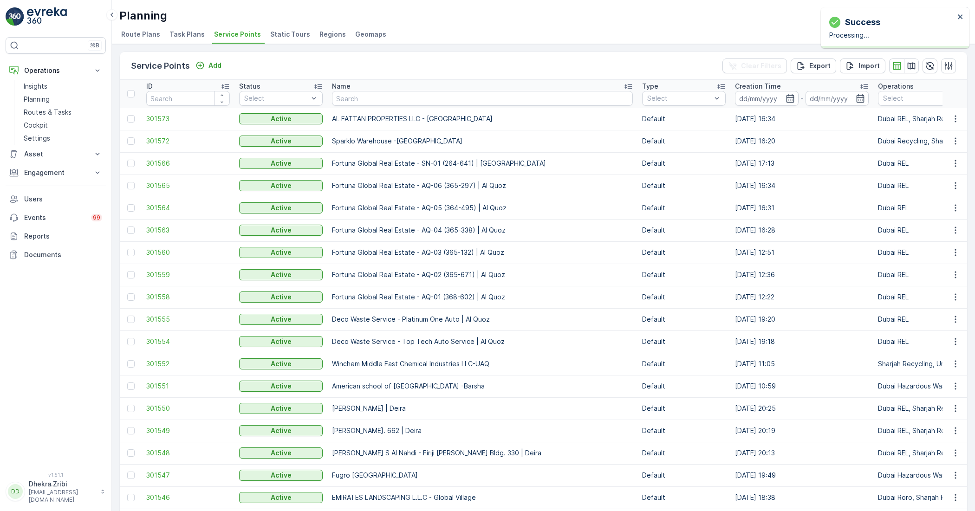
click at [430, 98] on input "text" at bounding box center [482, 98] width 301 height 15
paste input "[PERSON_NAME] Project (EM836) - [PERSON_NAME]"
type input "[PERSON_NAME] Project (EM836) - [PERSON_NAME]"
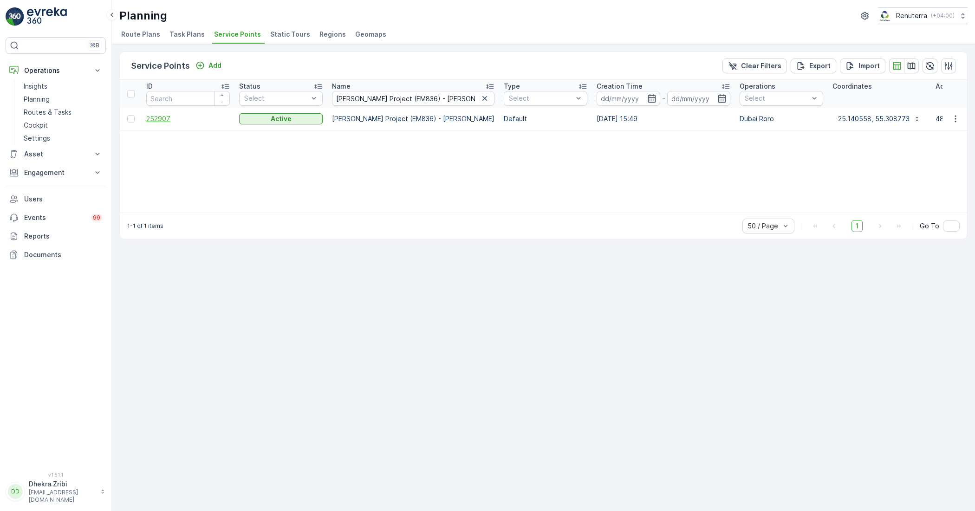
click at [160, 121] on span "252907" at bounding box center [188, 118] width 84 height 9
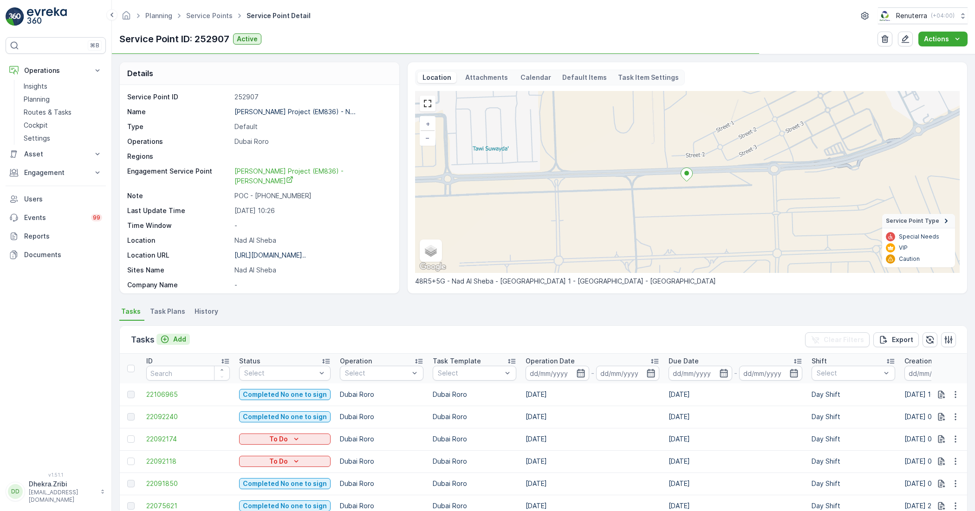
click at [182, 336] on p "Add" at bounding box center [179, 339] width 13 height 9
click at [170, 332] on div "Tasks Add Clear Filters Export" at bounding box center [543, 340] width 847 height 28
click at [173, 338] on p "Add" at bounding box center [179, 339] width 13 height 9
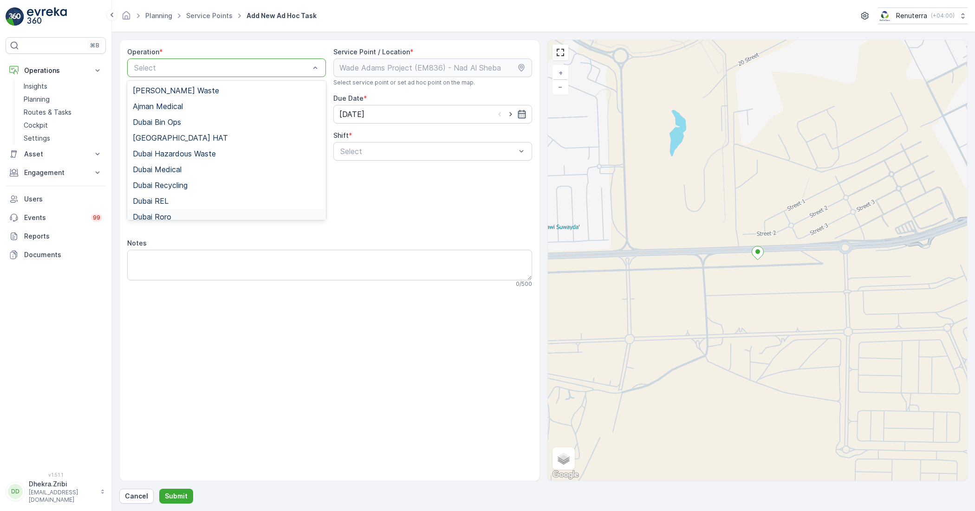
drag, startPoint x: 169, startPoint y: 211, endPoint x: 241, endPoint y: 193, distance: 74.3
click at [169, 212] on div "Dubai Roro" at bounding box center [226, 217] width 199 height 16
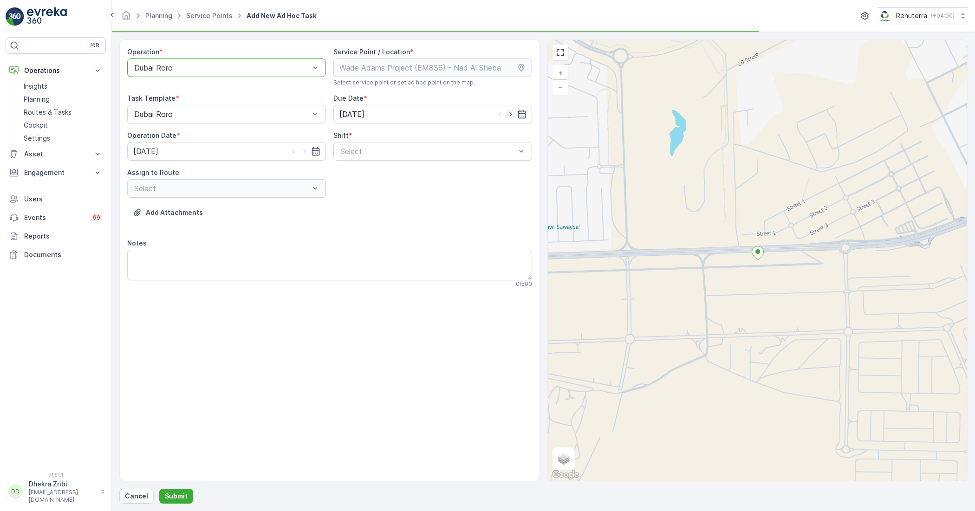
click at [511, 112] on icon "button" at bounding box center [510, 114] width 9 height 9
type input "[DATE]"
click at [304, 151] on icon "button" at bounding box center [304, 151] width 9 height 9
type input "[DATE]"
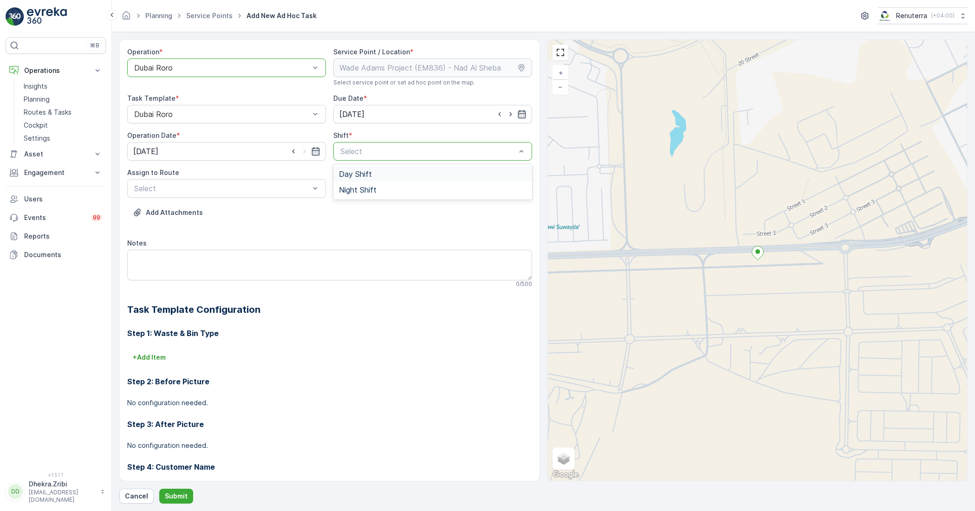
drag, startPoint x: 363, startPoint y: 171, endPoint x: 312, endPoint y: 185, distance: 52.9
click at [360, 175] on span "Day Shift" at bounding box center [355, 174] width 33 height 8
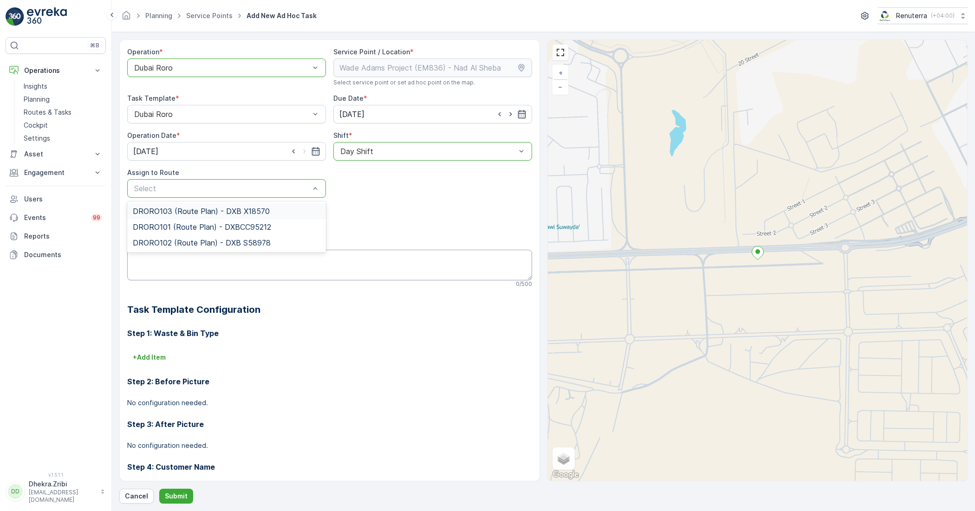
drag, startPoint x: 191, startPoint y: 215, endPoint x: 200, endPoint y: 258, distance: 43.5
click at [191, 214] on span "DRORO103 (Route Plan) - DXB X18570" at bounding box center [201, 211] width 137 height 8
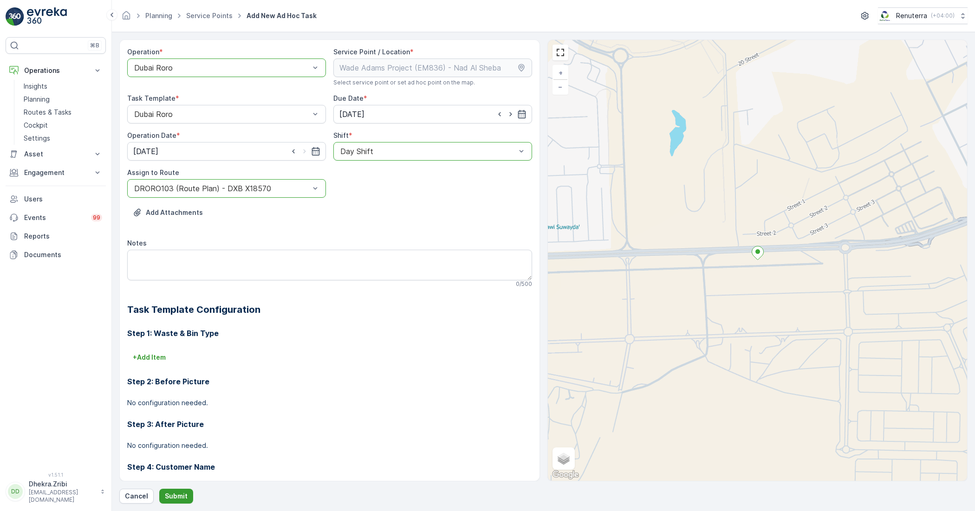
click at [184, 453] on p "Submit" at bounding box center [176, 496] width 23 height 9
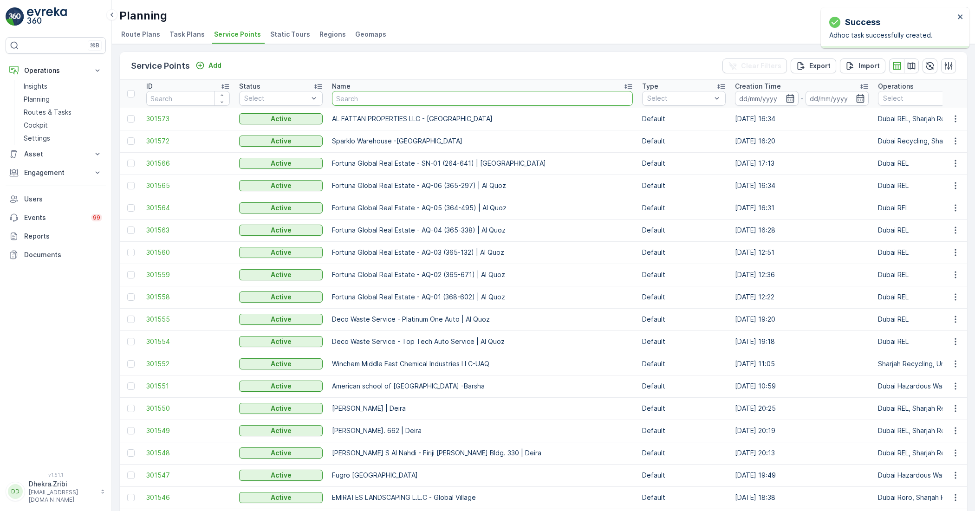
click at [427, 98] on input "text" at bounding box center [482, 98] width 301 height 15
type input "[PERSON_NAME] Project (EM836) - [PERSON_NAME]"
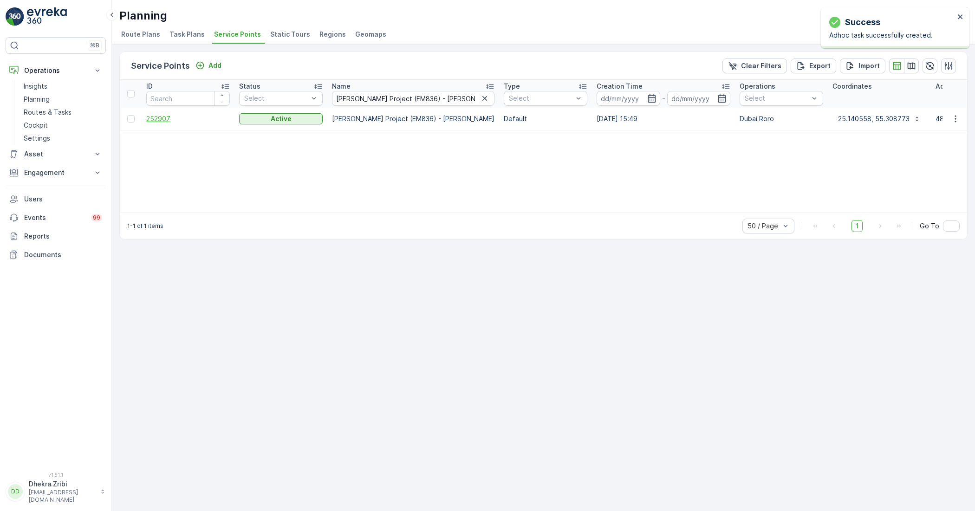
click at [164, 121] on span "252907" at bounding box center [188, 118] width 84 height 9
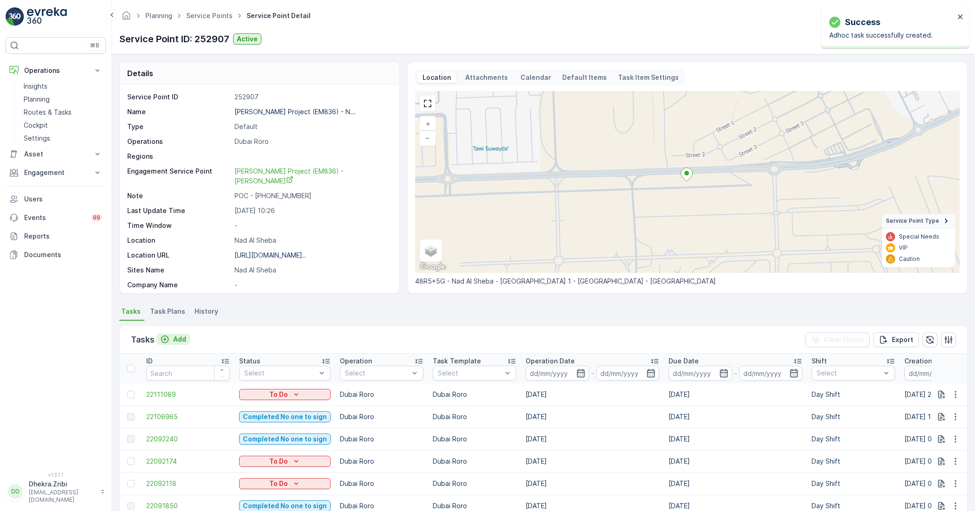
click at [175, 337] on p "Add" at bounding box center [179, 339] width 13 height 9
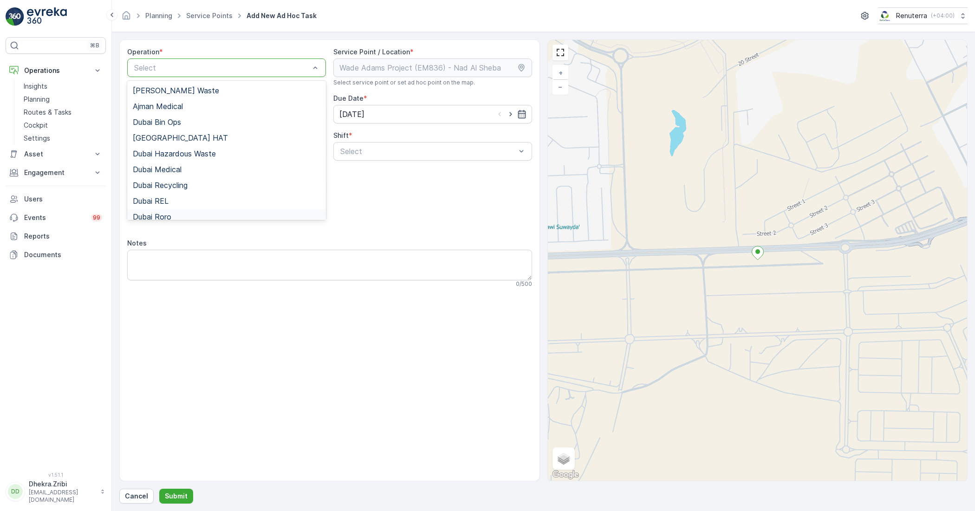
click at [165, 213] on span "Dubai Roro" at bounding box center [152, 217] width 39 height 8
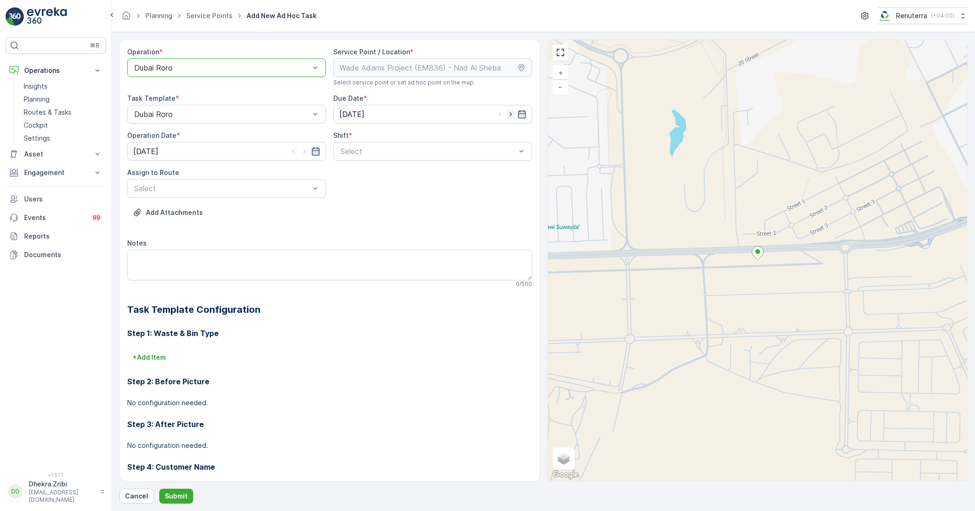
click at [506, 112] on icon "button" at bounding box center [510, 114] width 9 height 9
type input "[DATE]"
click at [305, 152] on icon "button" at bounding box center [304, 151] width 9 height 9
type input "[DATE]"
click at [356, 176] on span "Day Shift" at bounding box center [355, 174] width 33 height 8
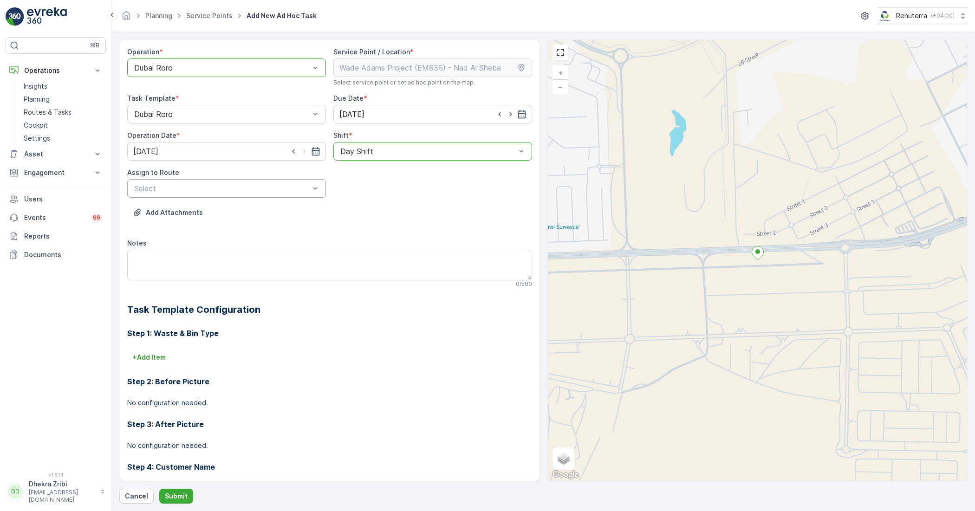
click at [252, 195] on div "Select" at bounding box center [226, 188] width 199 height 19
click at [191, 213] on span "DRORO103 (Route Plan) - DXB X18570" at bounding box center [201, 211] width 137 height 8
click at [177, 453] on p "Submit" at bounding box center [176, 496] width 23 height 9
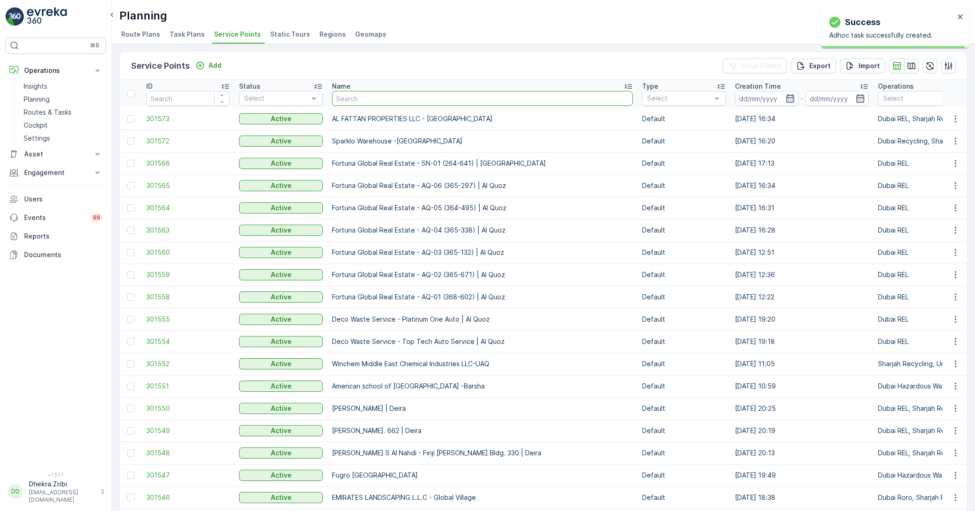
type input "[PERSON_NAME] Project (EM836) - [PERSON_NAME]"
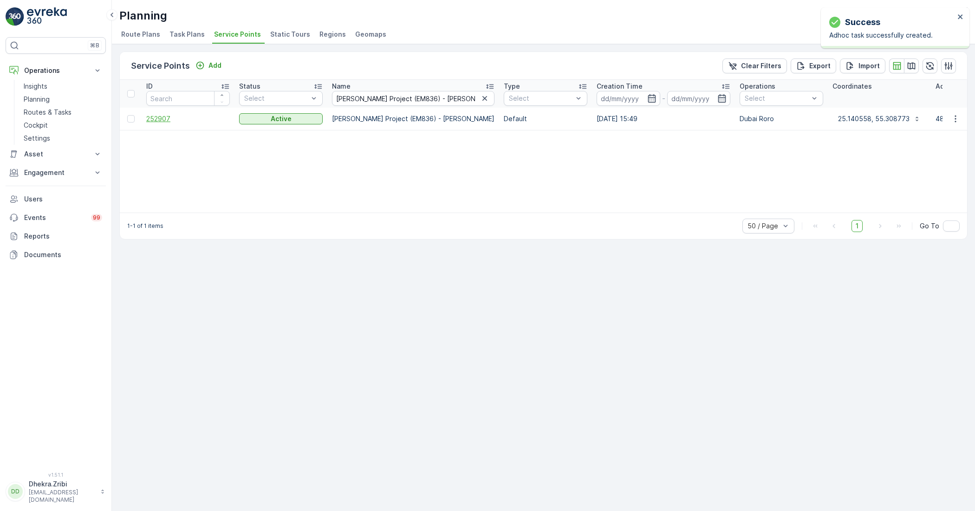
click at [161, 121] on span "252907" at bounding box center [188, 118] width 84 height 9
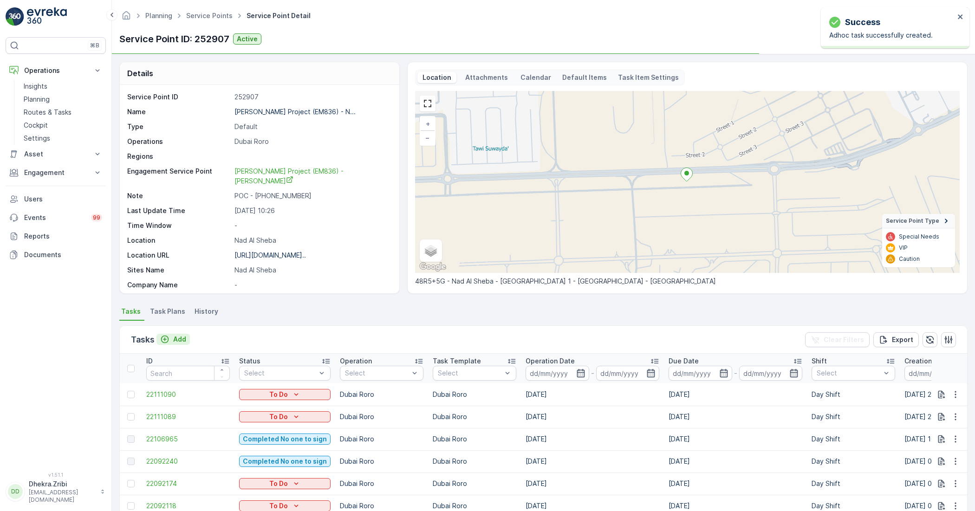
click at [181, 339] on p "Add" at bounding box center [179, 339] width 13 height 9
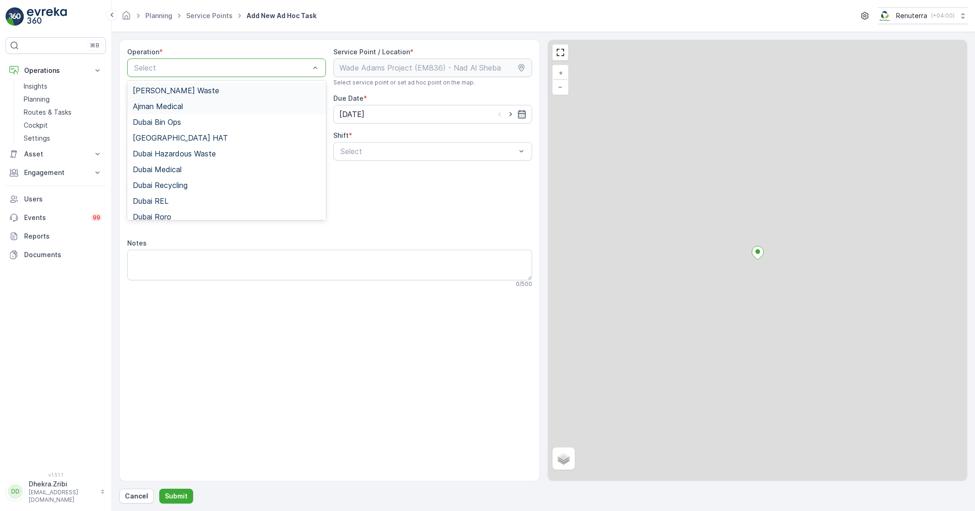
drag, startPoint x: 210, startPoint y: 71, endPoint x: 192, endPoint y: 109, distance: 42.8
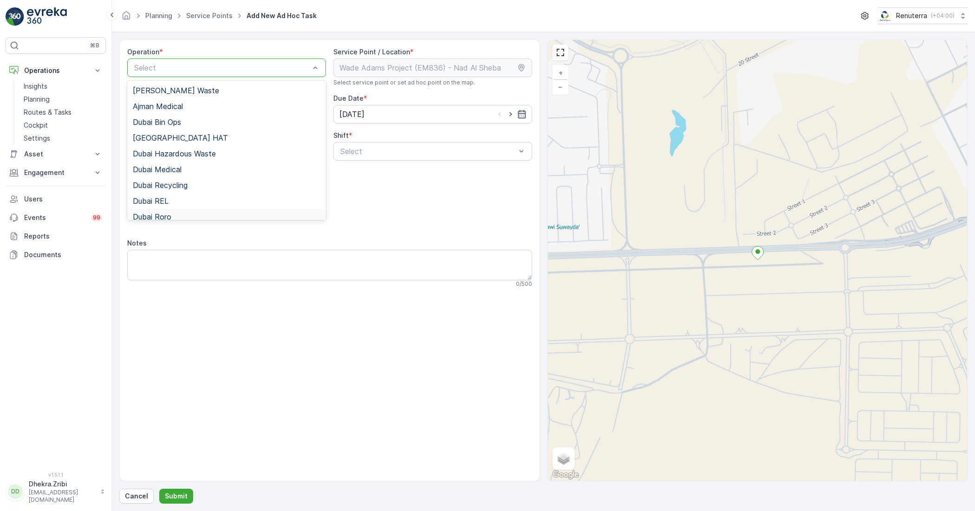
click at [167, 217] on span "Dubai Roro" at bounding box center [152, 217] width 39 height 8
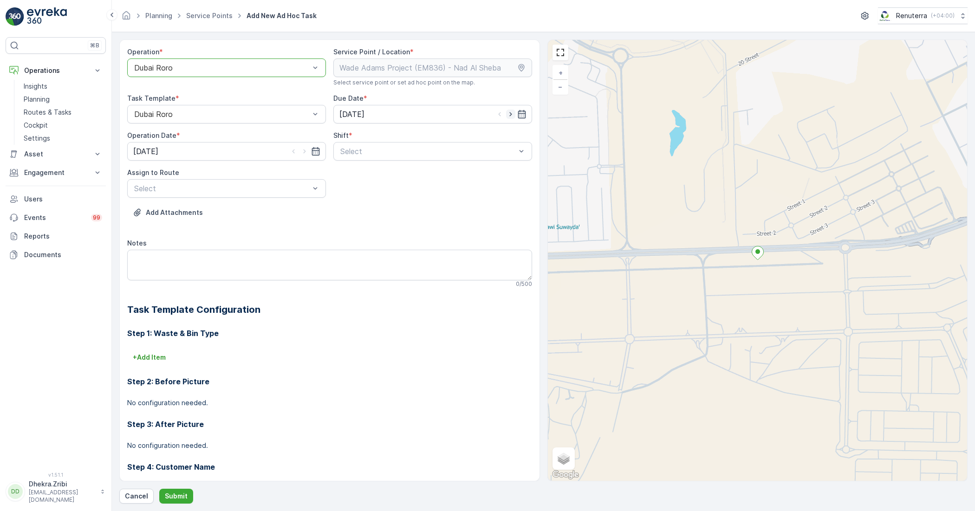
click at [509, 113] on icon "button" at bounding box center [510, 114] width 2 height 4
type input "[DATE]"
click at [300, 152] on icon "button" at bounding box center [304, 151] width 9 height 9
type input "[DATE]"
click at [359, 178] on span "Day Shift" at bounding box center [355, 174] width 33 height 8
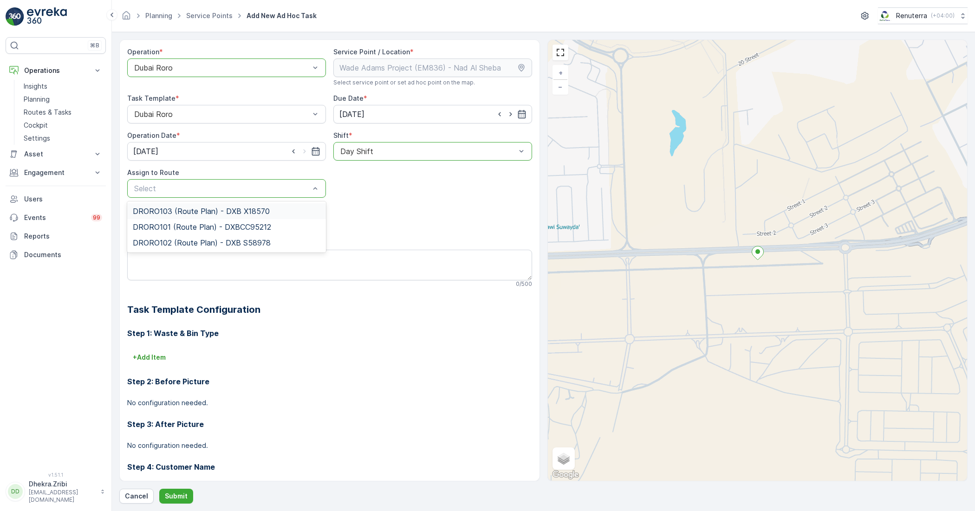
click at [174, 212] on span "DRORO103 (Route Plan) - DXB X18570" at bounding box center [201, 211] width 137 height 8
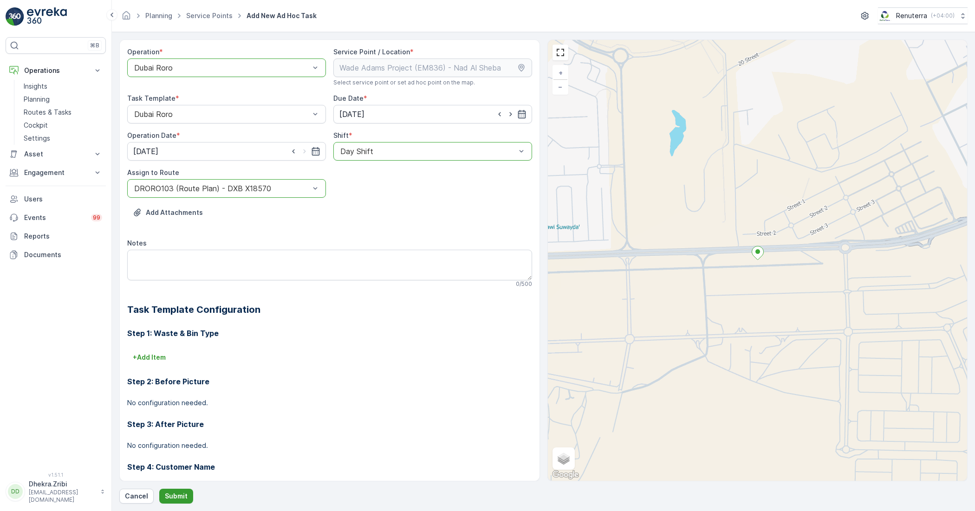
click at [180, 453] on button "Submit" at bounding box center [176, 496] width 34 height 15
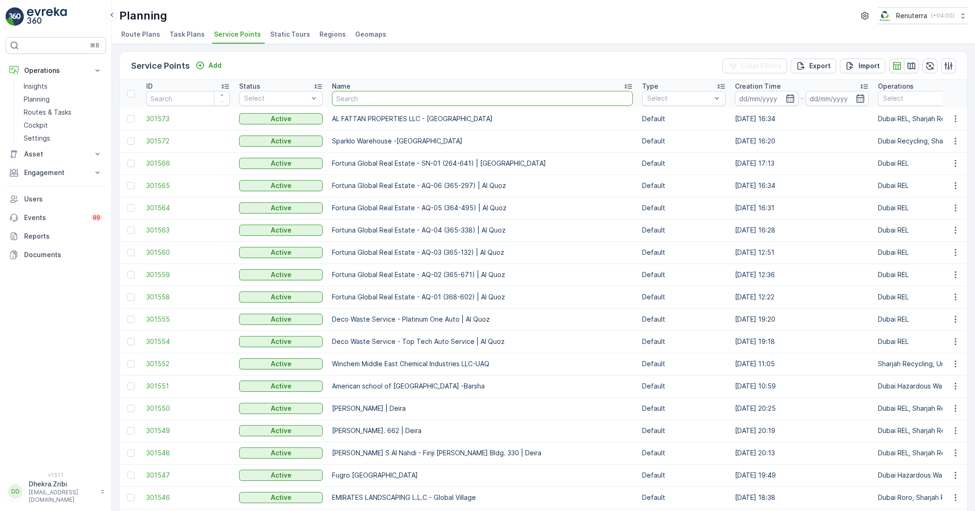
click at [359, 96] on input "text" at bounding box center [482, 98] width 301 height 15
type input "ascc"
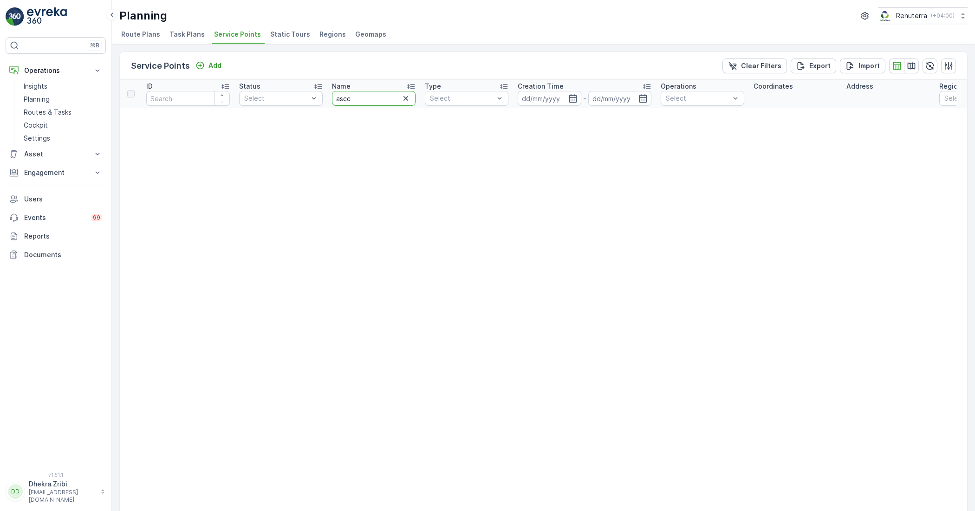
drag, startPoint x: 359, startPoint y: 96, endPoint x: 278, endPoint y: 84, distance: 81.2
click at [361, 97] on input "ascc" at bounding box center [374, 98] width 84 height 15
type input "nakheel"
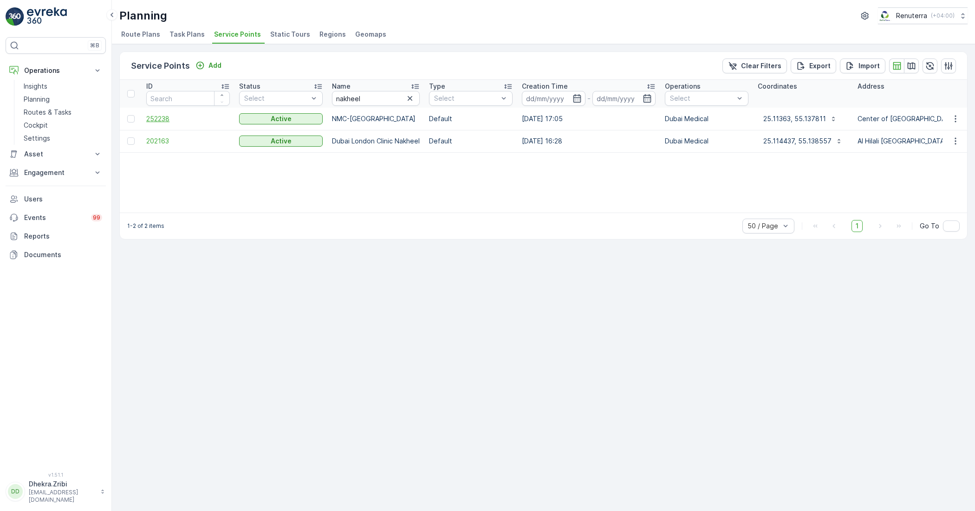
click at [151, 117] on span "252238" at bounding box center [188, 118] width 84 height 9
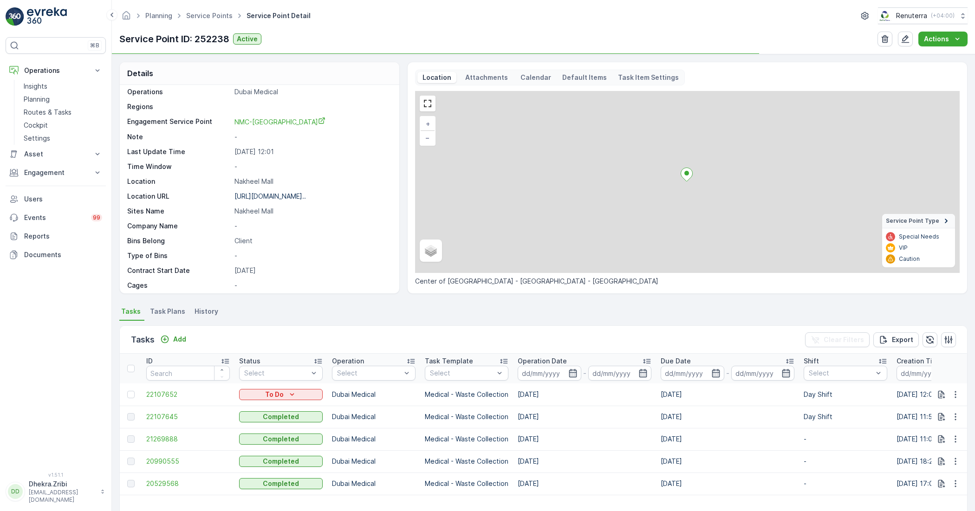
scroll to position [142, 0]
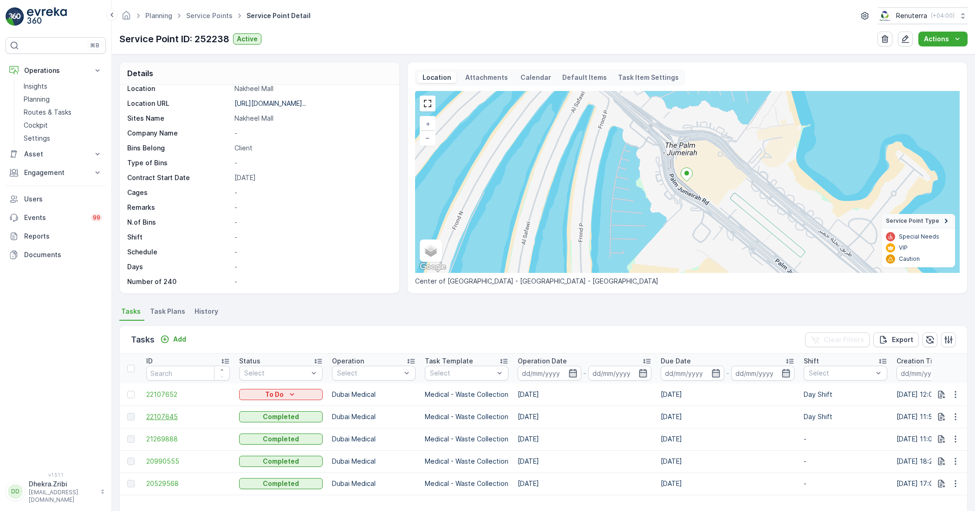
click at [154, 420] on span "22107645" at bounding box center [188, 416] width 84 height 9
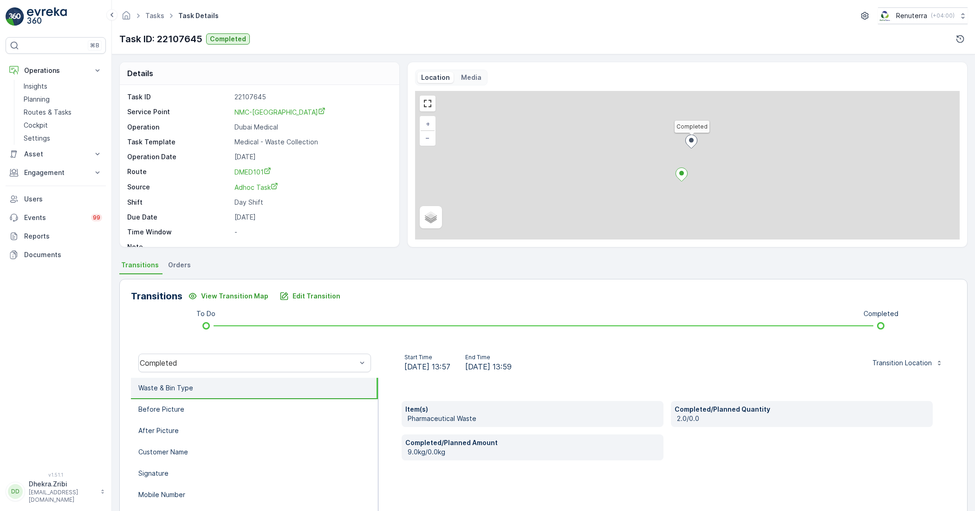
scroll to position [58, 0]
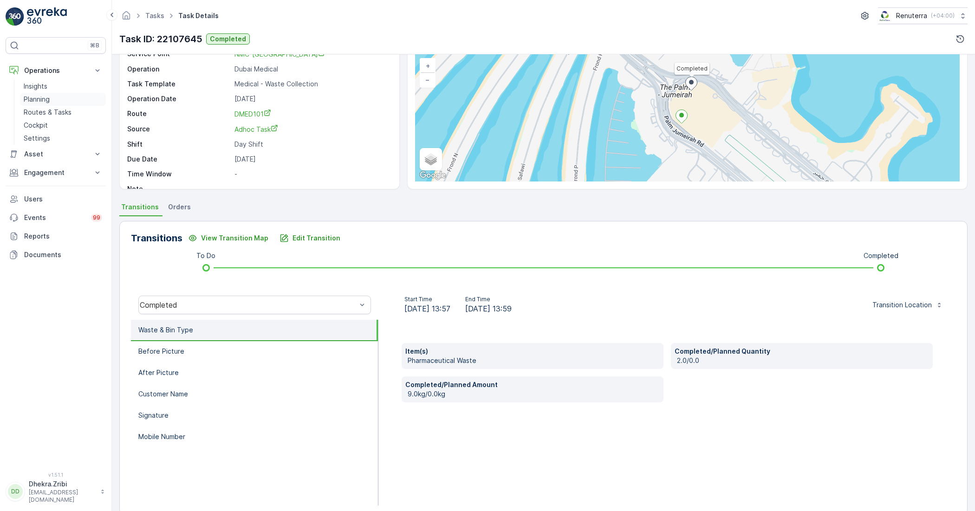
click at [39, 98] on p "Planning" at bounding box center [37, 99] width 26 height 9
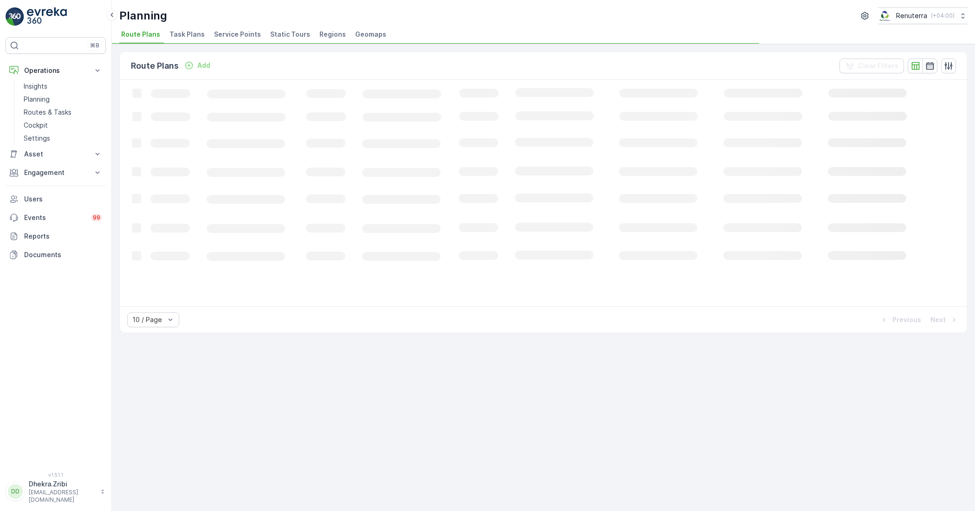
click at [228, 30] on span "Service Points" at bounding box center [237, 34] width 47 height 9
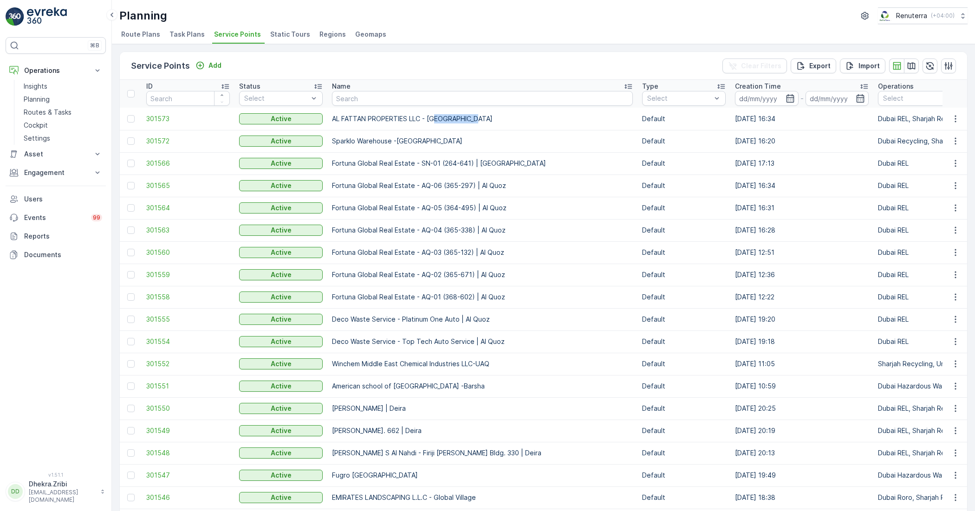
drag, startPoint x: 436, startPoint y: 120, endPoint x: 483, endPoint y: 121, distance: 46.4
click at [483, 121] on p "AL FATTAN PROPERTIES LLC - LOTUS PLAZA" at bounding box center [482, 118] width 301 height 9
click at [485, 121] on p "AL FATTAN PROPERTIES LLC - LOTUS PLAZA" at bounding box center [482, 118] width 301 height 9
click at [155, 123] on span "301573" at bounding box center [188, 118] width 84 height 9
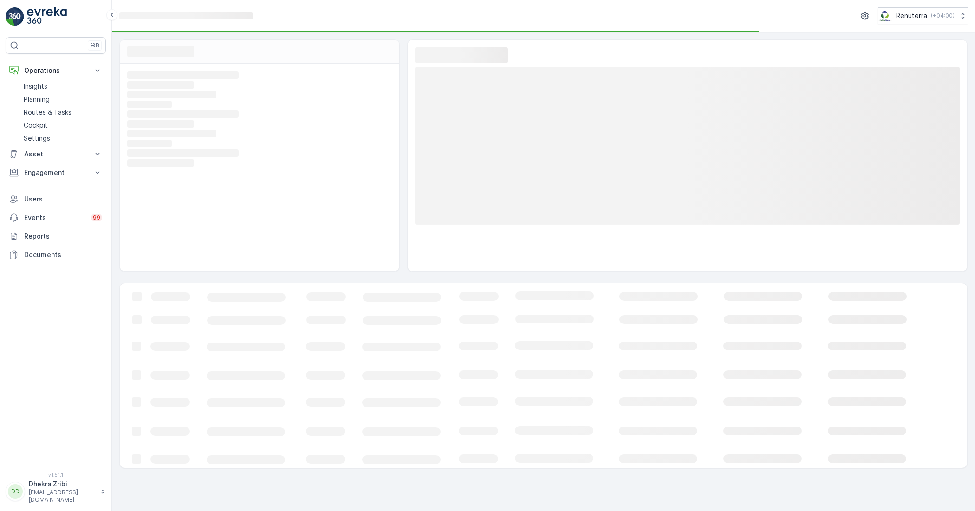
click at [155, 118] on rect at bounding box center [258, 114] width 262 height 8
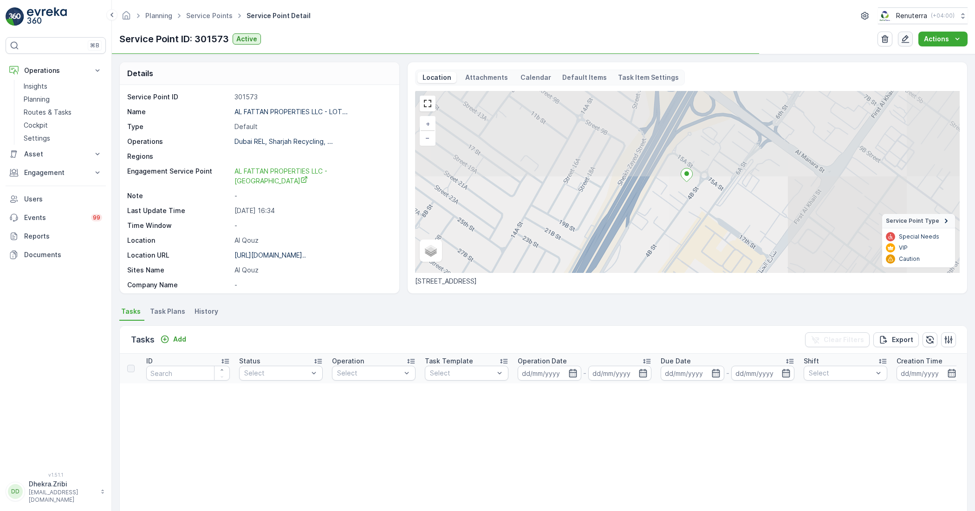
click at [866, 40] on icon "button" at bounding box center [904, 38] width 9 height 9
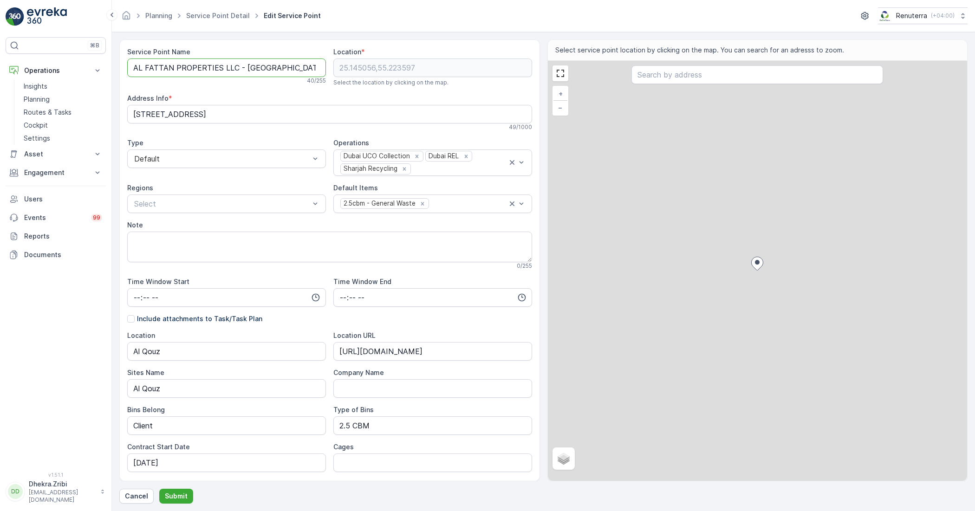
click at [300, 68] on Name "AL FATTAN PROPERTIES LLC - LOTUS PLAZA" at bounding box center [226, 67] width 199 height 19
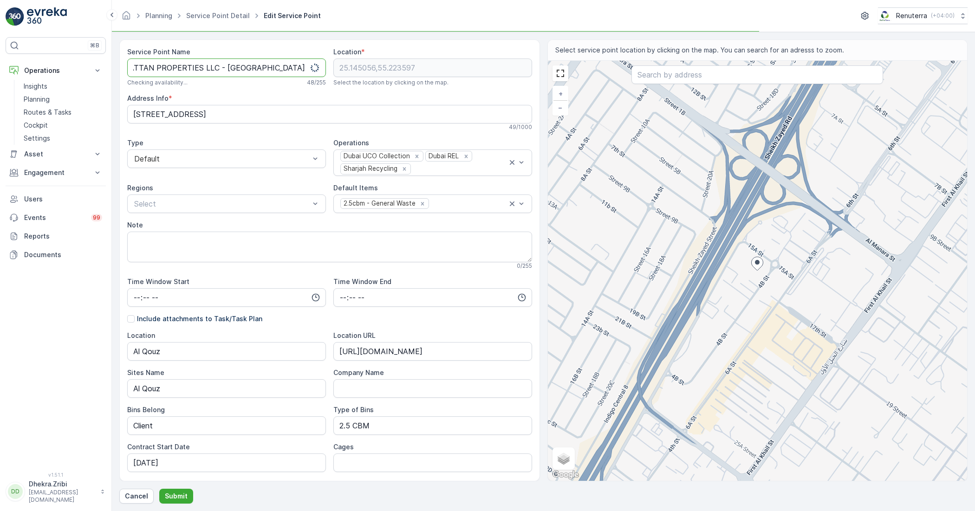
scroll to position [0, 24]
type Name "AL FATTAN PROPERTIES LLC - LOTUS PLAZA | Al Quoz"
click at [172, 453] on button "Submit" at bounding box center [176, 496] width 34 height 15
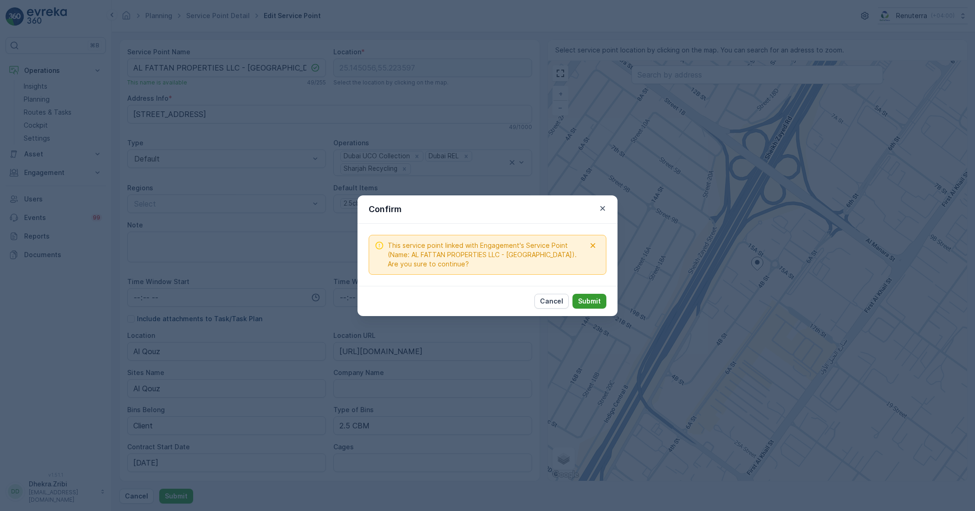
click at [601, 300] on button "Submit" at bounding box center [589, 301] width 34 height 15
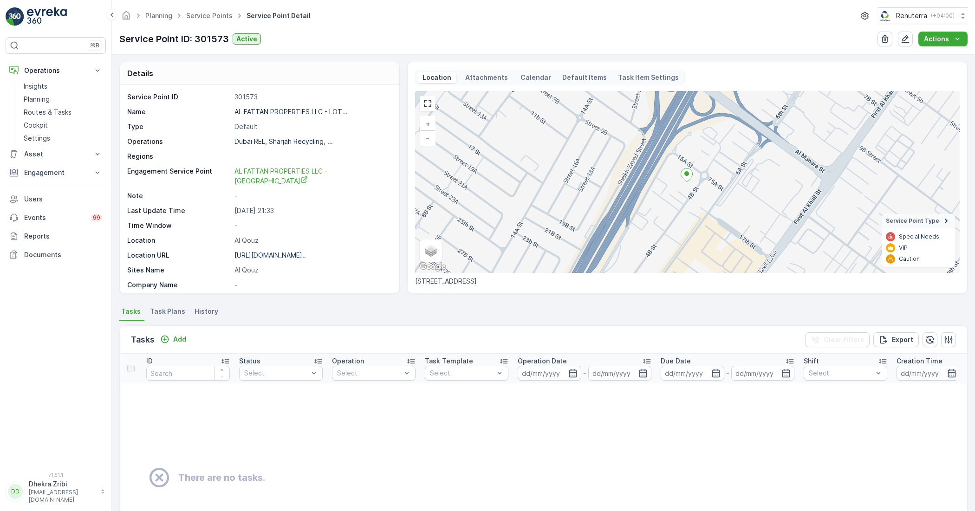
click at [154, 311] on span "Task Plans" at bounding box center [167, 311] width 35 height 9
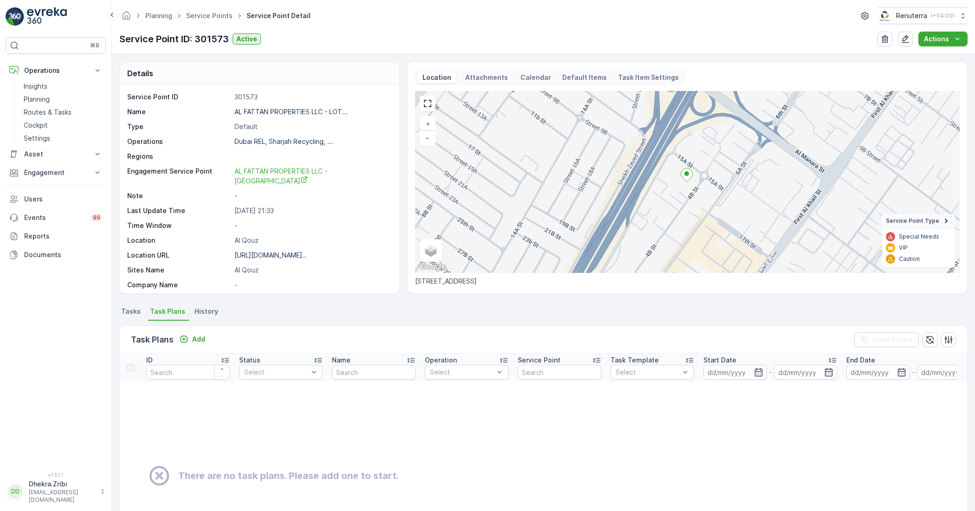
click at [137, 308] on span "Tasks" at bounding box center [130, 311] width 19 height 9
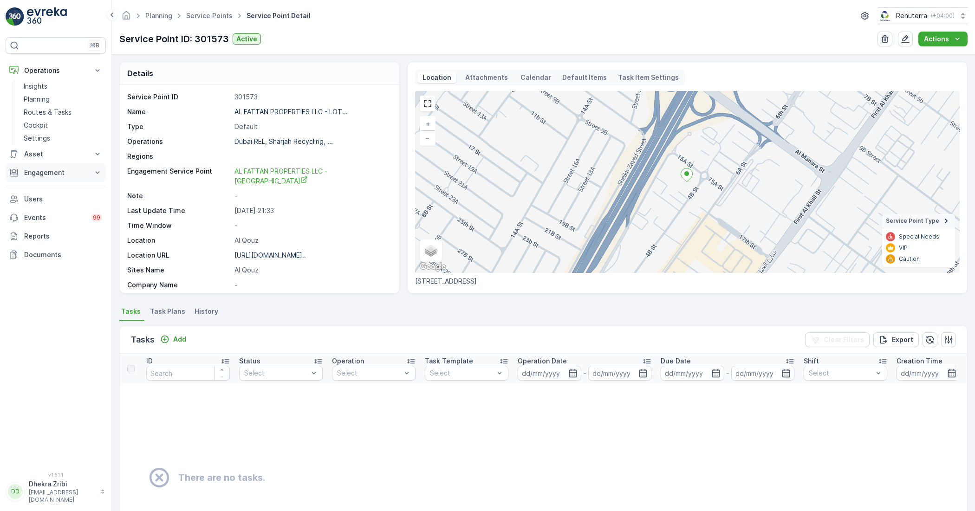
click at [65, 174] on p "Engagement" at bounding box center [55, 172] width 63 height 9
click at [42, 229] on p "Service Points" at bounding box center [46, 227] width 45 height 9
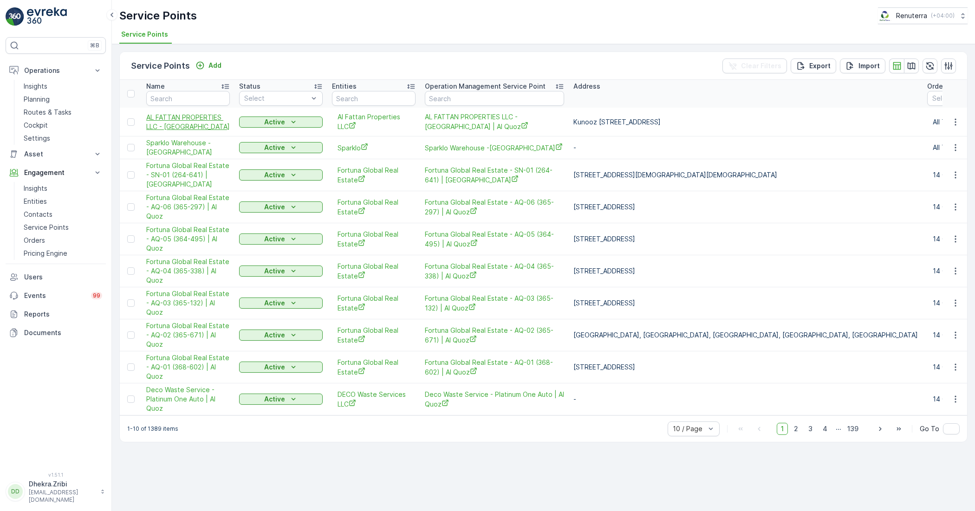
click at [187, 118] on span "AL FATTAN PROPERTIES LLC - LOTUS PLAZA" at bounding box center [188, 122] width 84 height 19
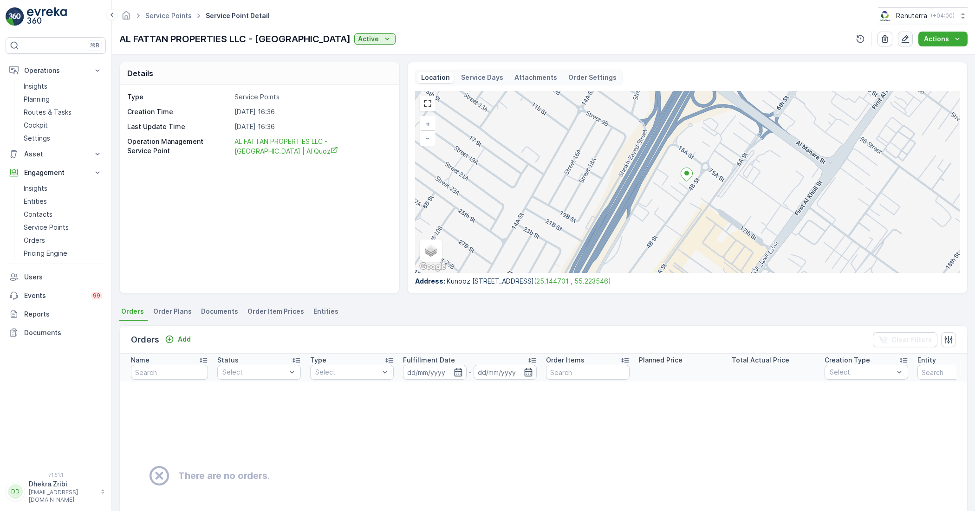
click at [866, 36] on icon "button" at bounding box center [905, 39] width 8 height 8
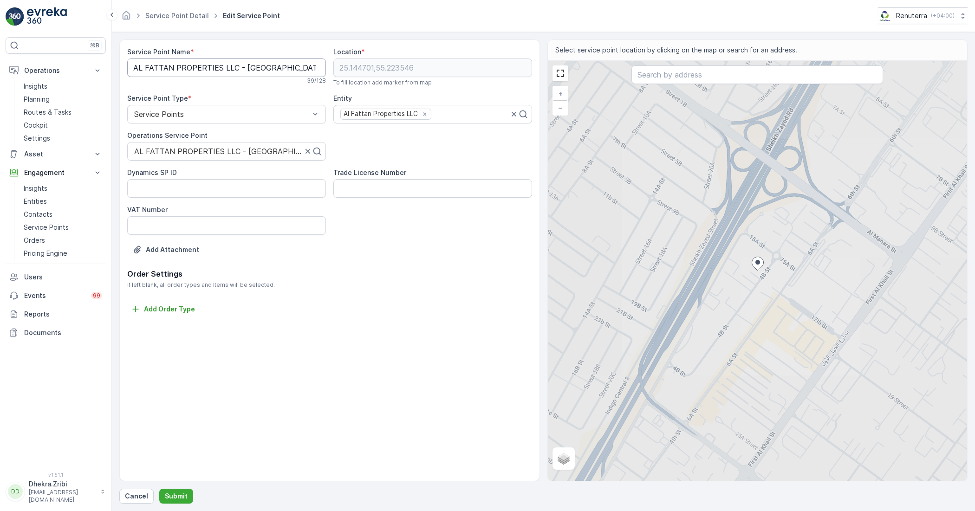
click at [302, 65] on Name "AL FATTAN PROPERTIES LLC - LOTUS PLAZA" at bounding box center [226, 67] width 199 height 19
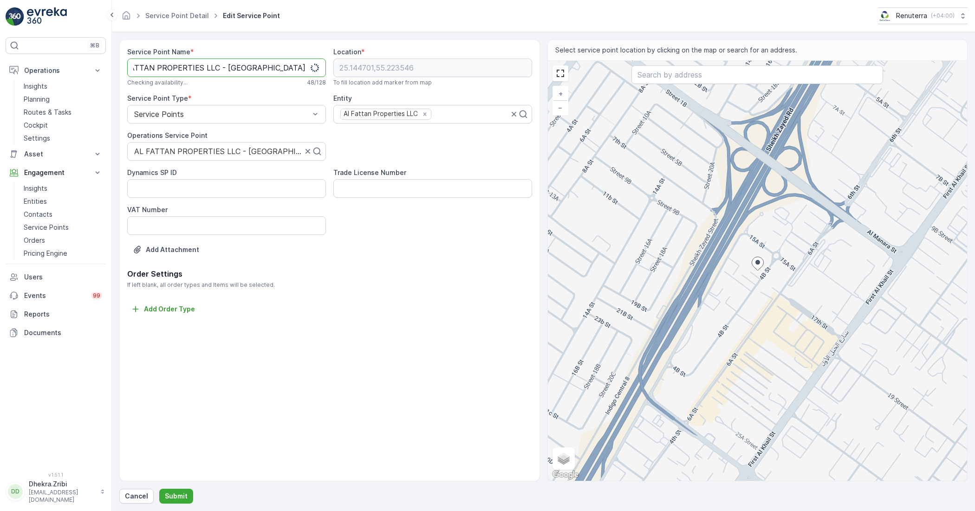
scroll to position [0, 23]
type Name "AL FATTAN PROPERTIES LLC - LOTUS PLAZA | Al Quoz"
type input "al fattan"
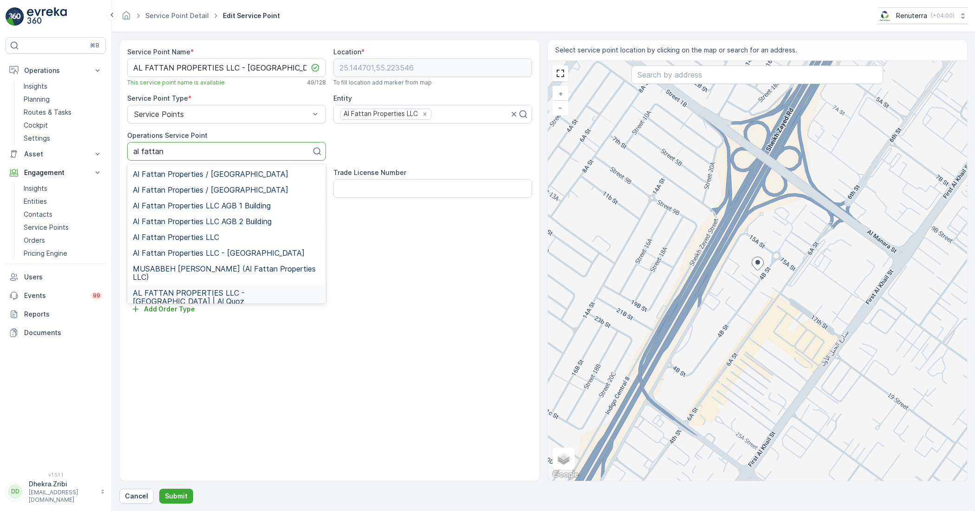
click at [251, 291] on span "AL FATTAN PROPERTIES LLC - LOTUS PLAZA | Al Quoz" at bounding box center [227, 297] width 188 height 17
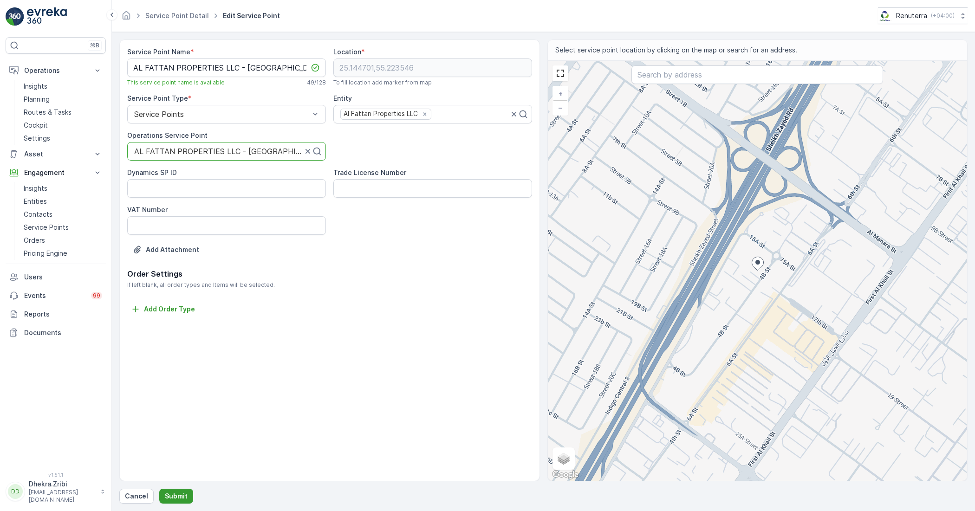
click at [167, 453] on p "Submit" at bounding box center [176, 496] width 23 height 9
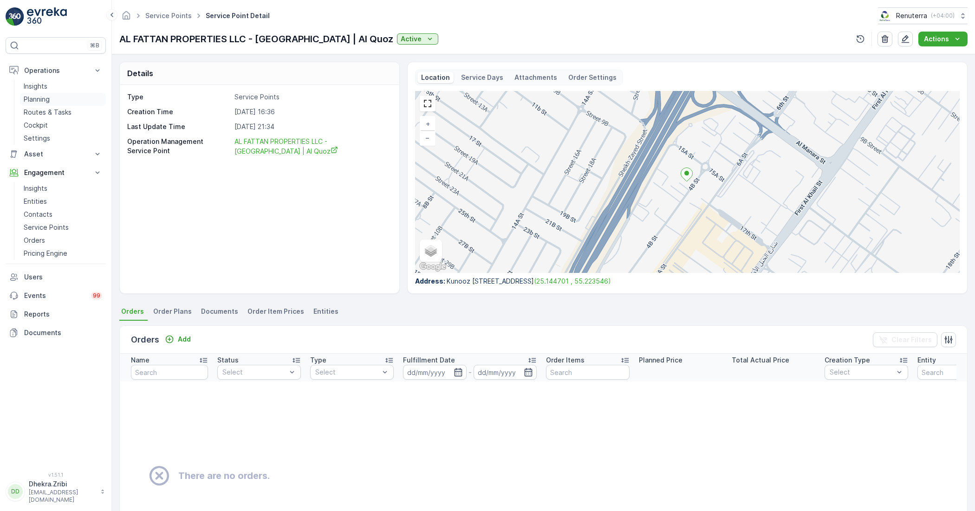
click at [45, 97] on p "Planning" at bounding box center [37, 99] width 26 height 9
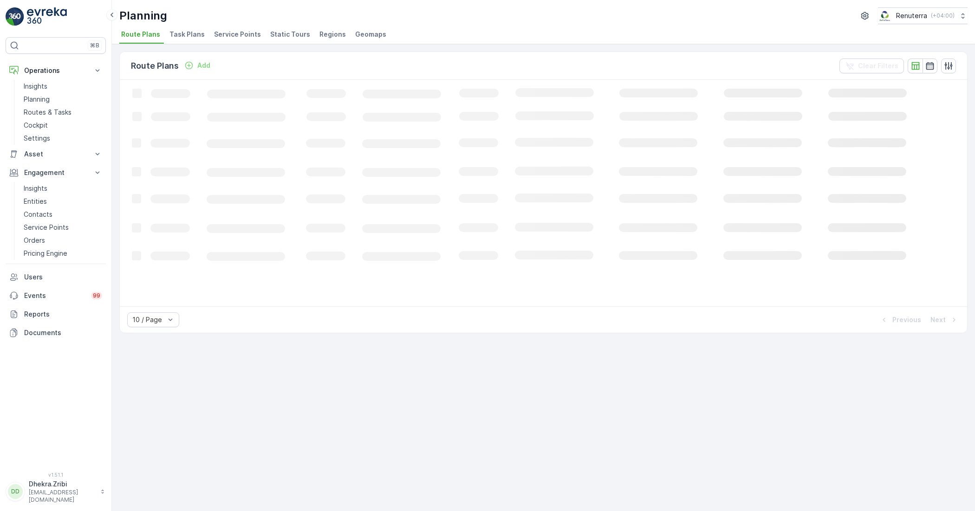
click at [233, 35] on span "Service Points" at bounding box center [237, 34] width 47 height 9
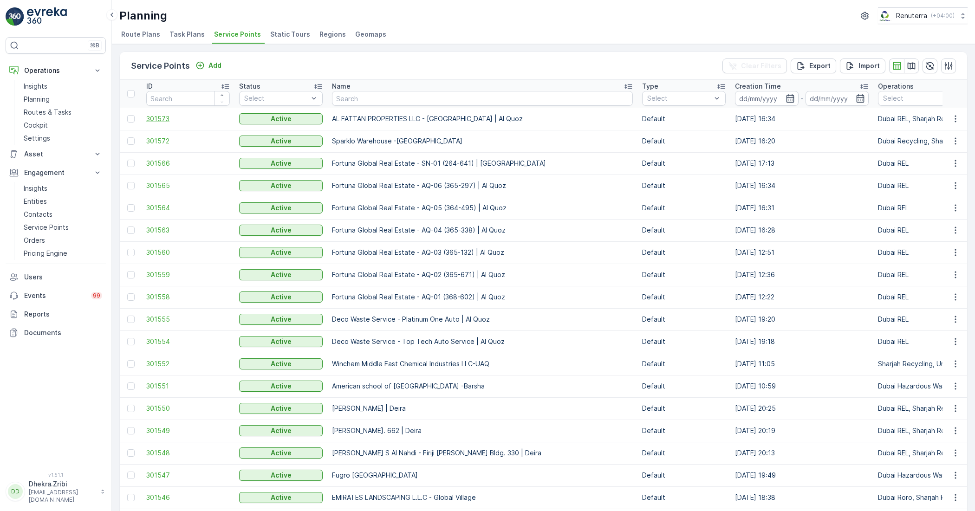
click at [158, 119] on span "301573" at bounding box center [188, 118] width 84 height 9
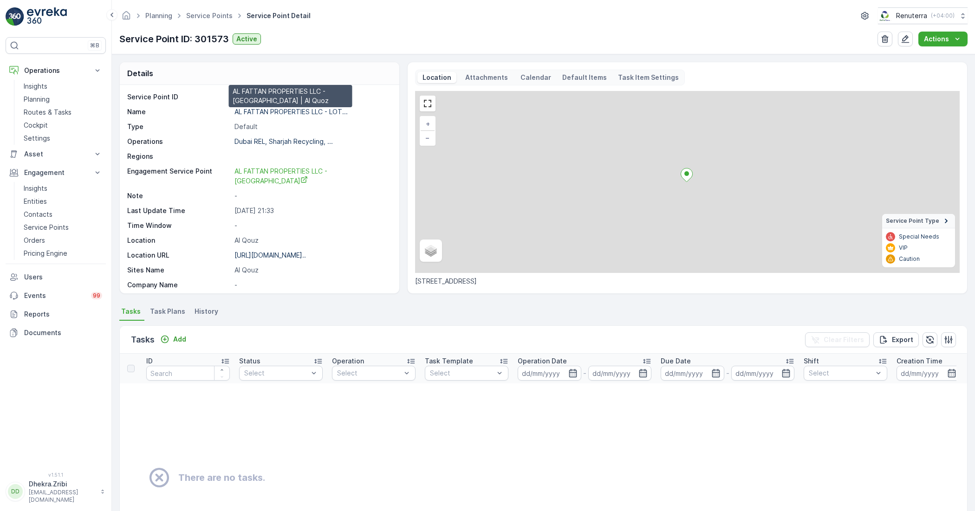
click at [261, 110] on p "AL FATTAN PROPERTIES LLC - LOT..." at bounding box center [290, 112] width 113 height 8
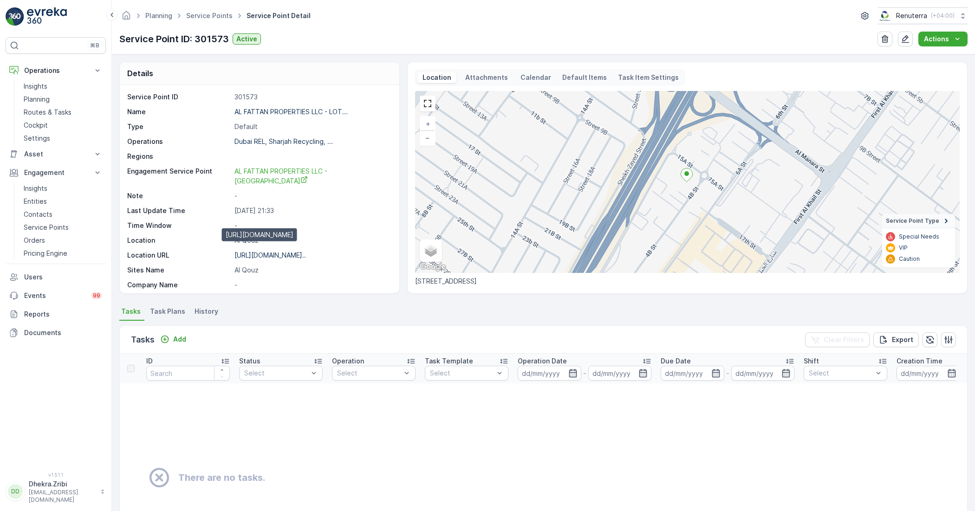
click at [280, 251] on p "https://maps.app.goo.gl/iinEds..." at bounding box center [269, 255] width 71 height 8
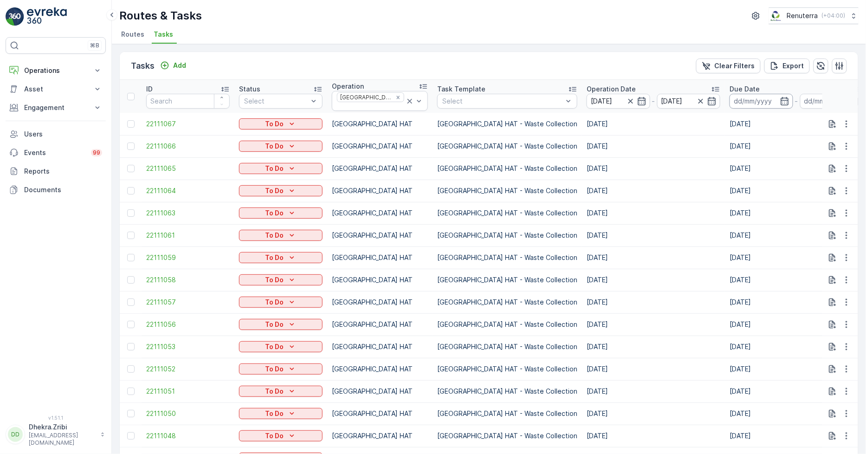
click at [730, 100] on input at bounding box center [762, 101] width 64 height 15
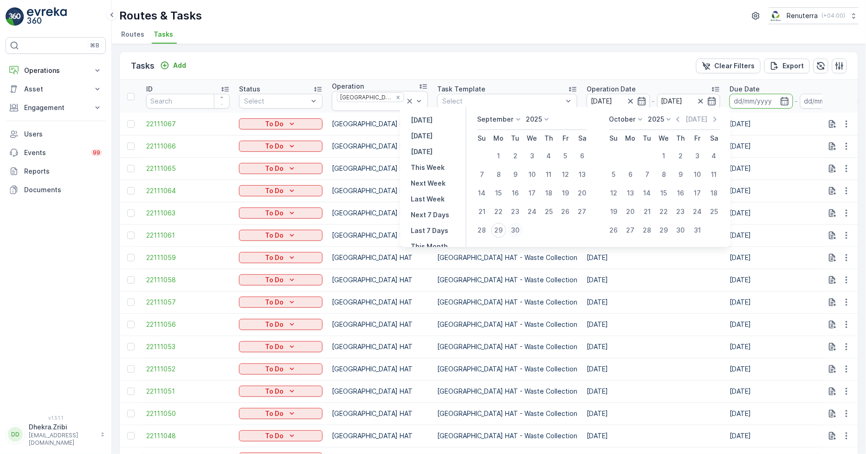
click at [515, 226] on div "30" at bounding box center [515, 230] width 15 height 15
type input "[DATE]"
click at [515, 226] on div "30" at bounding box center [515, 230] width 15 height 15
type input "[DATE]"
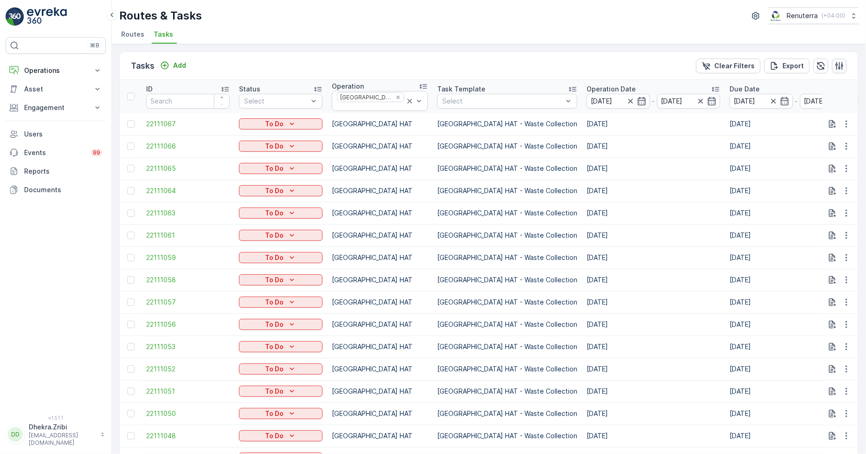
click at [835, 63] on icon "button" at bounding box center [839, 65] width 9 height 9
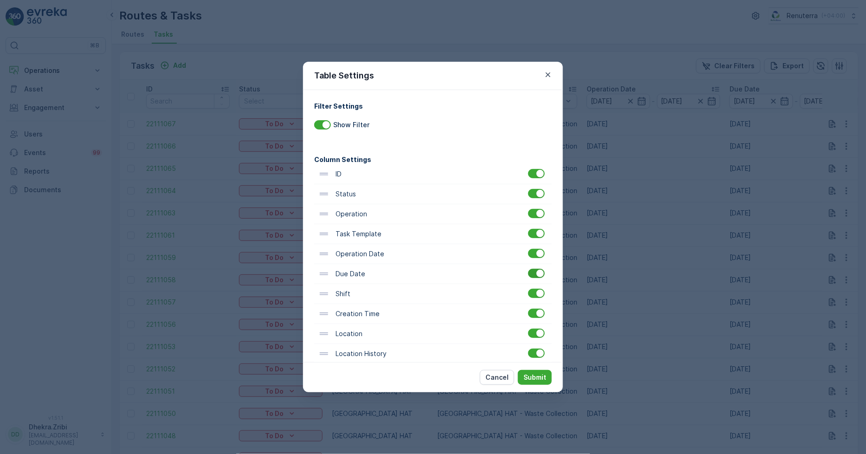
click at [532, 271] on div at bounding box center [536, 273] width 17 height 9
click at [528, 269] on input "checkbox" at bounding box center [528, 269] width 0 height 0
click at [531, 377] on p "Submit" at bounding box center [535, 377] width 23 height 9
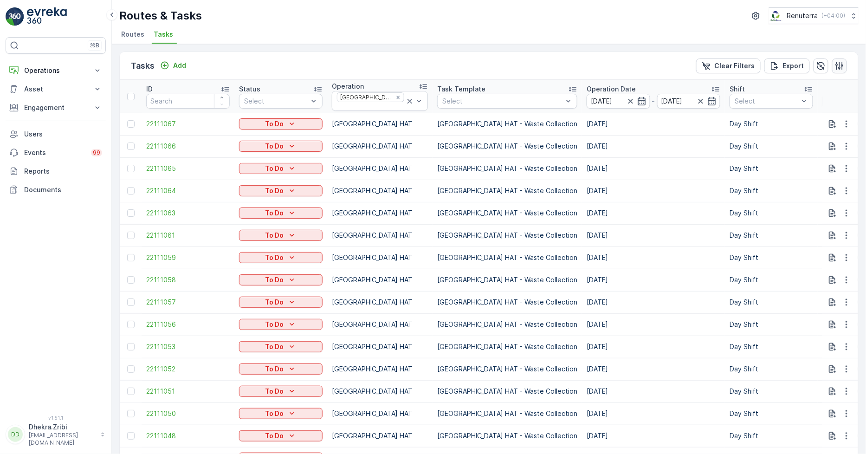
click at [838, 62] on icon "button" at bounding box center [839, 65] width 9 height 9
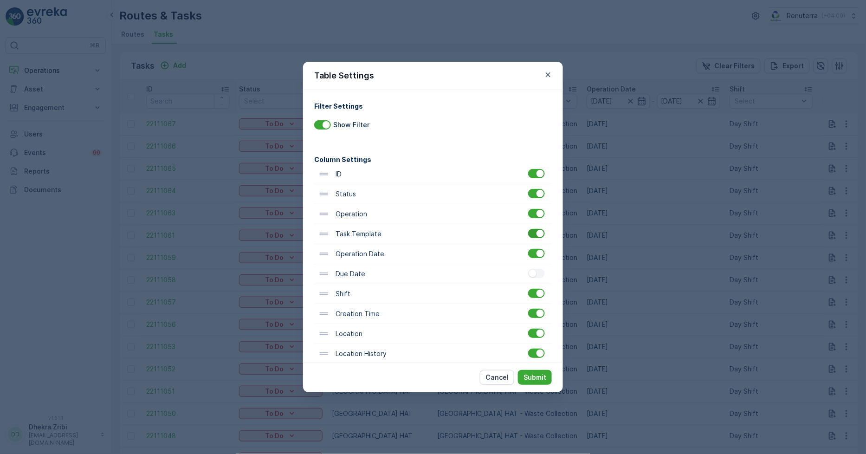
click at [537, 233] on div at bounding box center [540, 233] width 7 height 7
click at [528, 229] on input "checkbox" at bounding box center [528, 229] width 0 height 0
click at [541, 374] on p "Submit" at bounding box center [535, 377] width 23 height 9
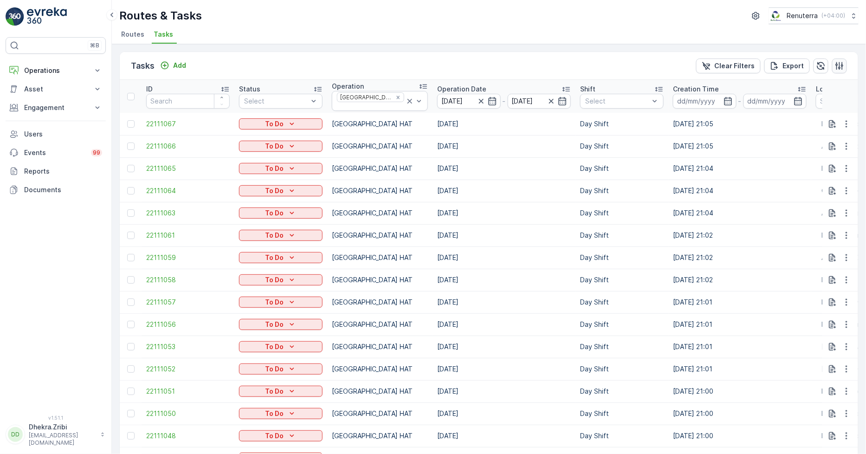
click at [835, 61] on icon "button" at bounding box center [839, 65] width 9 height 9
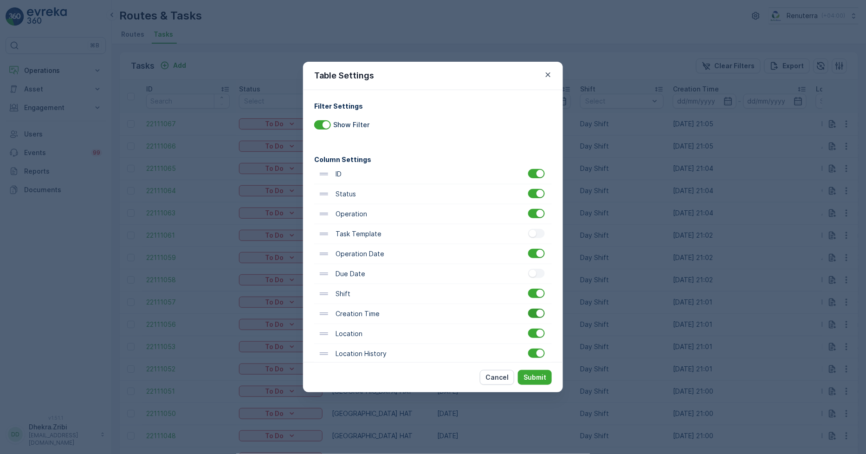
click at [537, 314] on div at bounding box center [540, 313] width 7 height 7
click at [528, 309] on input "checkbox" at bounding box center [528, 309] width 0 height 0
click at [532, 373] on p "Submit" at bounding box center [535, 377] width 23 height 9
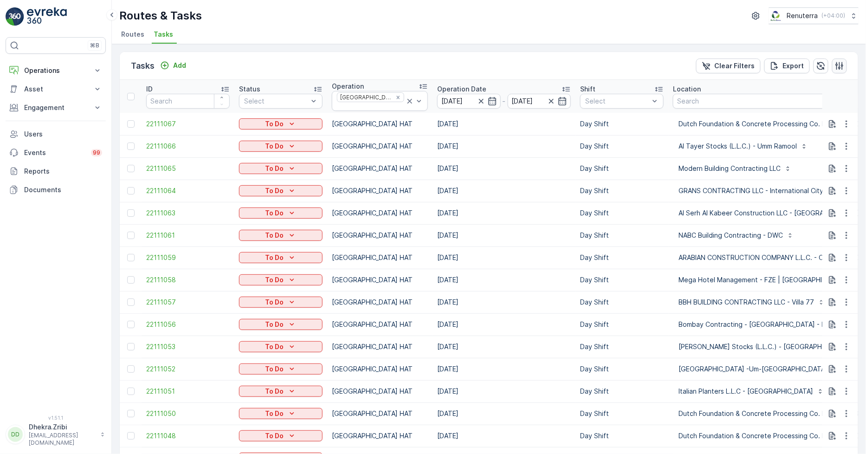
click at [842, 61] on icon "button" at bounding box center [839, 65] width 9 height 9
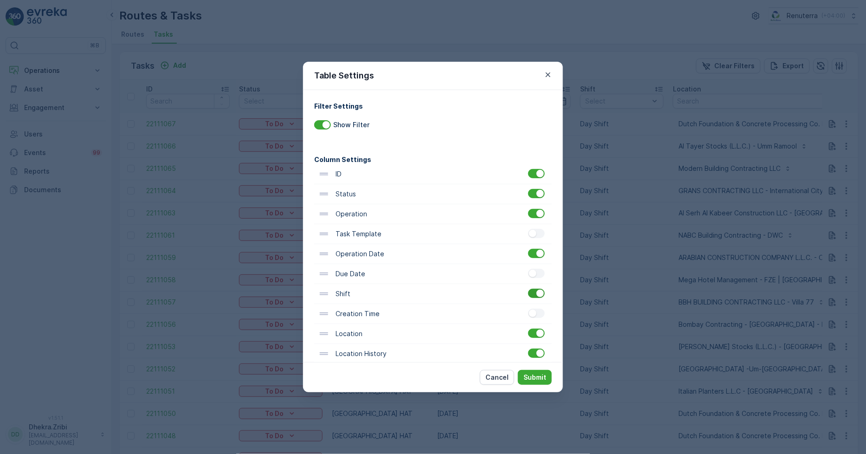
click at [532, 293] on div at bounding box center [536, 293] width 17 height 9
click at [528, 289] on input "checkbox" at bounding box center [528, 289] width 0 height 0
click at [541, 372] on button "Submit" at bounding box center [535, 377] width 34 height 15
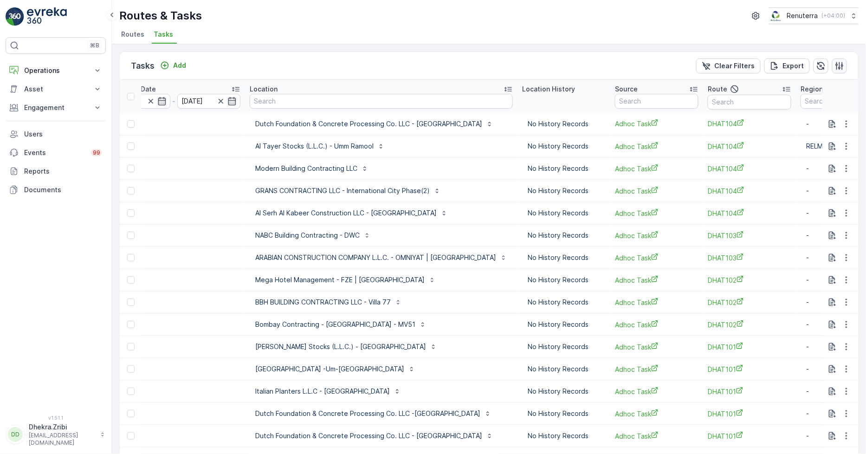
click at [839, 64] on icon "button" at bounding box center [839, 65] width 9 height 9
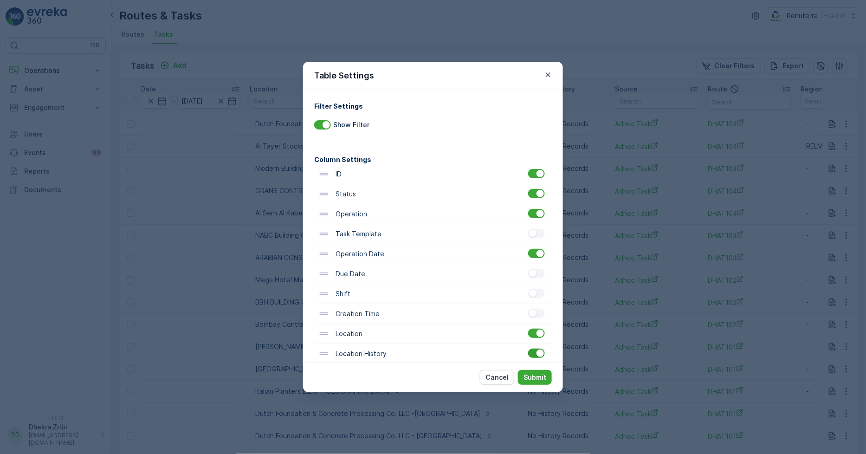
click at [537, 355] on div at bounding box center [540, 352] width 7 height 7
click at [528, 349] on input "checkbox" at bounding box center [528, 349] width 0 height 0
click at [532, 377] on p "Submit" at bounding box center [535, 377] width 23 height 9
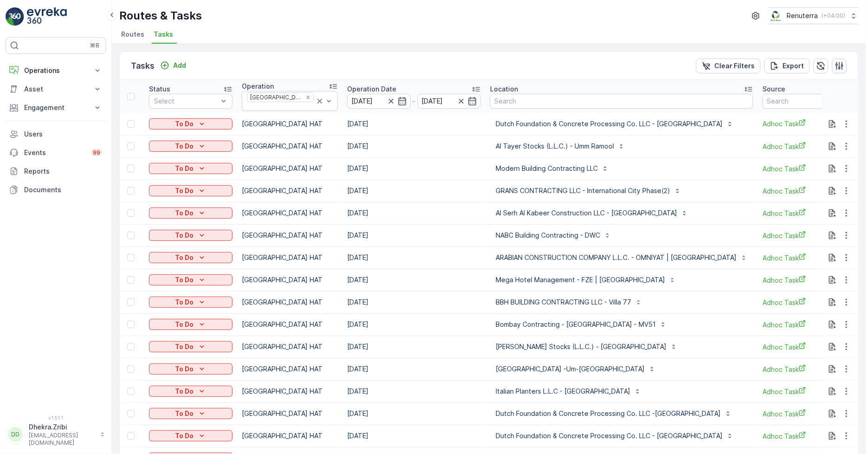
click at [835, 64] on icon "button" at bounding box center [839, 65] width 9 height 9
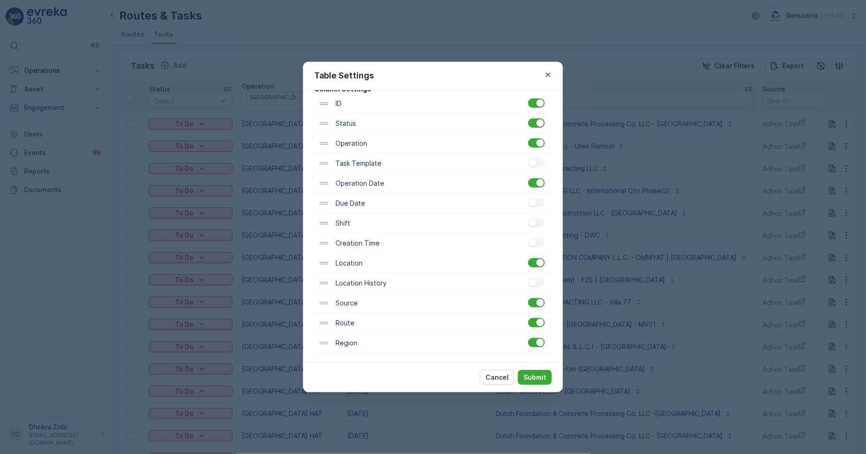
scroll to position [72, 0]
click at [539, 308] on div "Source" at bounding box center [433, 301] width 238 height 20
click at [530, 298] on div at bounding box center [536, 300] width 17 height 9
click at [528, 296] on input "checkbox" at bounding box center [528, 296] width 0 height 0
click at [532, 375] on p "Submit" at bounding box center [535, 377] width 23 height 9
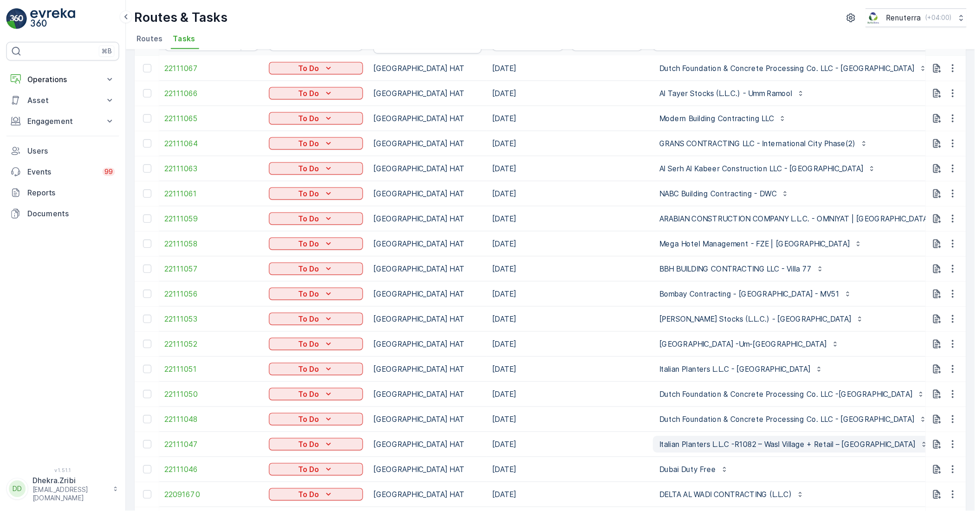
scroll to position [0, 0]
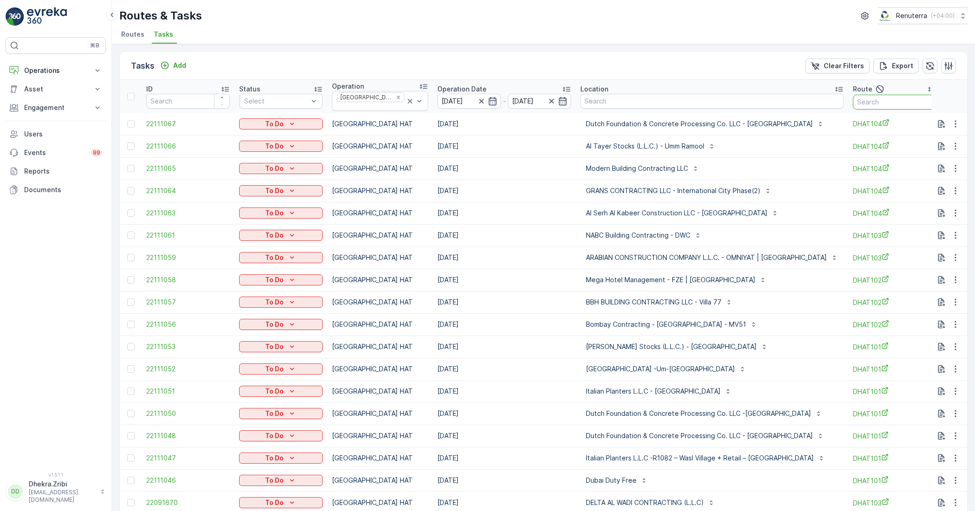
click at [865, 100] on input "text" at bounding box center [895, 102] width 84 height 15
type input "101"
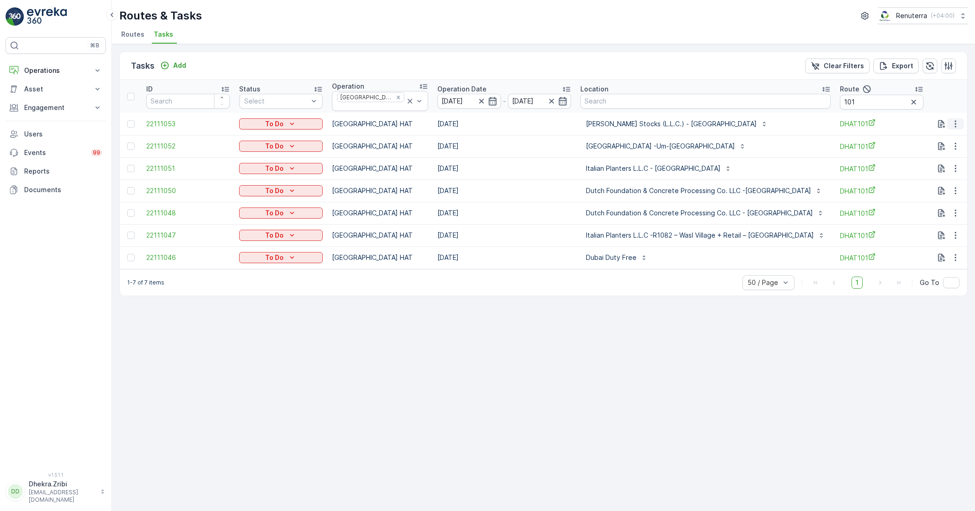
drag, startPoint x: 959, startPoint y: 117, endPoint x: 958, endPoint y: 122, distance: 4.7
click at [866, 119] on icon "button" at bounding box center [955, 123] width 9 height 9
click at [866, 156] on span "Change Route" at bounding box center [931, 160] width 45 height 9
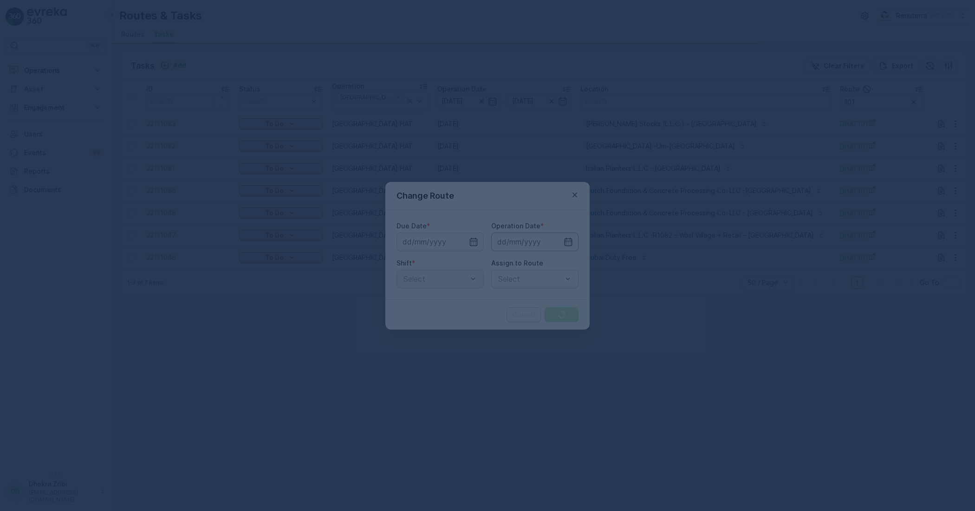
type input "[DATE]"
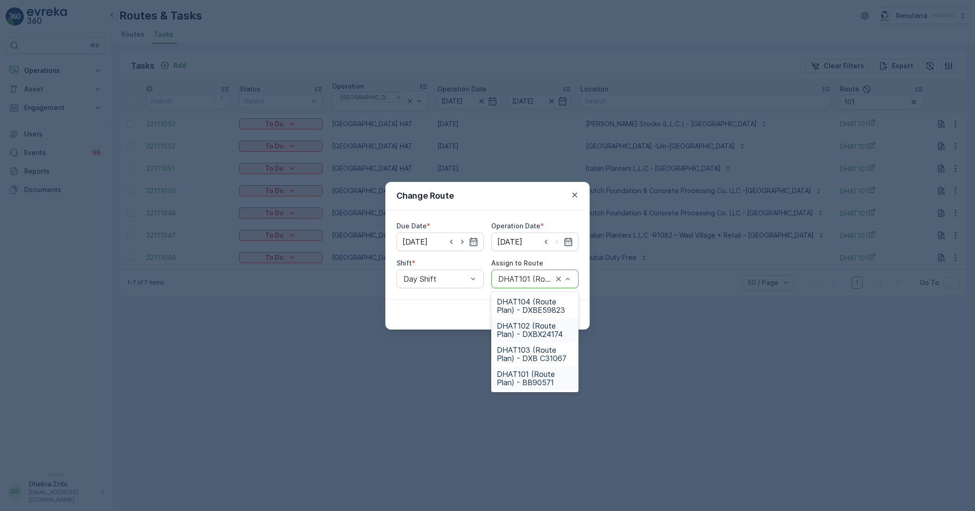
click at [526, 326] on span "DHAT102 (Route Plan) - DXBX24174" at bounding box center [535, 330] width 76 height 17
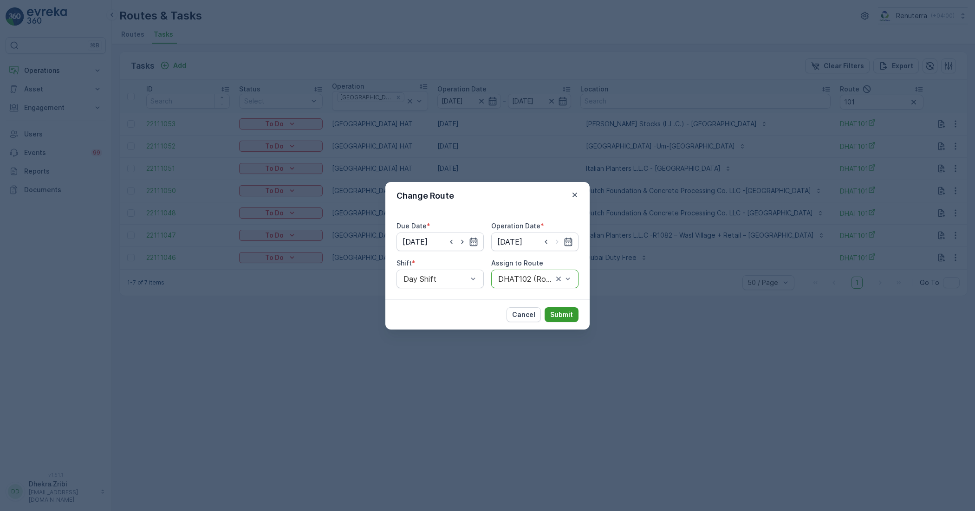
click at [562, 311] on p "Submit" at bounding box center [561, 314] width 23 height 9
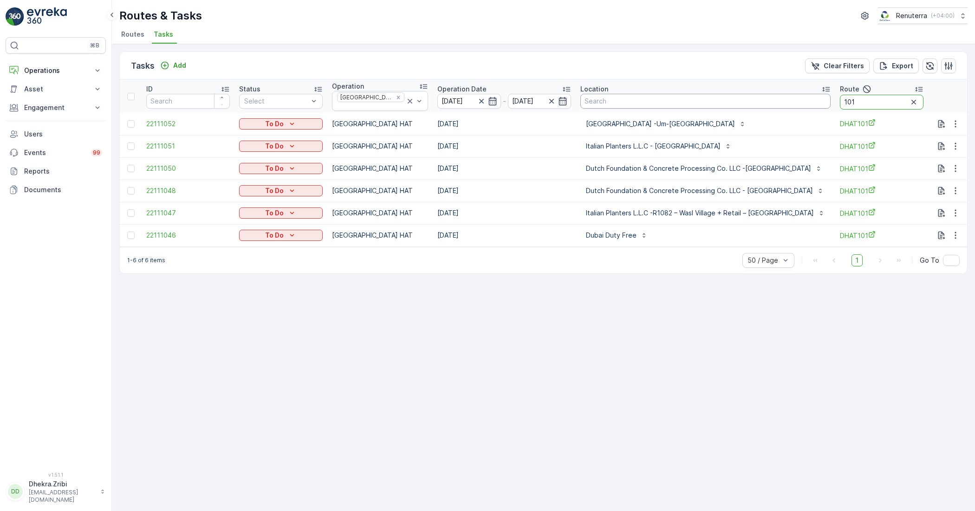
click at [787, 102] on tr "ID Status Select Operation Dubai HAT Operation Date [DATE] - [DATE] Location Ro…" at bounding box center [588, 96] width 937 height 33
type input "102"
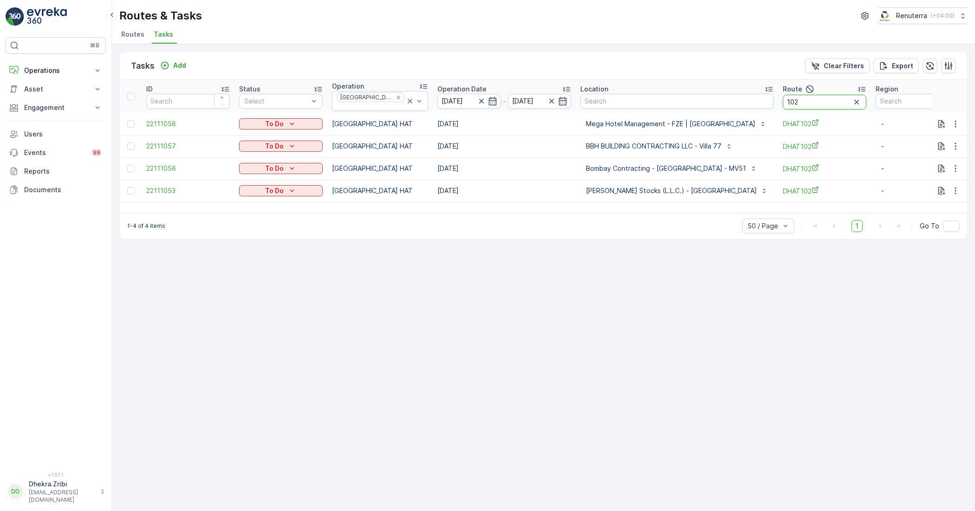
drag, startPoint x: 767, startPoint y: 93, endPoint x: 743, endPoint y: 91, distance: 24.2
click at [741, 93] on tr "ID Status Select Operation Dubai HAT Operation Date [DATE] - [DATE] Location Ro…" at bounding box center [560, 96] width 880 height 33
type input "103"
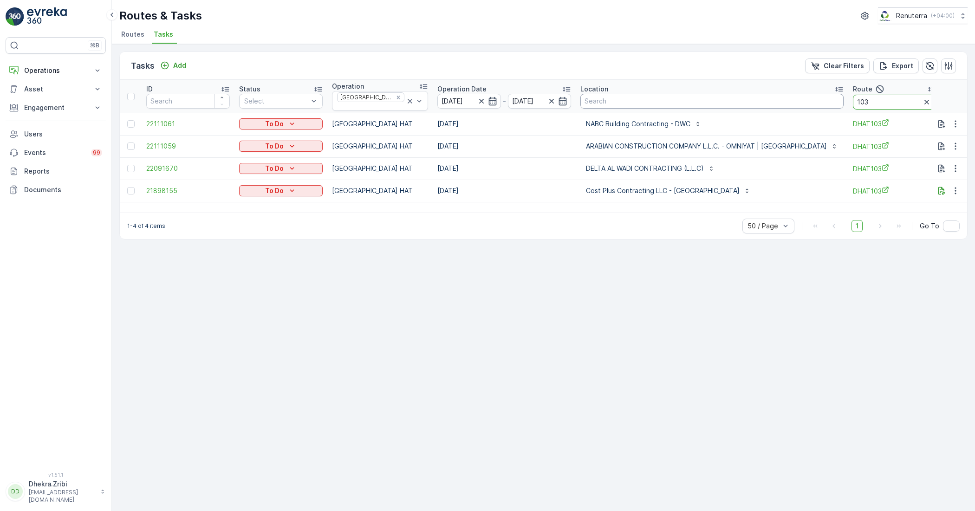
drag, startPoint x: 842, startPoint y: 100, endPoint x: 795, endPoint y: 94, distance: 47.8
click at [795, 94] on tr "ID Status Select Operation Dubai HAT Operation Date [DATE] - [DATE] Location Ro…" at bounding box center [595, 96] width 950 height 33
type input "104"
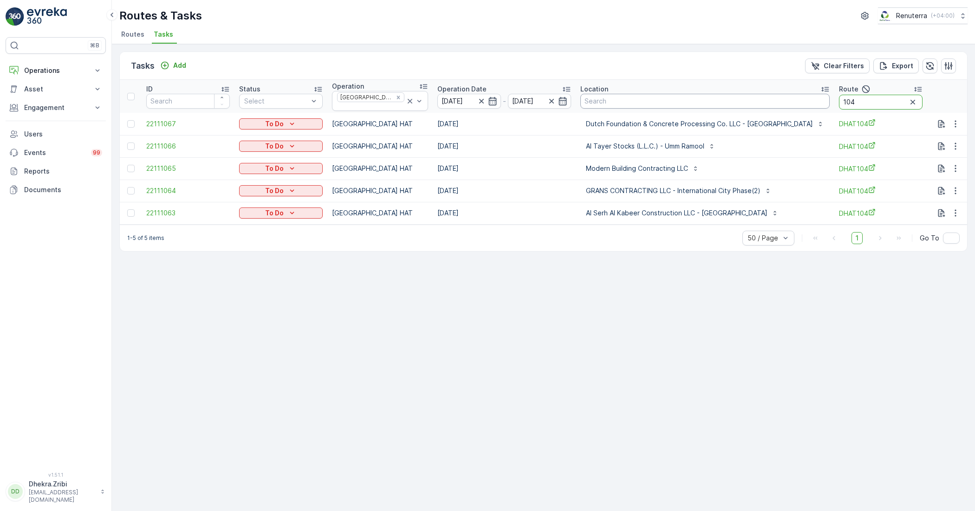
drag, startPoint x: 860, startPoint y: 103, endPoint x: 793, endPoint y: 102, distance: 66.8
click at [793, 102] on tr "ID Status Select Operation Dubai HAT Operation Date [DATE] - [DATE] Location Ro…" at bounding box center [588, 96] width 936 height 33
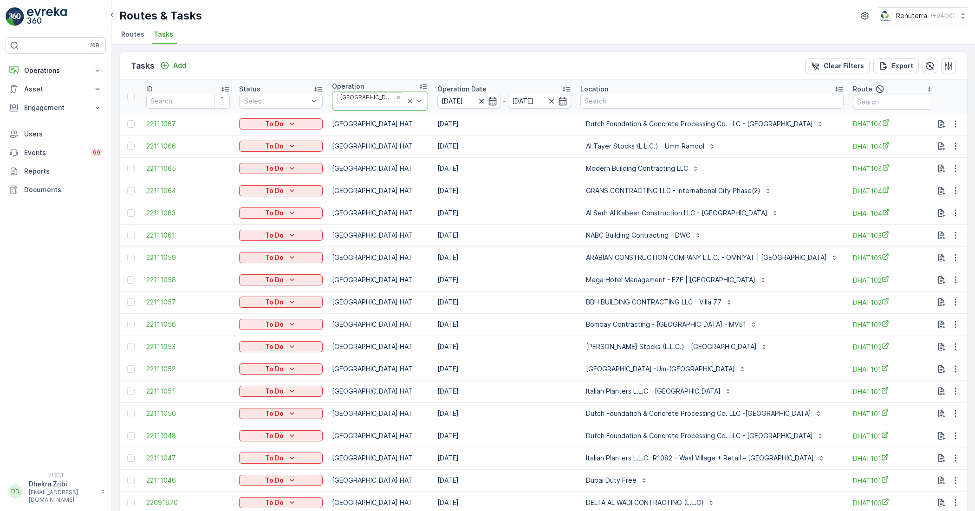
click at [405, 97] on icon at bounding box center [409, 101] width 9 height 9
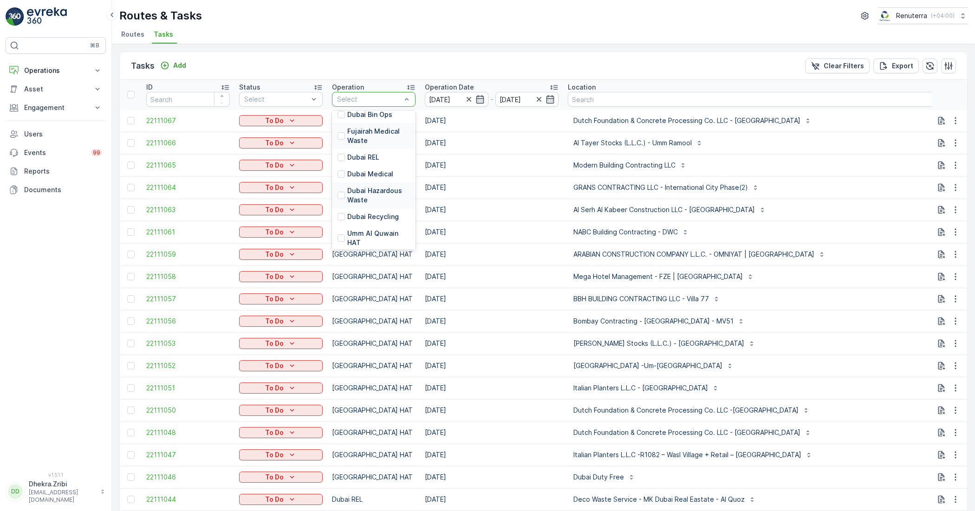
scroll to position [116, 0]
click at [375, 249] on p "Dubai Roro" at bounding box center [364, 253] width 35 height 9
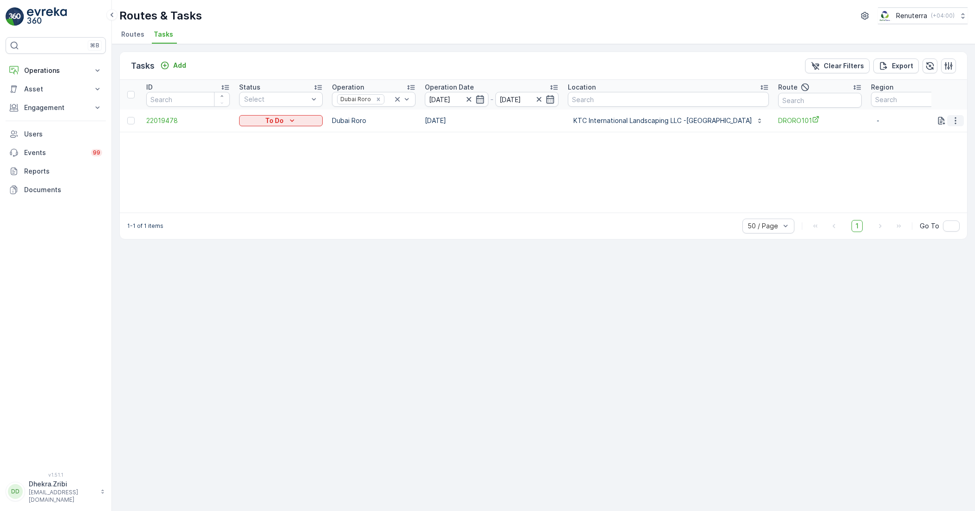
click at [866, 121] on icon "button" at bounding box center [955, 120] width 9 height 9
click at [866, 170] on span "Remove from Route" at bounding box center [940, 173] width 63 height 9
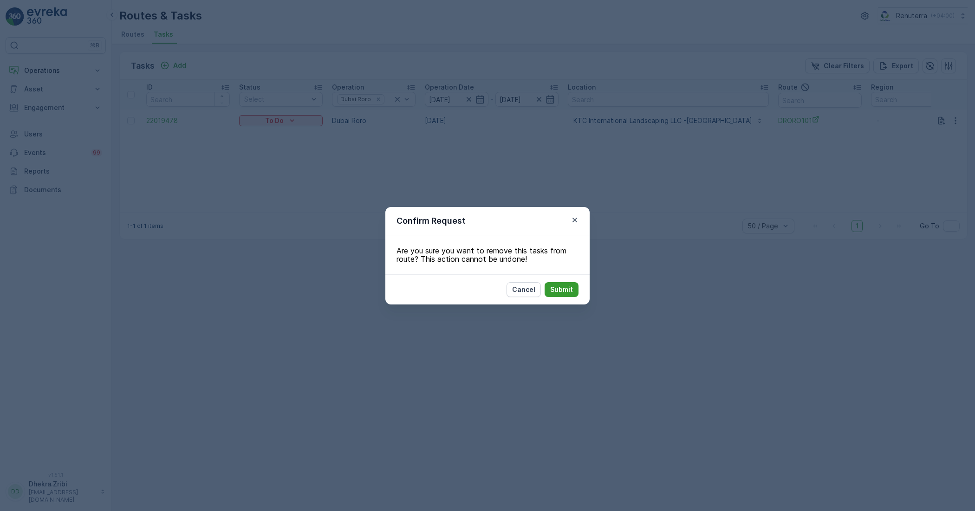
click at [569, 290] on p "Submit" at bounding box center [561, 289] width 23 height 9
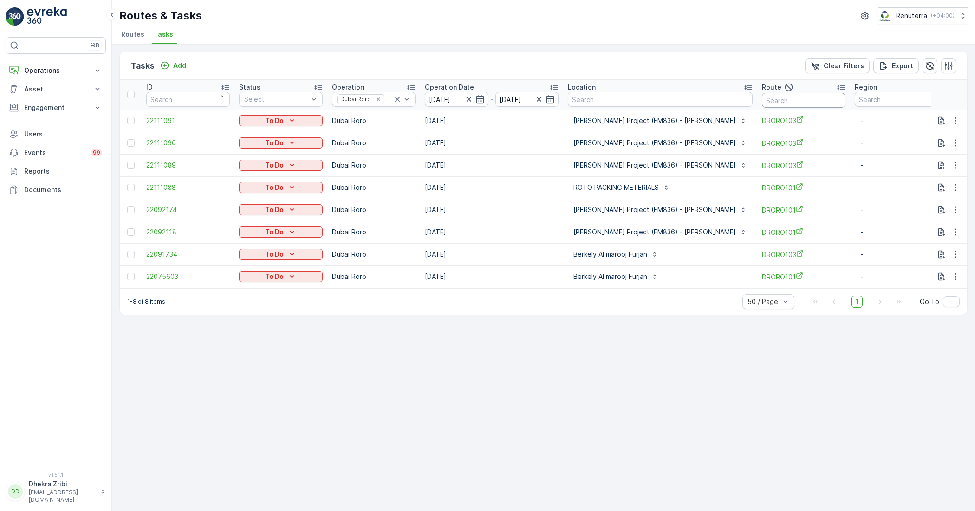
click at [797, 96] on input "text" at bounding box center [804, 100] width 84 height 15
type input "101"
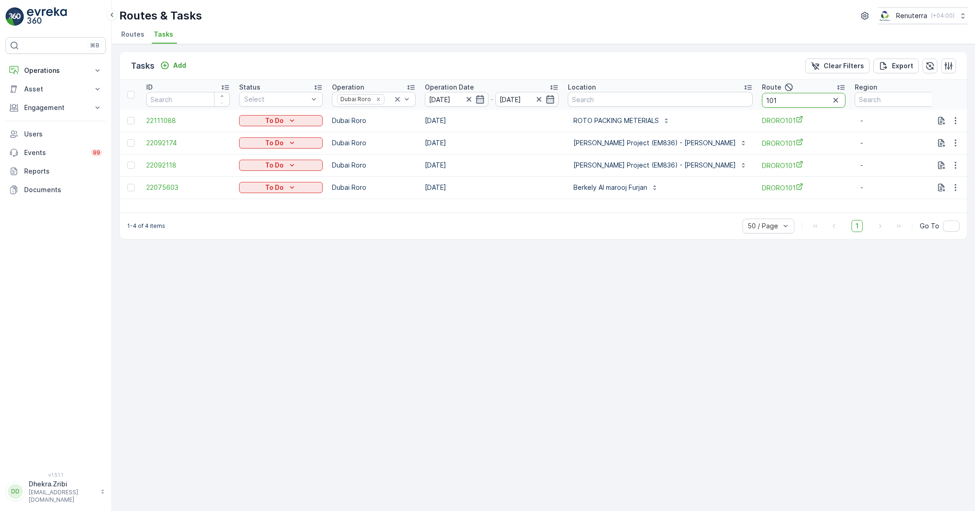
drag, startPoint x: 787, startPoint y: 102, endPoint x: 726, endPoint y: 91, distance: 61.4
click at [726, 91] on tr "ID Status Select Operation Dubai Roro Operation Date [DATE] - [DATE] Location R…" at bounding box center [549, 95] width 859 height 30
type input "103"
